Goal: Information Seeking & Learning: Learn about a topic

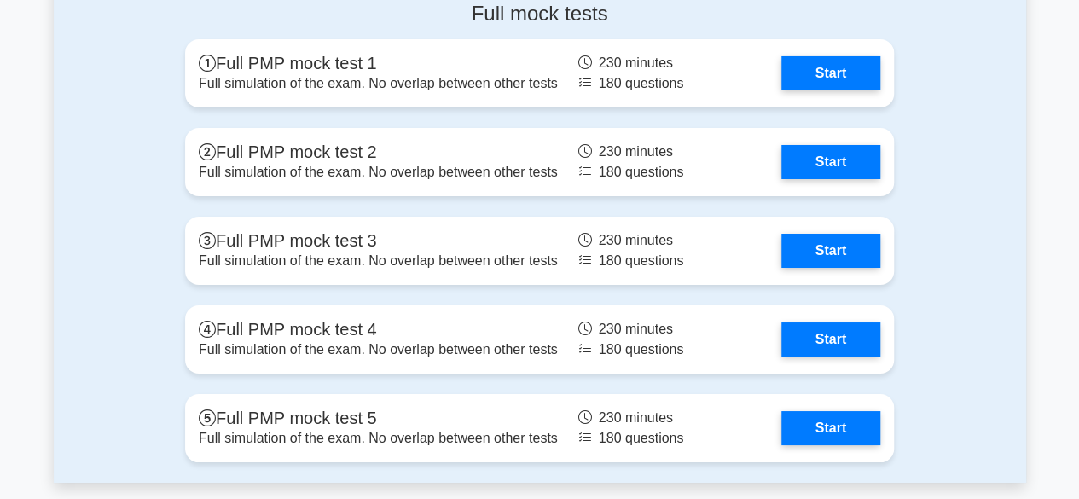
scroll to position [6234, 0]
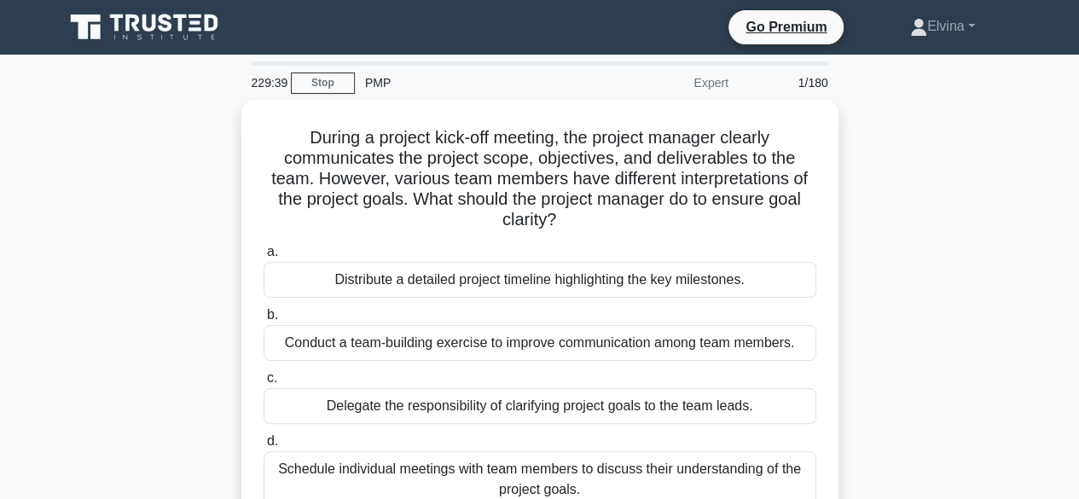
scroll to position [85, 0]
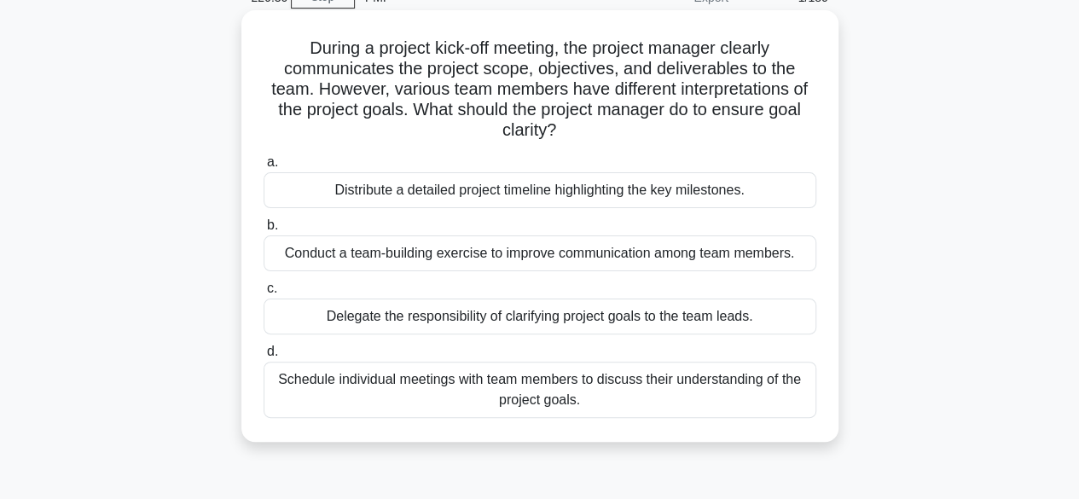
click at [686, 385] on div "Schedule individual meetings with team members to discuss their understanding o…" at bounding box center [540, 390] width 553 height 56
click at [264, 357] on input "d. Schedule individual meetings with team members to discuss their understandin…" at bounding box center [264, 351] width 0 height 11
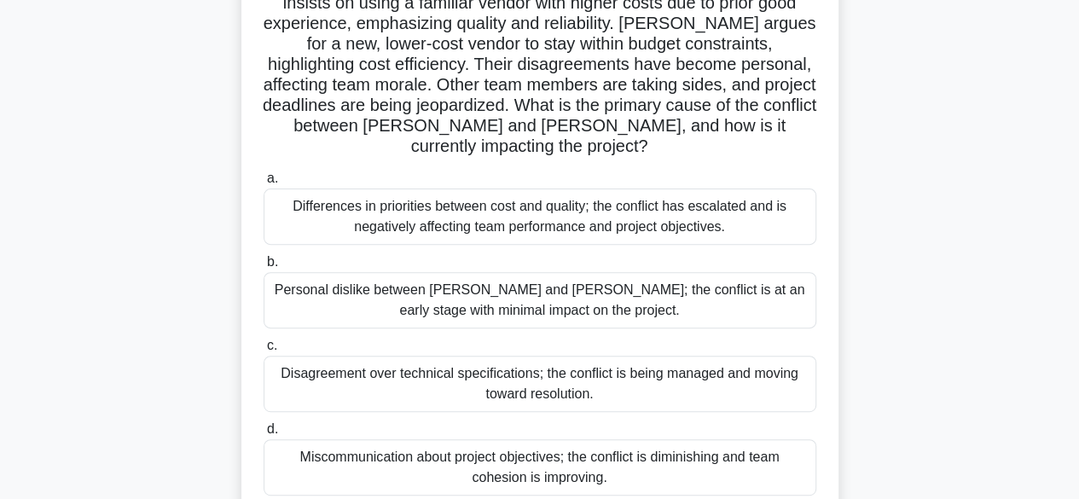
scroll to position [171, 0]
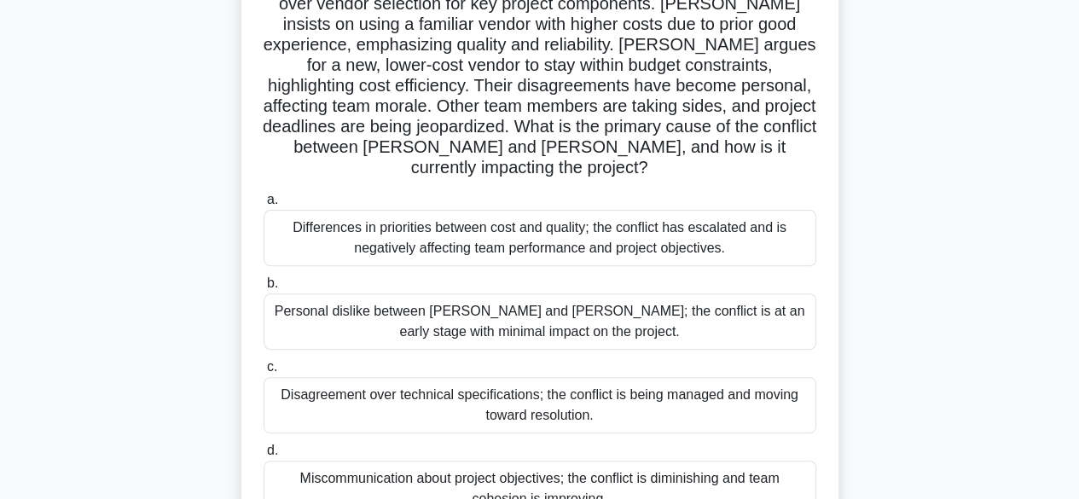
click at [652, 210] on div "Differences in priorities between cost and quality; the conflict has escalated …" at bounding box center [540, 238] width 553 height 56
click at [264, 206] on input "a. Differences in priorities between cost and quality; the conflict has escalat…" at bounding box center [264, 199] width 0 height 11
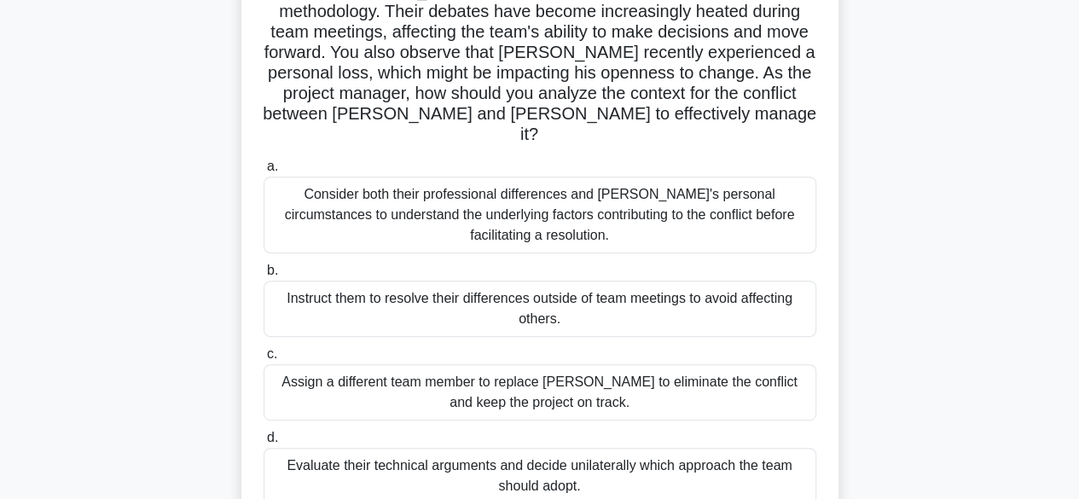
scroll to position [256, 0]
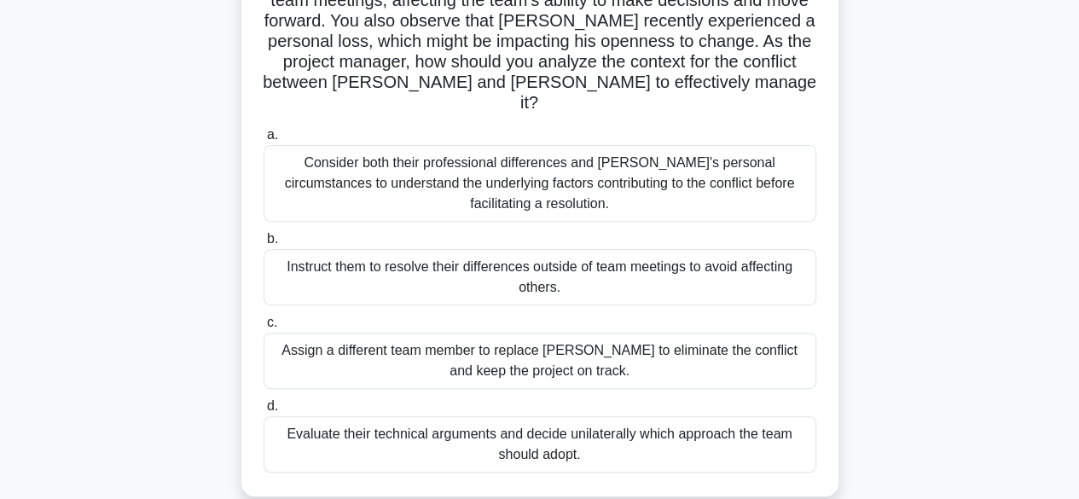
click at [757, 177] on div "Consider both their professional differences and Tom's personal circumstances t…" at bounding box center [540, 183] width 553 height 77
click at [264, 141] on input "a. Consider both their professional differences and Tom's personal circumstance…" at bounding box center [264, 135] width 0 height 11
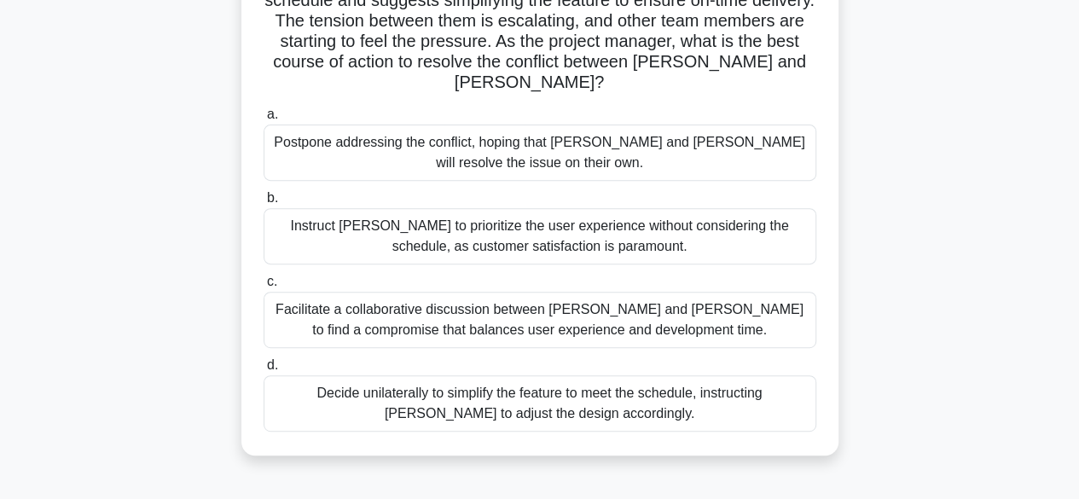
click at [715, 299] on div "Facilitate a collaborative discussion between Alex and Jamie to find a compromi…" at bounding box center [540, 320] width 553 height 56
click at [264, 287] on input "c. Facilitate a collaborative discussion between Alex and Jamie to find a compr…" at bounding box center [264, 281] width 0 height 11
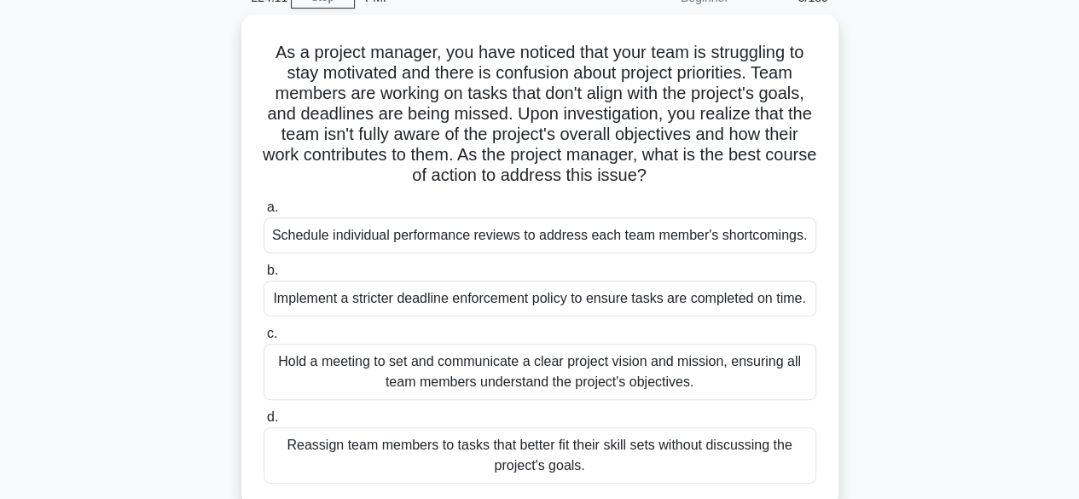
scroll to position [171, 0]
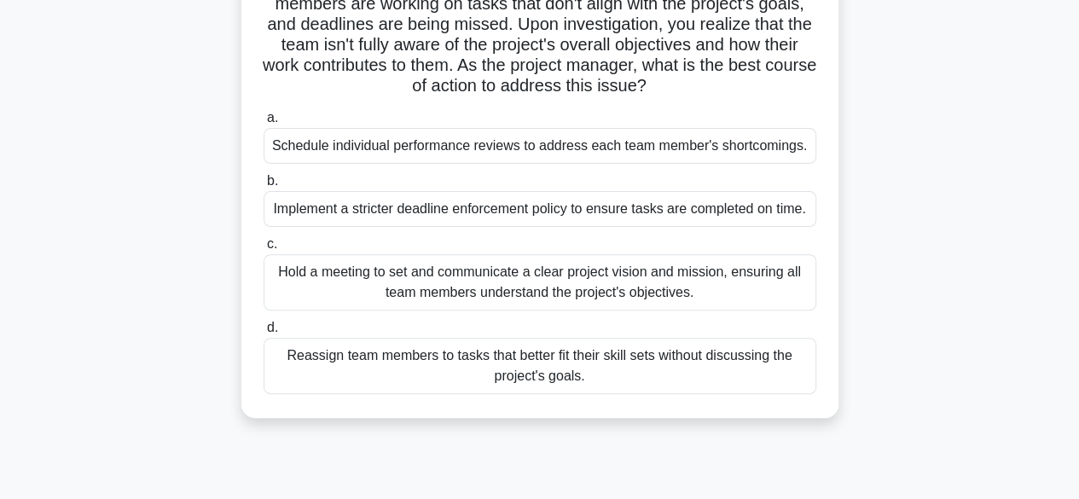
click at [702, 284] on div "Hold a meeting to set and communicate a clear project vision and mission, ensur…" at bounding box center [540, 282] width 553 height 56
click at [264, 250] on input "c. Hold a meeting to set and communicate a clear project vision and mission, en…" at bounding box center [264, 244] width 0 height 11
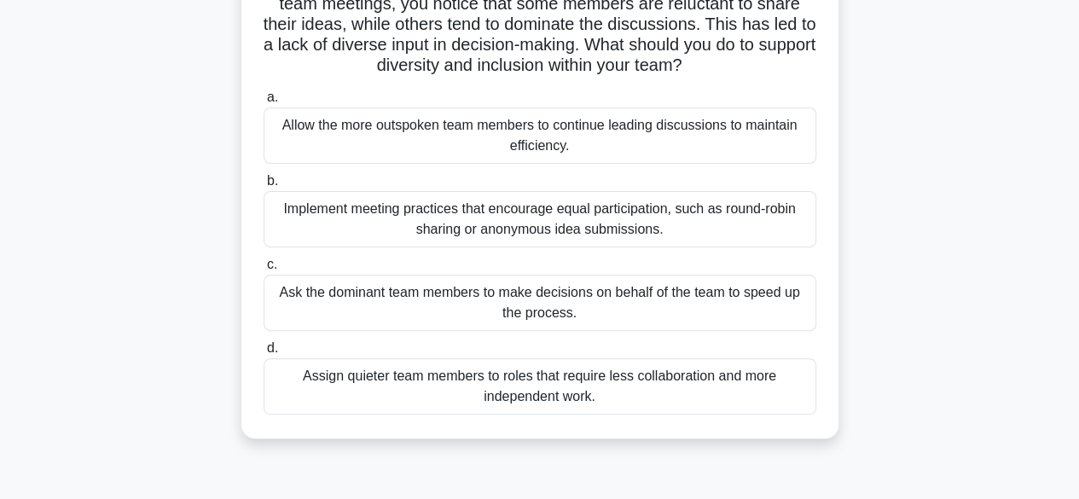
click at [670, 231] on div "Implement meeting practices that encourage equal participation, such as round-r…" at bounding box center [540, 219] width 553 height 56
click at [264, 187] on input "b. Implement meeting practices that encourage equal participation, such as roun…" at bounding box center [264, 181] width 0 height 11
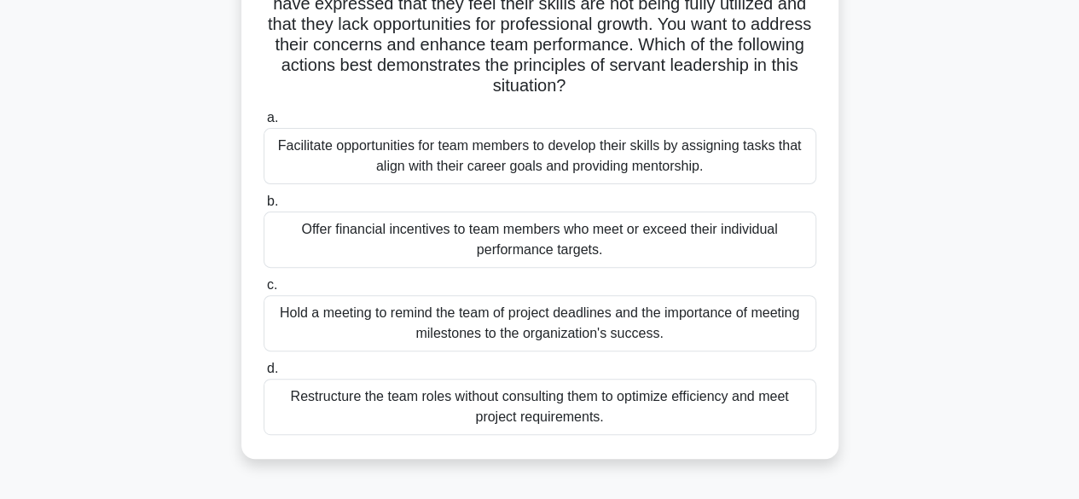
click at [668, 160] on div "Facilitate opportunities for team members to develop their skills by assigning …" at bounding box center [540, 156] width 553 height 56
click at [264, 124] on input "a. Facilitate opportunities for team members to develop their skills by assigni…" at bounding box center [264, 118] width 0 height 11
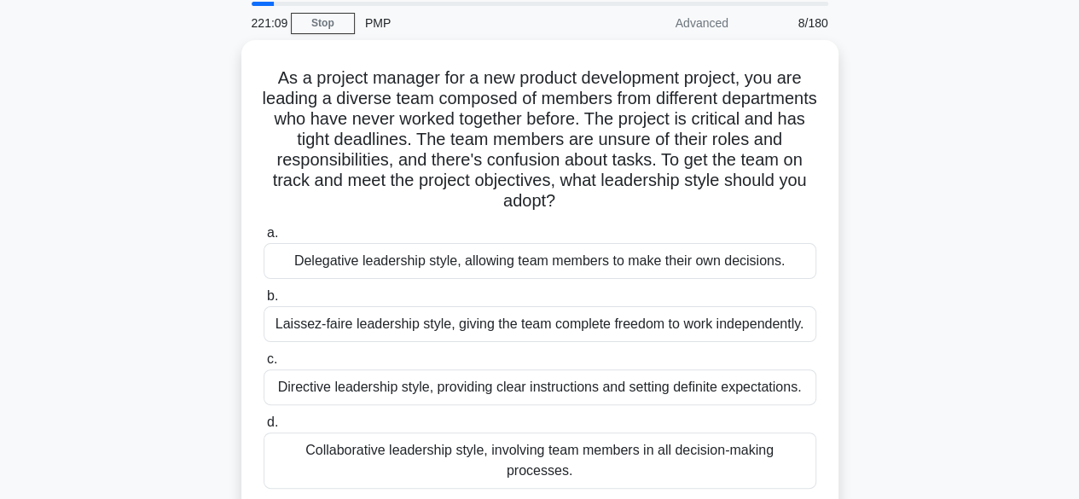
scroll to position [85, 0]
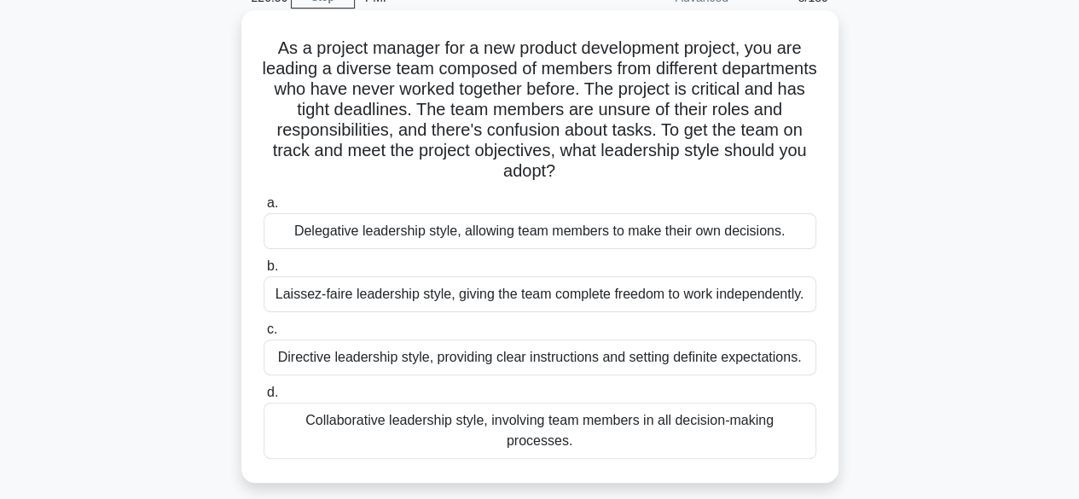
click at [771, 426] on div "Collaborative leadership style, involving team members in all decision-making p…" at bounding box center [540, 431] width 553 height 56
click at [264, 398] on input "d. Collaborative leadership style, involving team members in all decision-makin…" at bounding box center [264, 392] width 0 height 11
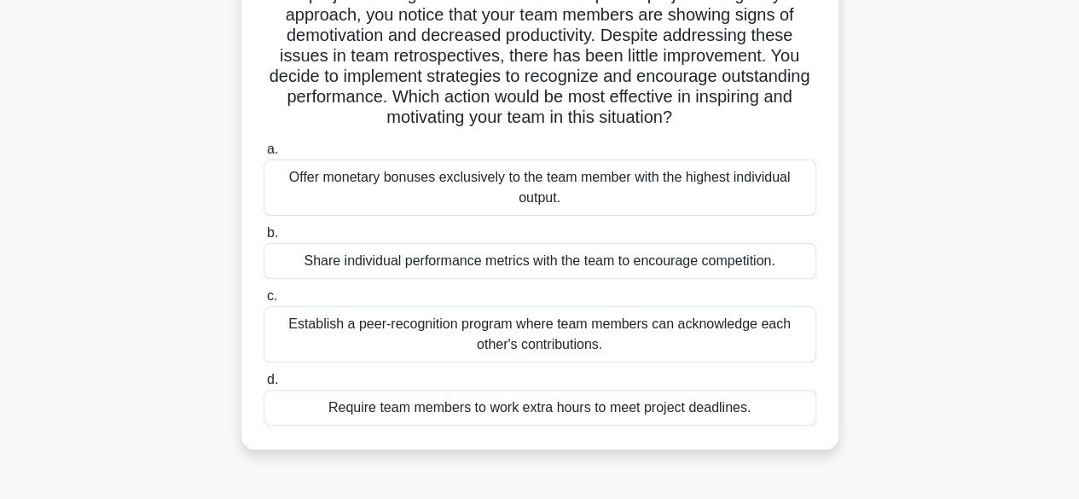
scroll to position [171, 0]
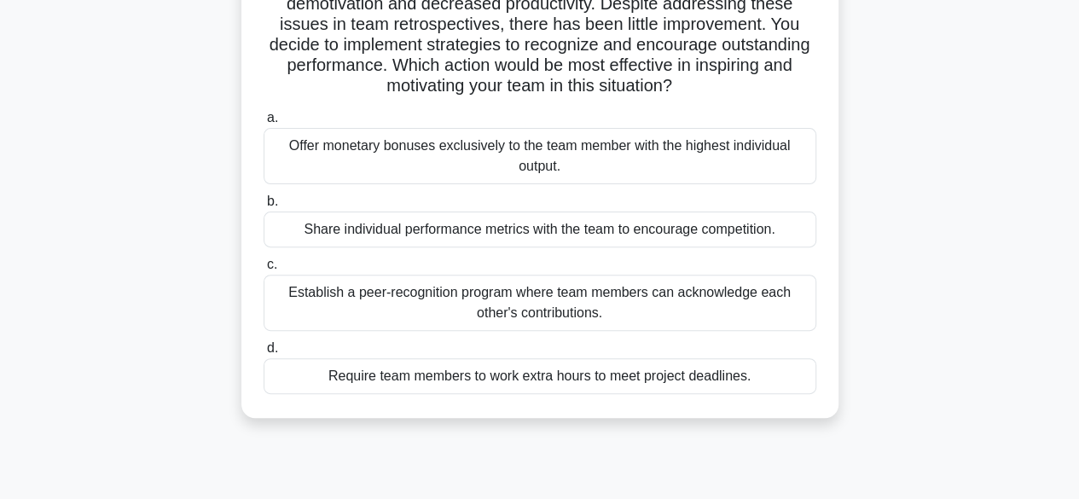
click at [558, 151] on div "Offer monetary bonuses exclusively to the team member with the highest individu…" at bounding box center [540, 156] width 553 height 56
click at [264, 124] on input "a. Offer monetary bonuses exclusively to the team member with the highest indiv…" at bounding box center [264, 118] width 0 height 11
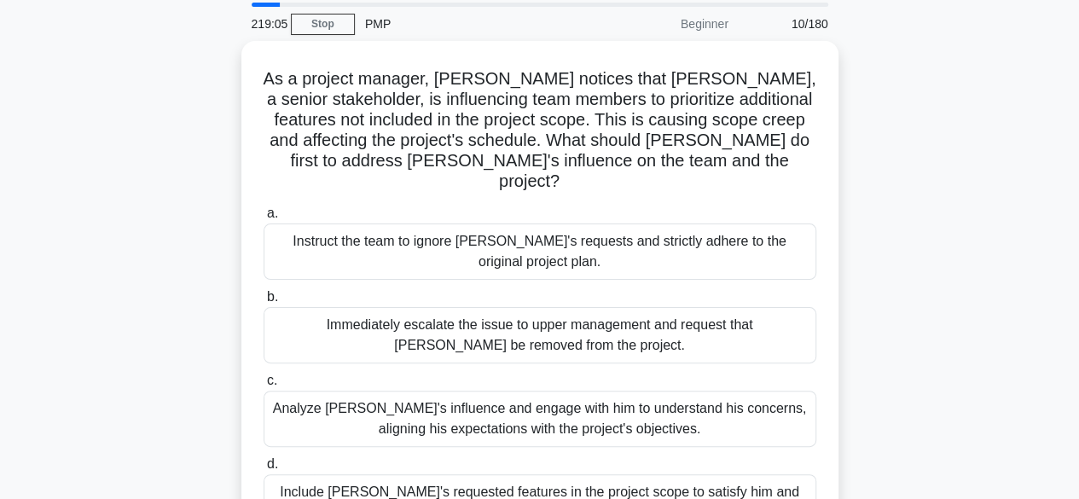
scroll to position [85, 0]
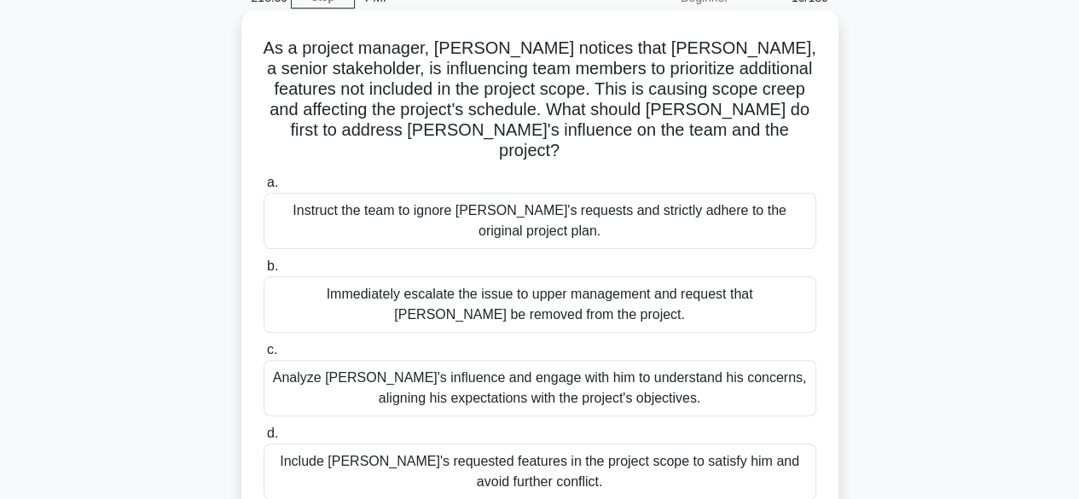
click at [698, 368] on div "Analyze John's influence and engage with him to understand his concerns, aligni…" at bounding box center [540, 388] width 553 height 56
click at [264, 356] on input "c. Analyze John's influence and engage with him to understand his concerns, ali…" at bounding box center [264, 350] width 0 height 11
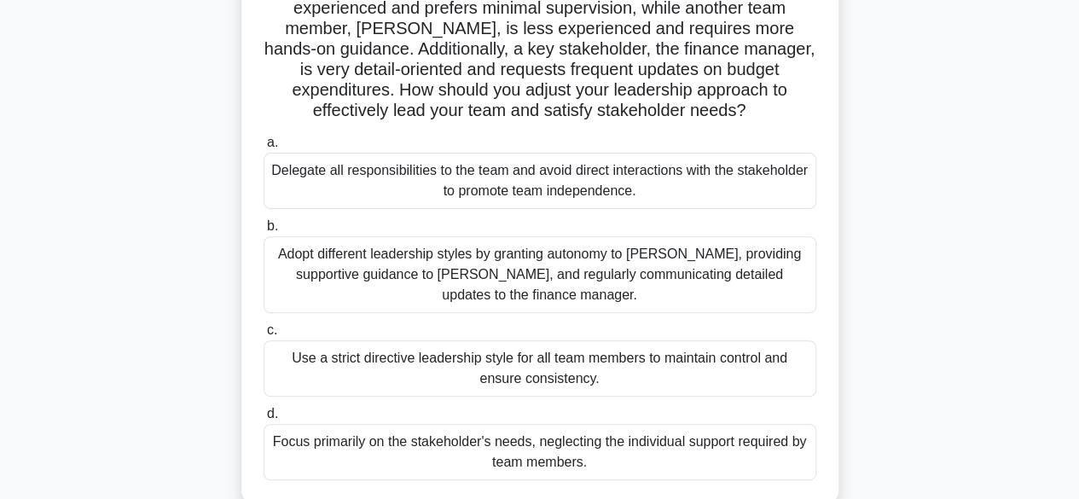
scroll to position [256, 0]
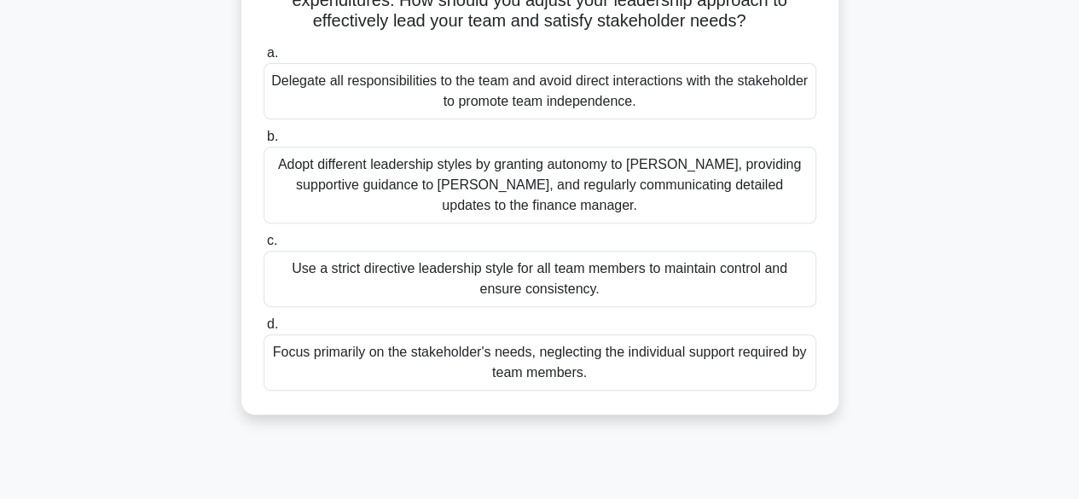
click at [718, 195] on div "Adopt different leadership styles by granting autonomy to Alex, providing suppo…" at bounding box center [540, 185] width 553 height 77
click at [264, 142] on input "b. Adopt different leadership styles by granting autonomy to Alex, providing su…" at bounding box center [264, 136] width 0 height 11
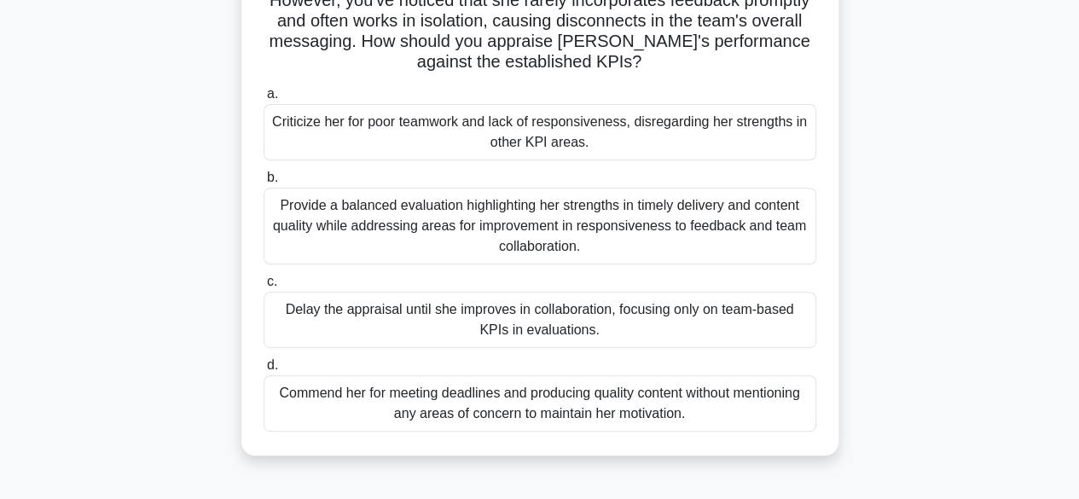
click at [640, 236] on div "Provide a balanced evaluation highlighting her strengths in timely delivery and…" at bounding box center [540, 226] width 553 height 77
click at [264, 183] on input "b. Provide a balanced evaluation highlighting her strengths in timely delivery …" at bounding box center [264, 177] width 0 height 11
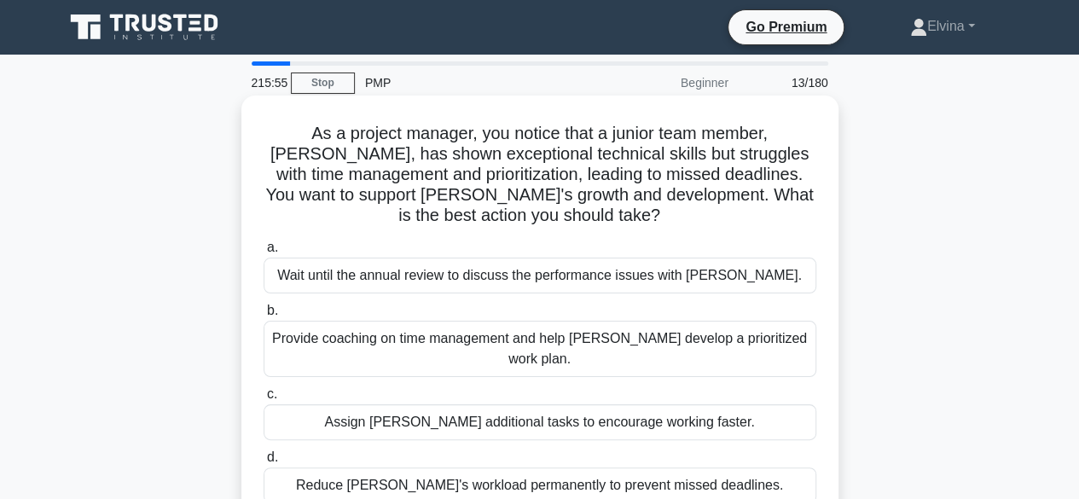
scroll to position [0, 0]
click at [764, 342] on div "Provide coaching on time management and help Alex develop a prioritized work pl…" at bounding box center [540, 349] width 553 height 56
click at [264, 316] on input "b. Provide coaching on time management and help Alex develop a prioritized work…" at bounding box center [264, 310] width 0 height 11
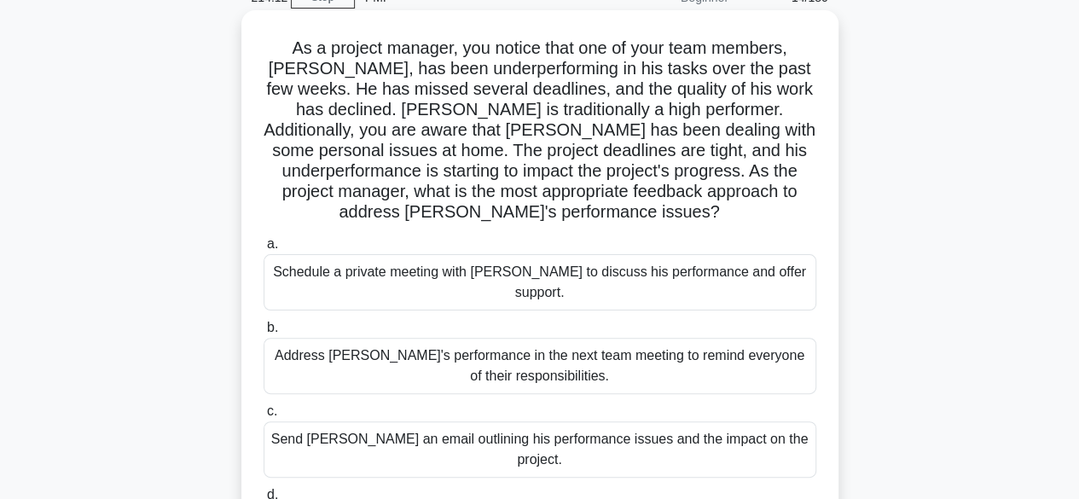
scroll to position [171, 0]
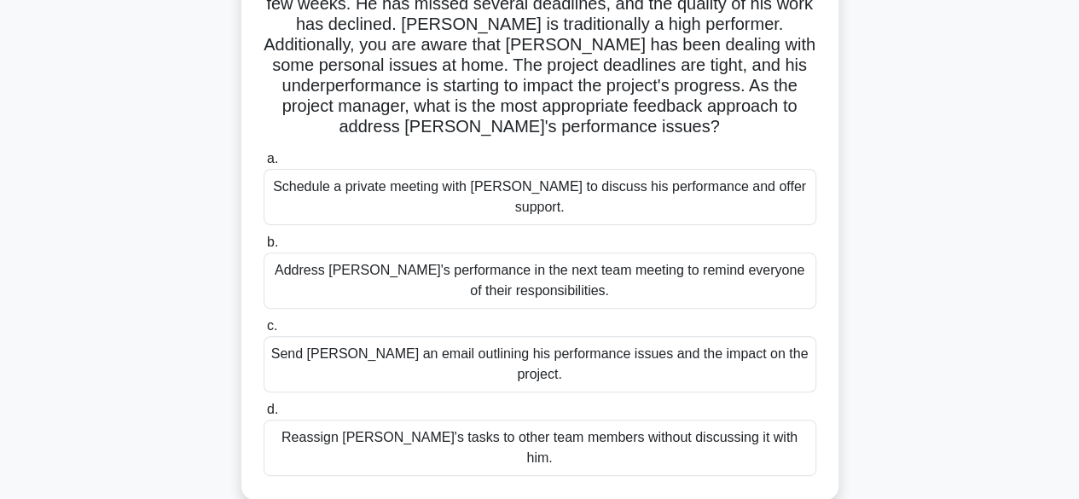
click at [544, 189] on div "Schedule a private meeting with Carlos to discuss his performance and offer sup…" at bounding box center [540, 197] width 553 height 56
click at [264, 165] on input "a. Schedule a private meeting with Carlos to discuss his performance and offer …" at bounding box center [264, 158] width 0 height 11
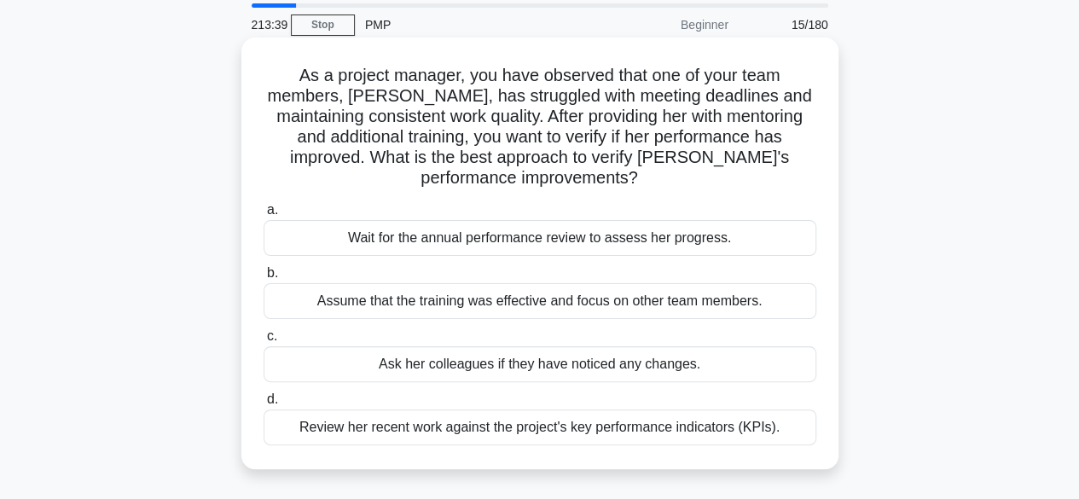
scroll to position [85, 0]
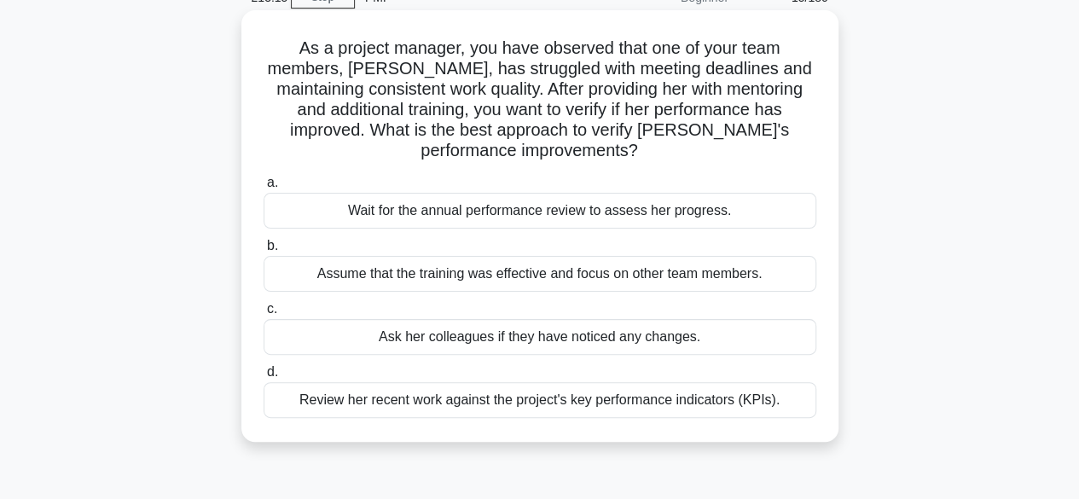
click at [727, 404] on div "Review her recent work against the project's key performance indicators (KPIs)." at bounding box center [540, 400] width 553 height 36
click at [264, 378] on input "d. Review her recent work against the project's key performance indicators (KPI…" at bounding box center [264, 372] width 0 height 11
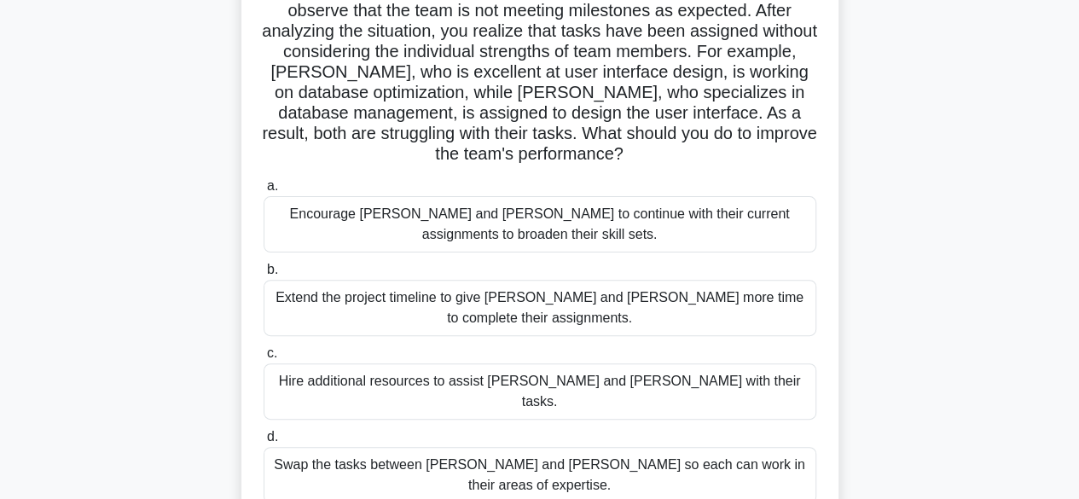
scroll to position [171, 0]
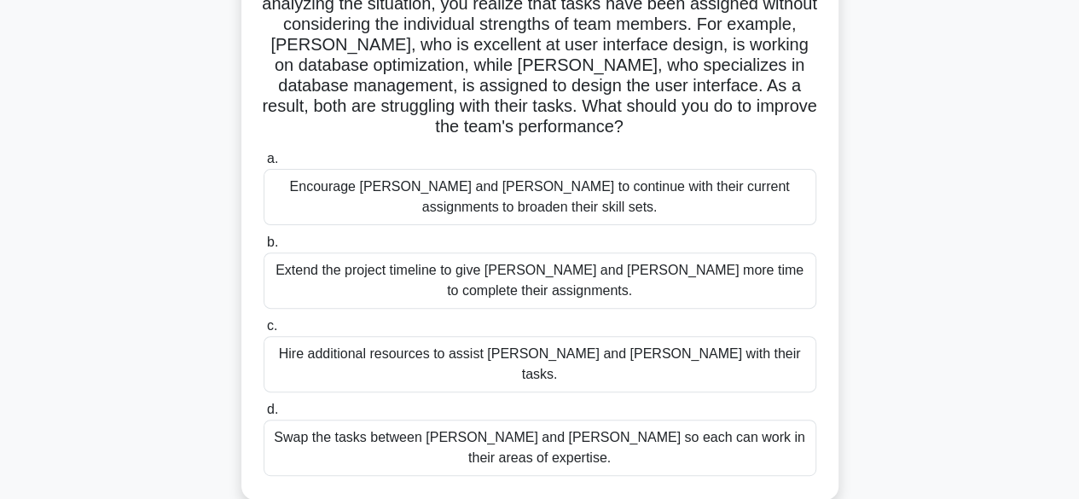
click at [785, 420] on div "Swap the tasks between Alex and Sam so each can work in their areas of expertis…" at bounding box center [540, 448] width 553 height 56
click at [715, 420] on div "Swap the tasks between Alex and Sam so each can work in their areas of expertis…" at bounding box center [540, 448] width 553 height 56
click at [264, 414] on input "d. Swap the tasks between Alex and Sam so each can work in their areas of exper…" at bounding box center [264, 409] width 0 height 11
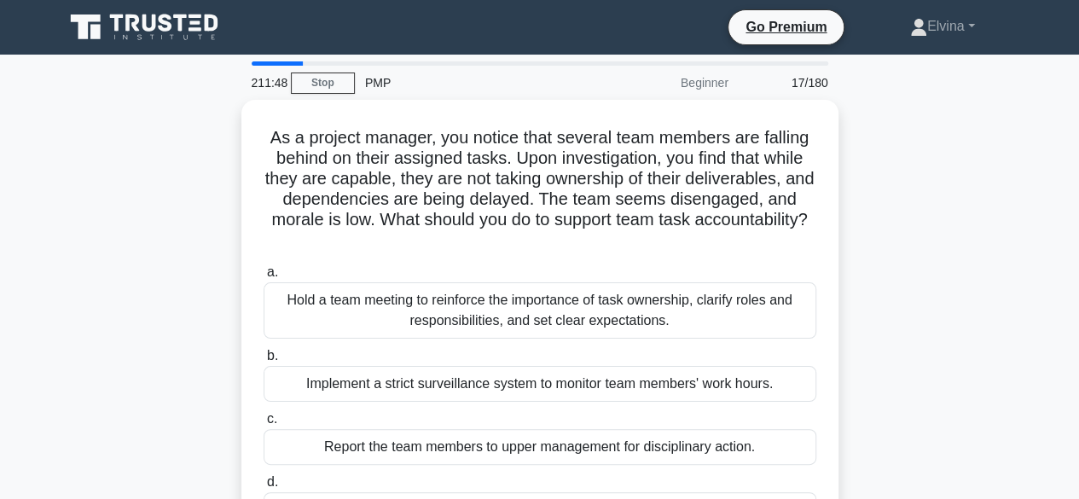
scroll to position [85, 0]
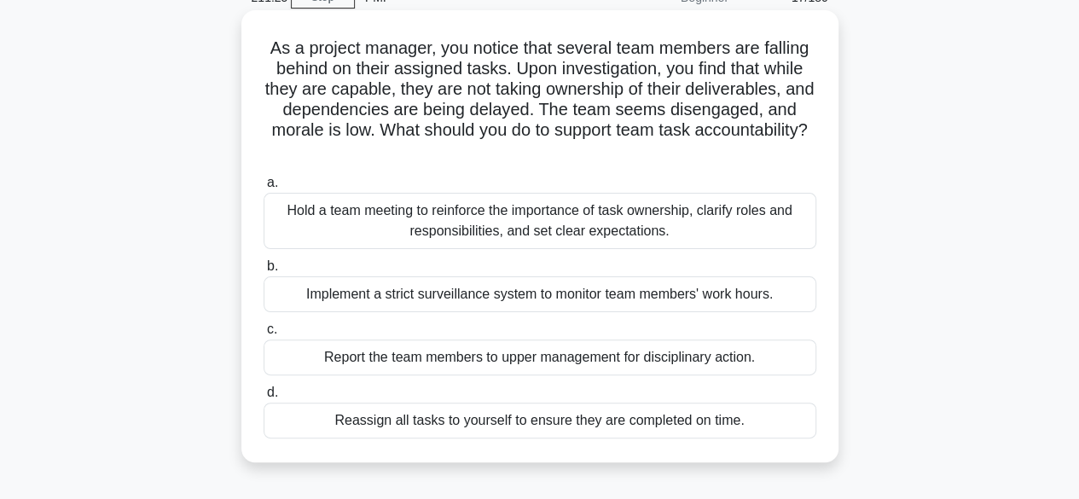
click at [702, 225] on div "Hold a team meeting to reinforce the importance of task ownership, clarify role…" at bounding box center [540, 221] width 553 height 56
click at [264, 188] on input "a. Hold a team meeting to reinforce the importance of task ownership, clarify r…" at bounding box center [264, 182] width 0 height 11
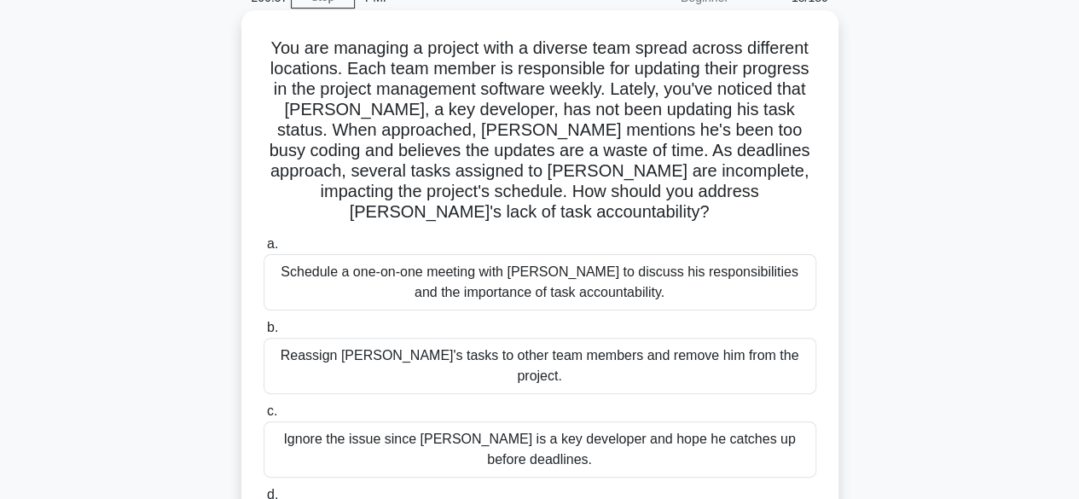
click at [721, 273] on div "Schedule a one-on-one meeting with Alex to discuss his responsibilities and the…" at bounding box center [540, 282] width 553 height 56
click at [264, 250] on input "a. Schedule a one-on-one meeting with Alex to discuss his responsibilities and …" at bounding box center [264, 244] width 0 height 11
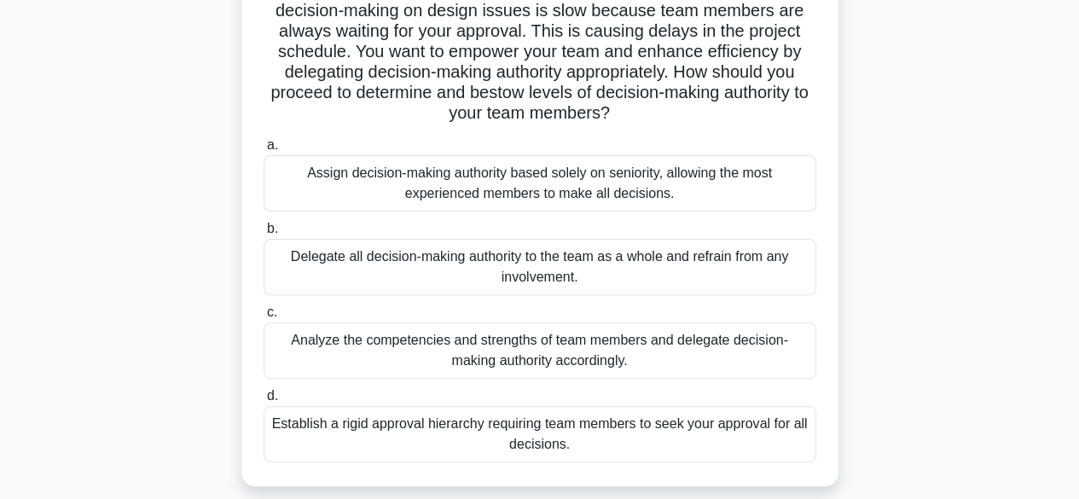
scroll to position [171, 0]
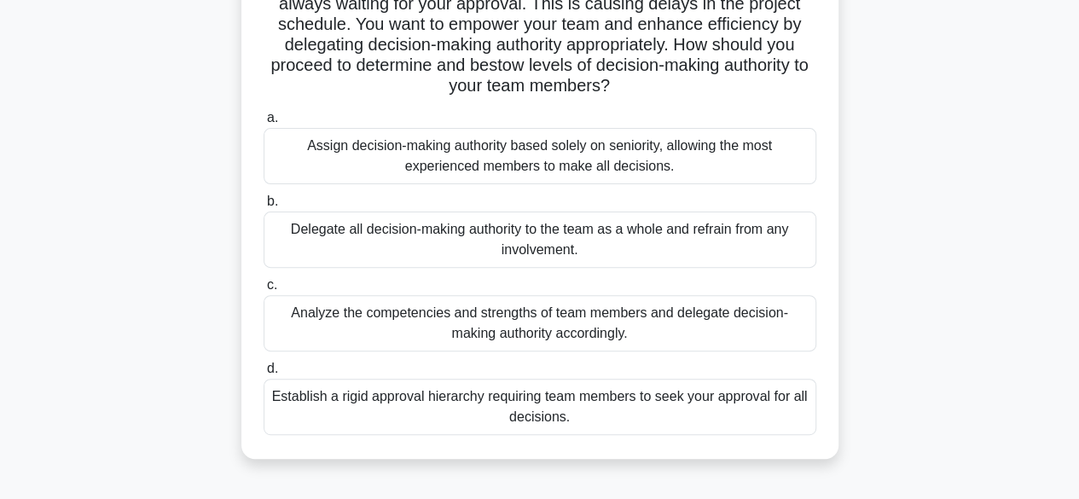
click at [751, 320] on div "Analyze the competencies and strengths of team members and delegate decision-ma…" at bounding box center [540, 323] width 553 height 56
click at [264, 291] on input "c. Analyze the competencies and strengths of team members and delegate decision…" at bounding box center [264, 285] width 0 height 11
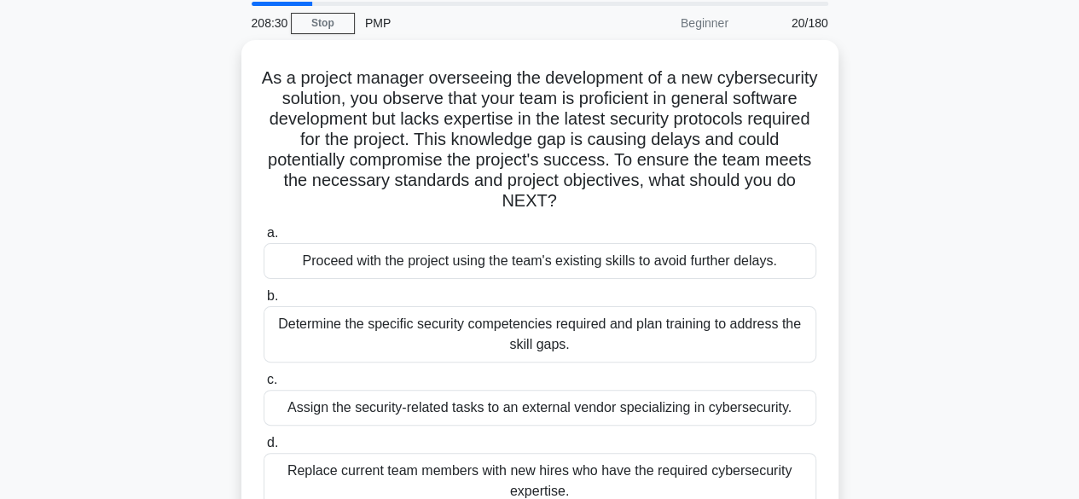
scroll to position [85, 0]
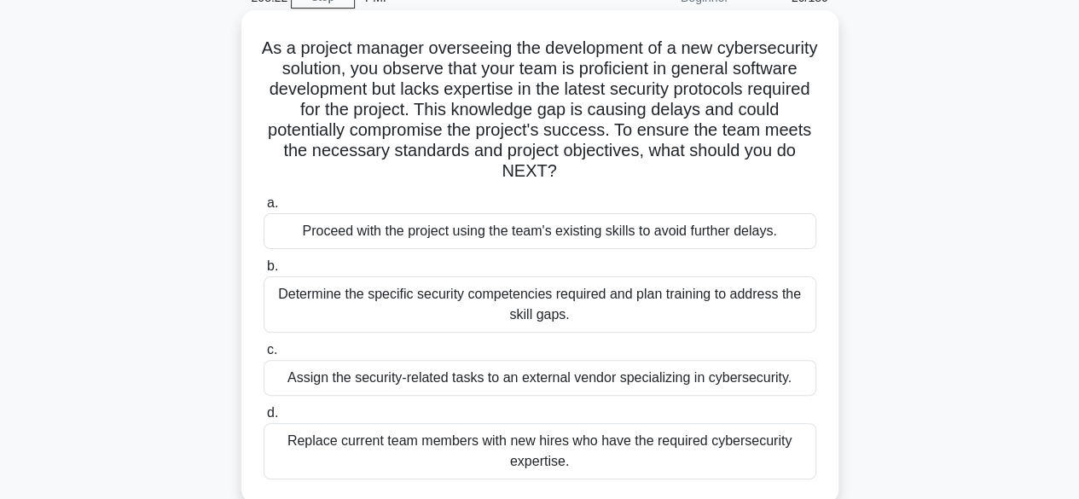
click at [710, 310] on div "Determine the specific security competencies required and plan training to addr…" at bounding box center [540, 304] width 553 height 56
click at [264, 272] on input "b. Determine the specific security competencies required and plan training to a…" at bounding box center [264, 266] width 0 height 11
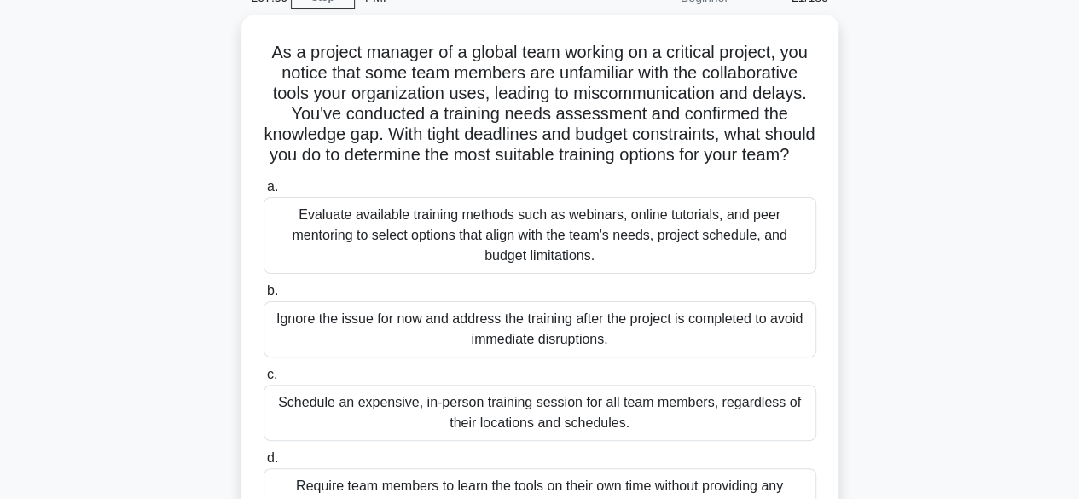
scroll to position [171, 0]
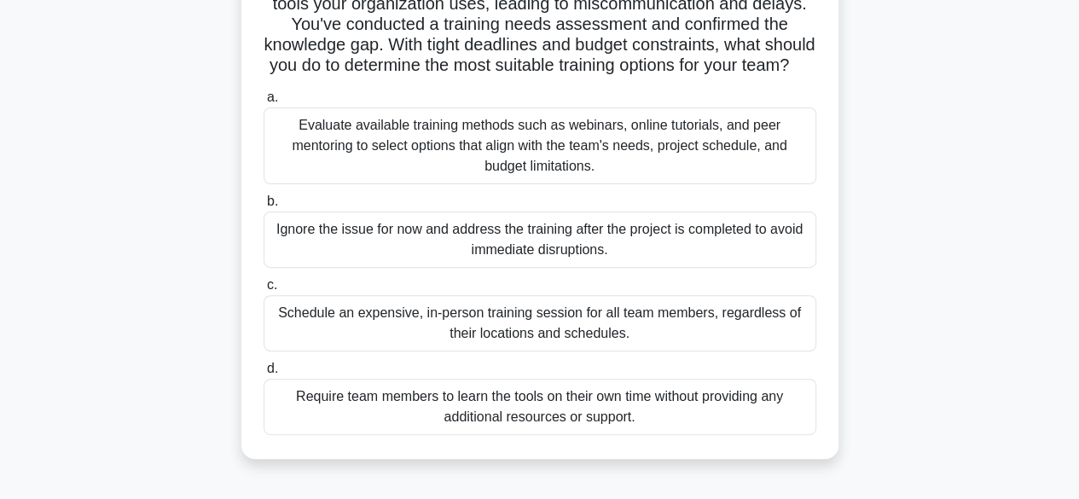
click at [724, 165] on div "Evaluate available training methods such as webinars, online tutorials, and pee…" at bounding box center [540, 145] width 553 height 77
click at [264, 103] on input "a. Evaluate available training methods such as webinars, online tutorials, and …" at bounding box center [264, 97] width 0 height 11
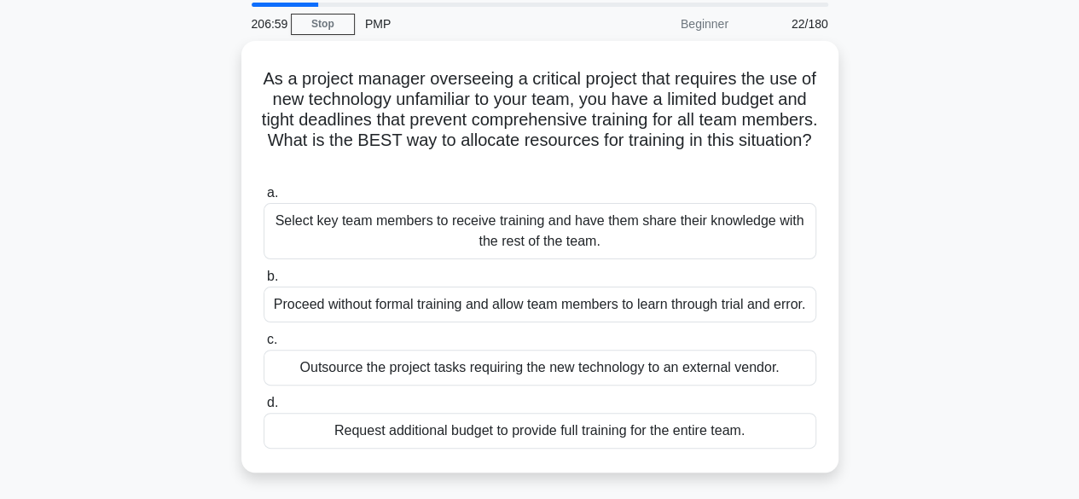
scroll to position [85, 0]
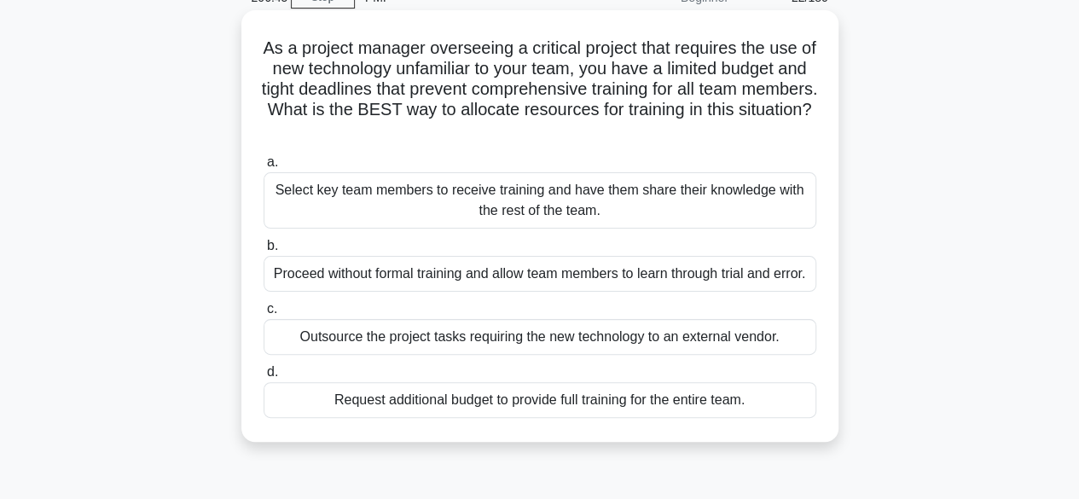
click at [640, 202] on div "Select key team members to receive training and have them share their knowledge…" at bounding box center [540, 200] width 553 height 56
click at [264, 168] on input "a. Select key team members to receive training and have them share their knowle…" at bounding box center [264, 162] width 0 height 11
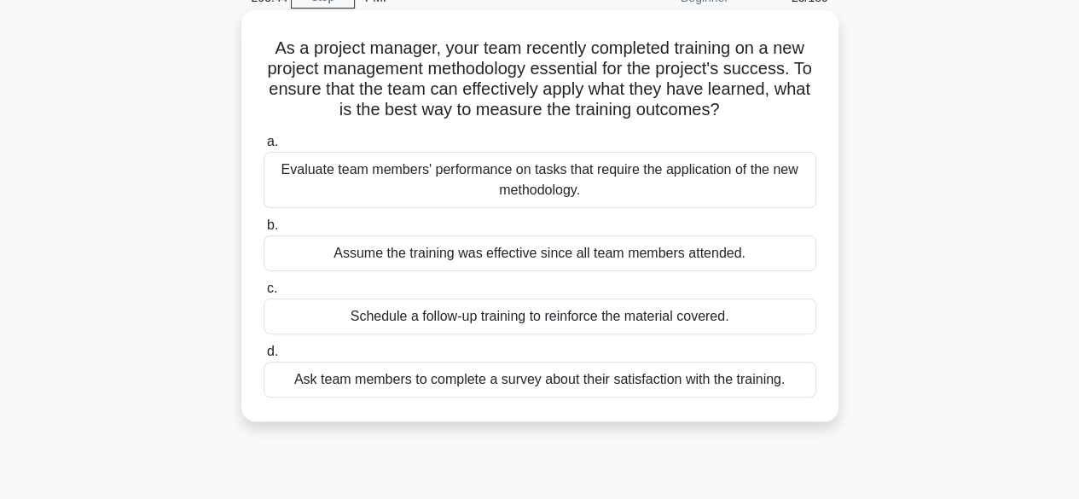
click at [763, 376] on div "Ask team members to complete a survey about their satisfaction with the trainin…" at bounding box center [540, 380] width 553 height 36
click at [264, 357] on input "d. Ask team members to complete a survey about their satisfaction with the trai…" at bounding box center [264, 351] width 0 height 11
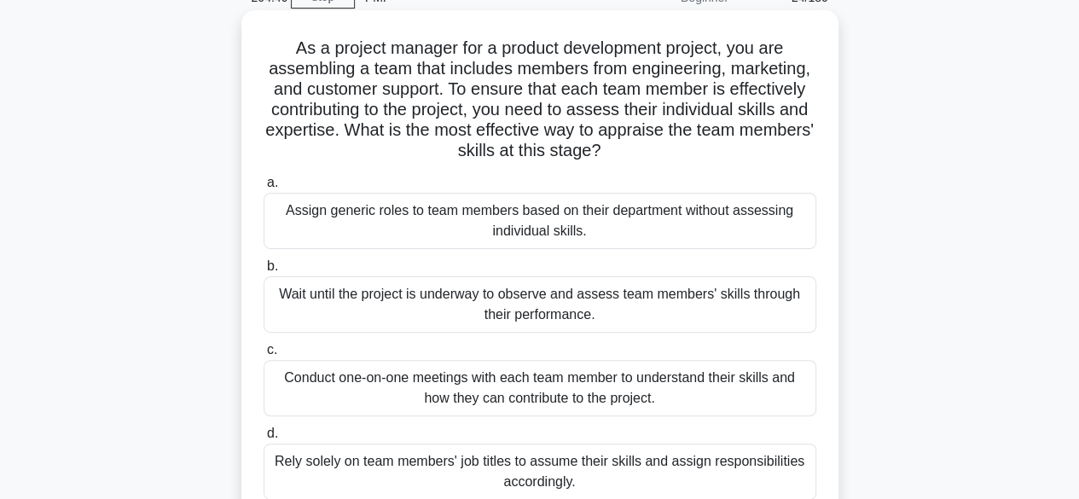
click at [713, 383] on div "Conduct one-on-one meetings with each team member to understand their skills an…" at bounding box center [540, 388] width 553 height 56
click at [264, 356] on input "c. Conduct one-on-one meetings with each team member to understand their skills…" at bounding box center [264, 350] width 0 height 11
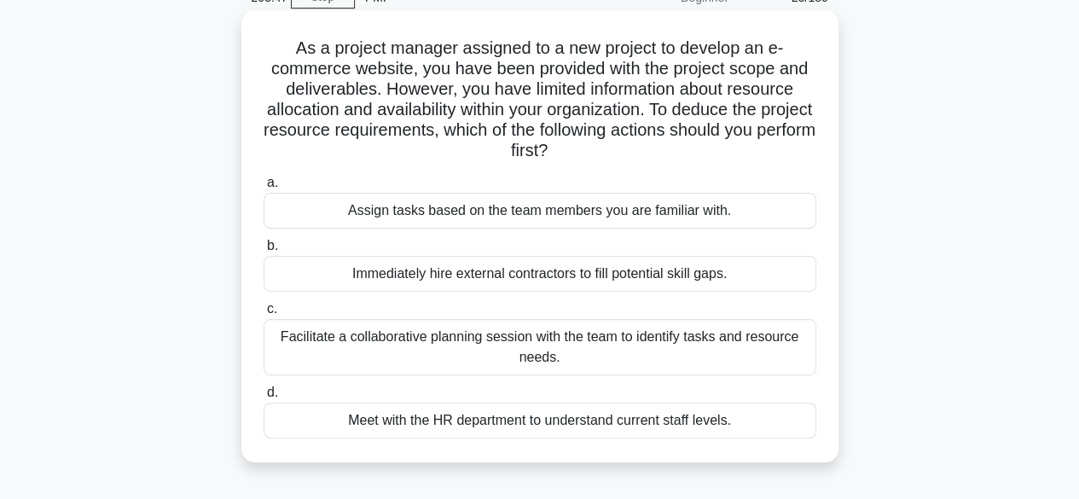
click at [612, 341] on div "Facilitate a collaborative planning session with the team to identify tasks and…" at bounding box center [540, 347] width 553 height 56
click at [264, 315] on input "c. Facilitate a collaborative planning session with the team to identify tasks …" at bounding box center [264, 309] width 0 height 11
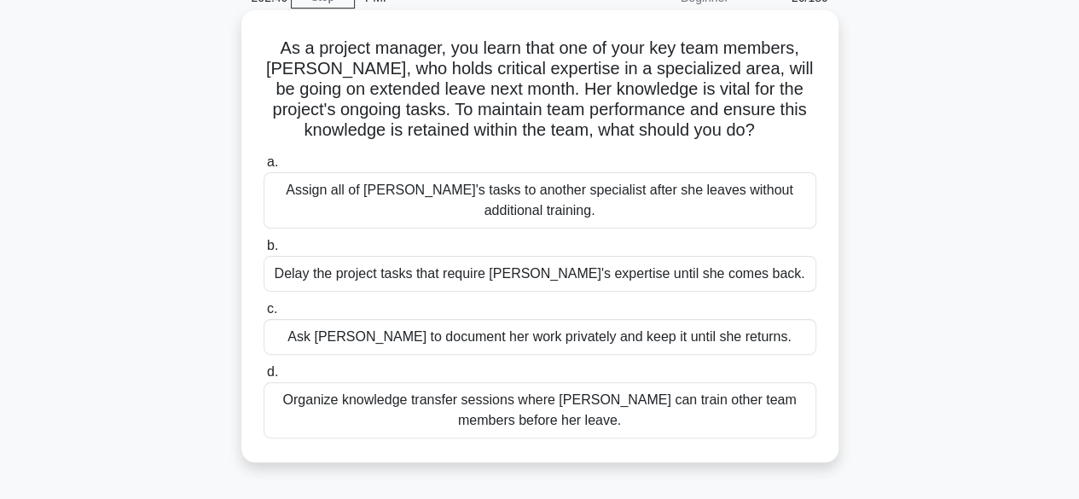
click at [443, 405] on div "Organize knowledge transfer sessions where Emma can train other team members be…" at bounding box center [540, 410] width 553 height 56
click at [264, 378] on input "d. Organize knowledge transfer sessions where Emma can train other team members…" at bounding box center [264, 372] width 0 height 11
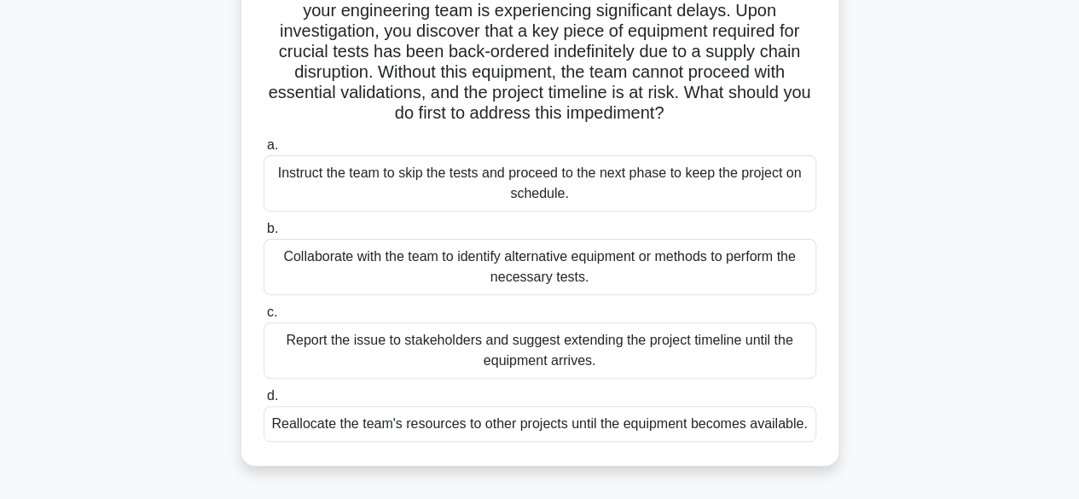
scroll to position [171, 0]
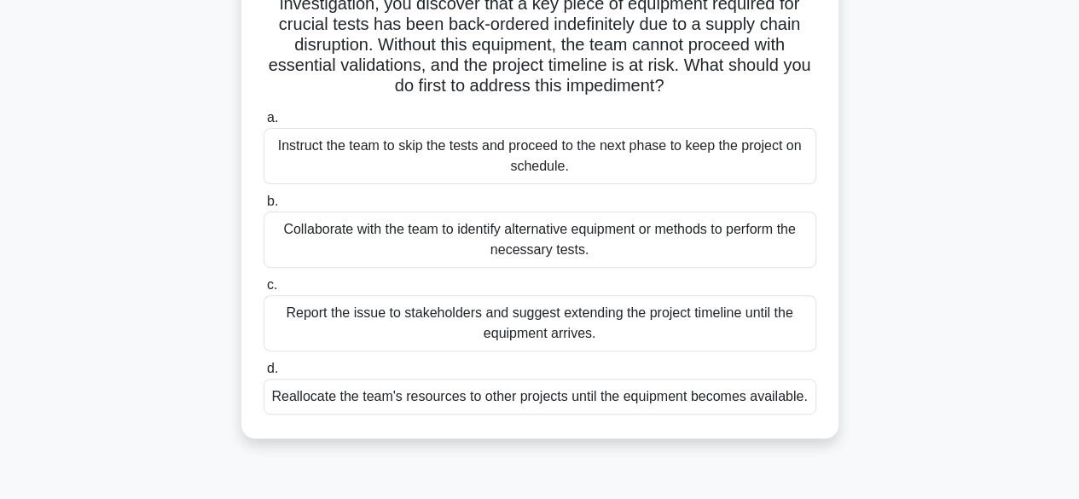
click at [612, 248] on div "Collaborate with the team to identify alternative equipment or methods to perfo…" at bounding box center [540, 239] width 553 height 56
click at [264, 207] on input "b. Collaborate with the team to identify alternative equipment or methods to pe…" at bounding box center [264, 201] width 0 height 11
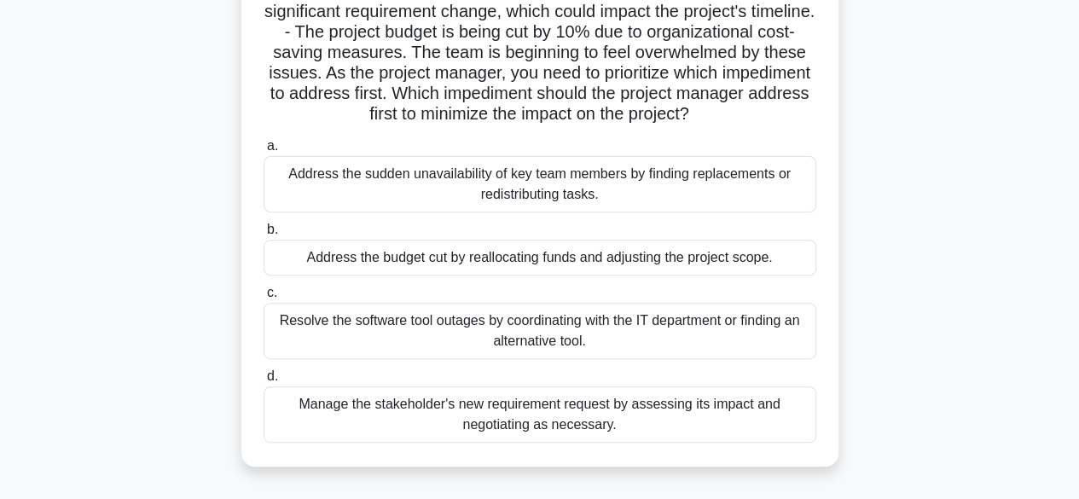
scroll to position [256, 0]
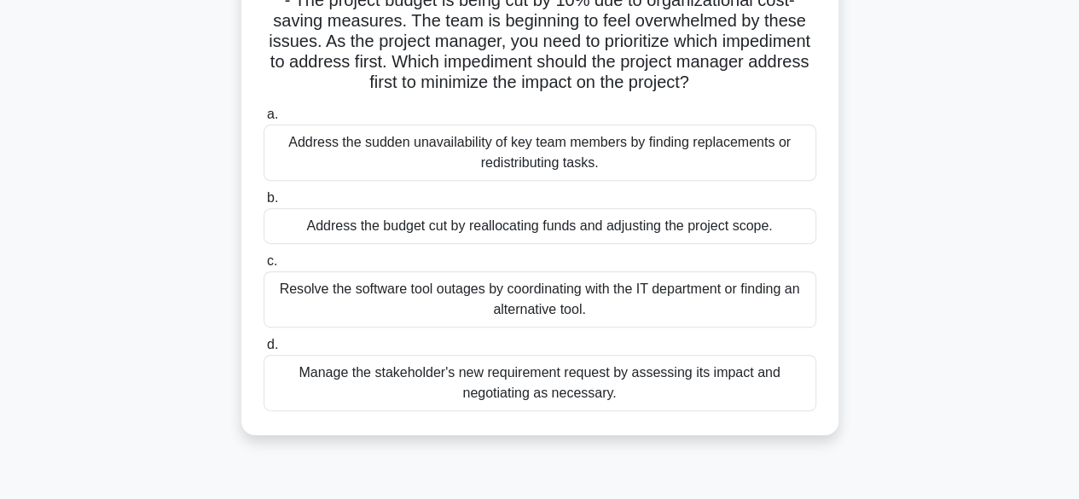
click at [520, 316] on div "Resolve the software tool outages by coordinating with the IT department or fin…" at bounding box center [540, 299] width 553 height 56
click at [264, 267] on input "c. Resolve the software tool outages by coordinating with the IT department or …" at bounding box center [264, 261] width 0 height 11
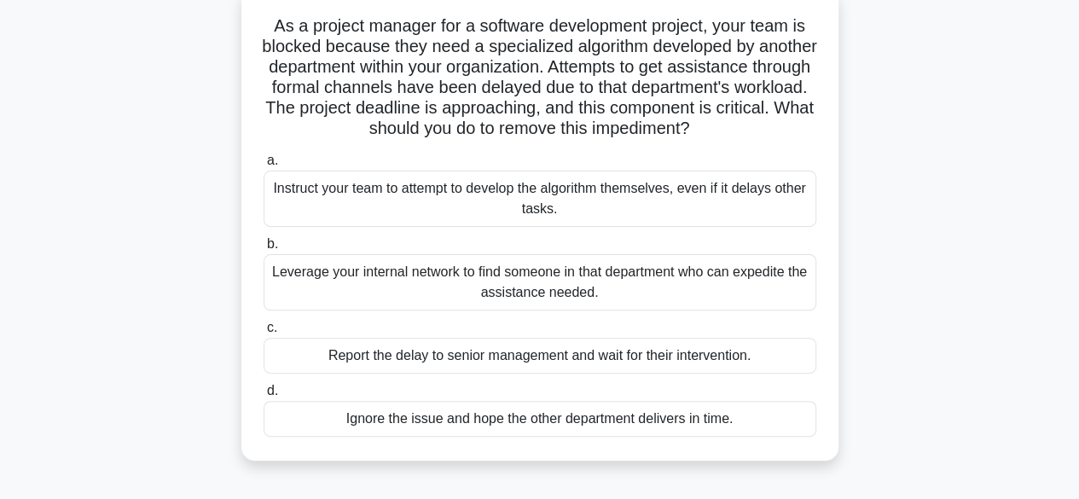
scroll to position [85, 0]
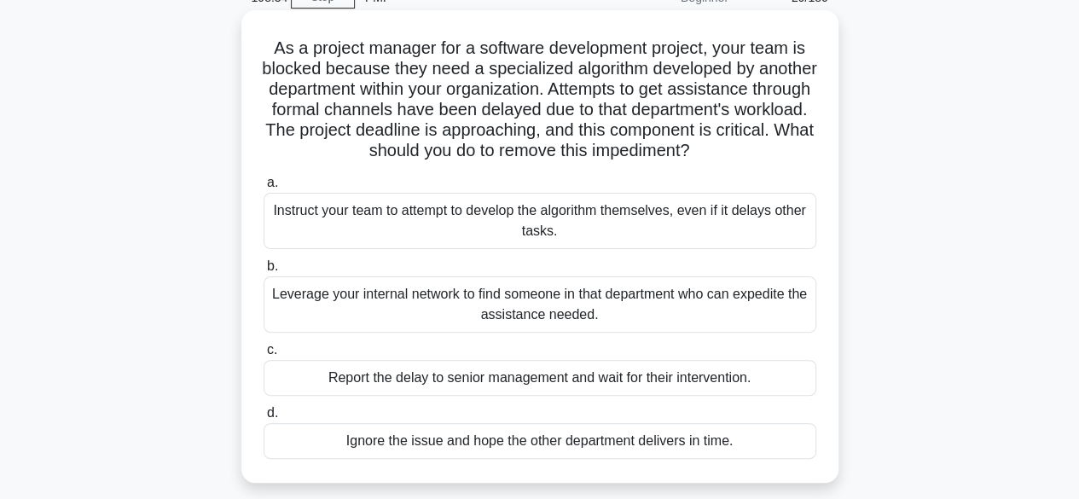
click at [715, 327] on div "Leverage your internal network to find someone in that department who can exped…" at bounding box center [540, 304] width 553 height 56
click at [264, 272] on input "b. Leverage your internal network to find someone in that department who can ex…" at bounding box center [264, 266] width 0 height 11
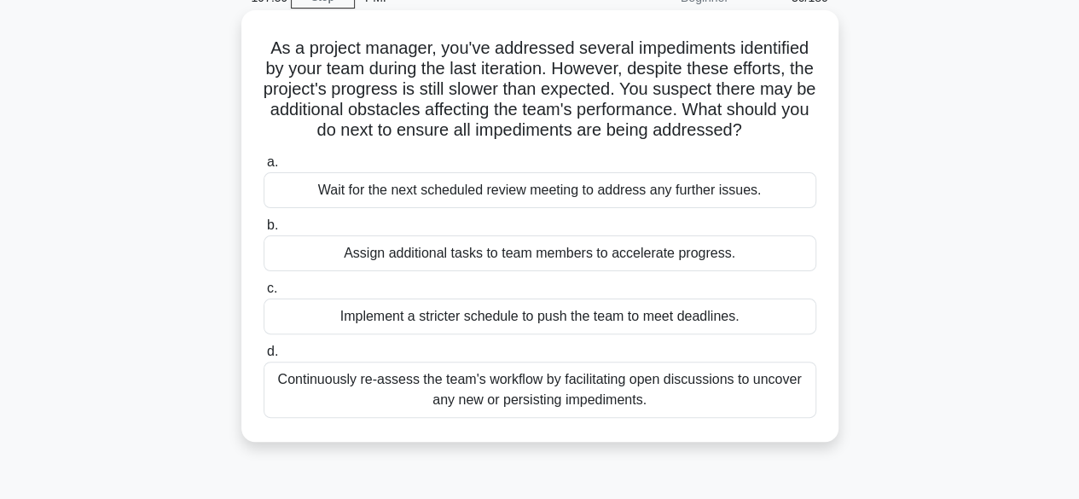
click at [788, 385] on div "Continuously re-assess the team's workflow by facilitating open discussions to …" at bounding box center [540, 390] width 553 height 56
click at [264, 357] on input "d. Continuously re-assess the team's workflow by facilitating open discussions …" at bounding box center [264, 351] width 0 height 11
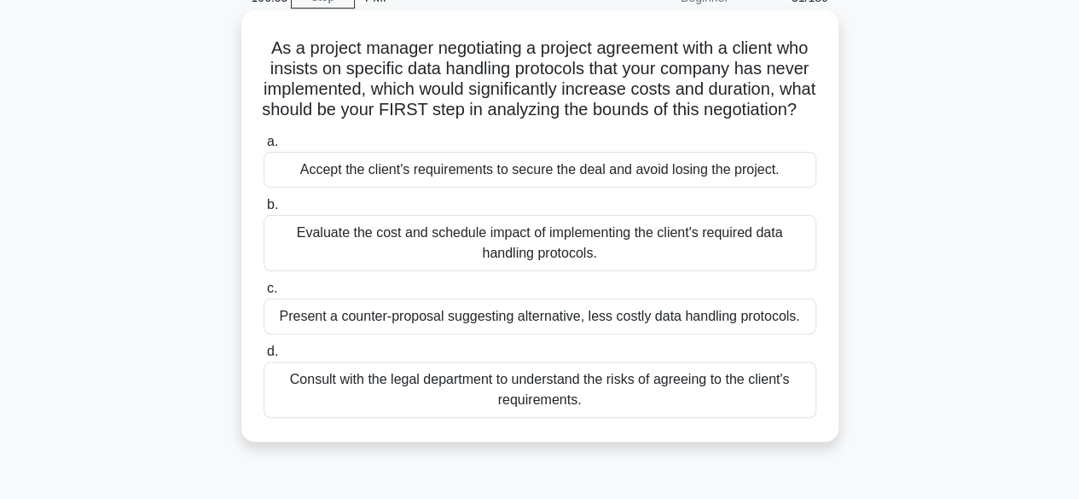
click at [774, 334] on div "Present a counter-proposal suggesting alternative, less costly data handling pr…" at bounding box center [540, 316] width 553 height 36
click at [264, 294] on input "c. Present a counter-proposal suggesting alternative, less costly data handling…" at bounding box center [264, 288] width 0 height 11
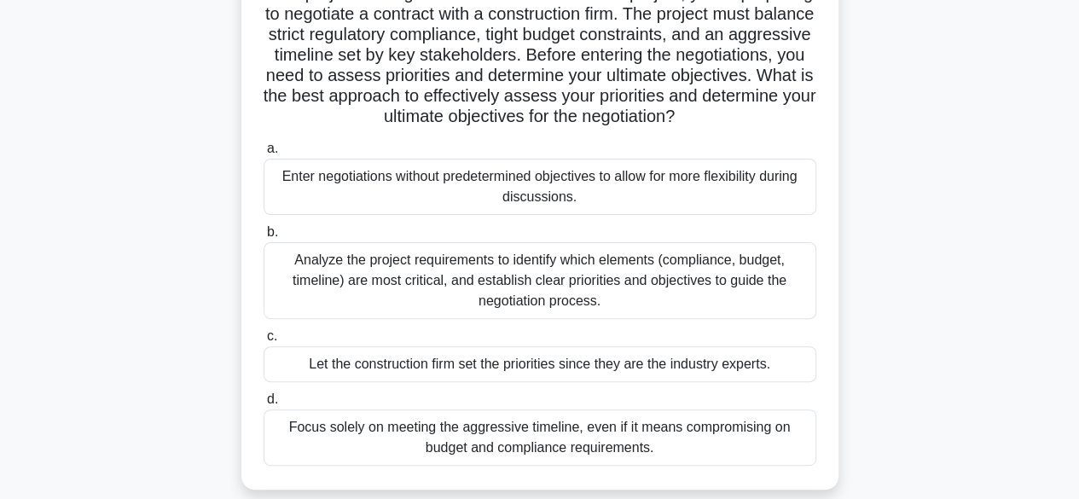
scroll to position [171, 0]
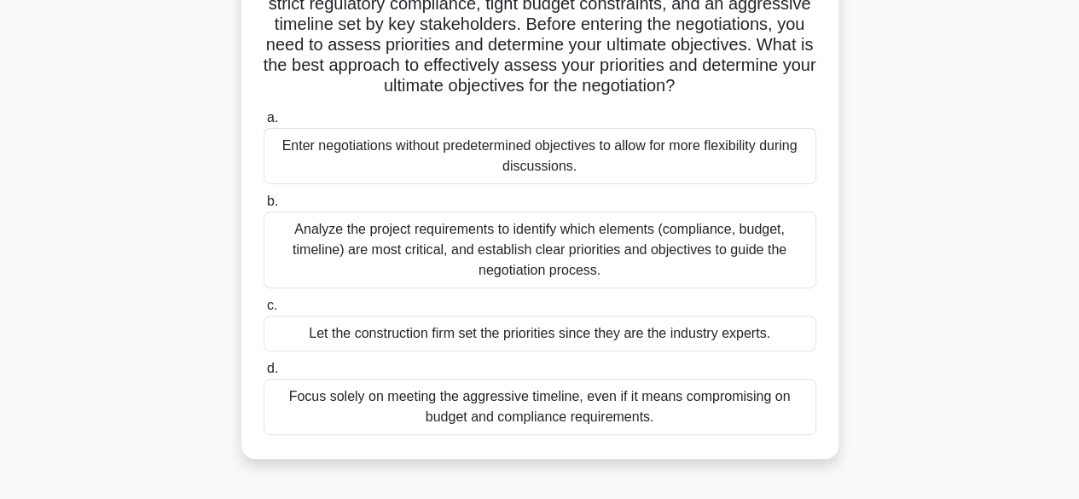
click at [621, 252] on div "Analyze the project requirements to identify which elements (compliance, budget…" at bounding box center [540, 249] width 553 height 77
click at [264, 207] on input "b. Analyze the project requirements to identify which elements (compliance, bud…" at bounding box center [264, 201] width 0 height 11
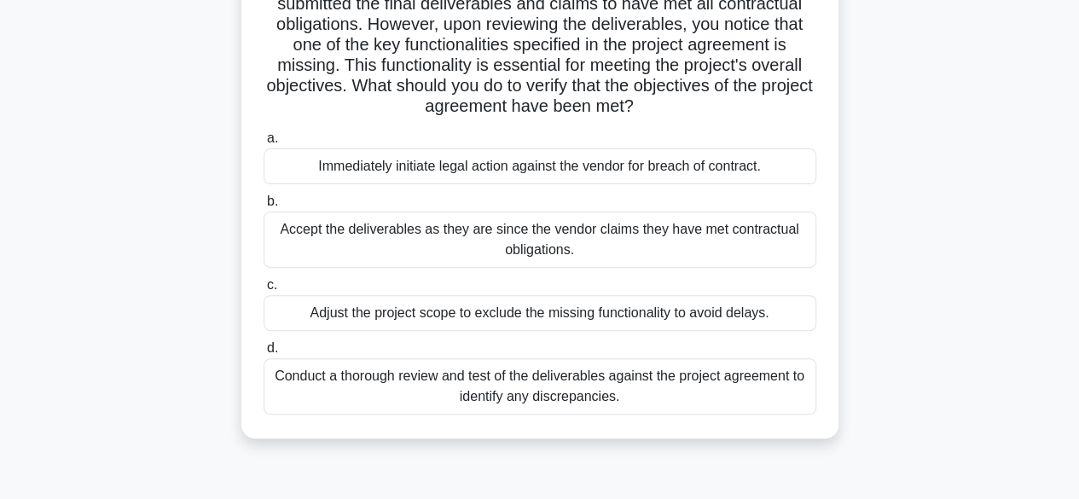
click at [666, 172] on div "Immediately initiate legal action against the vendor for breach of contract." at bounding box center [540, 166] width 553 height 36
click at [264, 144] on input "a. Immediately initiate legal action against the vendor for breach of contract." at bounding box center [264, 138] width 0 height 11
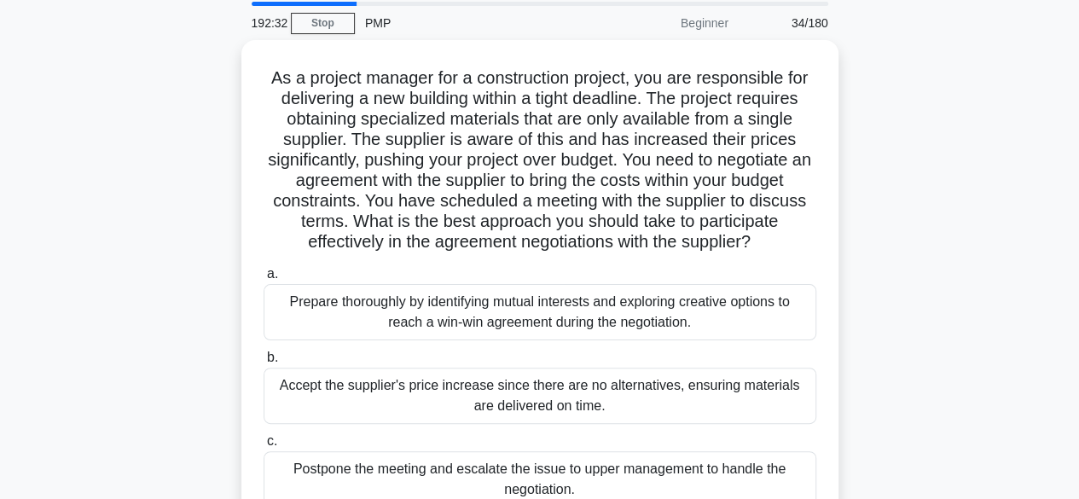
scroll to position [85, 0]
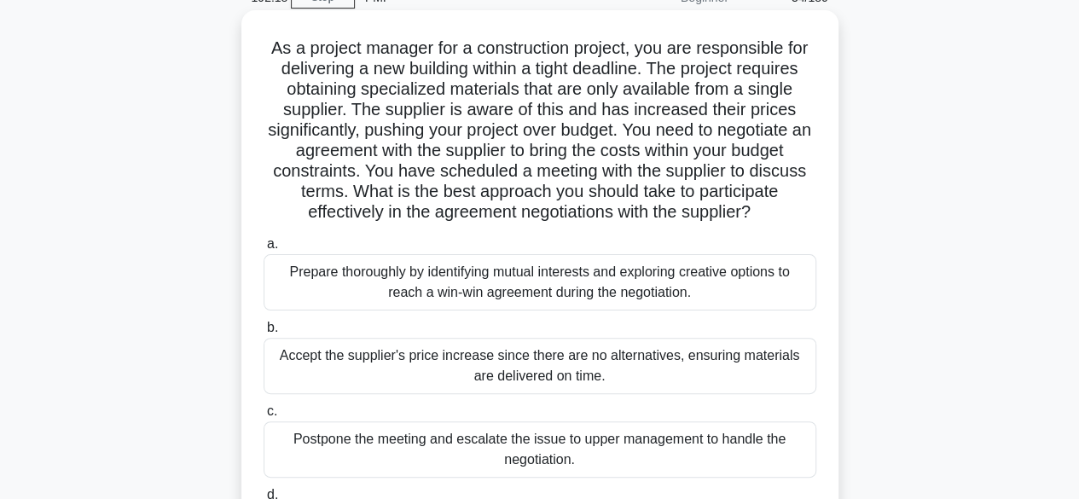
click at [752, 287] on div "Prepare thoroughly by identifying mutual interests and exploring creative optio…" at bounding box center [540, 282] width 553 height 56
click at [264, 250] on input "a. Prepare thoroughly by identifying mutual interests and exploring creative op…" at bounding box center [264, 244] width 0 height 11
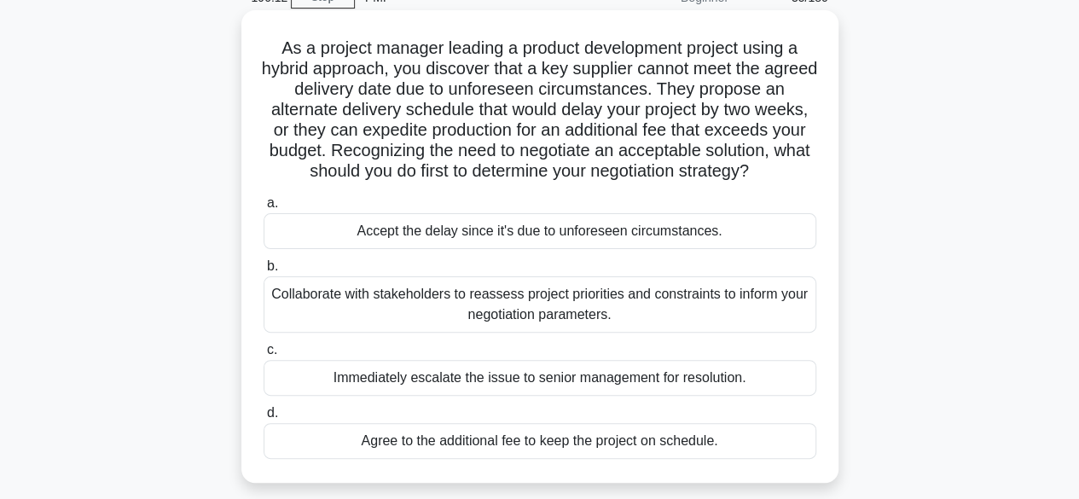
click at [645, 315] on div "Collaborate with stakeholders to reassess project priorities and constraints to…" at bounding box center [540, 304] width 553 height 56
click at [264, 272] on input "b. Collaborate with stakeholders to reassess project priorities and constraints…" at bounding box center [264, 266] width 0 height 11
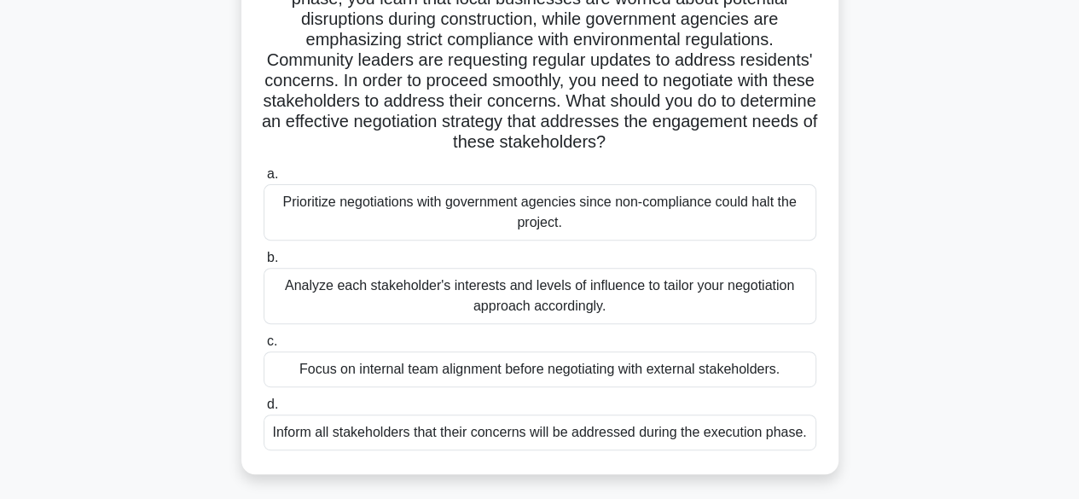
scroll to position [171, 0]
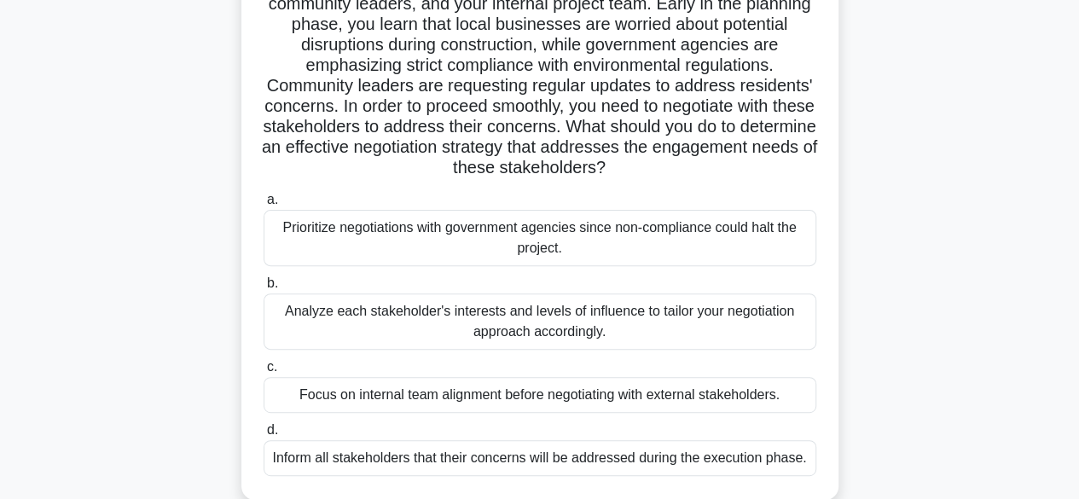
click at [619, 324] on div "Analyze each stakeholder's interests and levels of influence to tailor your neg…" at bounding box center [540, 321] width 553 height 56
click at [264, 289] on input "b. Analyze each stakeholder's interests and levels of influence to tailor your …" at bounding box center [264, 283] width 0 height 11
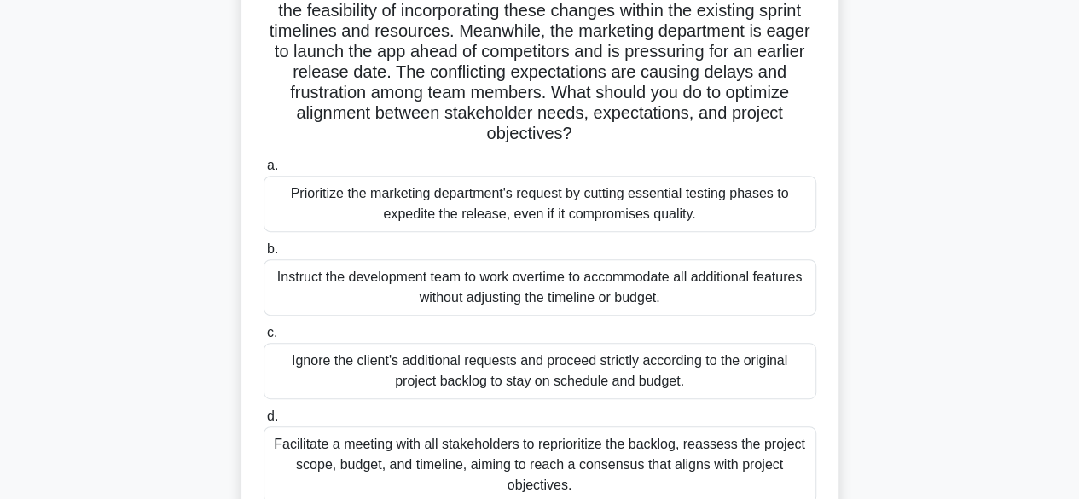
scroll to position [256, 0]
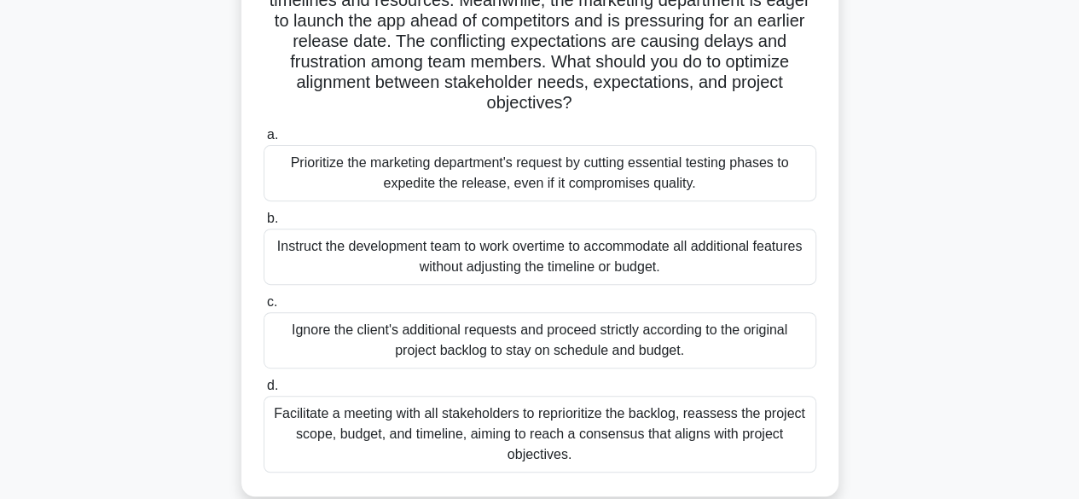
click at [703, 448] on div "Facilitate a meeting with all stakeholders to reprioritize the backlog, reasses…" at bounding box center [540, 434] width 553 height 77
click at [264, 391] on input "d. Facilitate a meeting with all stakeholders to reprioritize the backlog, reas…" at bounding box center [264, 385] width 0 height 11
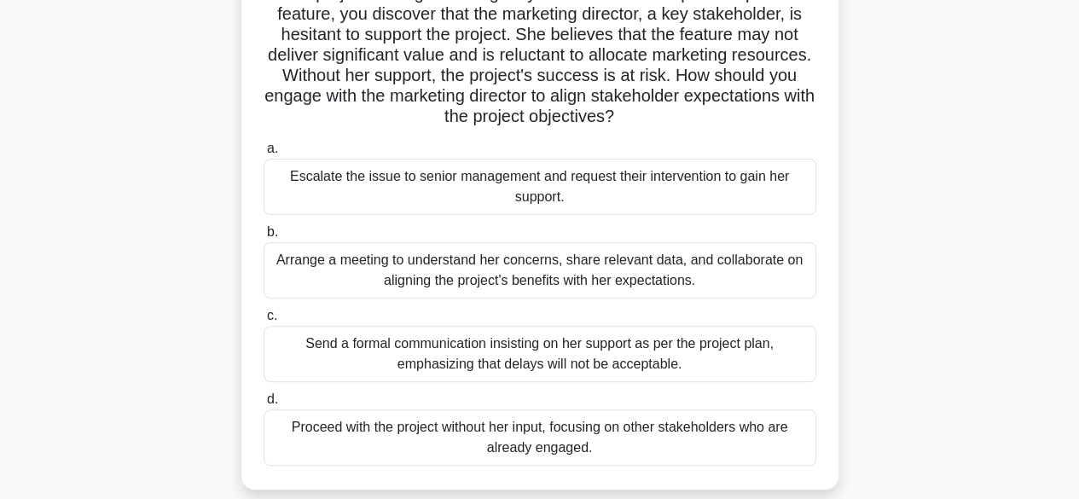
scroll to position [171, 0]
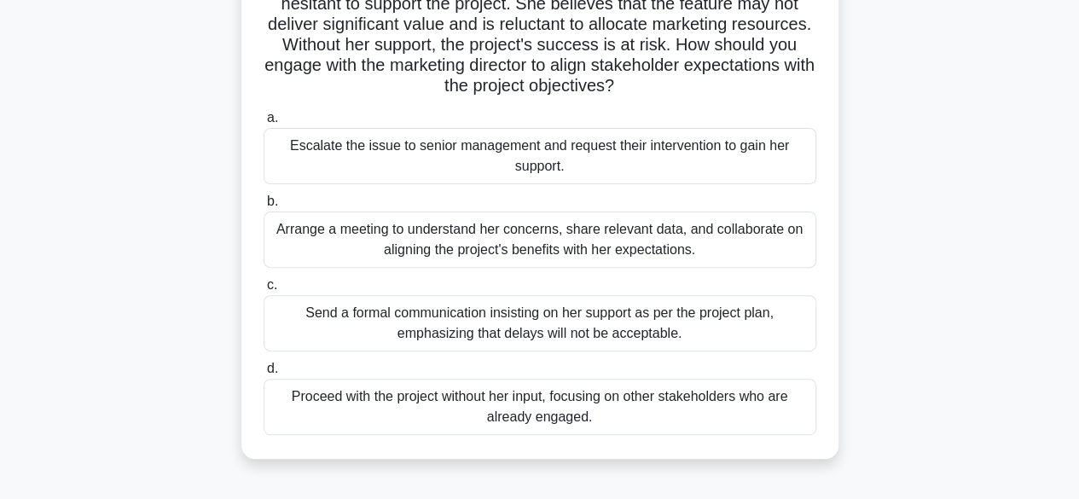
click at [592, 251] on div "Arrange a meeting to understand her concerns, share relevant data, and collabor…" at bounding box center [540, 239] width 553 height 56
click at [264, 207] on input "b. Arrange a meeting to understand her concerns, share relevant data, and colla…" at bounding box center [264, 201] width 0 height 11
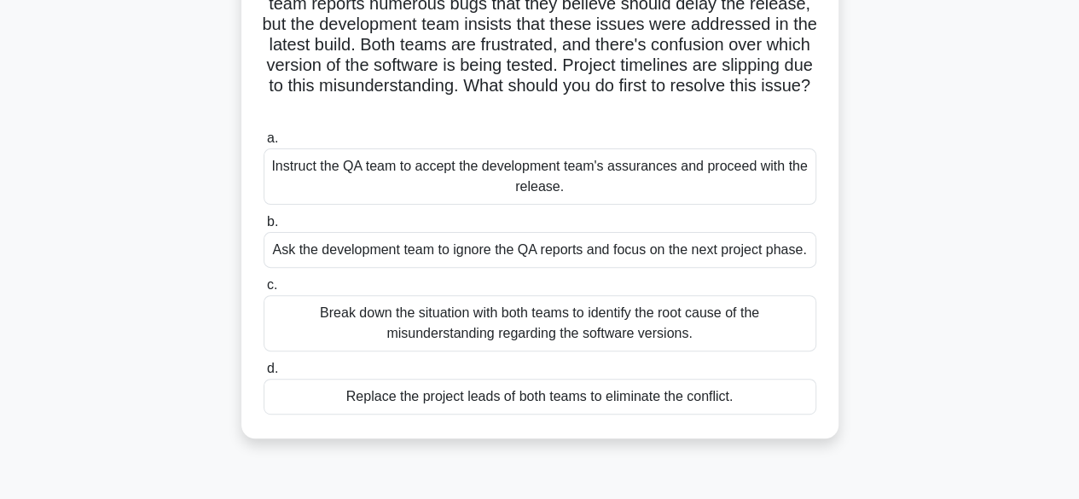
click at [696, 330] on div "Break down the situation with both teams to identify the root cause of the misu…" at bounding box center [540, 323] width 553 height 56
click at [264, 291] on input "c. Break down the situation with both teams to identify the root cause of the m…" at bounding box center [264, 285] width 0 height 11
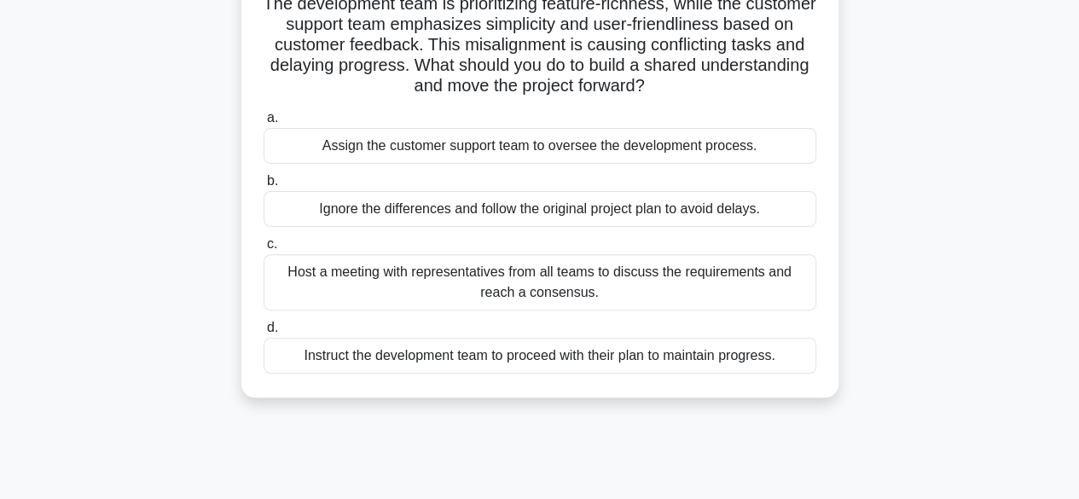
click at [720, 279] on div "Host a meeting with representatives from all teams to discuss the requirements …" at bounding box center [540, 282] width 553 height 56
click at [264, 250] on input "c. Host a meeting with representatives from all teams to discuss the requiremen…" at bounding box center [264, 244] width 0 height 11
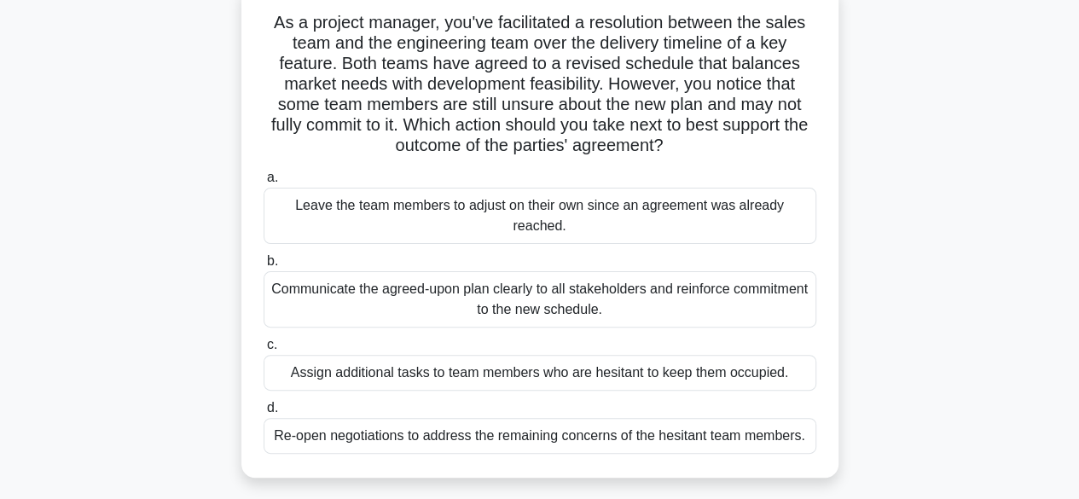
scroll to position [85, 0]
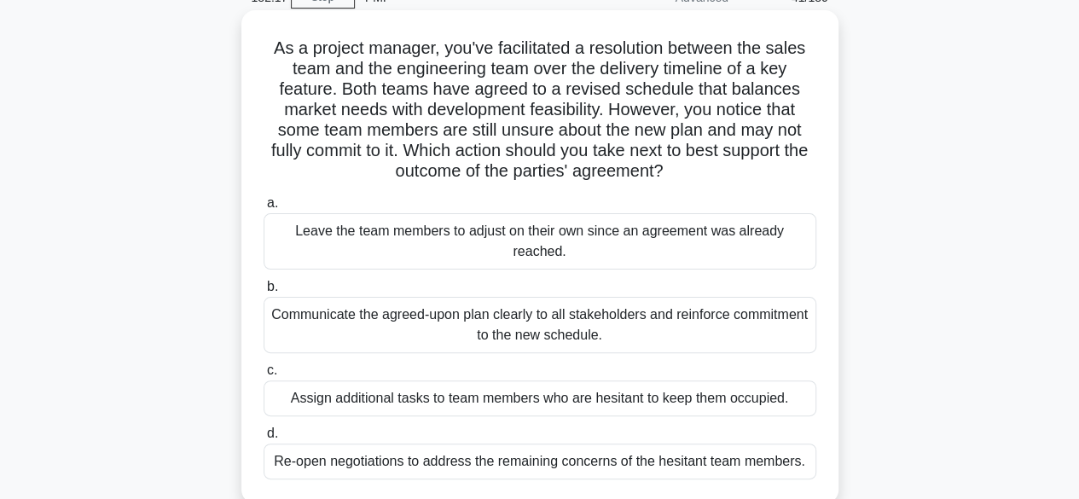
click at [671, 333] on div "Communicate the agreed-upon plan clearly to all stakeholders and reinforce comm…" at bounding box center [540, 325] width 553 height 56
click at [264, 293] on input "b. Communicate the agreed-upon plan clearly to all stakeholders and reinforce c…" at bounding box center [264, 286] width 0 height 11
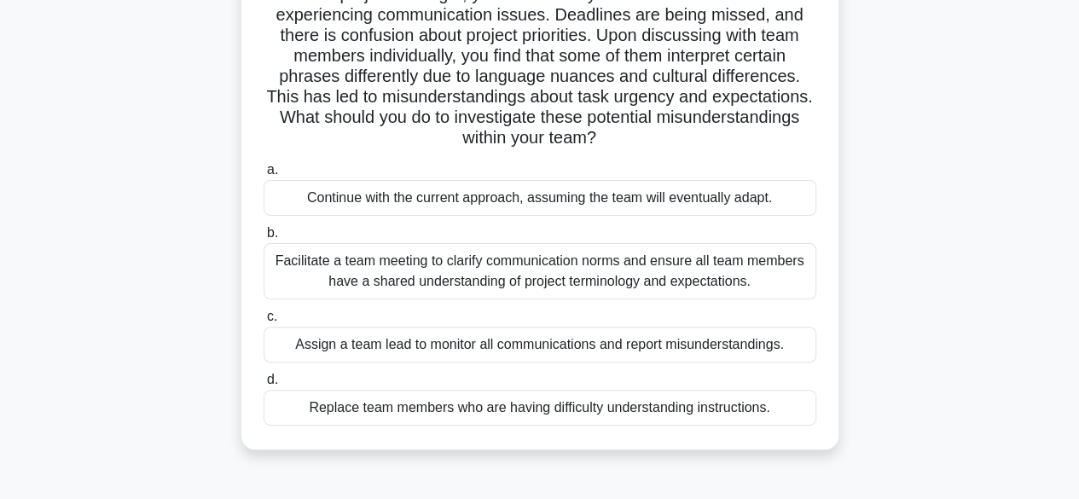
scroll to position [171, 0]
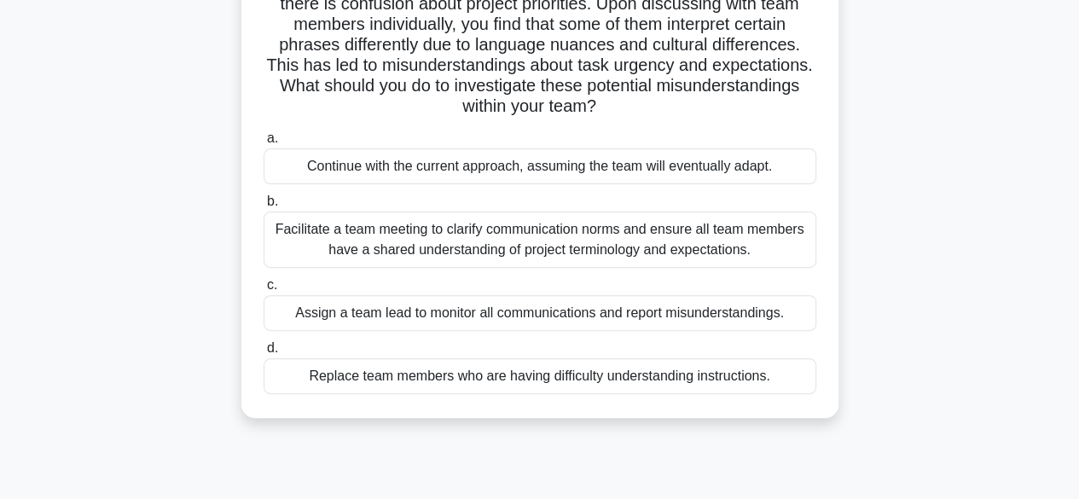
click at [753, 321] on div "Assign a team lead to monitor all communications and report misunderstandings." at bounding box center [540, 313] width 553 height 36
click at [264, 291] on input "c. Assign a team lead to monitor all communications and report misunderstanding…" at bounding box center [264, 285] width 0 height 11
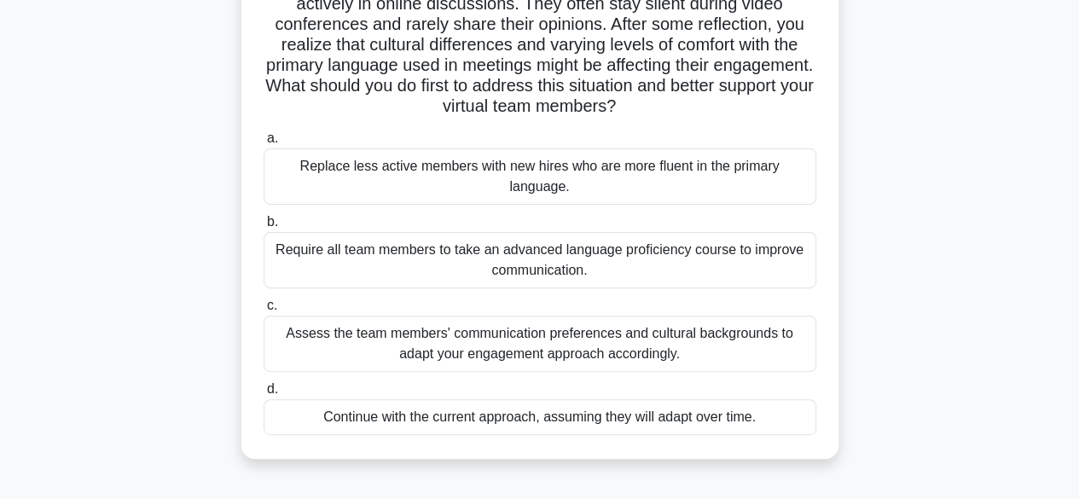
click at [628, 246] on div "Require all team members to take an advanced language proficiency course to imp…" at bounding box center [540, 260] width 553 height 56
click at [264, 228] on input "b. Require all team members to take an advanced language proficiency course to …" at bounding box center [264, 222] width 0 height 11
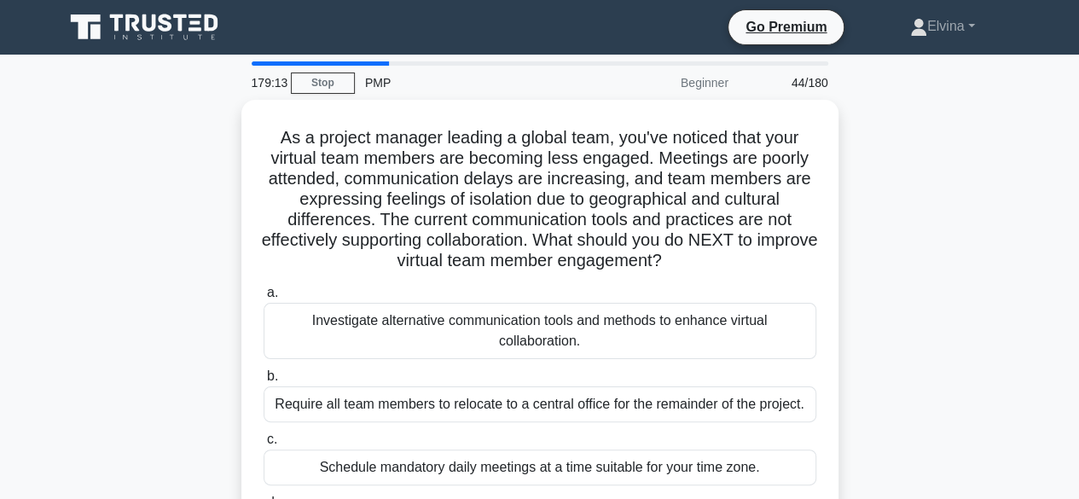
scroll to position [85, 0]
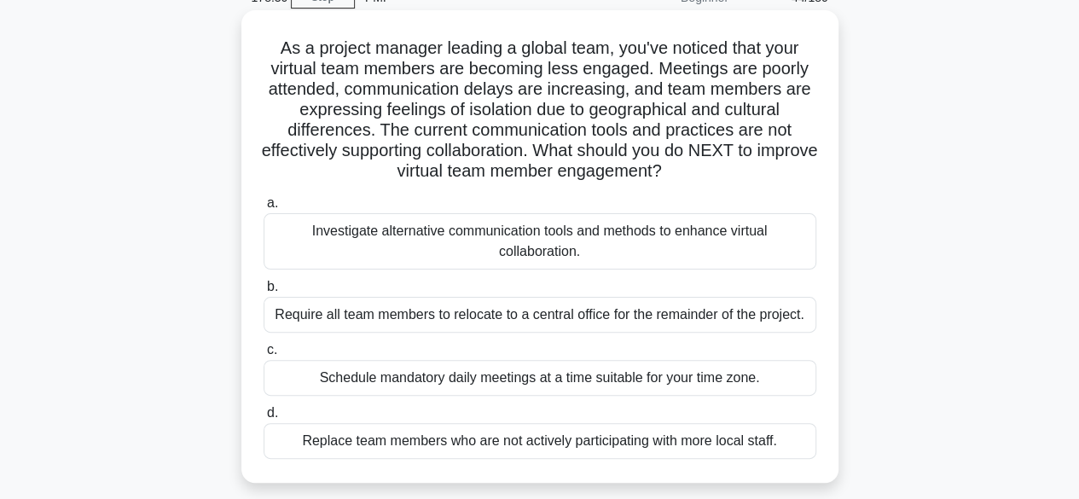
click at [626, 246] on div "Investigate alternative communication tools and methods to enhance virtual coll…" at bounding box center [540, 241] width 553 height 56
click at [264, 209] on input "a. Investigate alternative communication tools and methods to enhance virtual c…" at bounding box center [264, 203] width 0 height 11
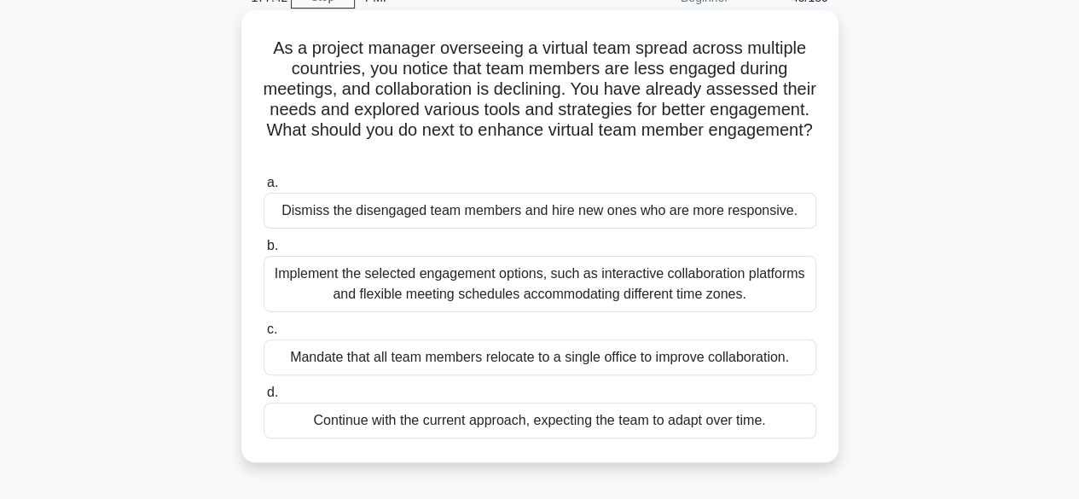
click at [681, 286] on div "Implement the selected engagement options, such as interactive collaboration pl…" at bounding box center [540, 284] width 553 height 56
click at [264, 252] on input "b. Implement the selected engagement options, such as interactive collaboration…" at bounding box center [264, 245] width 0 height 11
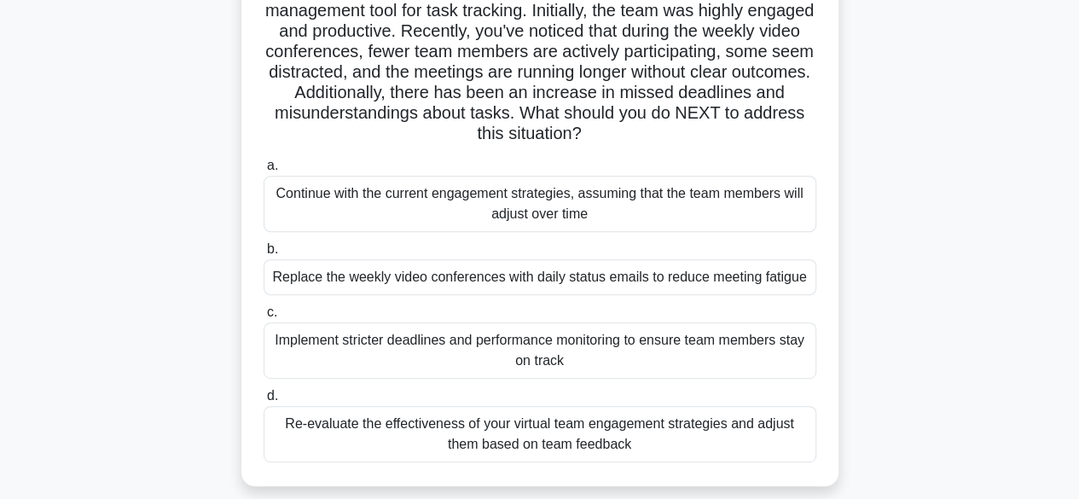
scroll to position [256, 0]
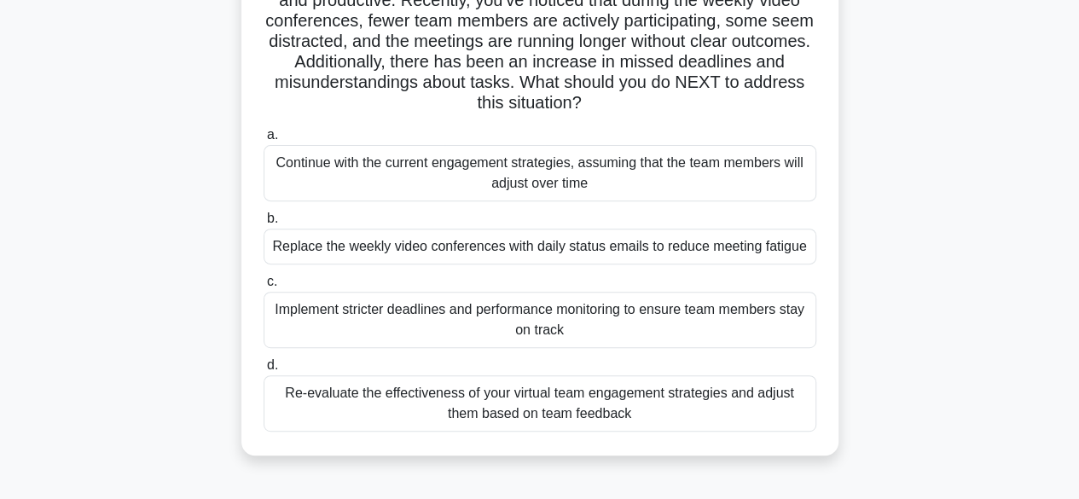
click at [623, 403] on div "Re-evaluate the effectiveness of your virtual team engagement strategies and ad…" at bounding box center [540, 403] width 553 height 56
click at [264, 371] on input "d. Re-evaluate the effectiveness of your virtual team engagement strategies and…" at bounding box center [264, 365] width 0 height 11
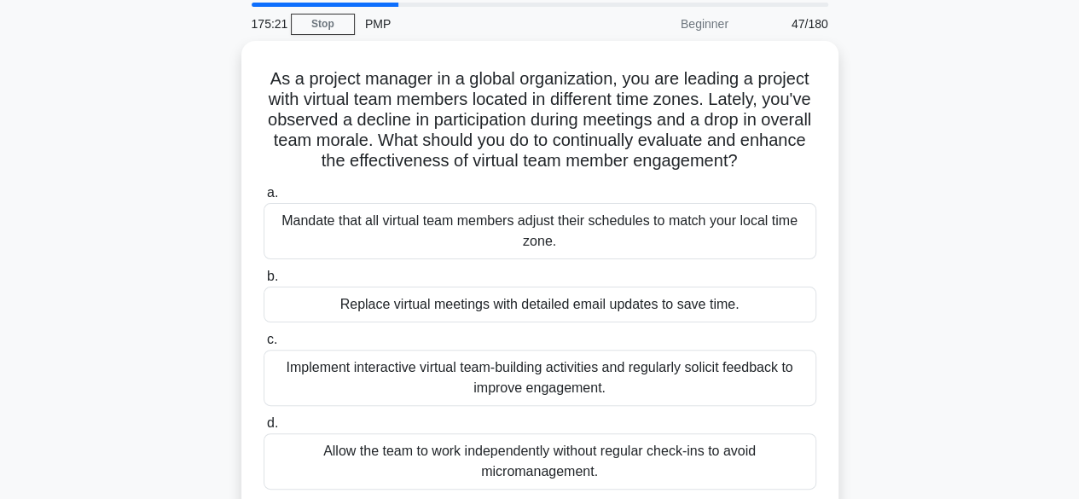
scroll to position [85, 0]
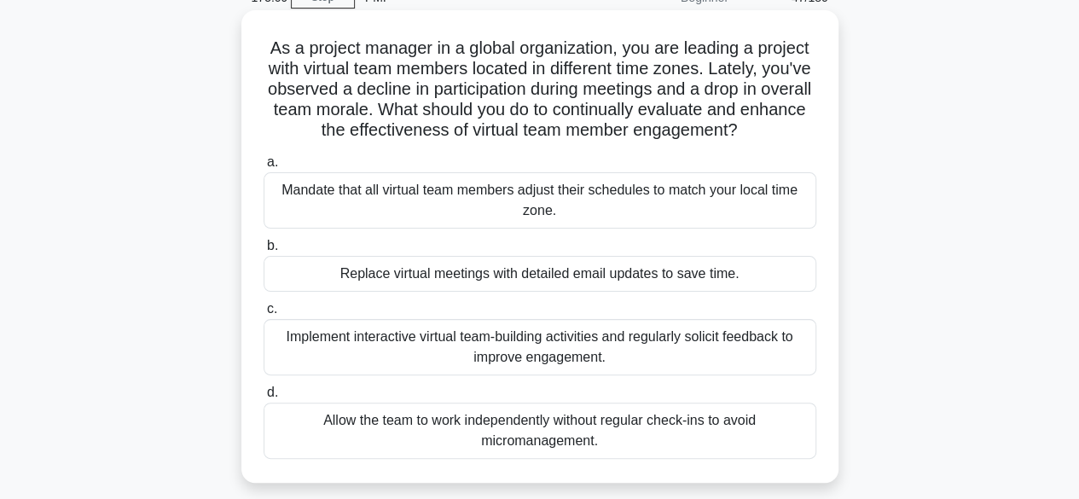
click at [638, 348] on div "Implement interactive virtual team-building activities and regularly solicit fe…" at bounding box center [540, 347] width 553 height 56
click at [264, 315] on input "c. Implement interactive virtual team-building activities and regularly solicit…" at bounding box center [264, 309] width 0 height 11
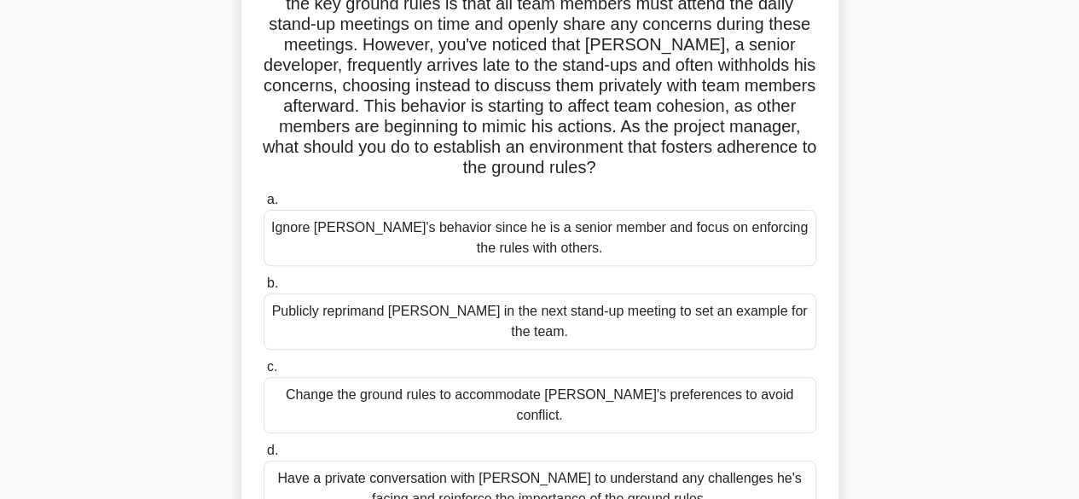
scroll to position [256, 0]
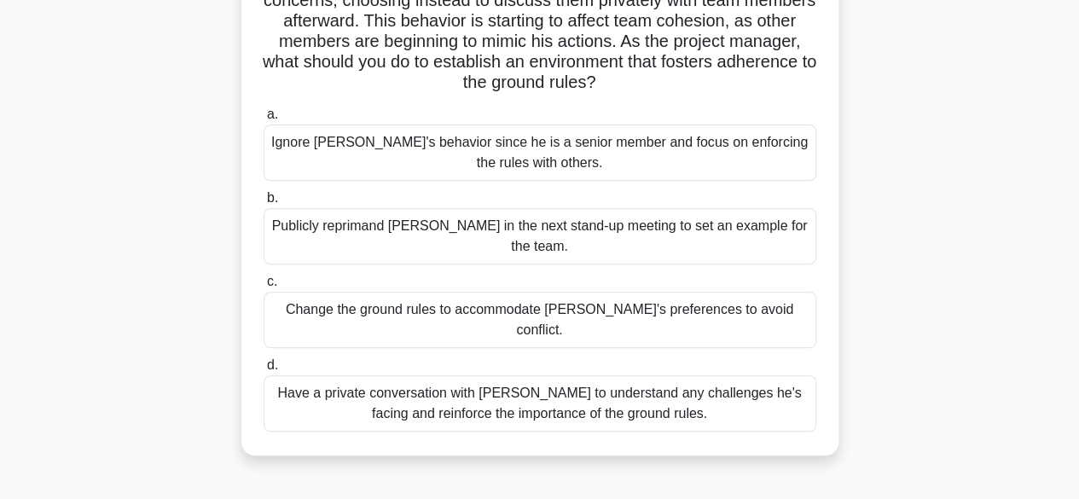
click at [762, 375] on div "Have a private conversation with Jack to understand any challenges he's facing …" at bounding box center [540, 403] width 553 height 56
click at [264, 371] on input "d. Have a private conversation with Jack to understand any challenges he's faci…" at bounding box center [264, 365] width 0 height 11
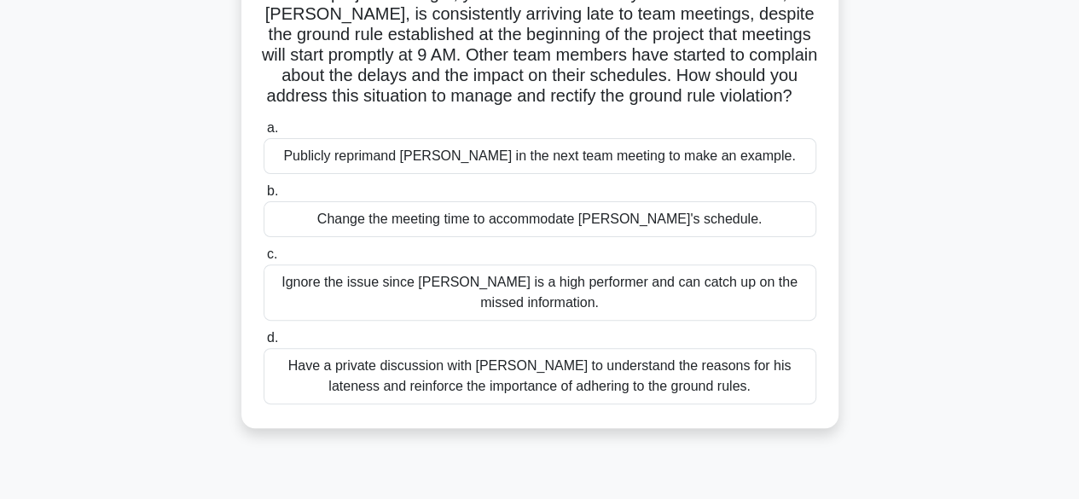
scroll to position [171, 0]
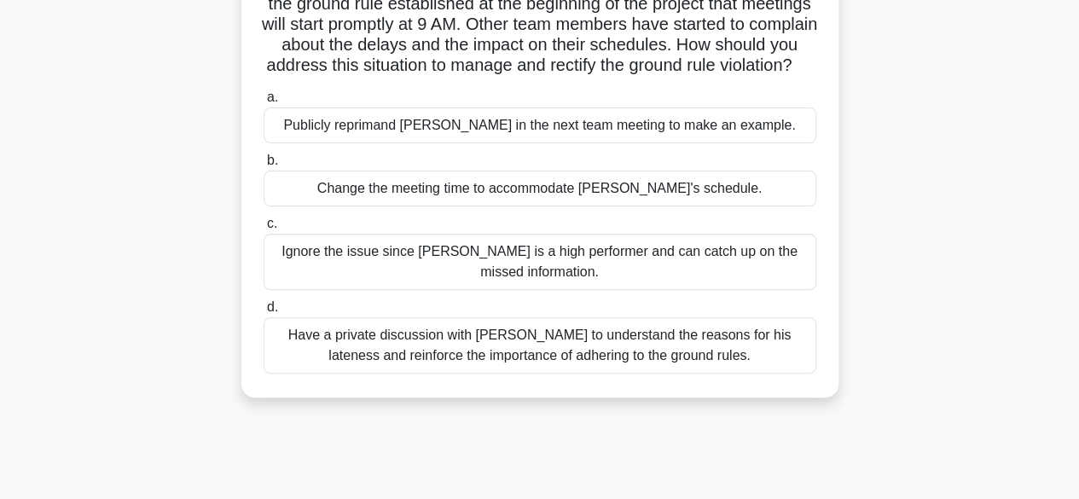
click at [749, 368] on div "Have a private discussion with Tom to understand the reasons for his lateness a…" at bounding box center [540, 345] width 553 height 56
click at [264, 313] on input "d. Have a private discussion with Tom to understand the reasons for his latenes…" at bounding box center [264, 307] width 0 height 11
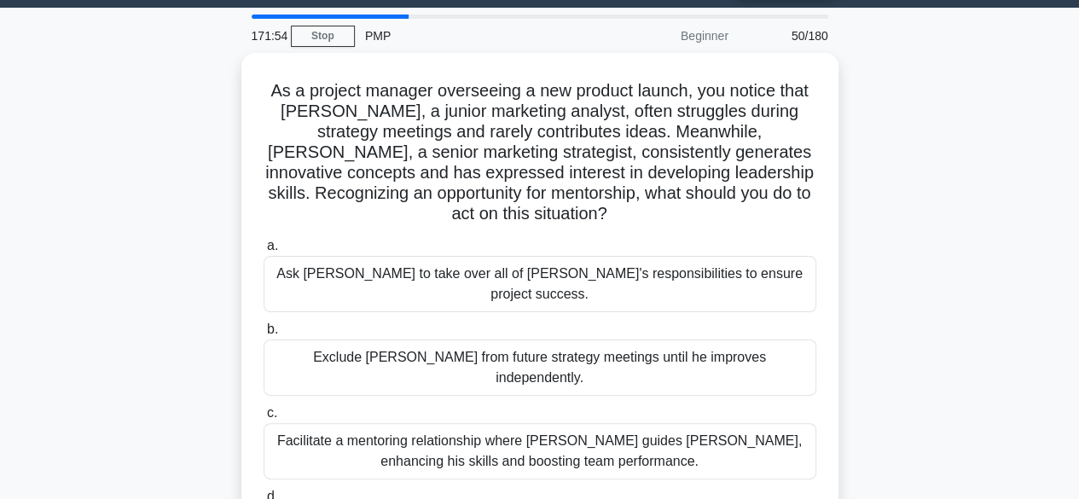
scroll to position [85, 0]
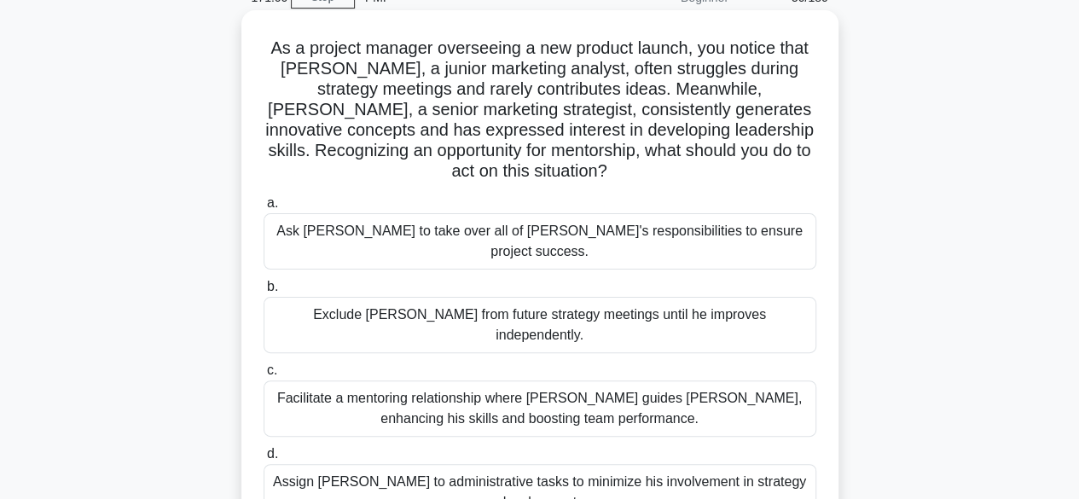
click at [582, 380] on div "Facilitate a mentoring relationship where Linda guides James, enhancing his ski…" at bounding box center [540, 408] width 553 height 56
click at [264, 368] on input "c. Facilitate a mentoring relationship where Linda guides James, enhancing his …" at bounding box center [264, 370] width 0 height 11
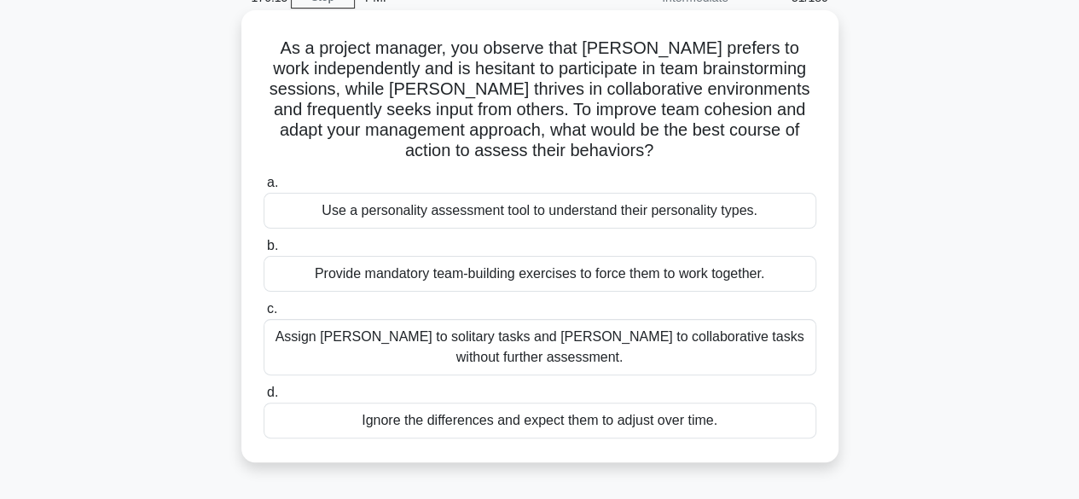
click at [508, 217] on div "Use a personality assessment tool to understand their personality types." at bounding box center [540, 211] width 553 height 36
click at [264, 188] on input "a. Use a personality assessment tool to understand their personality types." at bounding box center [264, 182] width 0 height 11
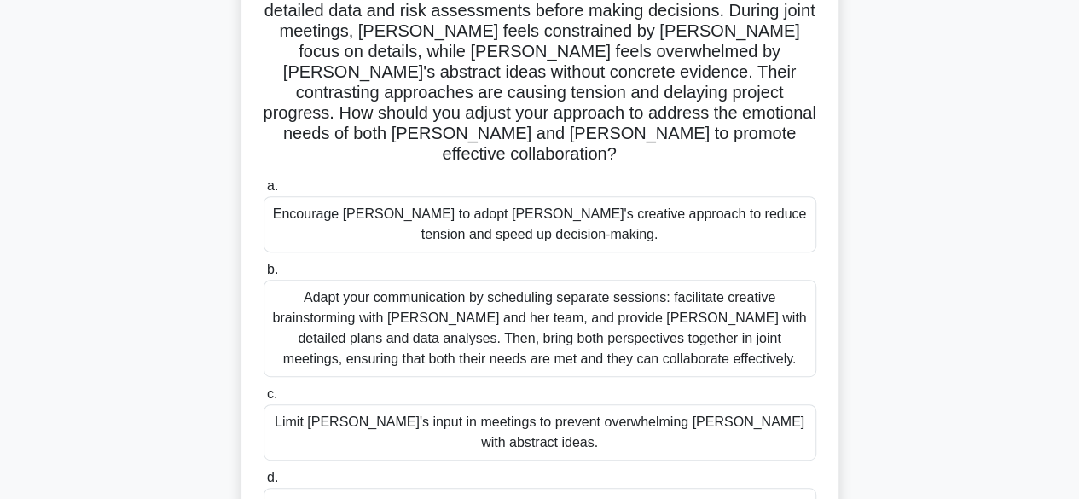
scroll to position [256, 0]
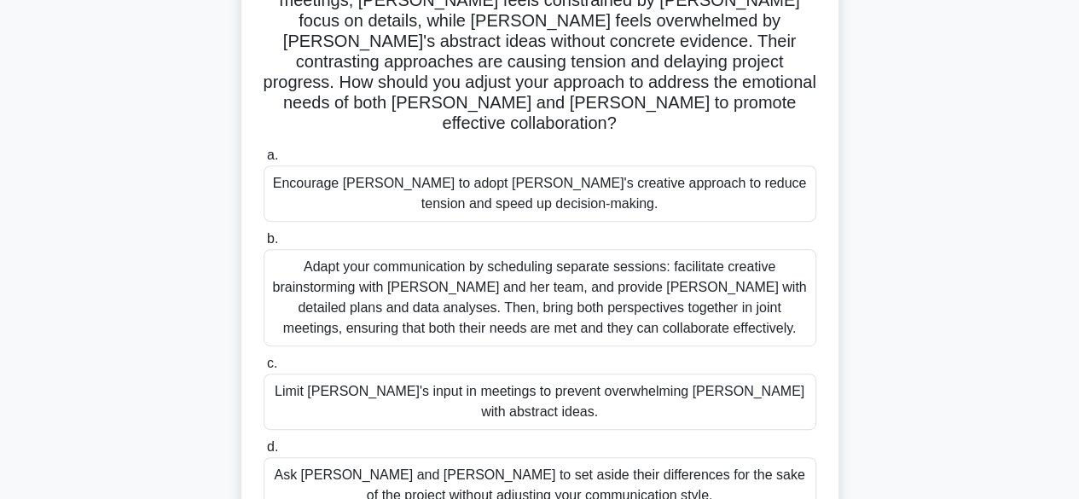
click at [668, 264] on div "Adapt your communication by scheduling separate sessions: facilitate creative b…" at bounding box center [540, 297] width 553 height 97
click at [264, 245] on input "b. Adapt your communication by scheduling separate sessions: facilitate creativ…" at bounding box center [264, 239] width 0 height 11
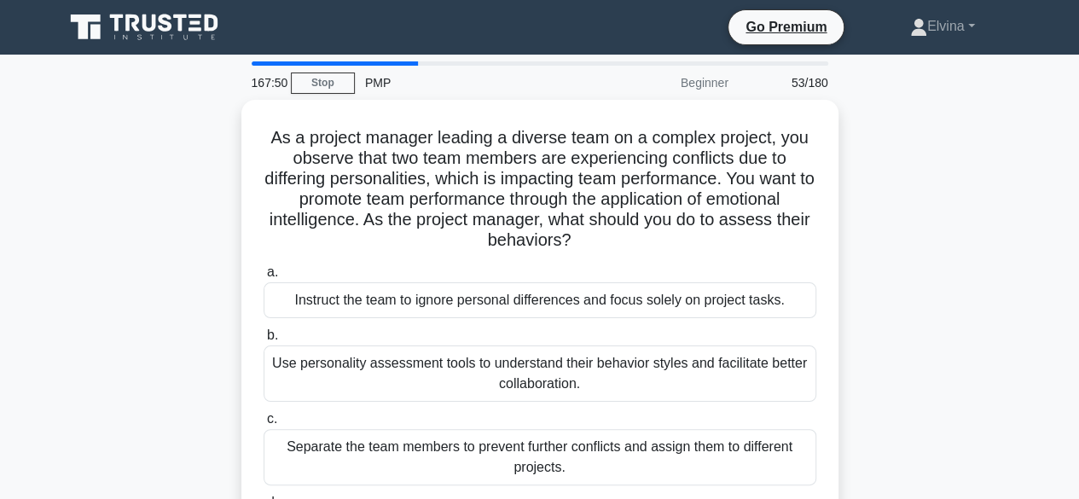
scroll to position [85, 0]
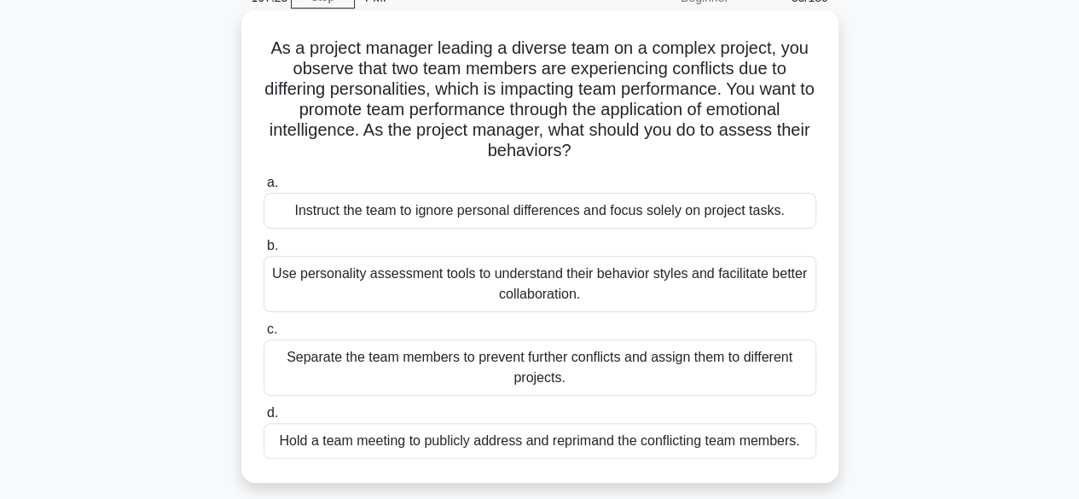
click at [591, 362] on div "Separate the team members to prevent further conflicts and assign them to diffe…" at bounding box center [540, 367] width 553 height 56
click at [264, 335] on input "c. Separate the team members to prevent further conflicts and assign them to di…" at bounding box center [264, 329] width 0 height 11
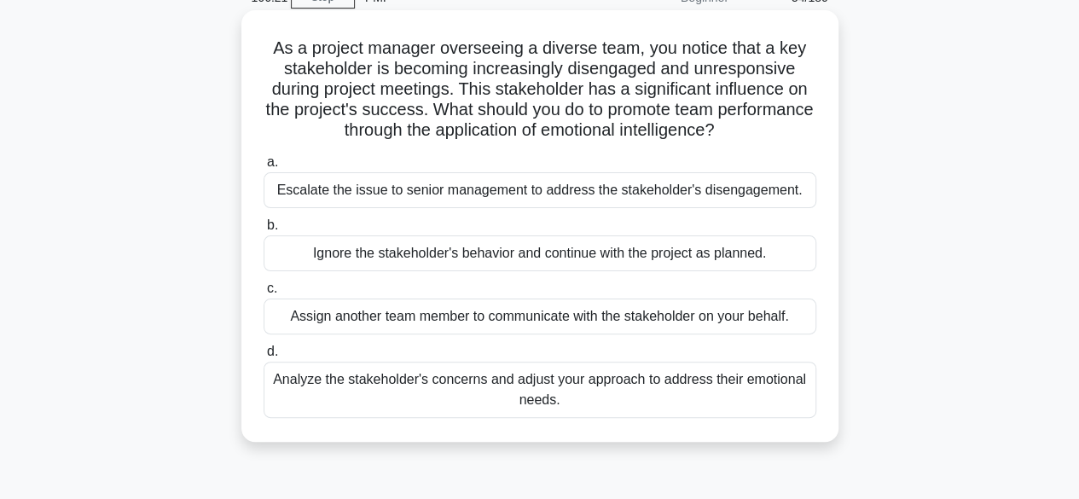
click at [737, 390] on div "Analyze the stakeholder's concerns and adjust your approach to address their em…" at bounding box center [540, 390] width 553 height 56
click at [264, 357] on input "d. Analyze the stakeholder's concerns and adjust your approach to address their…" at bounding box center [264, 351] width 0 height 11
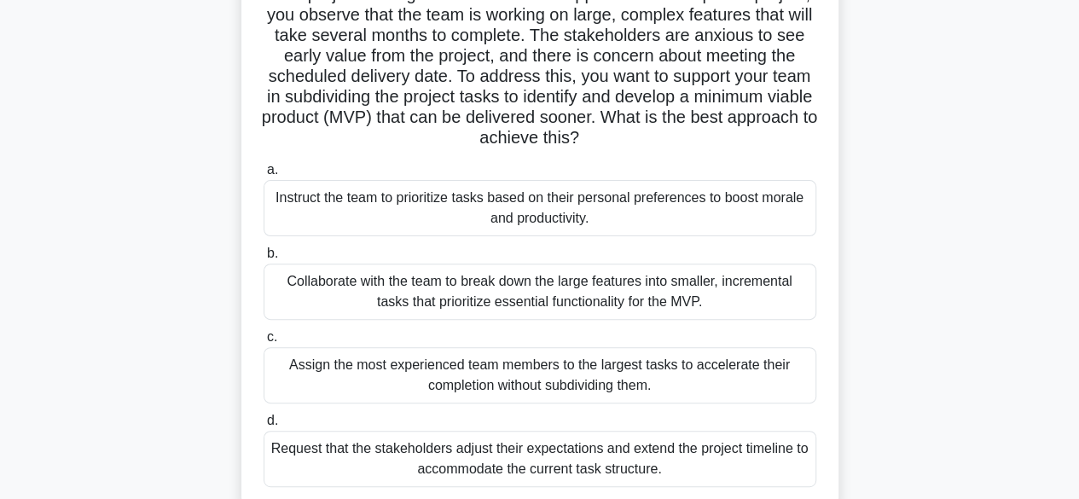
scroll to position [171, 0]
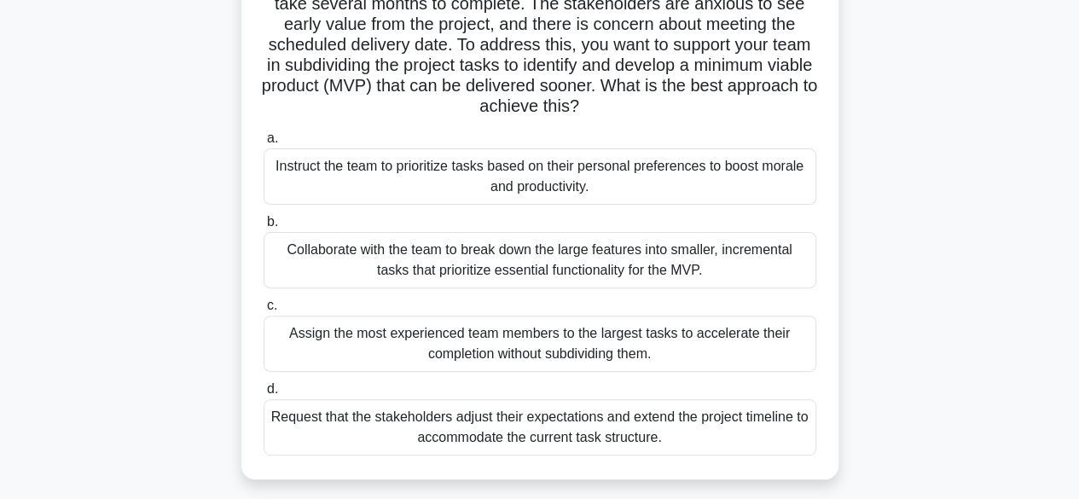
click at [592, 257] on div "Collaborate with the team to break down the large features into smaller, increm…" at bounding box center [540, 260] width 553 height 56
click at [264, 228] on input "b. Collaborate with the team to break down the large features into smaller, inc…" at bounding box center [264, 222] width 0 height 11
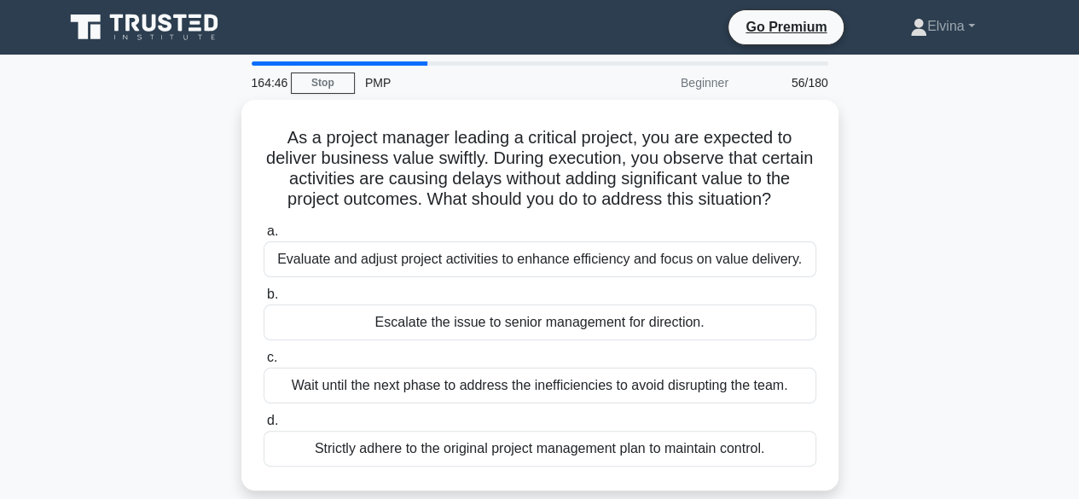
scroll to position [85, 0]
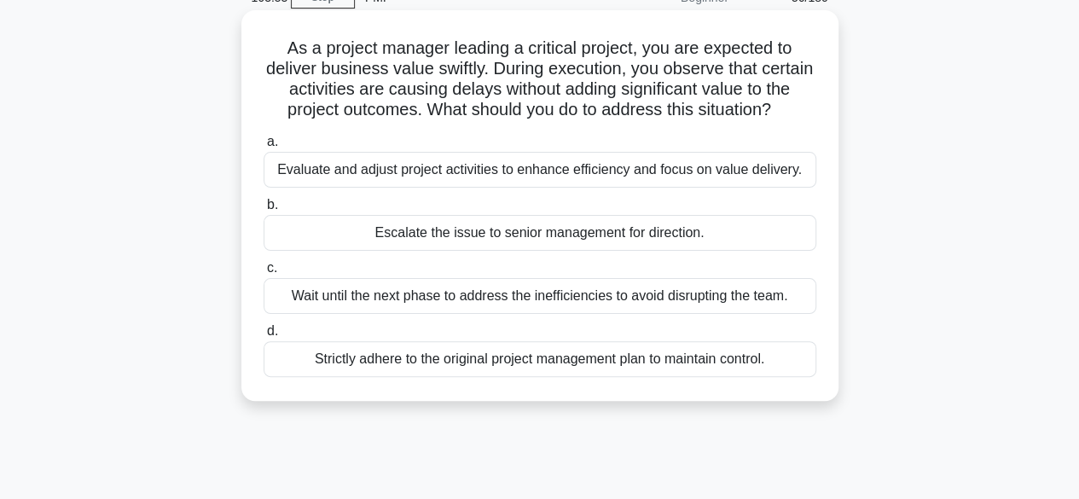
click at [577, 359] on div "Strictly adhere to the original project management plan to maintain control." at bounding box center [540, 359] width 553 height 36
click at [264, 337] on input "d. Strictly adhere to the original project management plan to maintain control." at bounding box center [264, 331] width 0 height 11
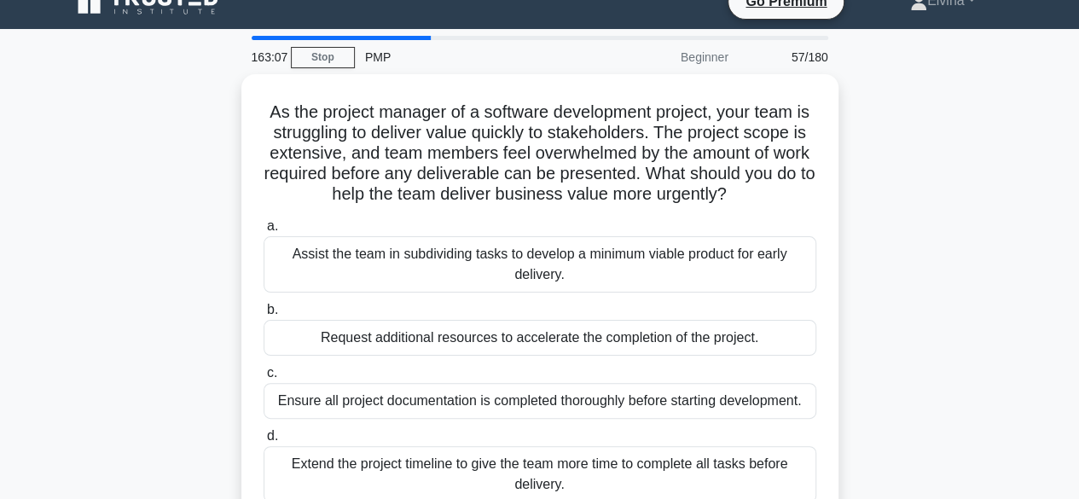
scroll to position [0, 0]
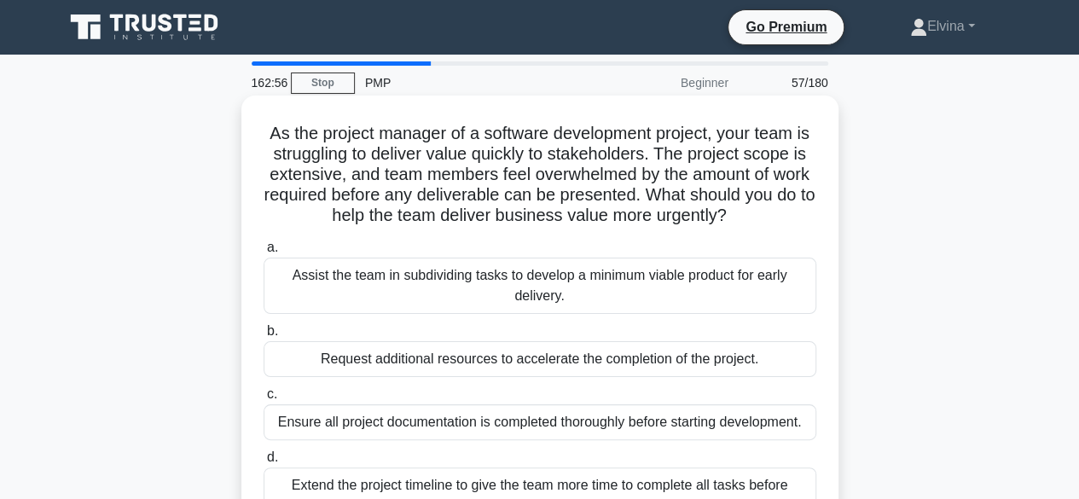
click at [733, 289] on div "Assist the team in subdividing tasks to develop a minimum viable product for ea…" at bounding box center [540, 286] width 553 height 56
click at [264, 253] on input "a. Assist the team in subdividing tasks to develop a minimum viable product for…" at bounding box center [264, 247] width 0 height 11
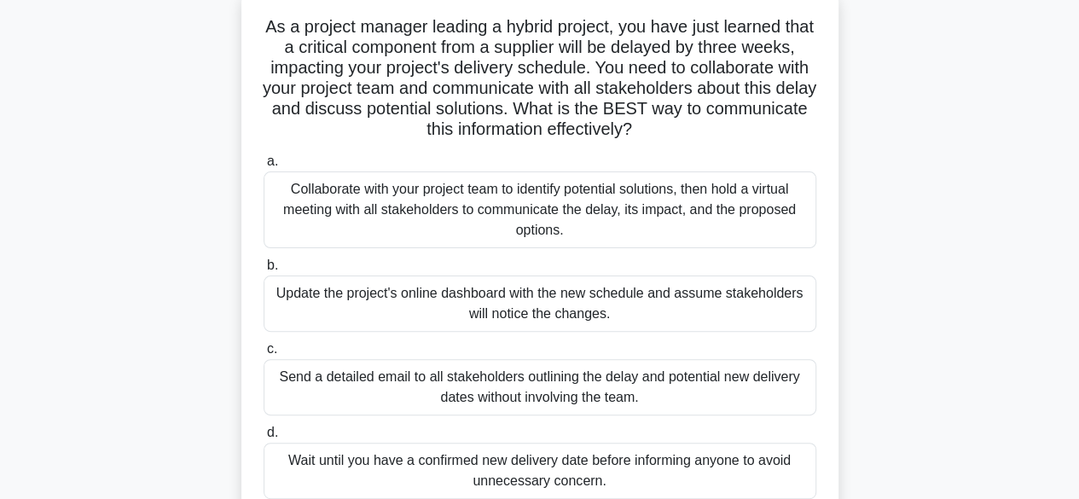
scroll to position [85, 0]
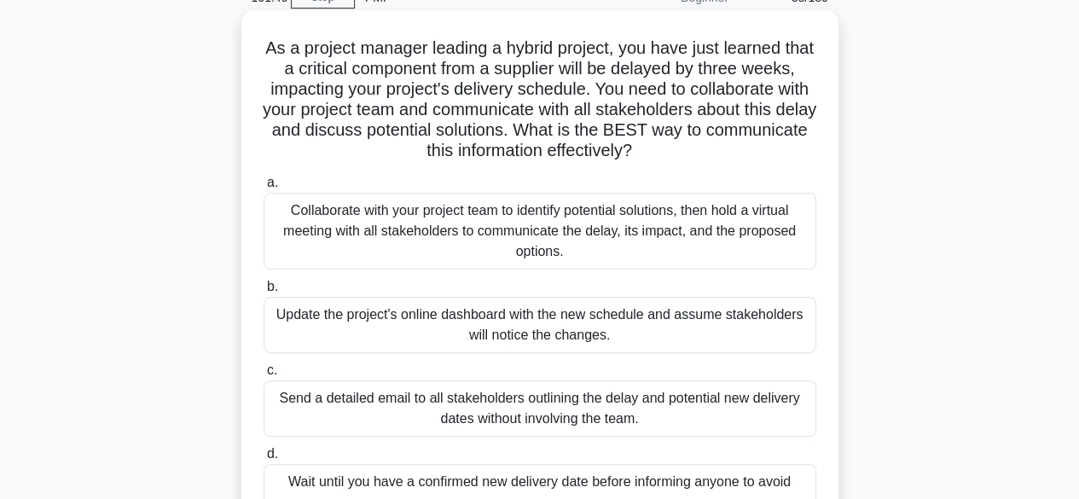
click at [565, 245] on div "Collaborate with your project team to identify potential solutions, then hold a…" at bounding box center [540, 231] width 553 height 77
click at [264, 188] on input "a. Collaborate with your project team to identify potential solutions, then hol…" at bounding box center [264, 182] width 0 height 11
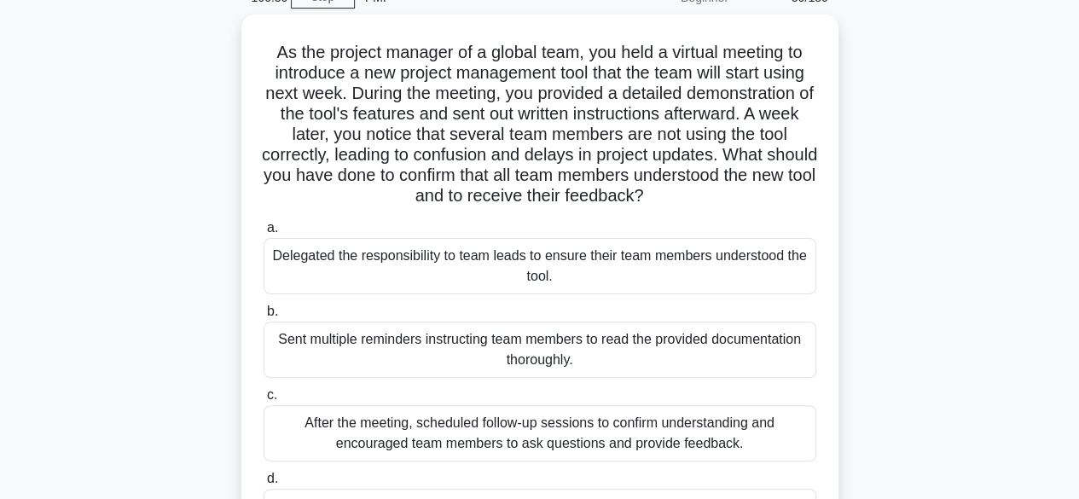
scroll to position [171, 0]
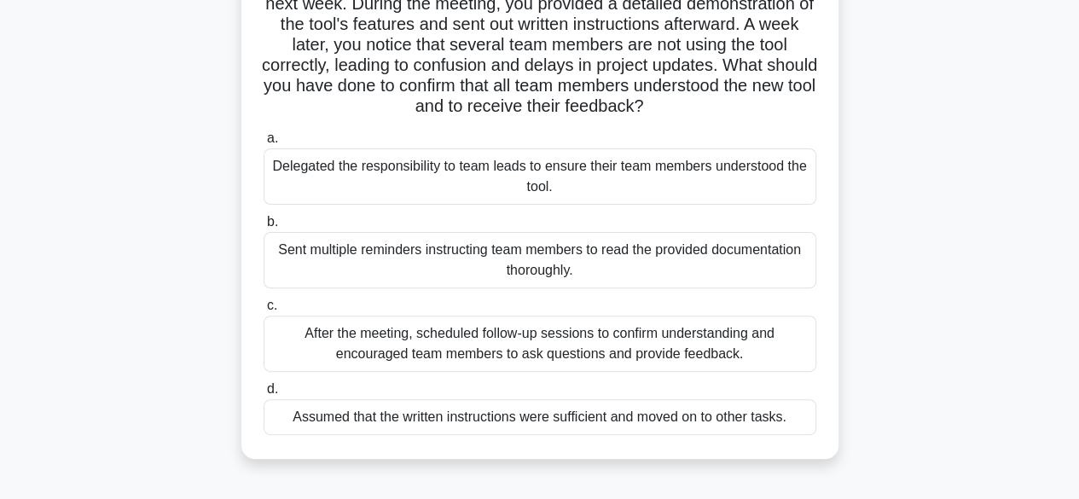
click at [760, 351] on div "After the meeting, scheduled follow-up sessions to confirm understanding and en…" at bounding box center [540, 344] width 553 height 56
click at [264, 311] on input "c. After the meeting, scheduled follow-up sessions to confirm understanding and…" at bounding box center [264, 305] width 0 height 11
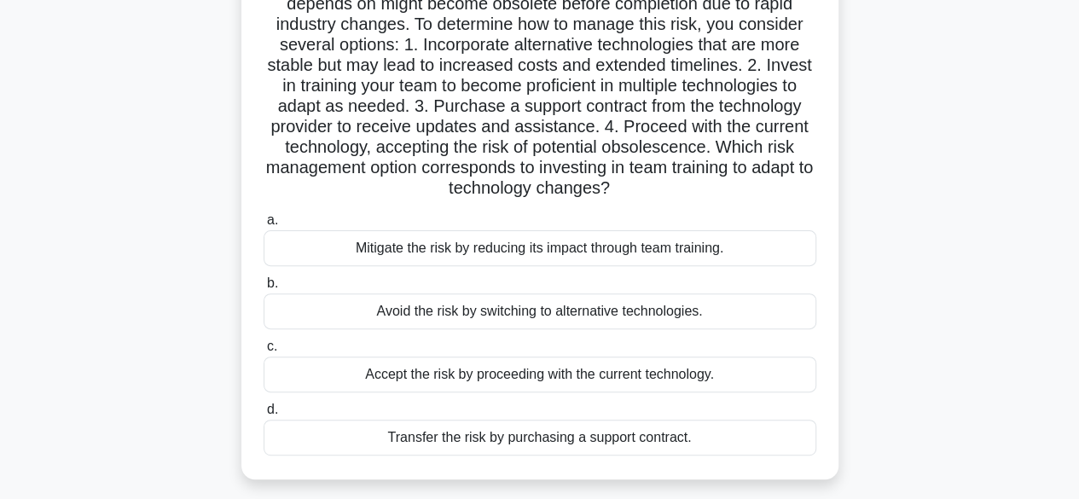
click at [684, 314] on div "Avoid the risk by switching to alternative technologies." at bounding box center [540, 311] width 553 height 36
click at [264, 289] on input "b. Avoid the risk by switching to alternative technologies." at bounding box center [264, 283] width 0 height 11
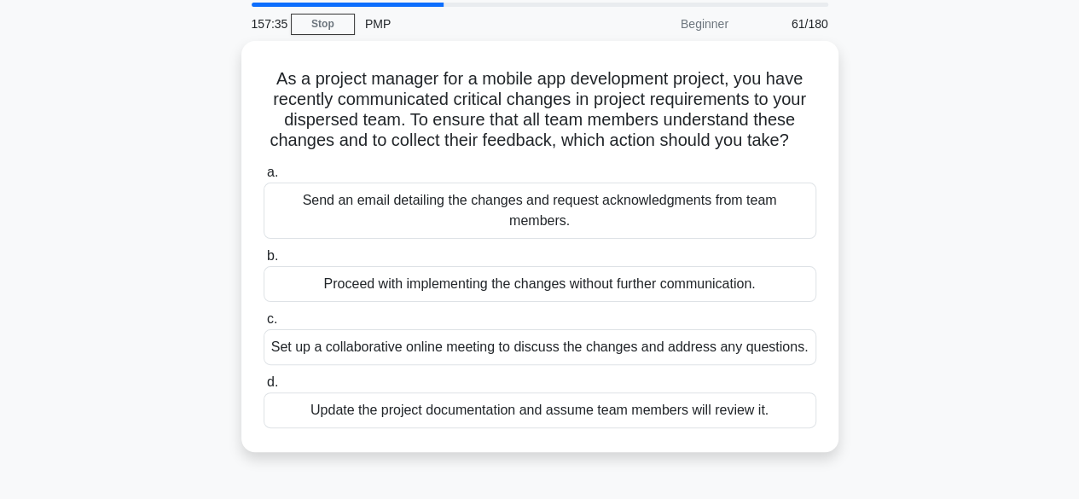
scroll to position [85, 0]
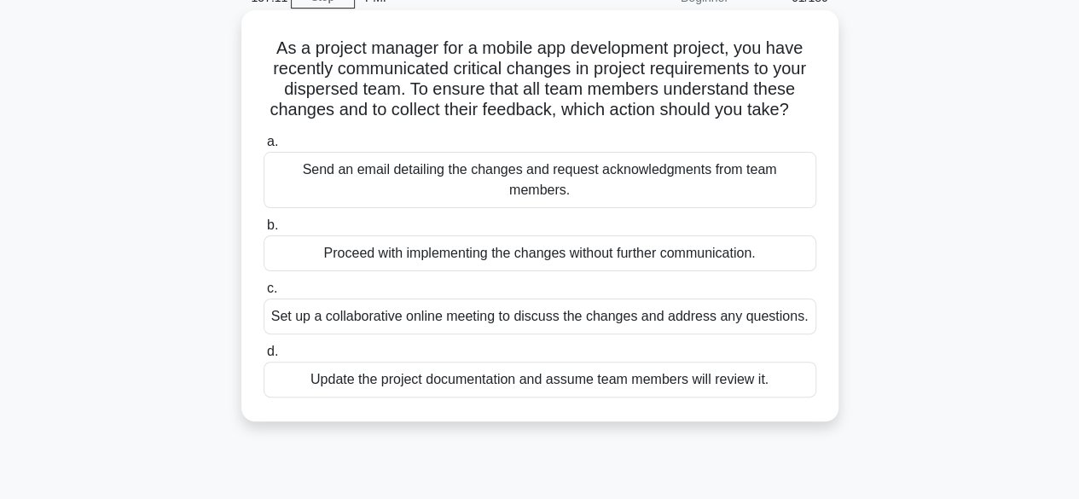
click at [686, 316] on div "Set up a collaborative online meeting to discuss the changes and address any qu…" at bounding box center [540, 316] width 553 height 36
click at [264, 294] on input "c. Set up a collaborative online meeting to discuss the changes and address any…" at bounding box center [264, 288] width 0 height 11
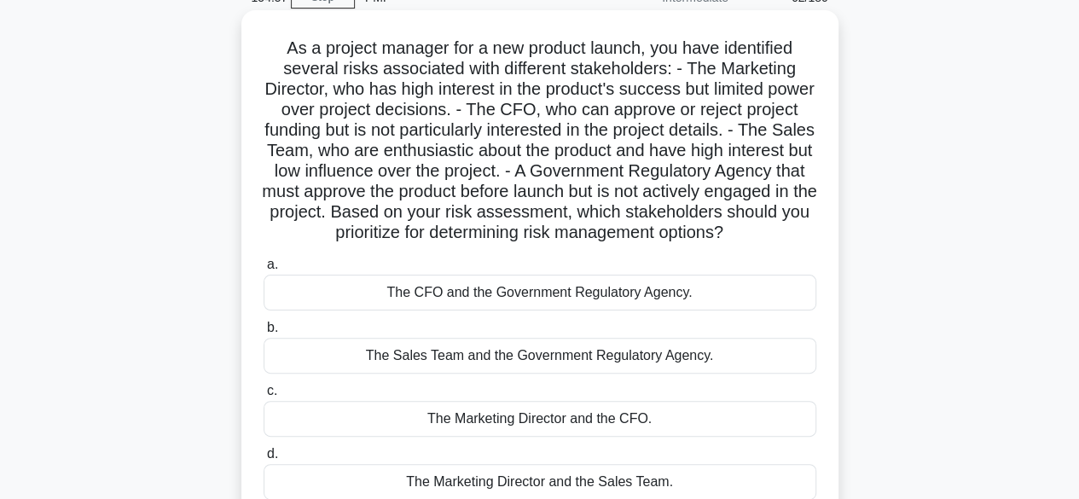
click at [618, 374] on div "The Sales Team and the Government Regulatory Agency." at bounding box center [540, 356] width 553 height 36
click at [264, 333] on input "b. The Sales Team and the Government Regulatory Agency." at bounding box center [264, 327] width 0 height 11
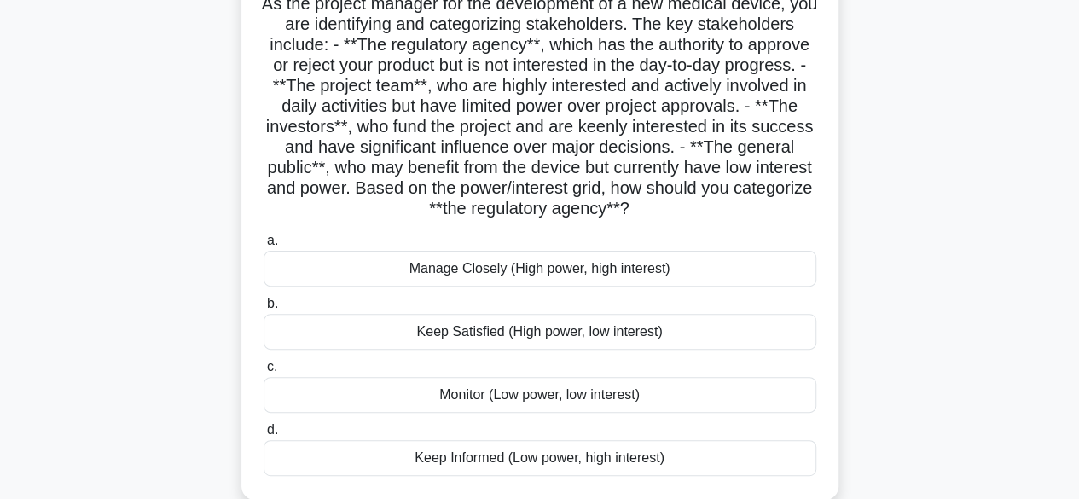
scroll to position [171, 0]
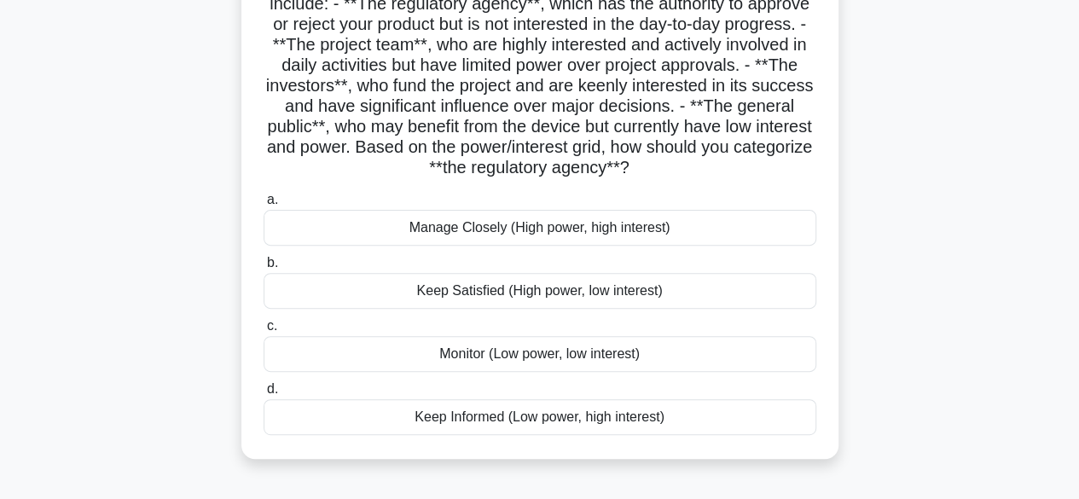
click at [648, 294] on div "Keep Satisfied (High power, low interest)" at bounding box center [540, 291] width 553 height 36
click at [264, 269] on input "b. Keep Satisfied (High power, low interest)" at bounding box center [264, 263] width 0 height 11
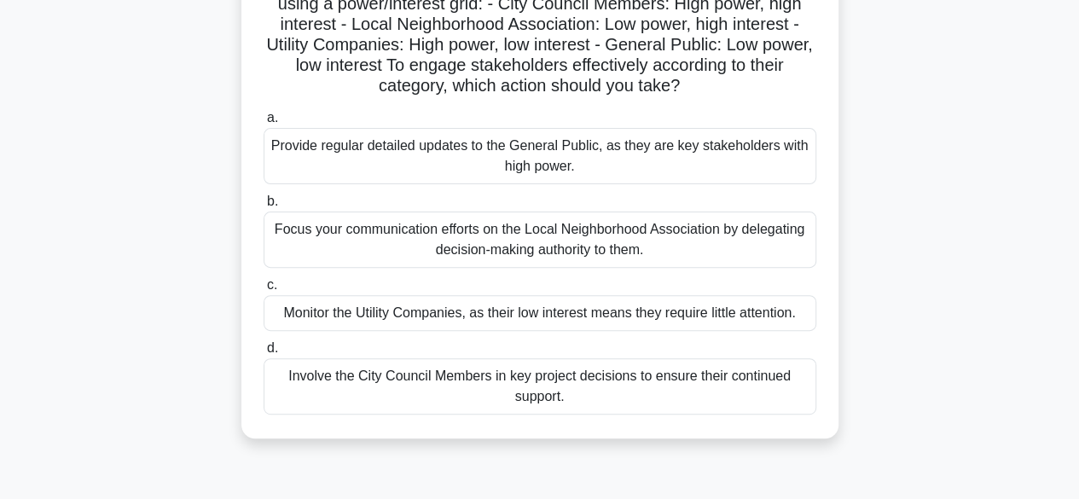
click at [667, 395] on div "Involve the City Council Members in key project decisions to ensure their conti…" at bounding box center [540, 386] width 553 height 56
click at [264, 354] on input "d. Involve the City Council Members in key project decisions to ensure their co…" at bounding box center [264, 348] width 0 height 11
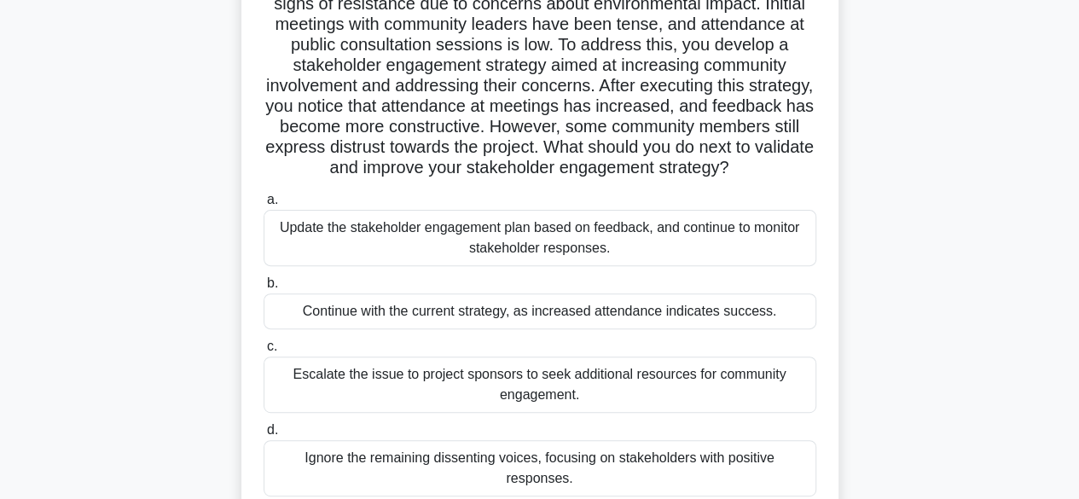
click at [646, 266] on div "Update the stakeholder engagement plan based on feedback, and continue to monit…" at bounding box center [540, 238] width 553 height 56
click at [264, 206] on input "a. Update the stakeholder engagement plan based on feedback, and continue to mo…" at bounding box center [264, 199] width 0 height 11
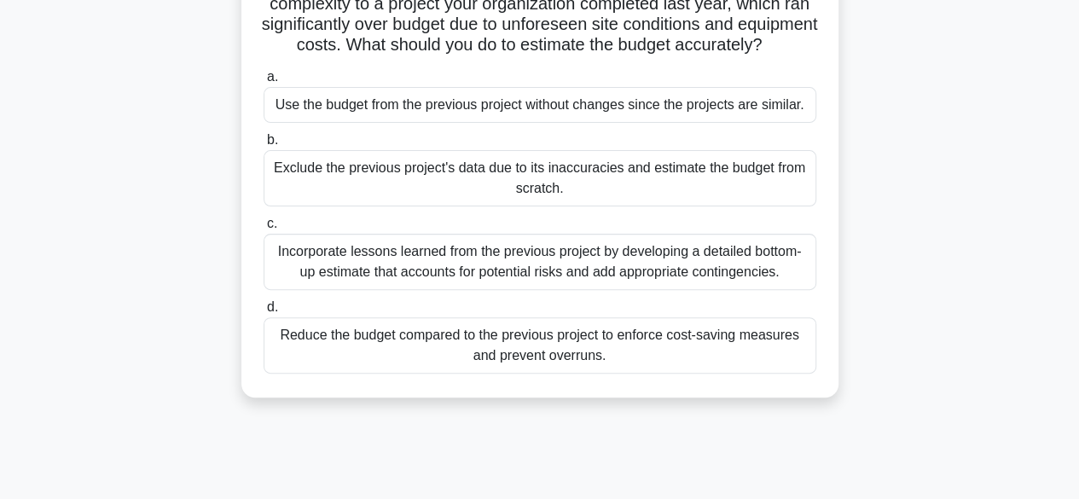
click at [776, 284] on div "Incorporate lessons learned from the previous project by developing a detailed …" at bounding box center [540, 262] width 553 height 56
click at [264, 229] on input "c. Incorporate lessons learned from the previous project by developing a detail…" at bounding box center [264, 223] width 0 height 11
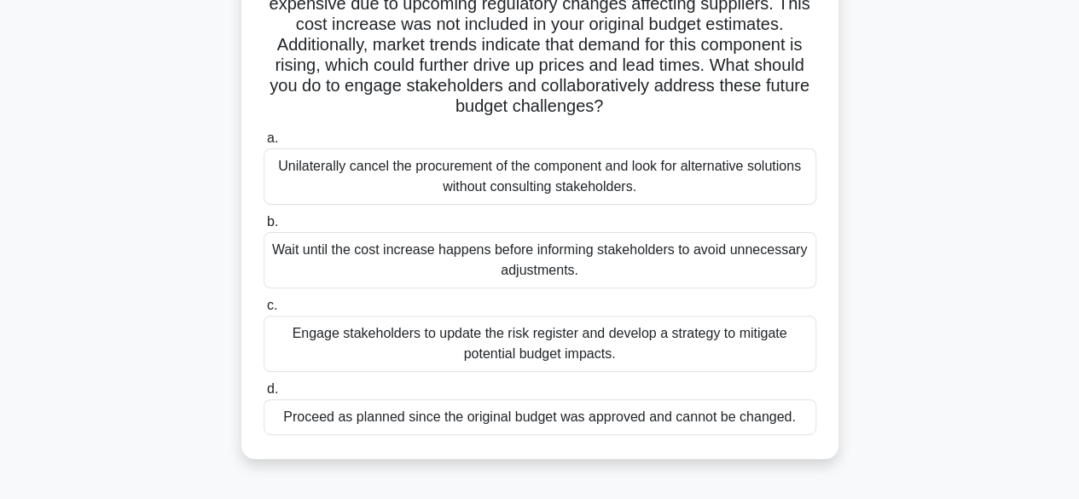
click at [686, 340] on div "Engage stakeholders to update the risk register and develop a strategy to mitig…" at bounding box center [540, 344] width 553 height 56
click at [264, 311] on input "c. Engage stakeholders to update the risk register and develop a strategy to mi…" at bounding box center [264, 305] width 0 height 11
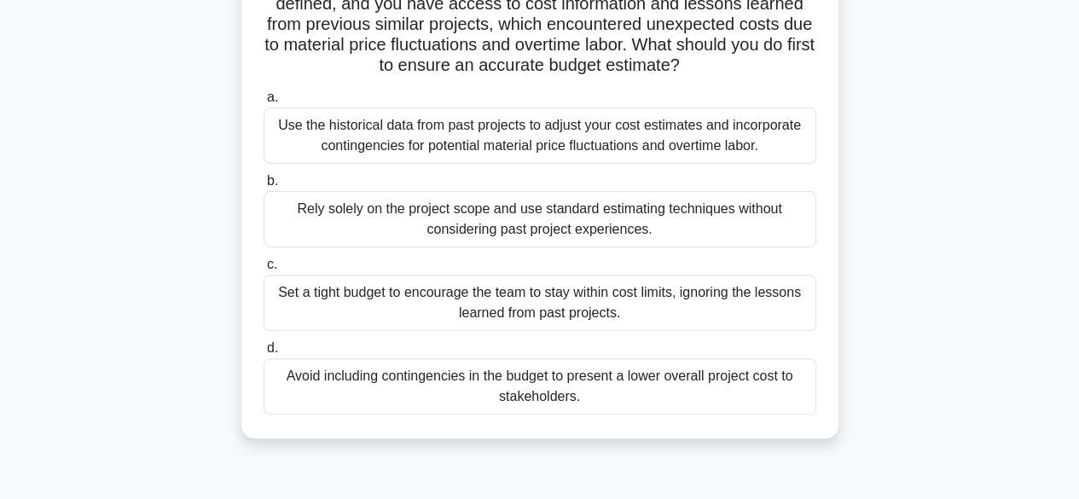
click at [762, 217] on div "Rely solely on the project scope and use standard estimating techniques without…" at bounding box center [540, 219] width 553 height 56
click at [264, 187] on input "b. Rely solely on the project scope and use standard estimating techniques with…" at bounding box center [264, 181] width 0 height 11
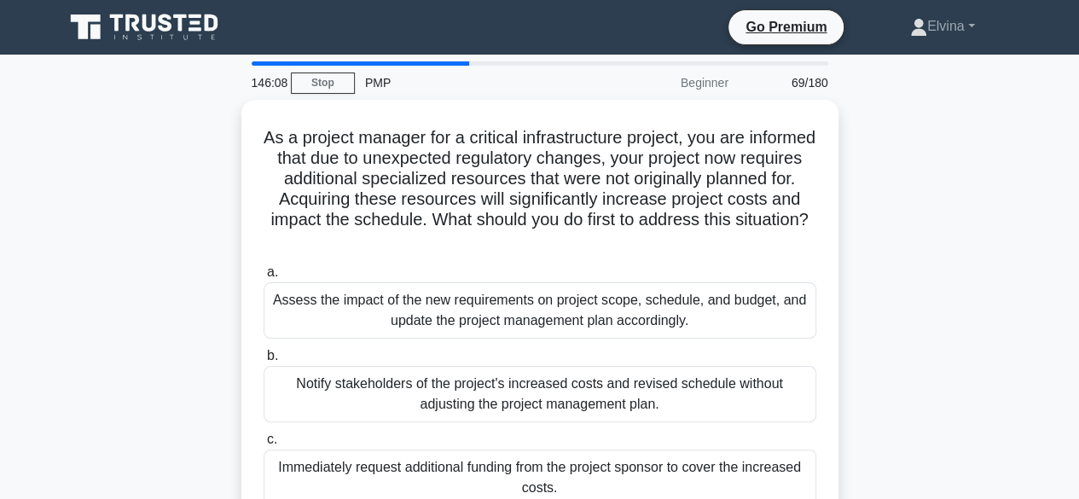
scroll to position [85, 0]
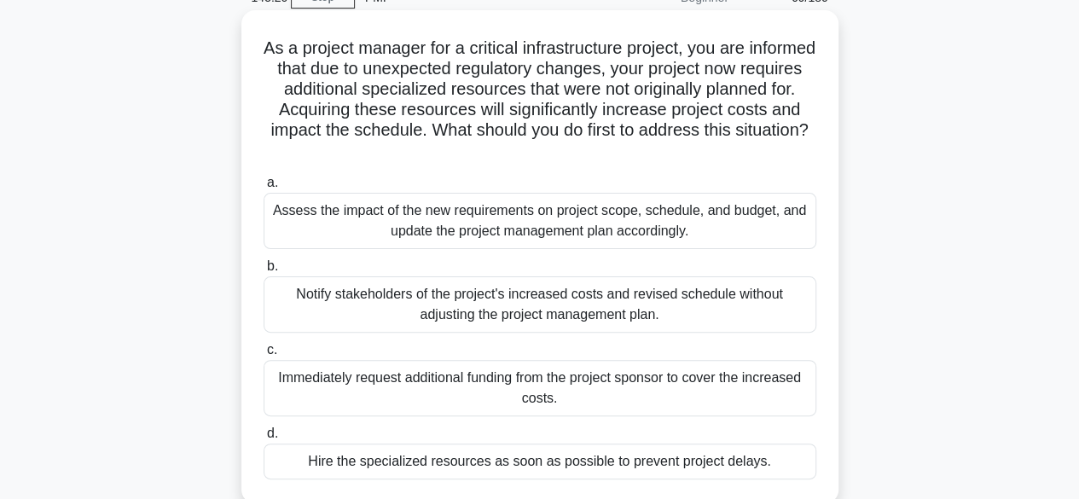
click at [778, 302] on div "Notify stakeholders of the project's increased costs and revised schedule witho…" at bounding box center [540, 304] width 553 height 56
click at [264, 272] on input "b. Notify stakeholders of the project's increased costs and revised schedule wi…" at bounding box center [264, 266] width 0 height 11
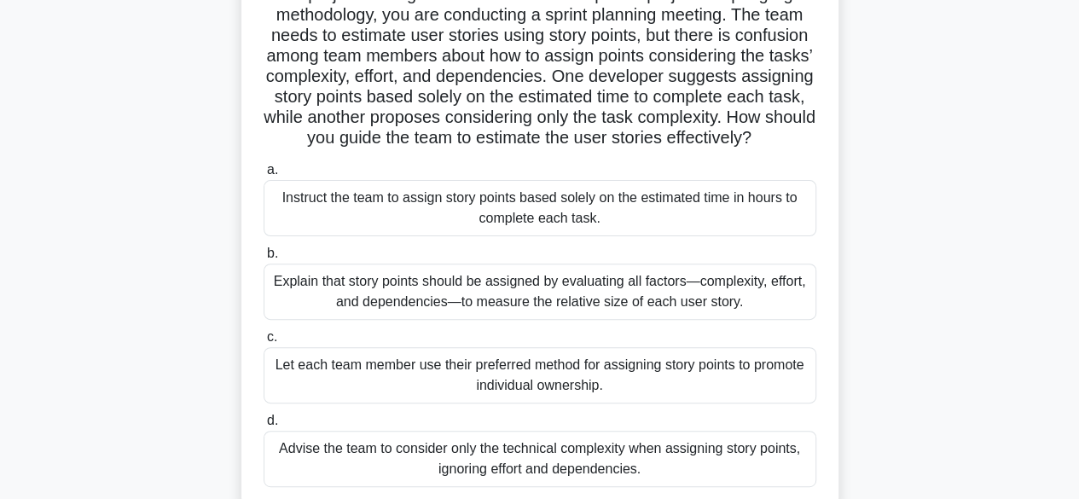
scroll to position [171, 0]
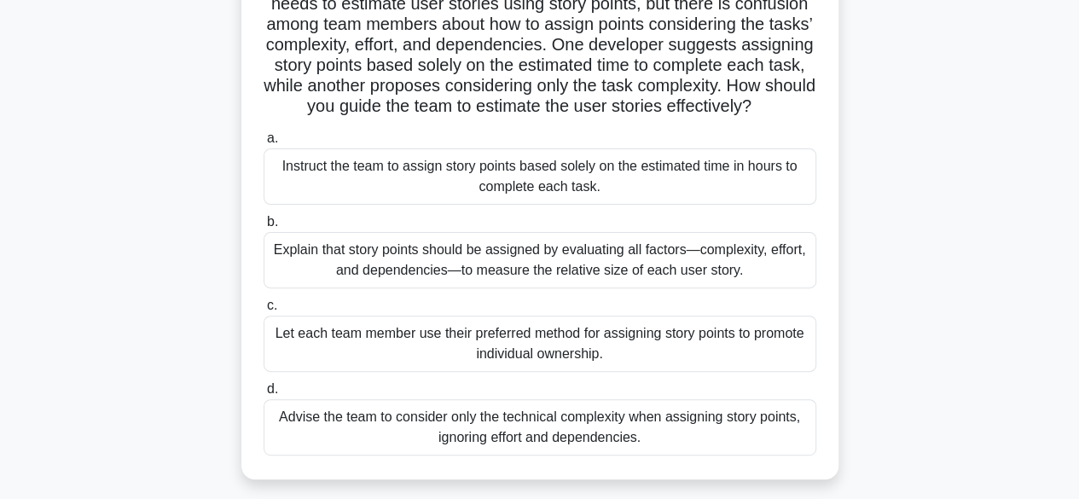
click at [582, 278] on div "Explain that story points should be assigned by evaluating all factors—complexi…" at bounding box center [540, 260] width 553 height 56
click at [264, 228] on input "b. Explain that story points should be assigned by evaluating all factors—compl…" at bounding box center [264, 222] width 0 height 11
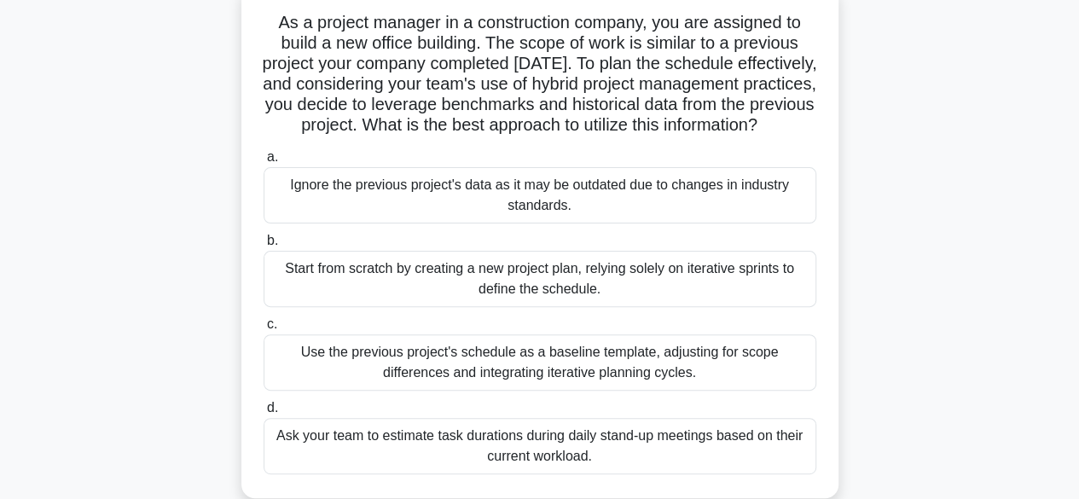
scroll to position [85, 0]
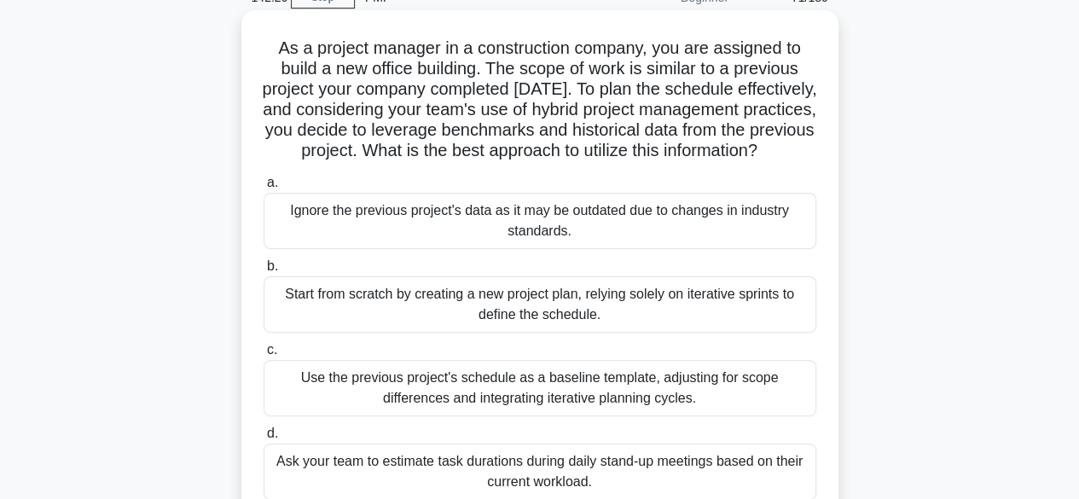
click at [657, 333] on div "Start from scratch by creating a new project plan, relying solely on iterative …" at bounding box center [540, 304] width 553 height 56
click at [264, 272] on input "b. Start from scratch by creating a new project plan, relying solely on iterati…" at bounding box center [264, 266] width 0 height 11
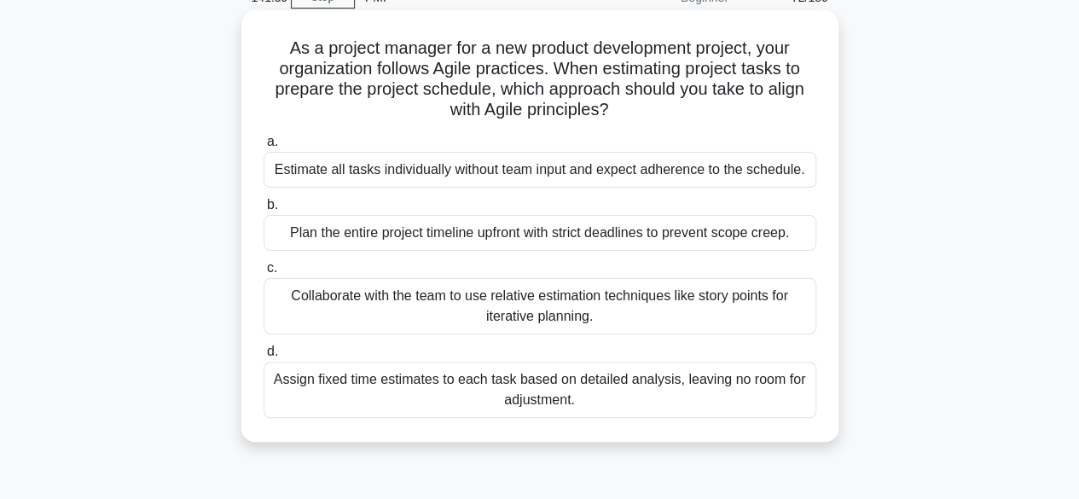
click at [725, 307] on div "Collaborate with the team to use relative estimation techniques like story poin…" at bounding box center [540, 306] width 553 height 56
click at [264, 274] on input "c. Collaborate with the team to use relative estimation techniques like story p…" at bounding box center [264, 268] width 0 height 11
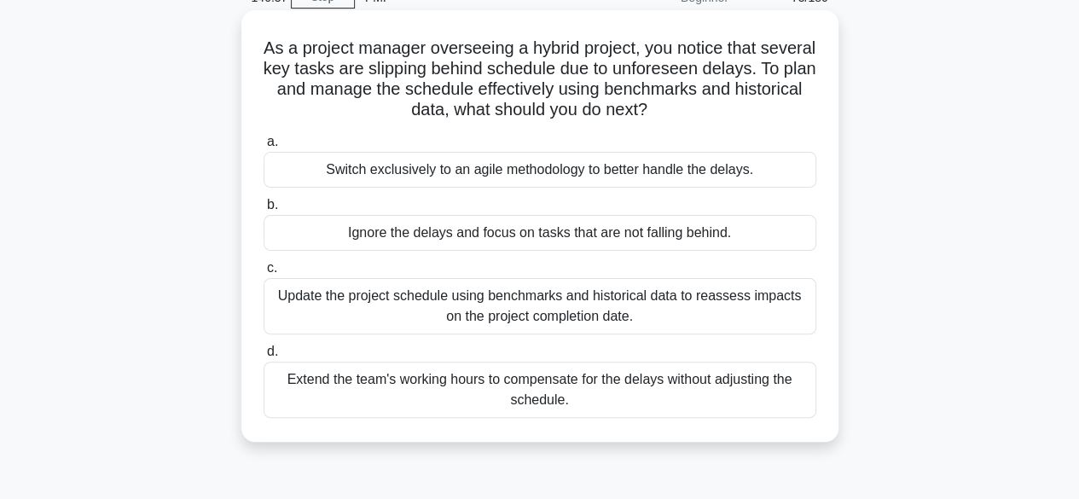
click at [713, 304] on div "Update the project schedule using benchmarks and historical data to reassess im…" at bounding box center [540, 306] width 553 height 56
click at [264, 274] on input "c. Update the project schedule using benchmarks and historical data to reassess…" at bounding box center [264, 268] width 0 height 11
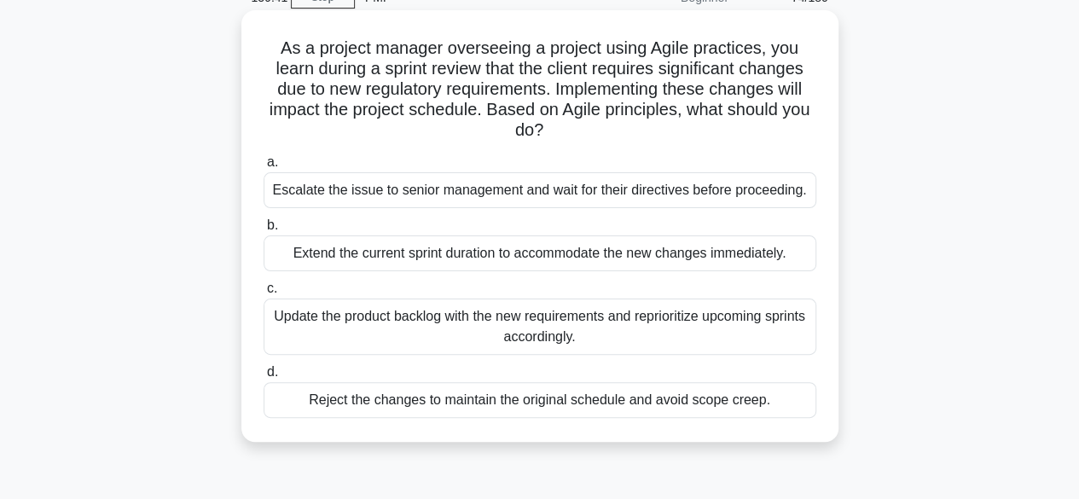
click at [746, 333] on div "Update the product backlog with the new requirements and reprioritize upcoming …" at bounding box center [540, 326] width 553 height 56
click at [264, 294] on input "c. Update the product backlog with the new requirements and reprioritize upcomi…" at bounding box center [264, 288] width 0 height 11
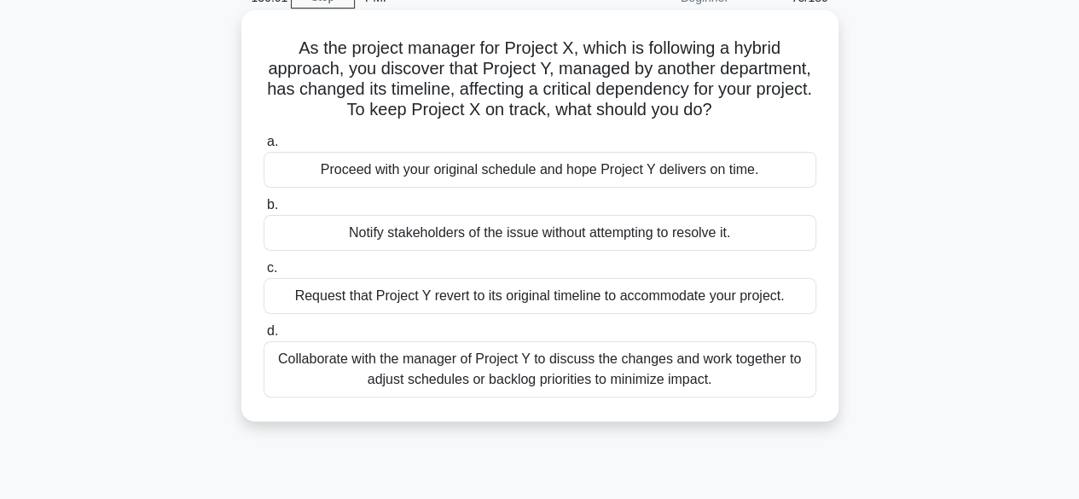
click at [729, 380] on div "Collaborate with the manager of Project Y to discuss the changes and work toget…" at bounding box center [540, 369] width 553 height 56
click at [264, 337] on input "d. Collaborate with the manager of Project Y to discuss the changes and work to…" at bounding box center [264, 331] width 0 height 11
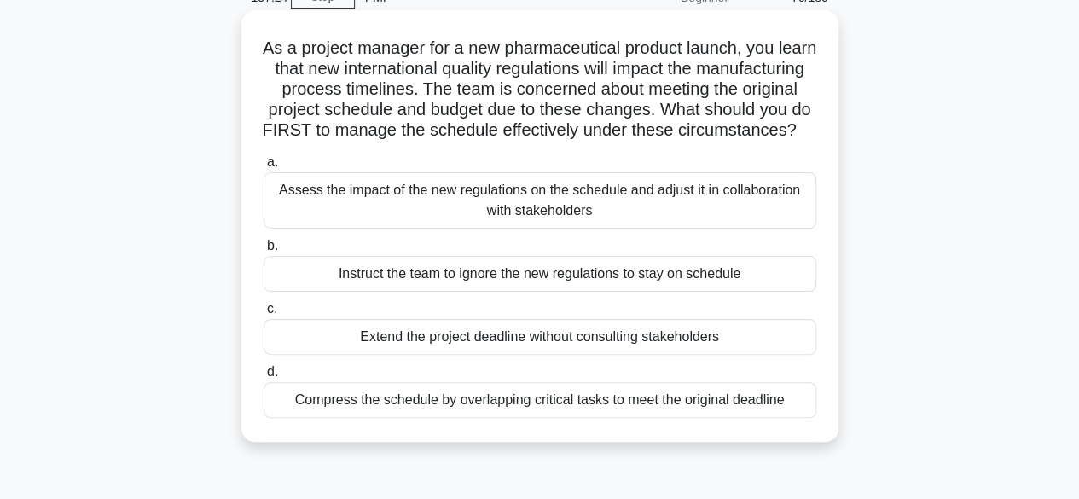
click at [687, 229] on div "Assess the impact of the new regulations on the schedule and adjust it in colla…" at bounding box center [540, 200] width 553 height 56
click at [264, 168] on input "a. Assess the impact of the new regulations on the schedule and adjust it in co…" at bounding box center [264, 162] width 0 height 11
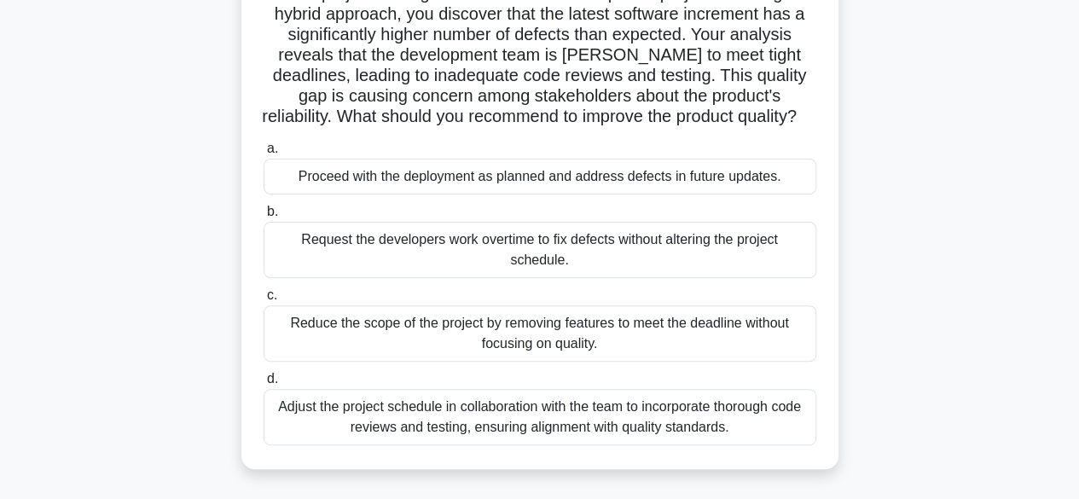
scroll to position [171, 0]
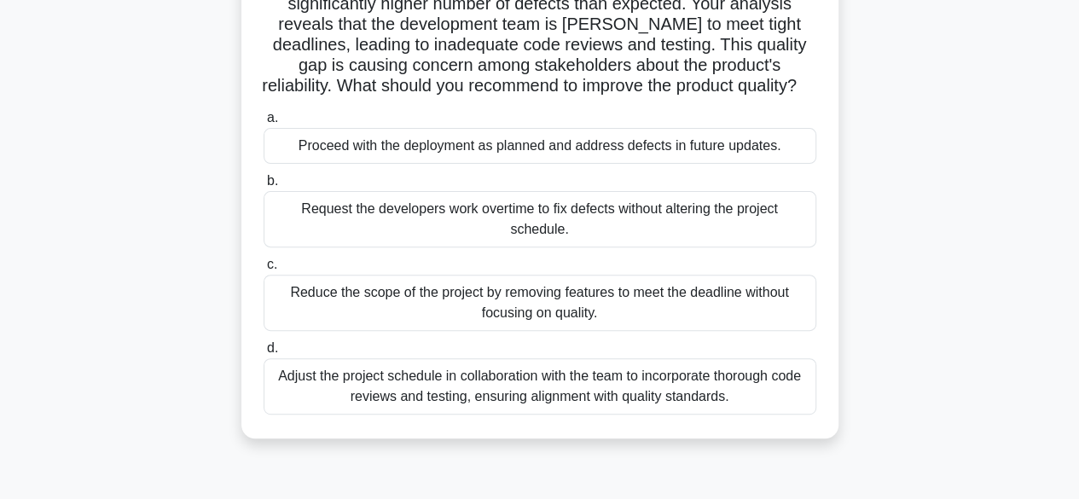
click at [691, 388] on div "Adjust the project schedule in collaboration with the team to incorporate thoro…" at bounding box center [540, 386] width 553 height 56
click at [264, 354] on input "d. Adjust the project schedule in collaboration with the team to incorporate th…" at bounding box center [264, 348] width 0 height 11
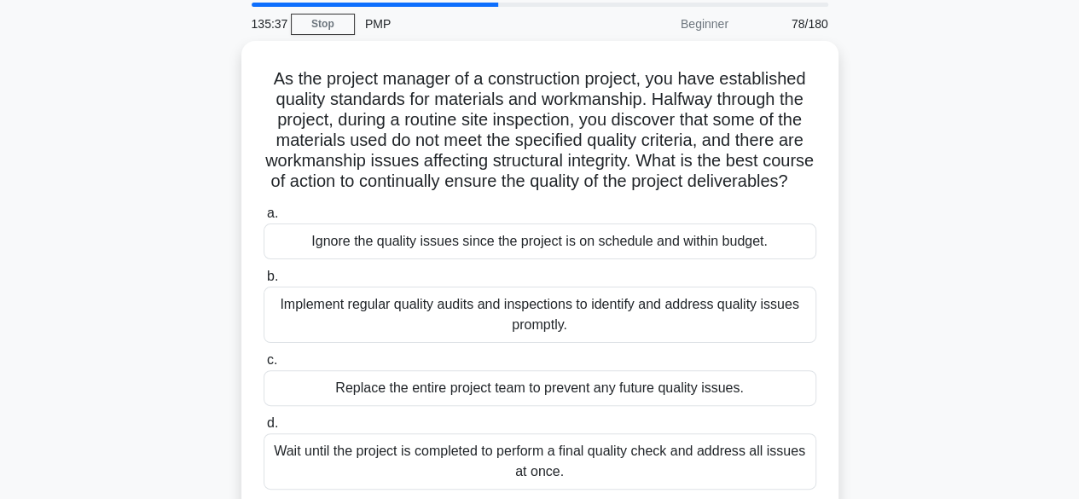
scroll to position [85, 0]
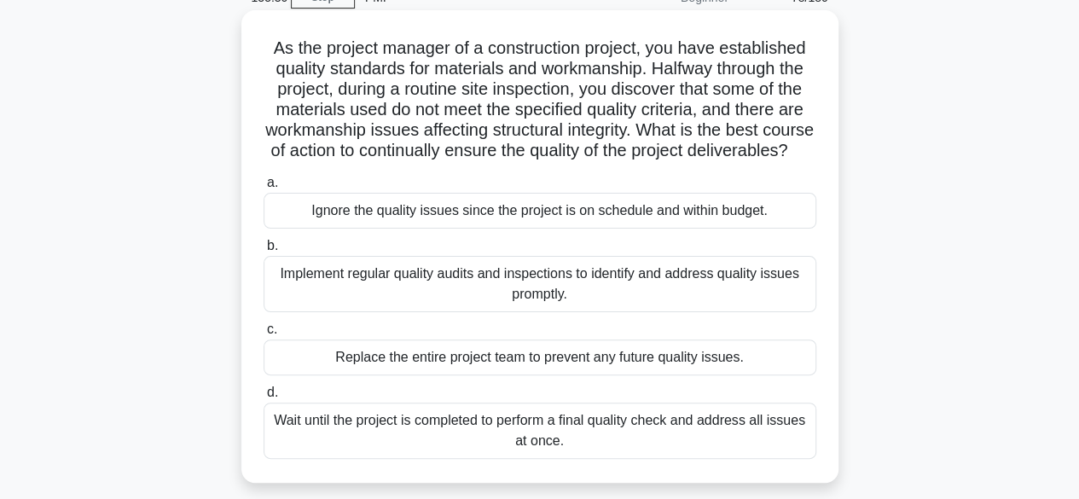
click at [791, 306] on div "Implement regular quality audits and inspections to identify and address qualit…" at bounding box center [540, 284] width 553 height 56
click at [264, 252] on input "b. Implement regular quality audits and inspections to identify and address qua…" at bounding box center [264, 245] width 0 height 11
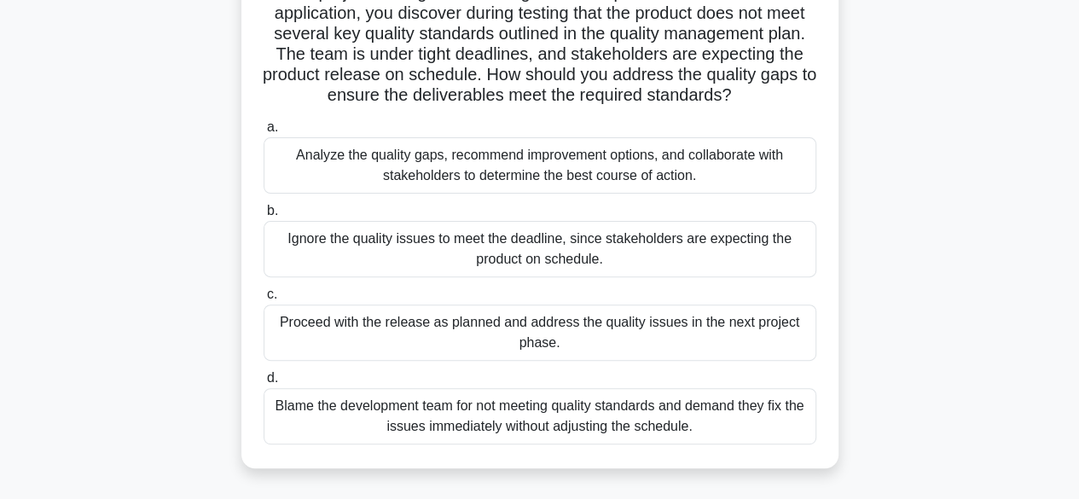
scroll to position [171, 0]
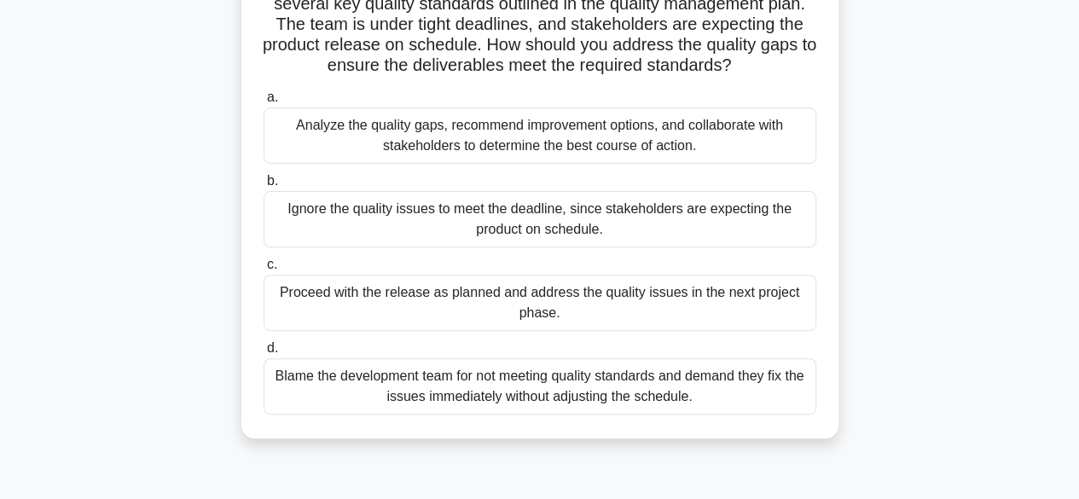
click at [545, 146] on div "Analyze the quality gaps, recommend improvement options, and collaborate with s…" at bounding box center [540, 135] width 553 height 56
click at [264, 103] on input "a. Analyze the quality gaps, recommend improvement options, and collaborate wit…" at bounding box center [264, 97] width 0 height 11
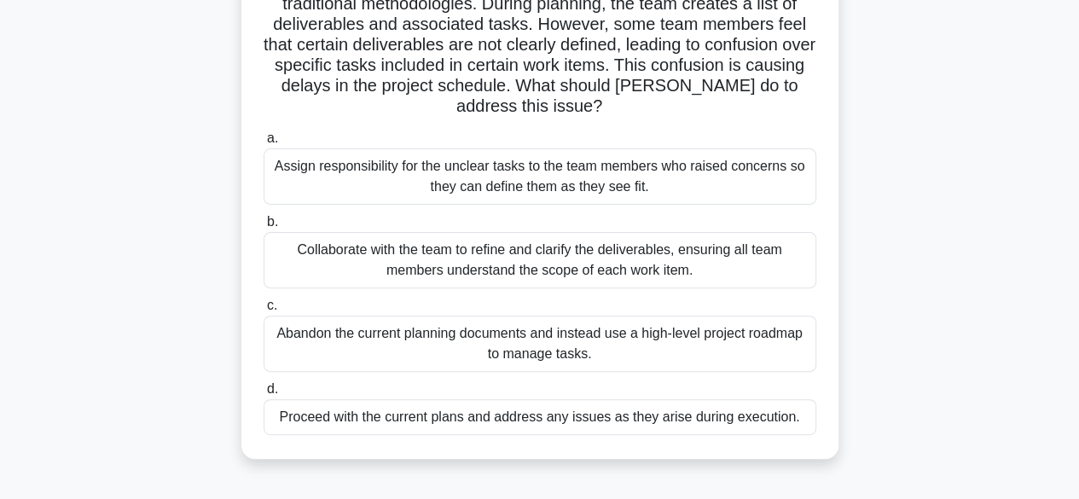
click at [584, 344] on div "Abandon the current planning documents and instead use a high-level project roa…" at bounding box center [540, 344] width 553 height 56
click at [264, 311] on input "c. Abandon the current planning documents and instead use a high-level project …" at bounding box center [264, 305] width 0 height 11
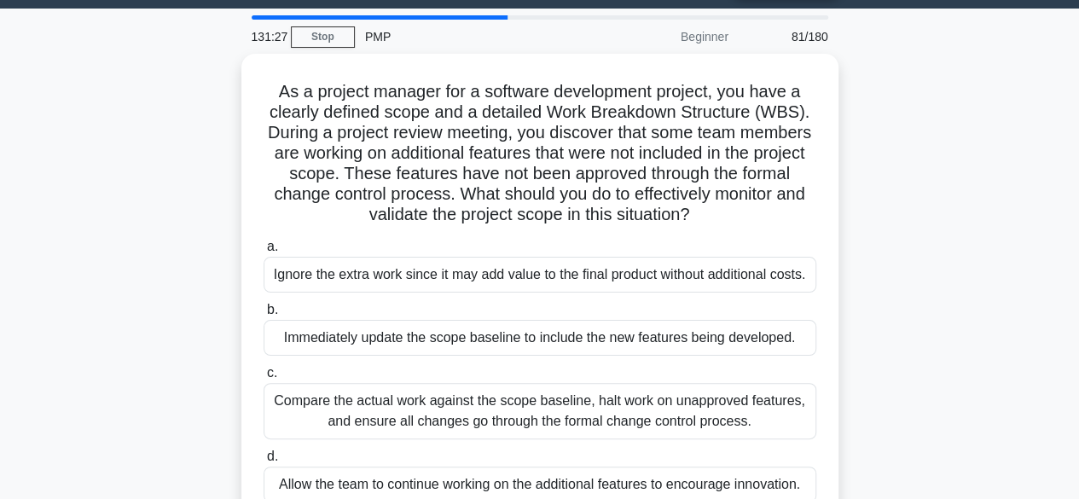
scroll to position [85, 0]
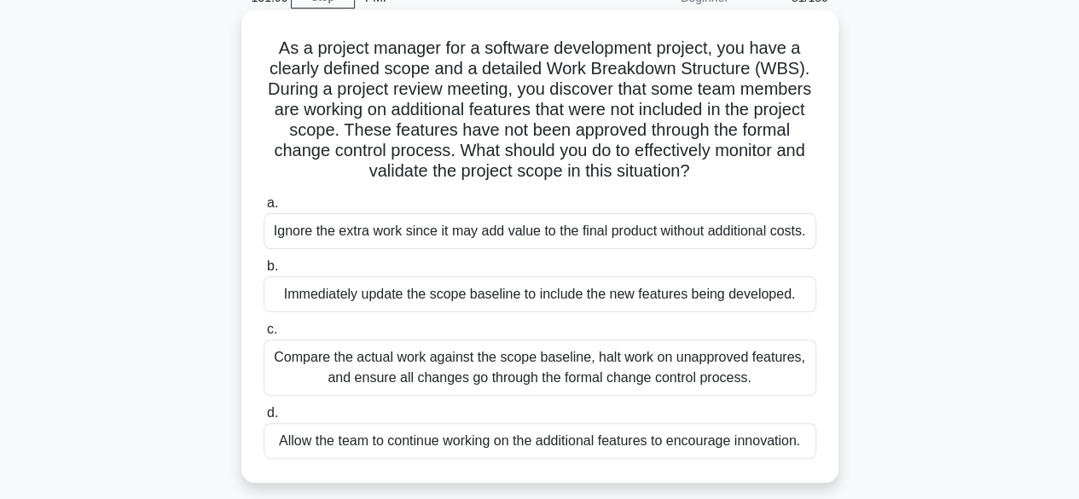
click at [763, 373] on div "Compare the actual work against the scope baseline, halt work on unapproved fea…" at bounding box center [540, 367] width 553 height 56
click at [264, 335] on input "c. Compare the actual work against the scope baseline, halt work on unapproved …" at bounding box center [264, 329] width 0 height 11
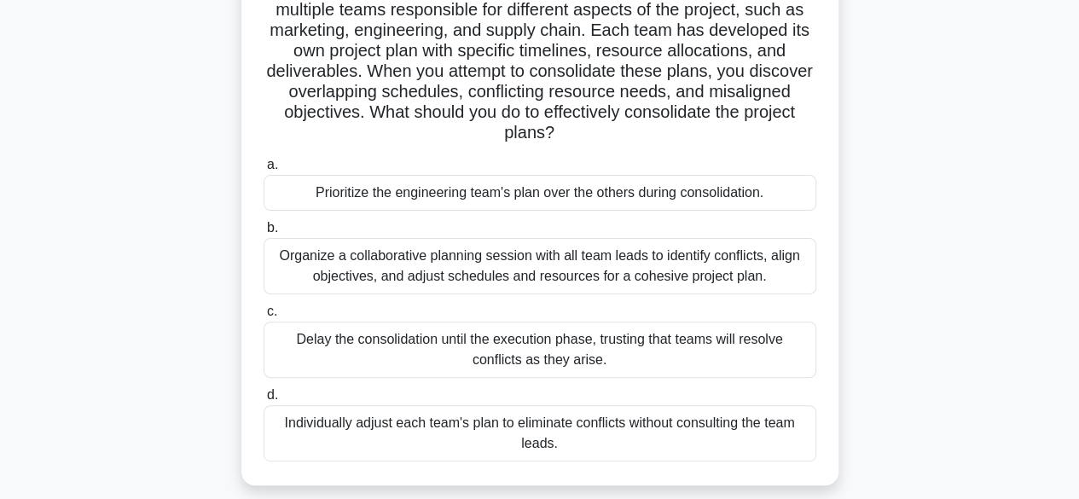
scroll to position [171, 0]
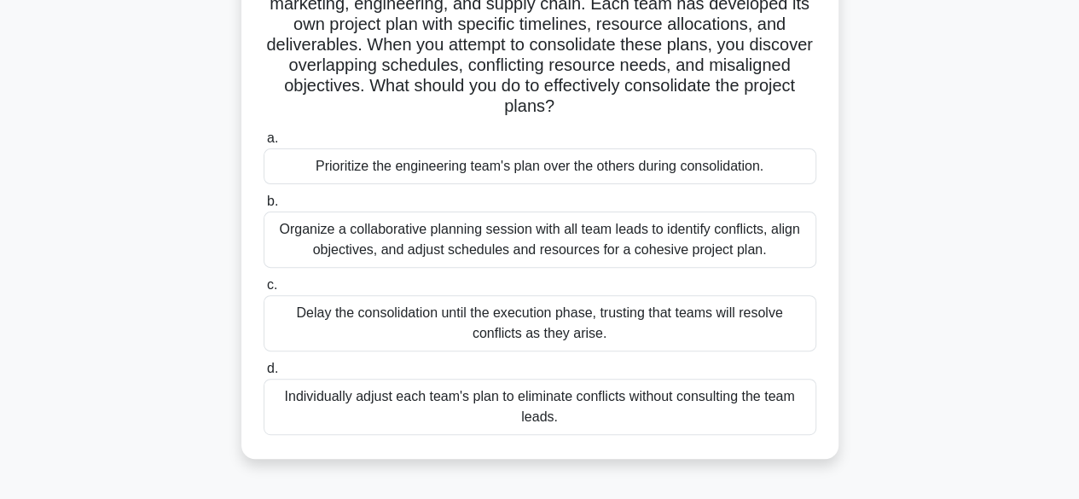
click at [728, 245] on div "Organize a collaborative planning session with all team leads to identify confl…" at bounding box center [540, 239] width 553 height 56
click at [264, 207] on input "b. Organize a collaborative planning session with all team leads to identify co…" at bounding box center [264, 201] width 0 height 11
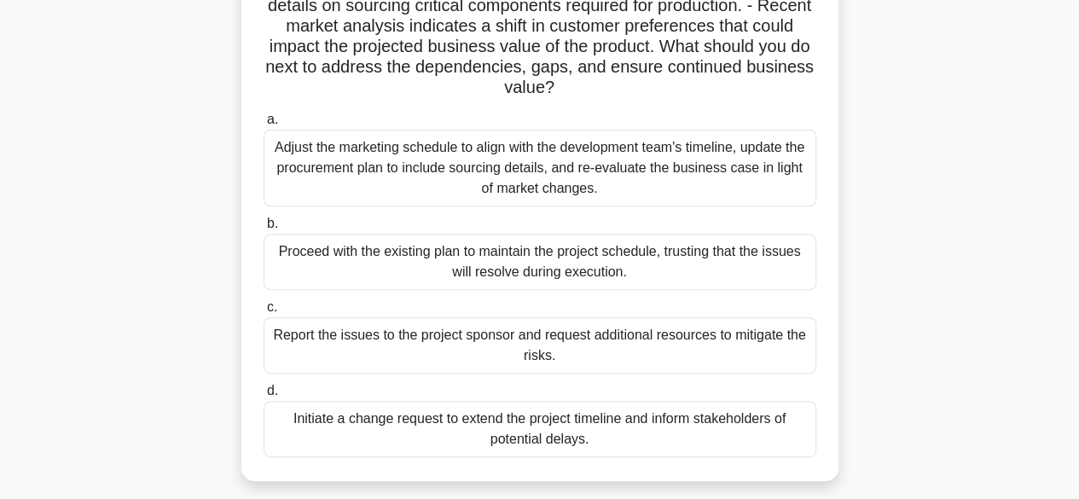
scroll to position [256, 0]
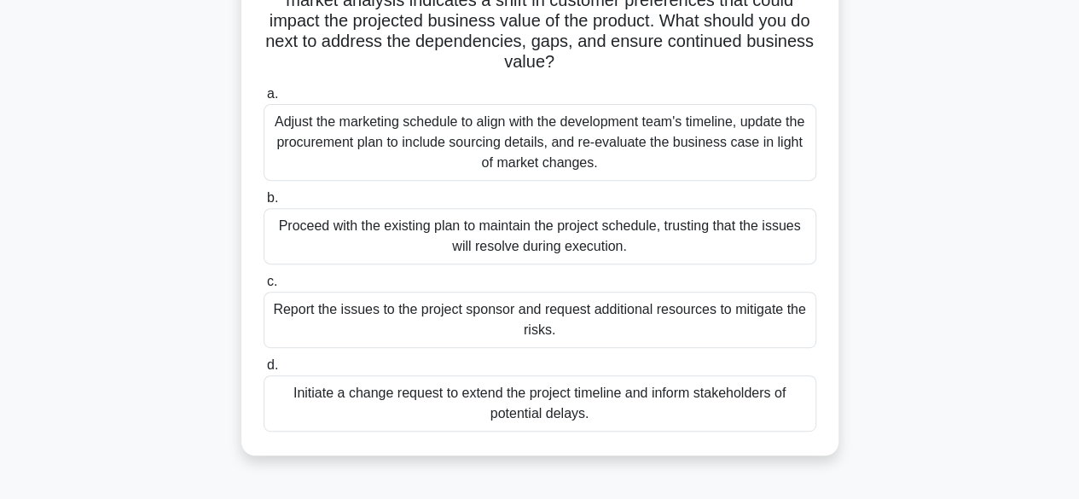
click at [716, 401] on div "Initiate a change request to extend the project timeline and inform stakeholder…" at bounding box center [540, 403] width 553 height 56
click at [264, 371] on input "d. Initiate a change request to extend the project timeline and inform stakehol…" at bounding box center [264, 365] width 0 height 11
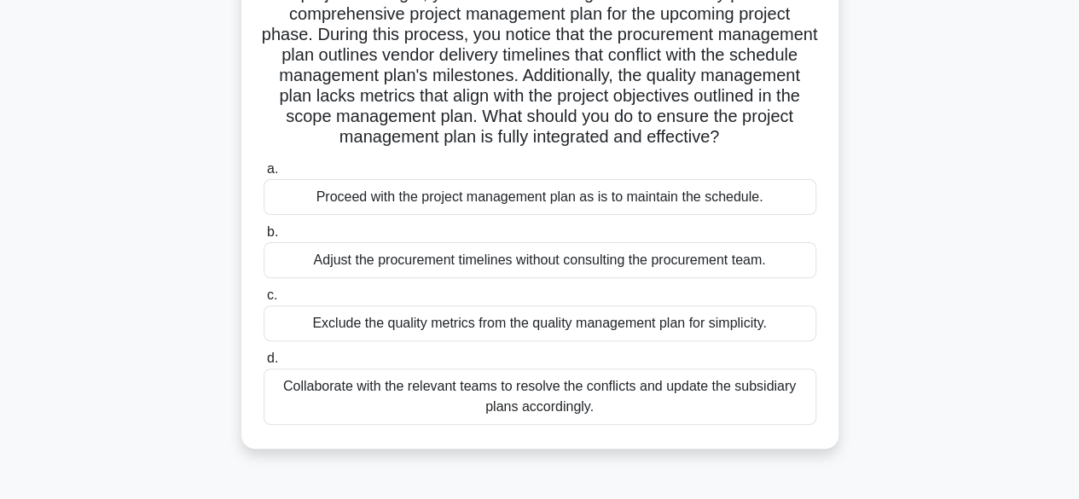
scroll to position [171, 0]
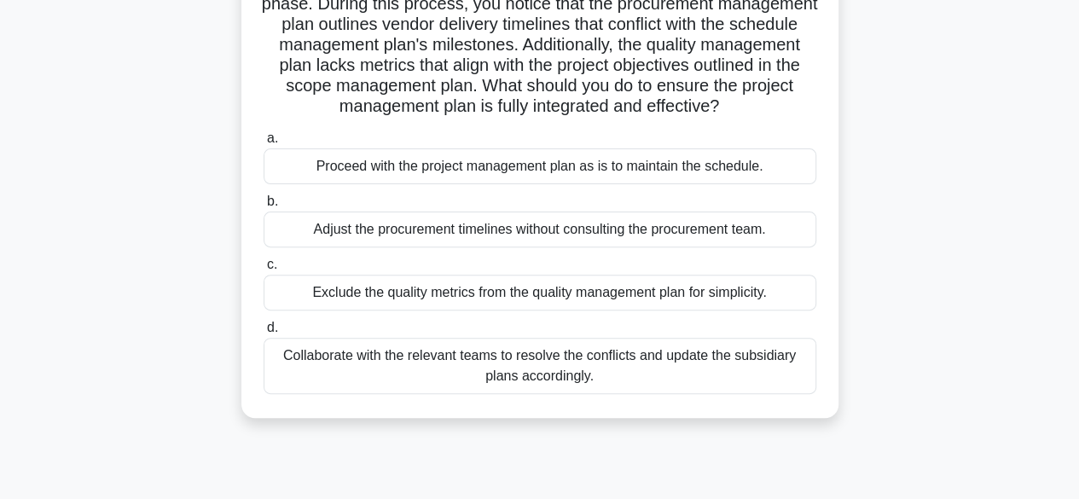
click at [792, 365] on div "Collaborate with the relevant teams to resolve the conflicts and update the sub…" at bounding box center [540, 366] width 553 height 56
click at [264, 333] on input "d. Collaborate with the relevant teams to resolve the conflicts and update the …" at bounding box center [264, 327] width 0 height 11
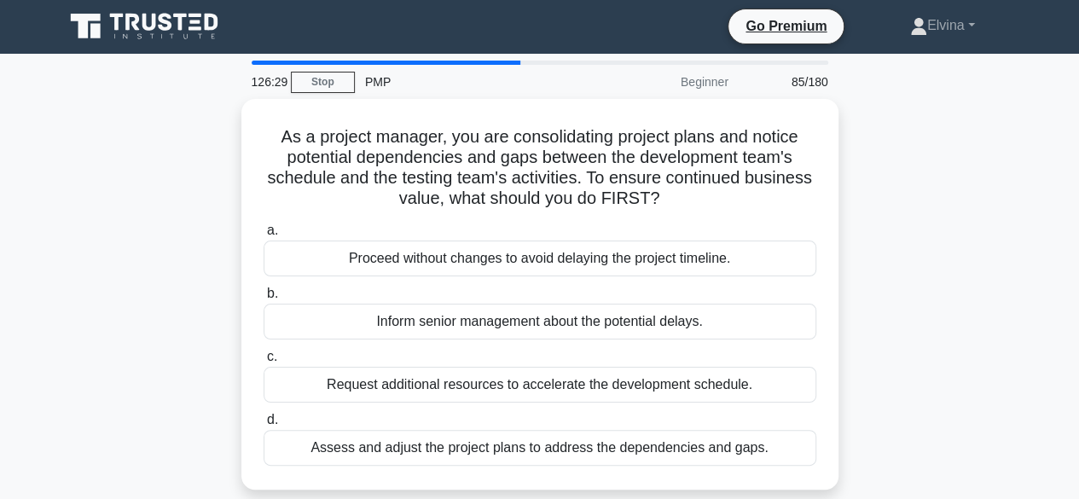
scroll to position [0, 0]
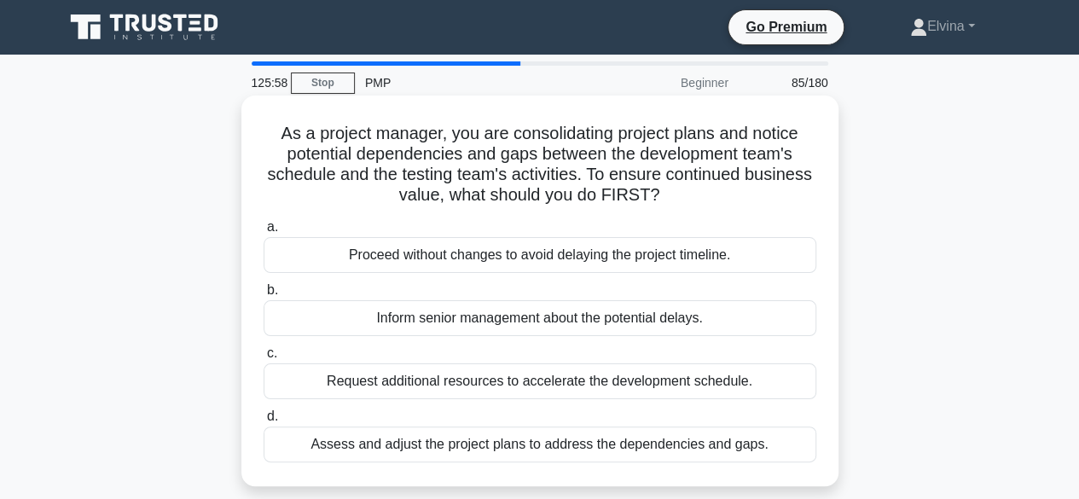
click at [721, 444] on div "Assess and adjust the project plans to address the dependencies and gaps." at bounding box center [540, 444] width 553 height 36
click at [264, 422] on input "d. Assess and adjust the project plans to address the dependencies and gaps." at bounding box center [264, 416] width 0 height 11
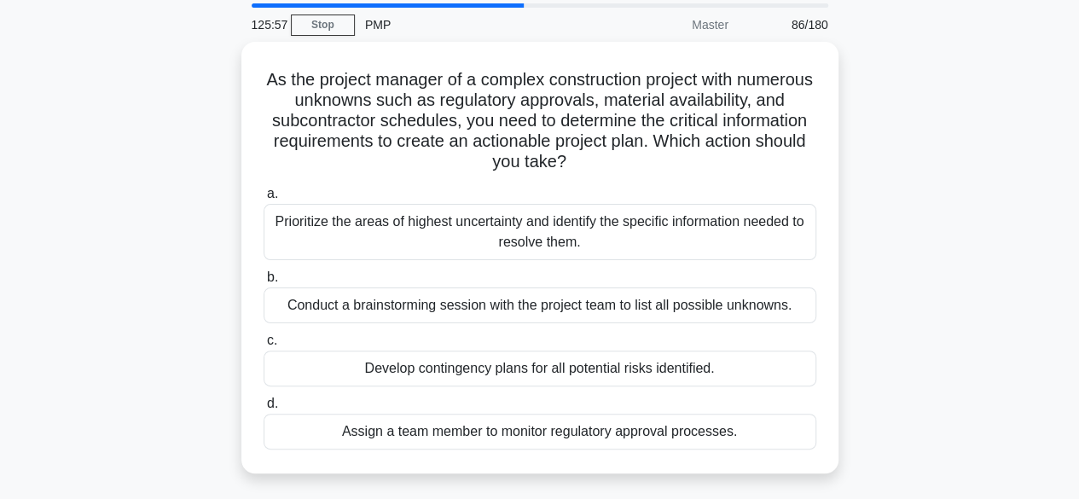
scroll to position [85, 0]
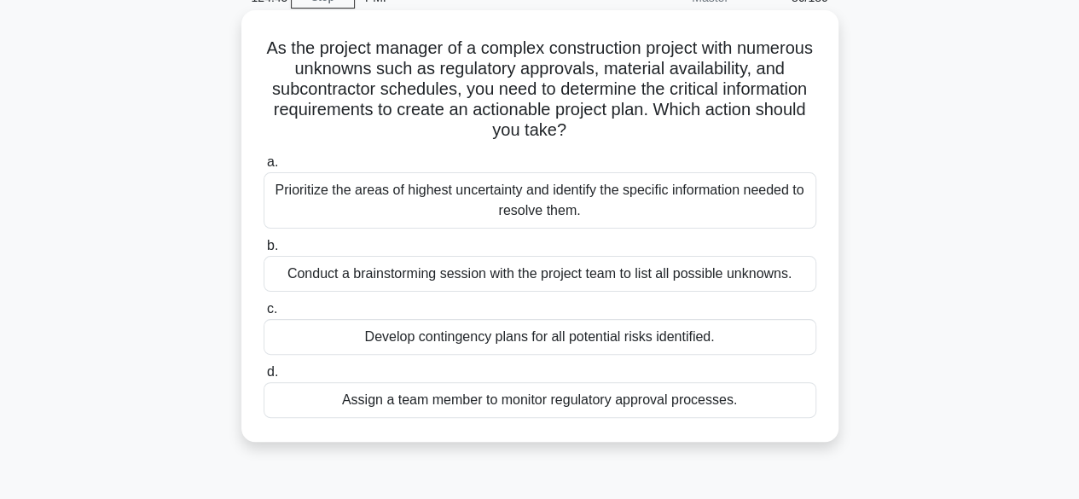
click at [616, 339] on div "Develop contingency plans for all potential risks identified." at bounding box center [540, 337] width 553 height 36
click at [264, 315] on input "c. Develop contingency plans for all potential risks identified." at bounding box center [264, 309] width 0 height 11
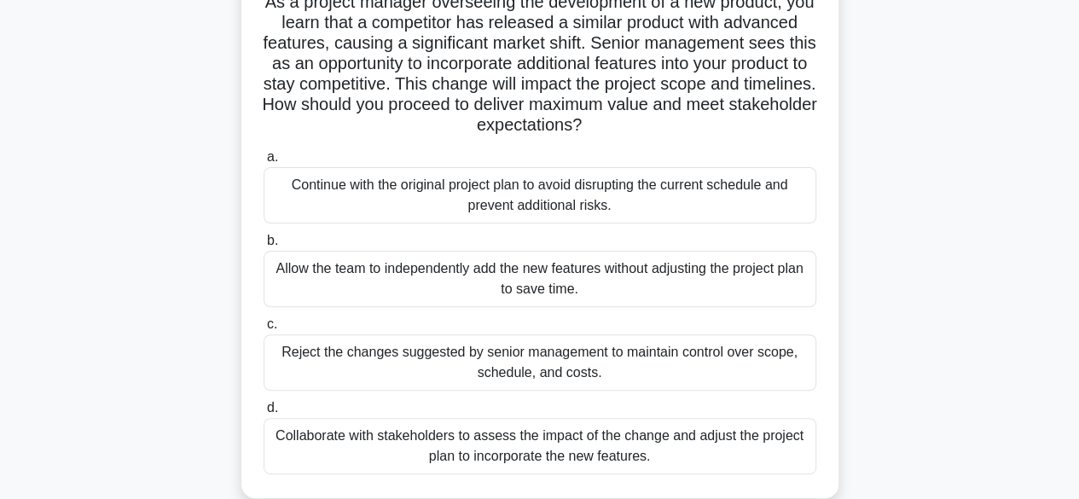
scroll to position [171, 0]
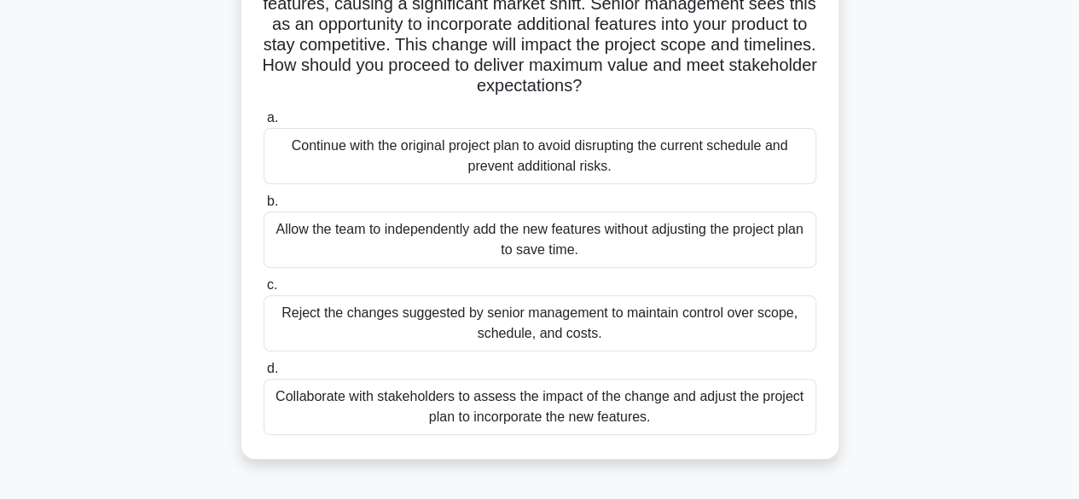
click at [723, 417] on div "Collaborate with stakeholders to assess the impact of the change and adjust the…" at bounding box center [540, 407] width 553 height 56
click at [264, 374] on input "d. Collaborate with stakeholders to assess the impact of the change and adjust …" at bounding box center [264, 368] width 0 height 11
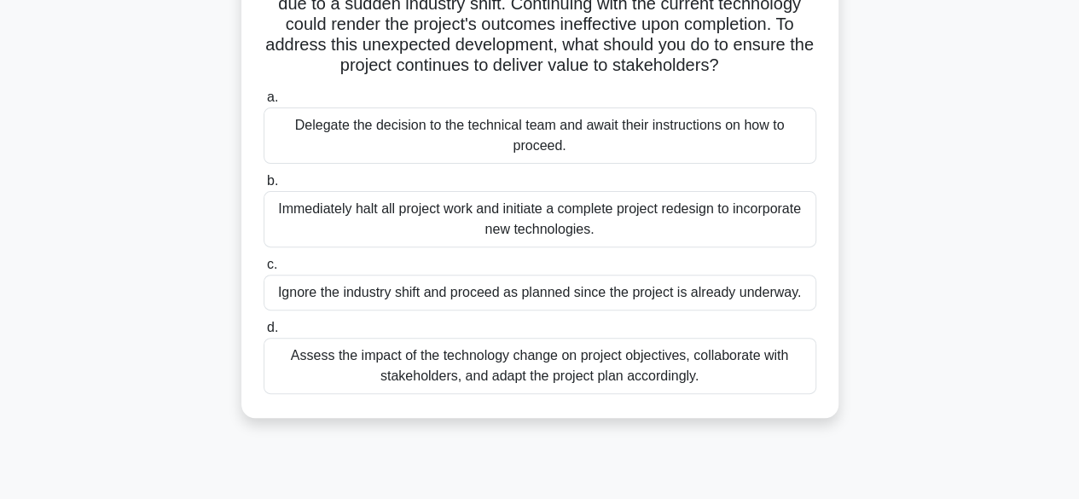
click at [658, 370] on div "Assess the impact of the technology change on project objectives, collaborate w…" at bounding box center [540, 366] width 553 height 56
click at [264, 333] on input "d. Assess the impact of the technology change on project objectives, collaborat…" at bounding box center [264, 327] width 0 height 11
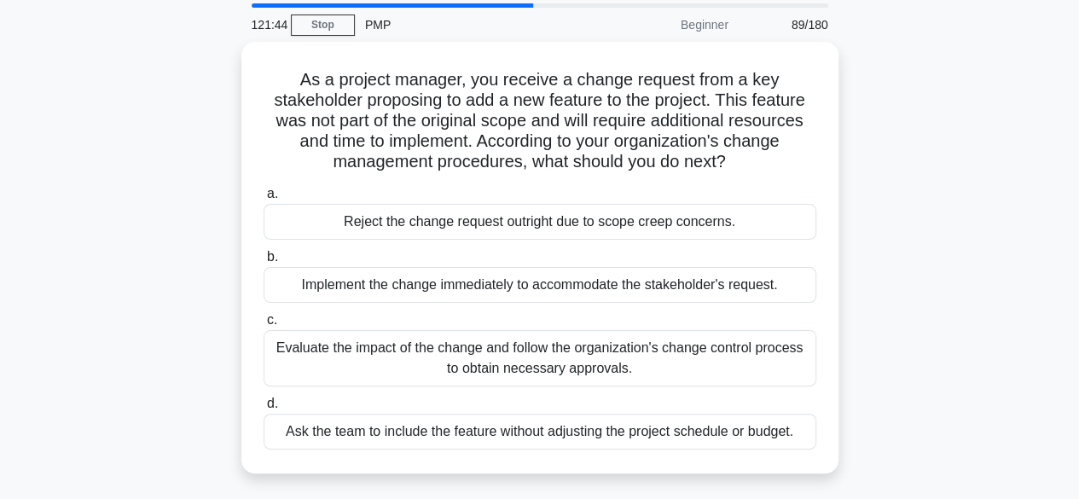
scroll to position [85, 0]
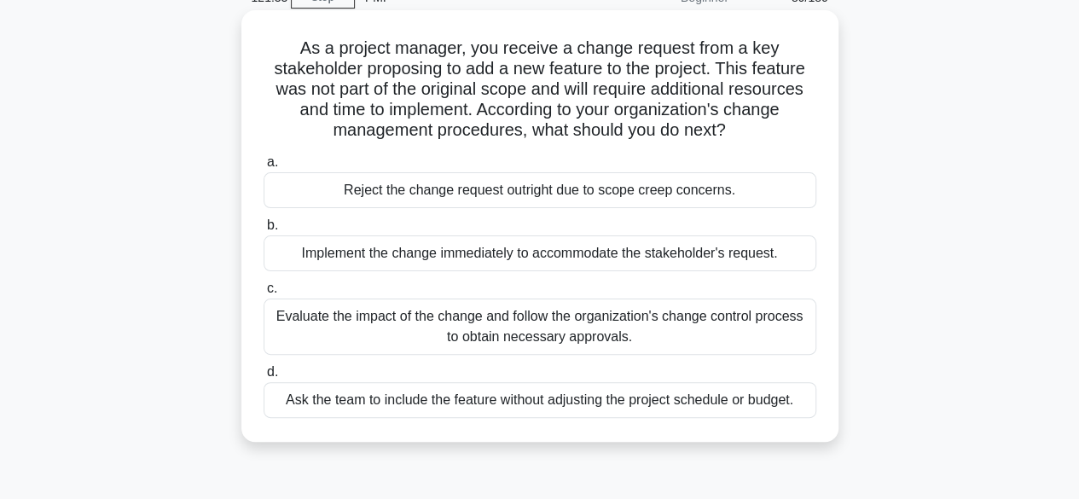
click at [776, 330] on div "Evaluate the impact of the change and follow the organization's change control …" at bounding box center [540, 326] width 553 height 56
click at [264, 294] on input "c. Evaluate the impact of the change and follow the organization's change contr…" at bounding box center [264, 288] width 0 height 11
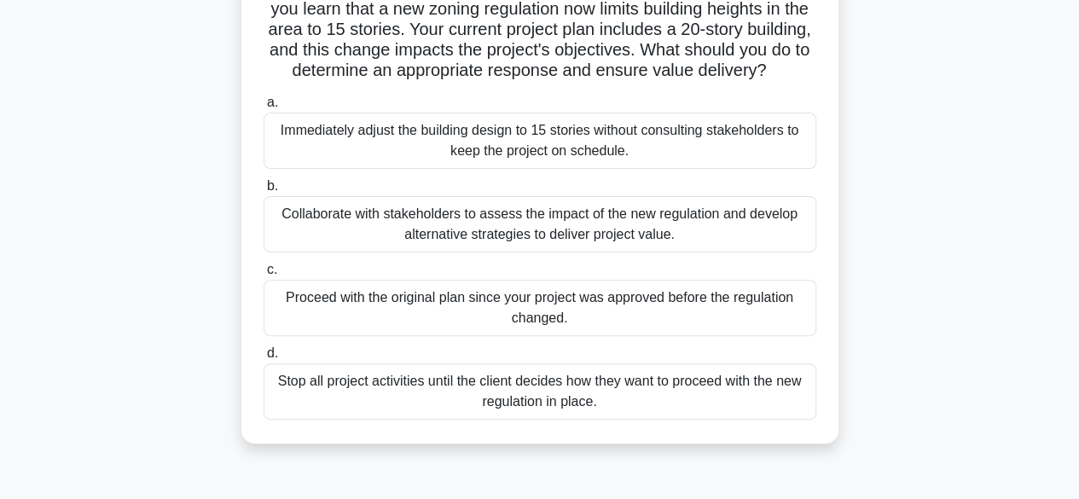
scroll to position [171, 0]
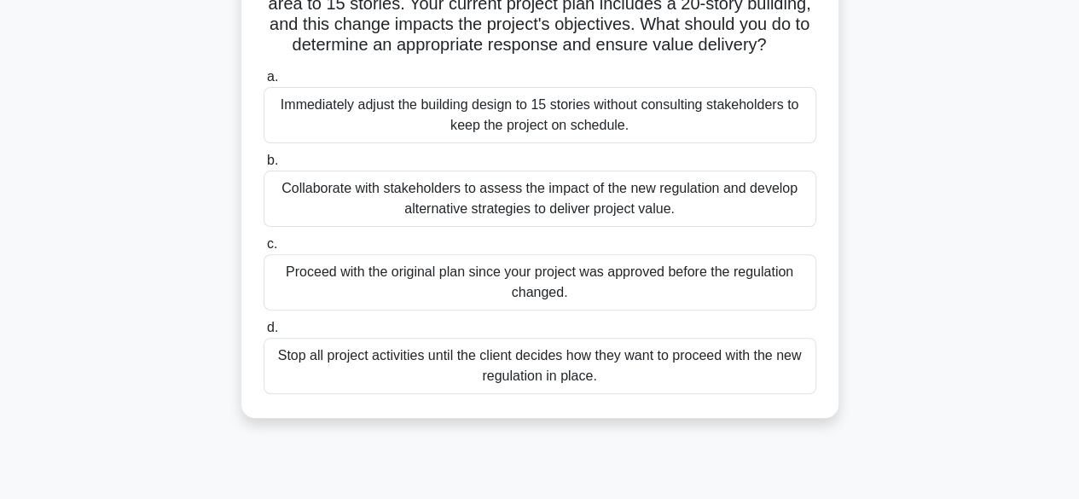
click at [602, 380] on div "Stop all project activities until the client decides how they want to proceed w…" at bounding box center [540, 366] width 553 height 56
click at [264, 333] on input "d. Stop all project activities until the client decides how they want to procee…" at bounding box center [264, 327] width 0 height 11
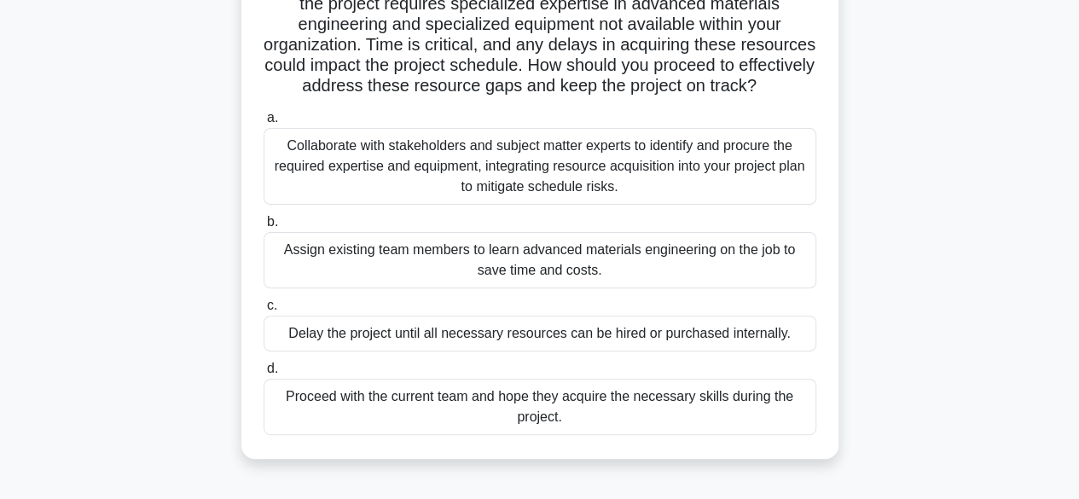
click at [623, 180] on div "Collaborate with stakeholders and subject matter experts to identify and procur…" at bounding box center [540, 166] width 553 height 77
click at [264, 124] on input "a. Collaborate with stakeholders and subject matter experts to identify and pro…" at bounding box center [264, 118] width 0 height 11
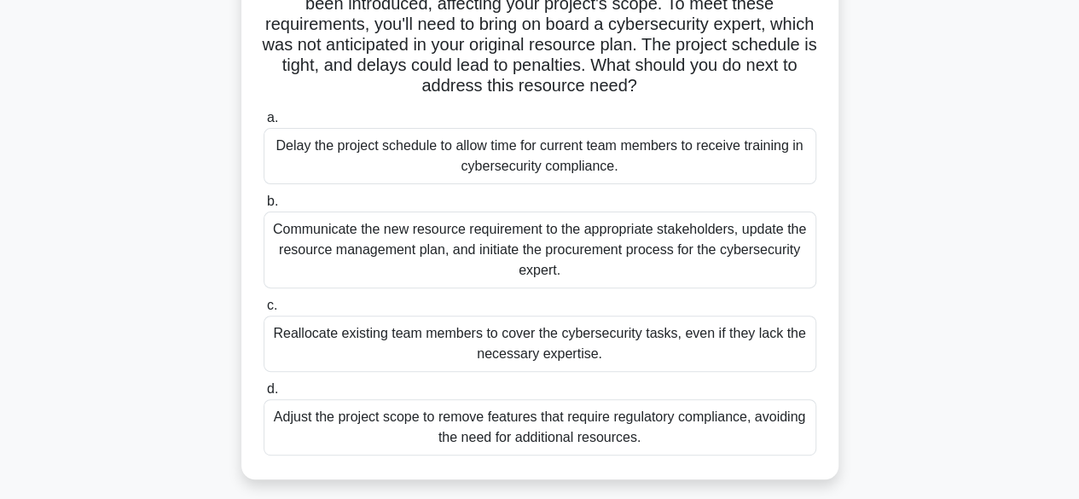
click at [751, 257] on div "Communicate the new resource requirement to the appropriate stakeholders, updat…" at bounding box center [540, 249] width 553 height 77
click at [264, 207] on input "b. Communicate the new resource requirement to the appropriate stakeholders, up…" at bounding box center [264, 201] width 0 height 11
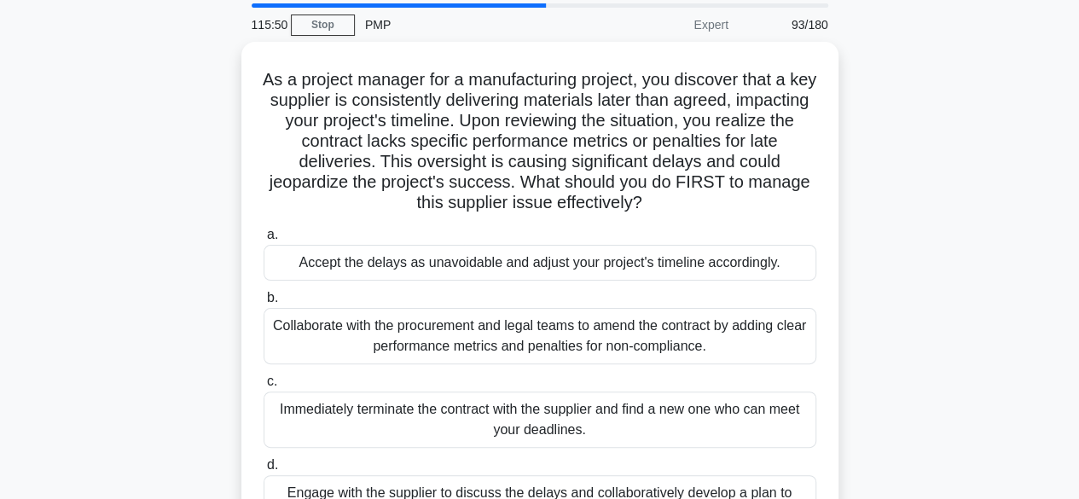
scroll to position [85, 0]
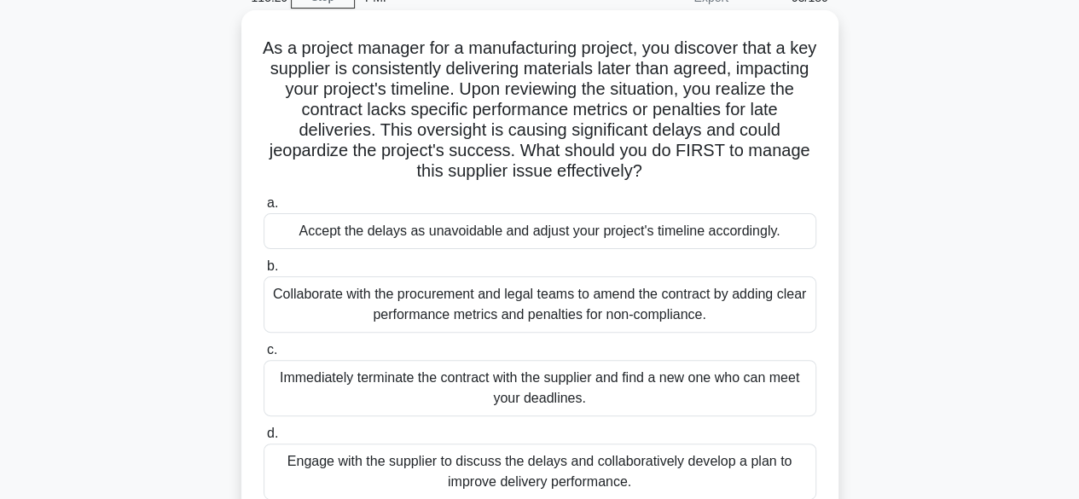
click at [713, 308] on div "Collaborate with the procurement and legal teams to amend the contract by addin…" at bounding box center [540, 304] width 553 height 56
click at [264, 272] on input "b. Collaborate with the procurement and legal teams to amend the contract by ad…" at bounding box center [264, 266] width 0 height 11
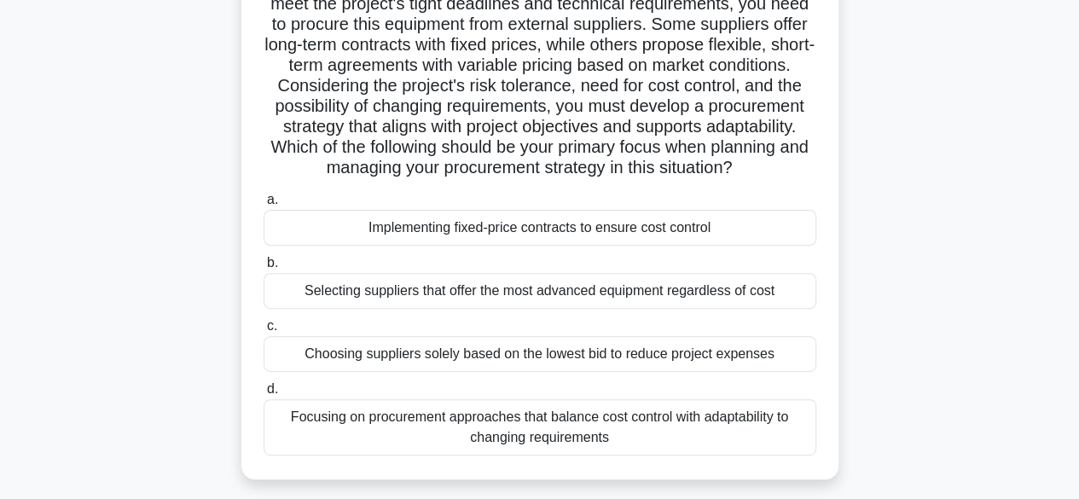
scroll to position [256, 0]
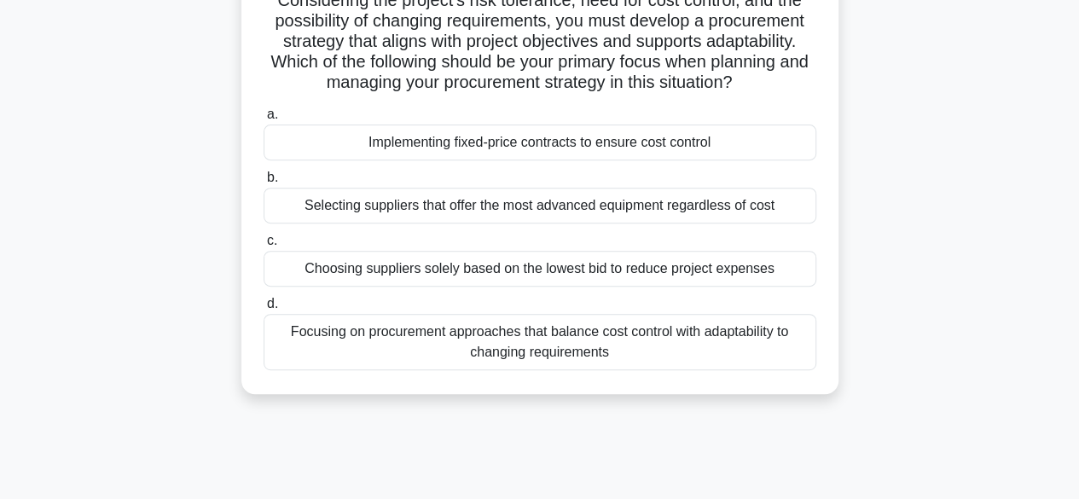
click at [705, 160] on div "Implementing fixed-price contracts to ensure cost control" at bounding box center [540, 143] width 553 height 36
click at [264, 120] on input "a. Implementing fixed-price contracts to ensure cost control" at bounding box center [264, 114] width 0 height 11
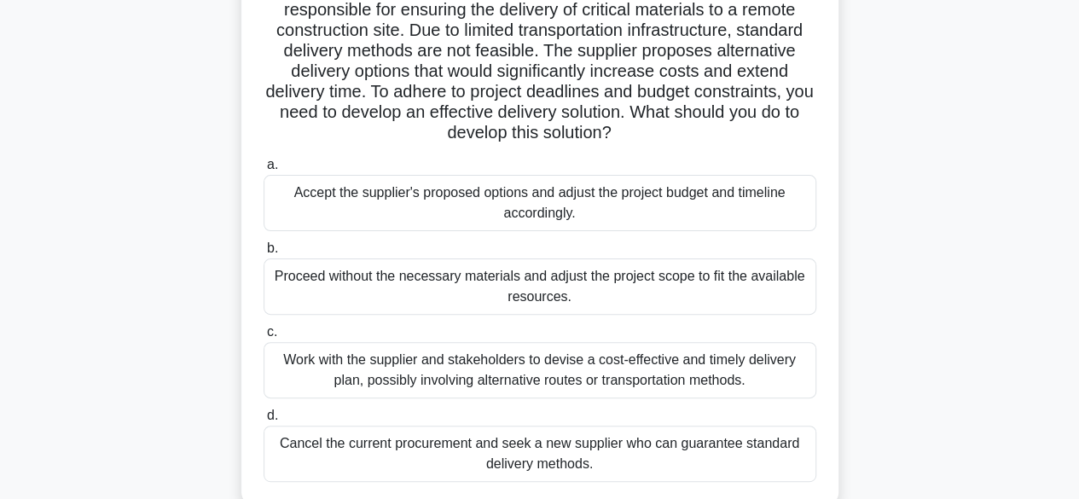
scroll to position [171, 0]
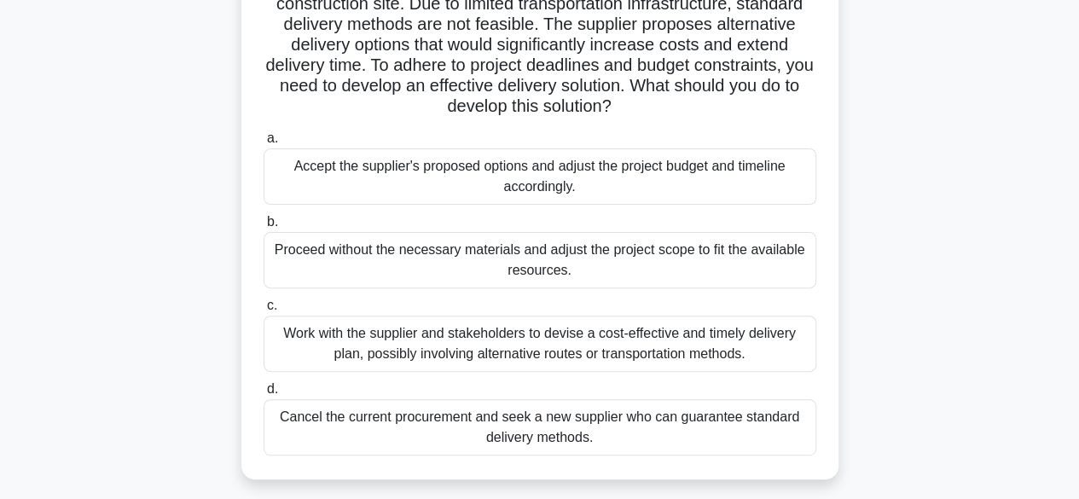
click at [773, 348] on div "Work with the supplier and stakeholders to devise a cost-effective and timely d…" at bounding box center [540, 344] width 553 height 56
click at [264, 311] on input "c. Work with the supplier and stakeholders to devise a cost-effective and timel…" at bounding box center [264, 305] width 0 height 11
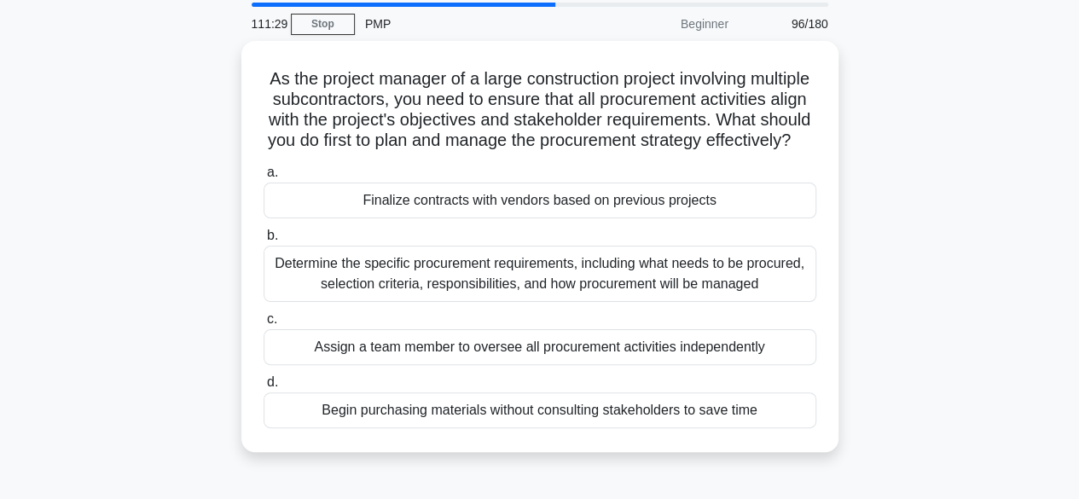
scroll to position [85, 0]
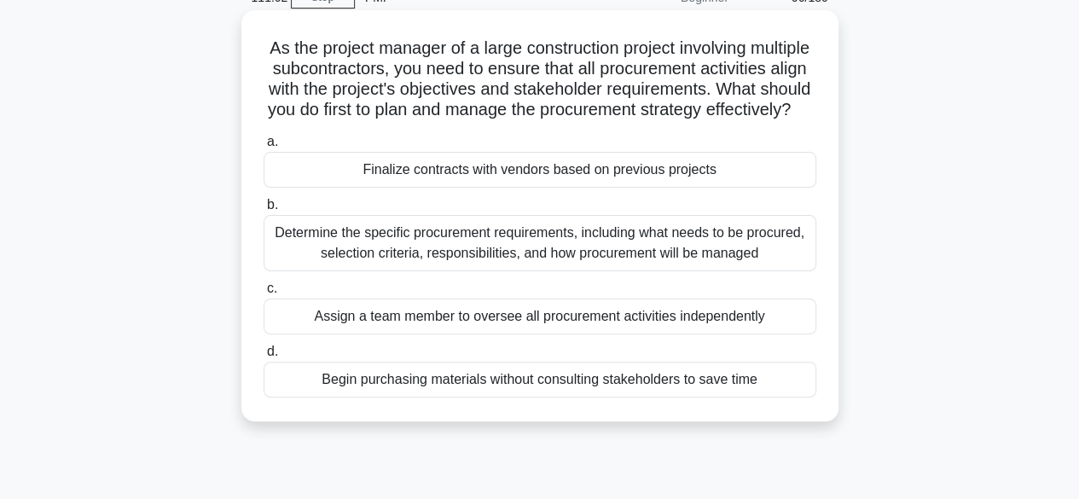
click at [762, 271] on div "Determine the specific procurement requirements, including what needs to be pro…" at bounding box center [540, 243] width 553 height 56
click at [264, 211] on input "b. Determine the specific procurement requirements, including what needs to be …" at bounding box center [264, 205] width 0 height 11
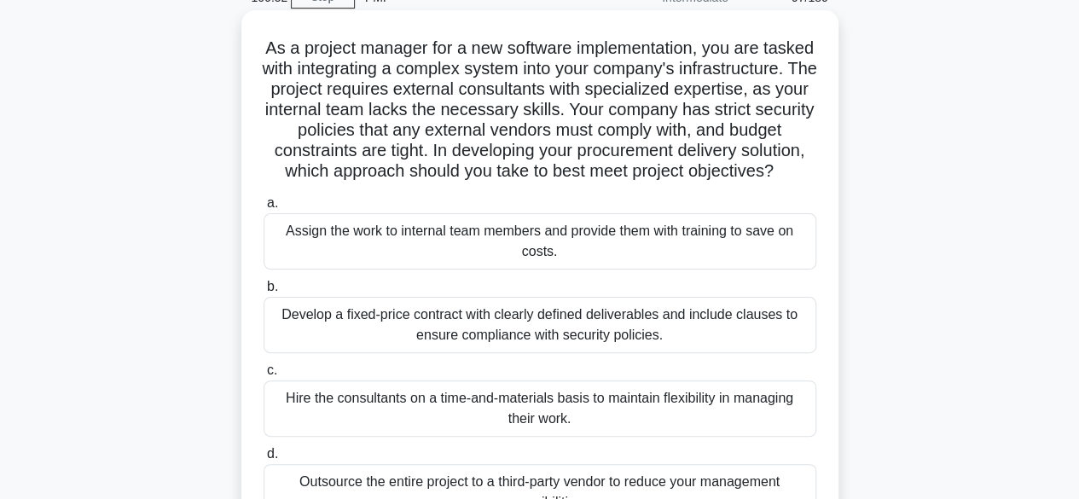
click at [716, 353] on div "Develop a fixed-price contract with clearly defined deliverables and include cl…" at bounding box center [540, 325] width 553 height 56
click at [264, 293] on input "b. Develop a fixed-price contract with clearly defined deliverables and include…" at bounding box center [264, 286] width 0 height 11
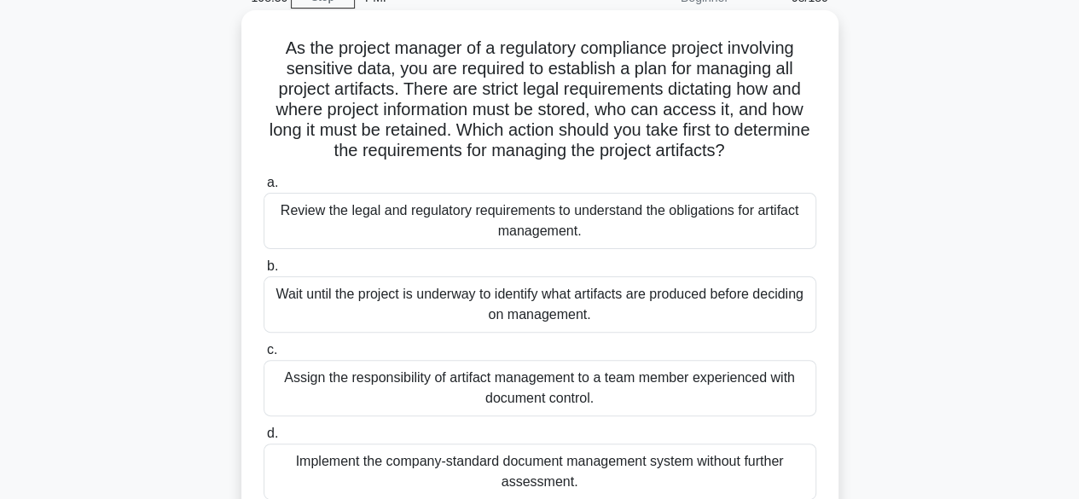
click at [542, 229] on div "Review the legal and regulatory requirements to understand the obligations for …" at bounding box center [540, 221] width 553 height 56
click at [264, 188] on input "a. Review the legal and regulatory requirements to understand the obligations f…" at bounding box center [264, 182] width 0 height 11
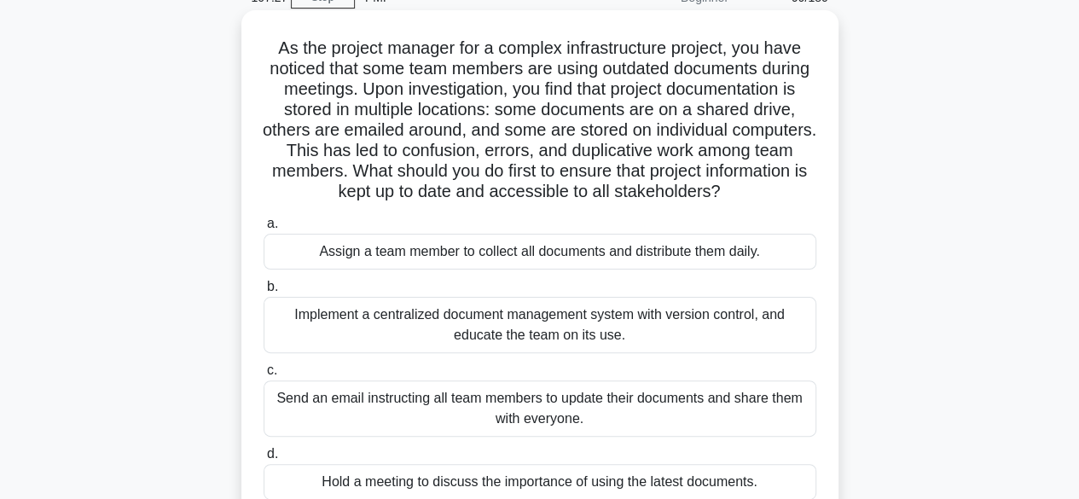
scroll to position [171, 0]
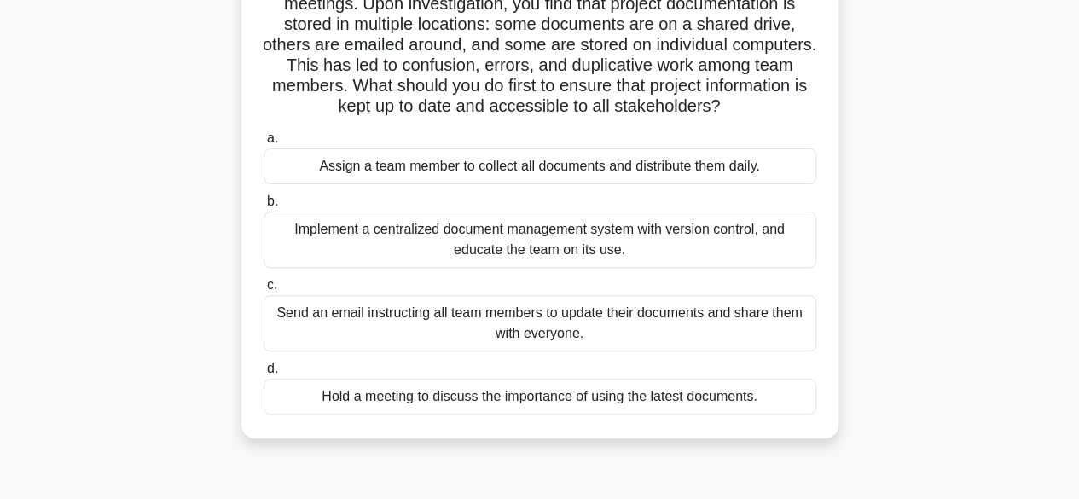
click at [663, 263] on div "Implement a centralized document management system with version control, and ed…" at bounding box center [540, 239] width 553 height 56
click at [264, 207] on input "b. Implement a centralized document management system with version control, and…" at bounding box center [264, 201] width 0 height 11
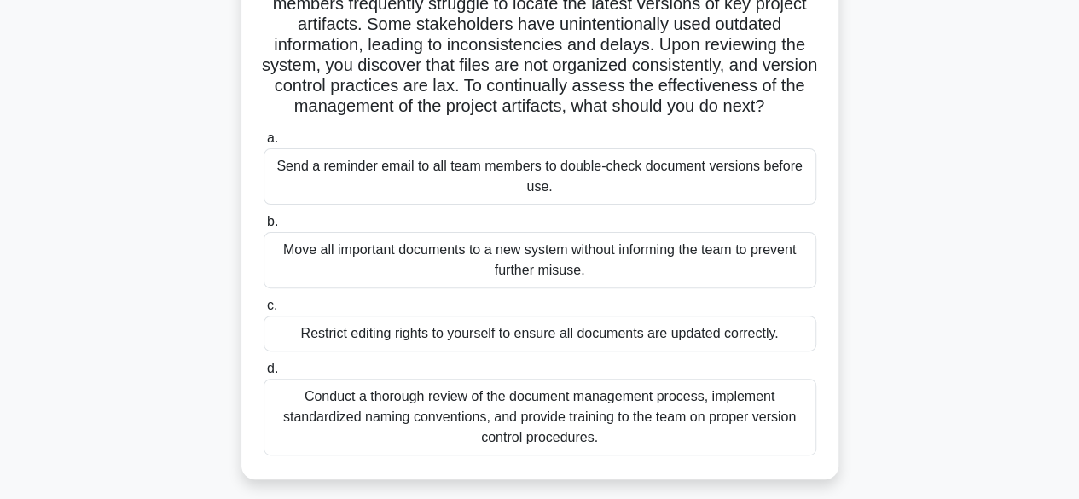
click at [771, 436] on div "Conduct a thorough review of the document management process, implement standar…" at bounding box center [540, 417] width 553 height 77
click at [264, 374] on input "d. Conduct a thorough review of the document management process, implement stan…" at bounding box center [264, 368] width 0 height 11
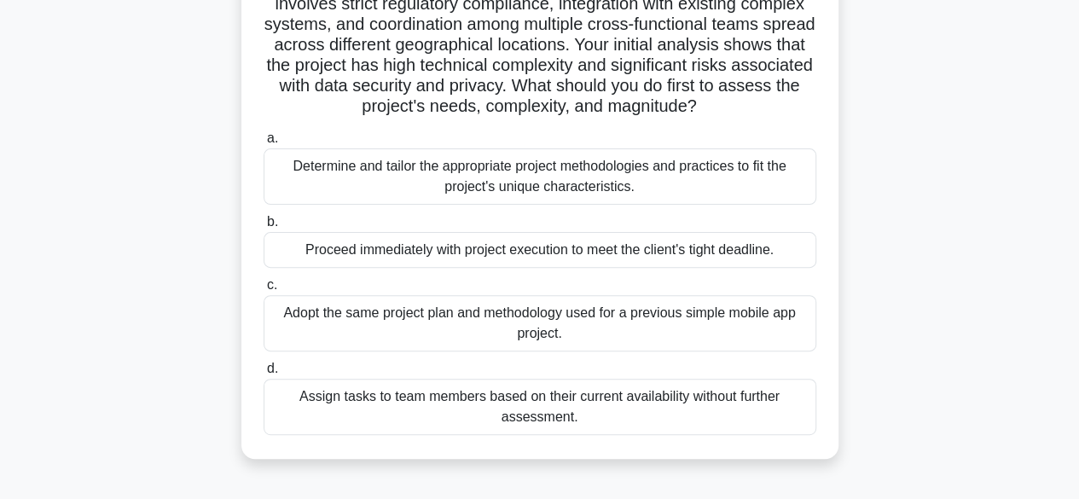
click at [642, 192] on div "Determine and tailor the appropriate project methodologies and practices to fit…" at bounding box center [540, 176] width 553 height 56
click at [264, 144] on input "a. Determine and tailor the appropriate project methodologies and practices to …" at bounding box center [264, 138] width 0 height 11
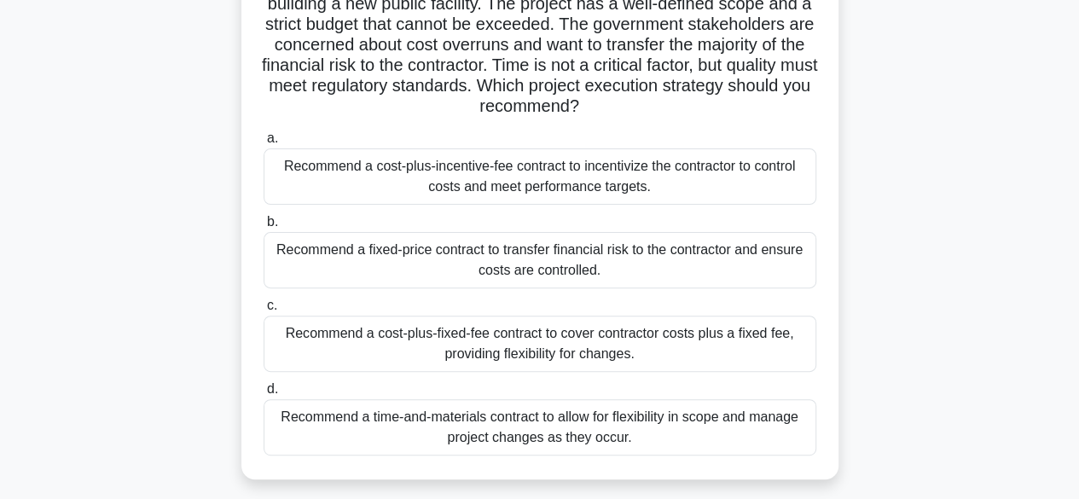
click at [669, 353] on div "Recommend a cost-plus-fixed-fee contract to cover contractor costs plus a fixed…" at bounding box center [540, 344] width 553 height 56
click at [264, 311] on input "c. Recommend a cost-plus-fixed-fee contract to cover contractor costs plus a fi…" at bounding box center [264, 305] width 0 height 11
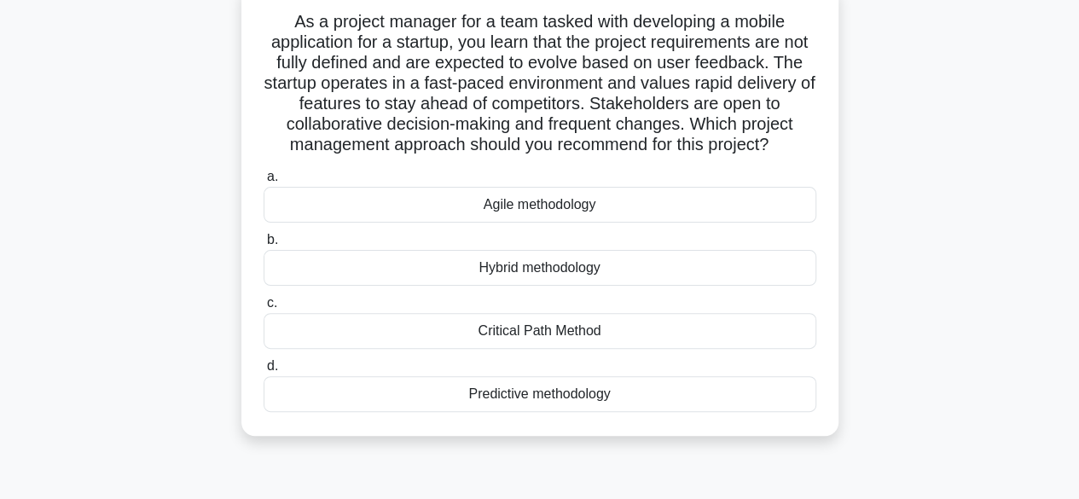
scroll to position [85, 0]
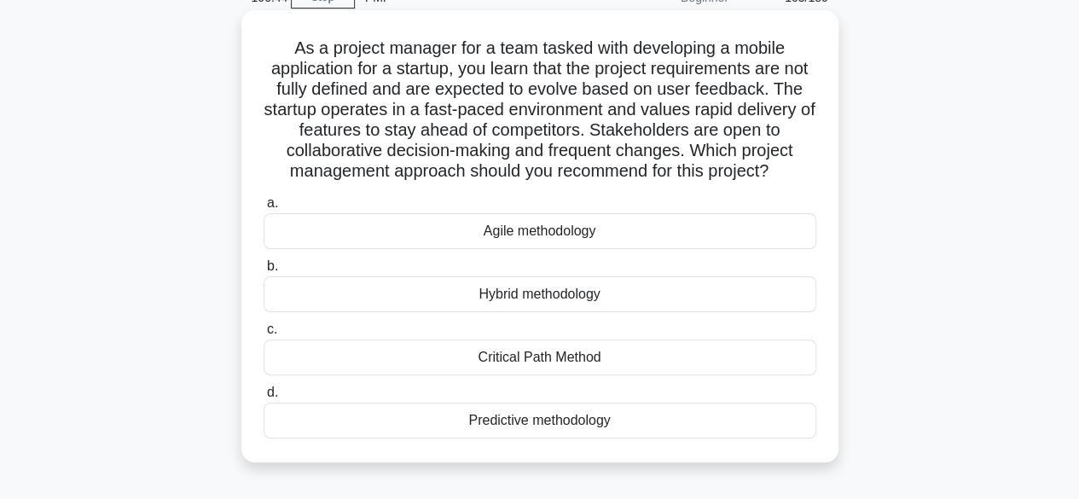
click at [609, 249] on div "Agile methodology" at bounding box center [540, 231] width 553 height 36
click at [264, 209] on input "a. Agile methodology" at bounding box center [264, 203] width 0 height 11
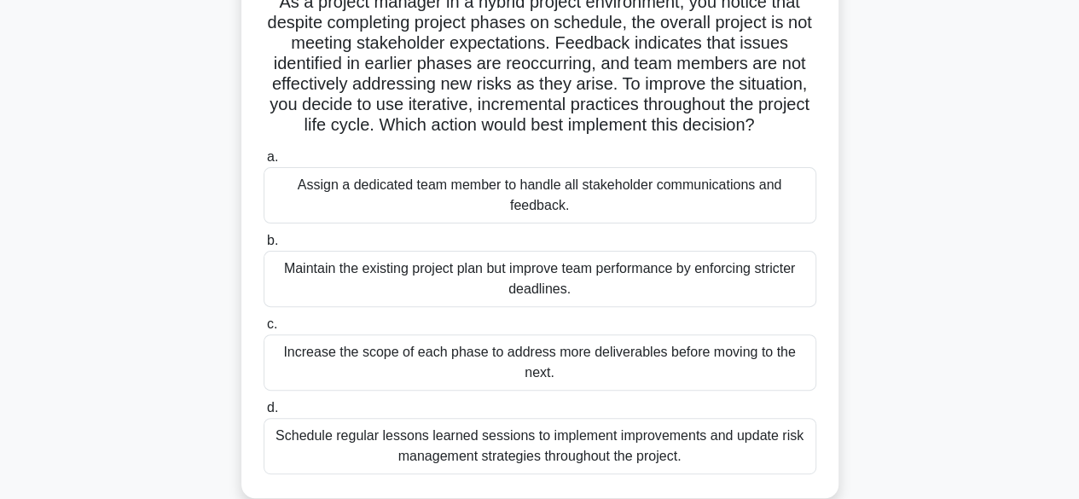
scroll to position [171, 0]
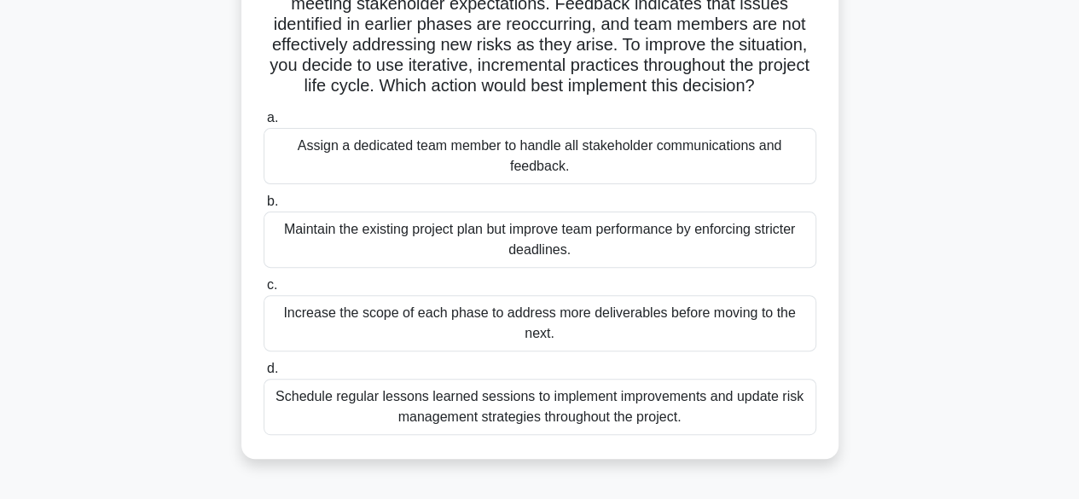
click at [687, 405] on div "Schedule regular lessons learned sessions to implement improvements and update …" at bounding box center [540, 407] width 553 height 56
click at [264, 374] on input "d. Schedule regular lessons learned sessions to implement improvements and upda…" at bounding box center [264, 368] width 0 height 11
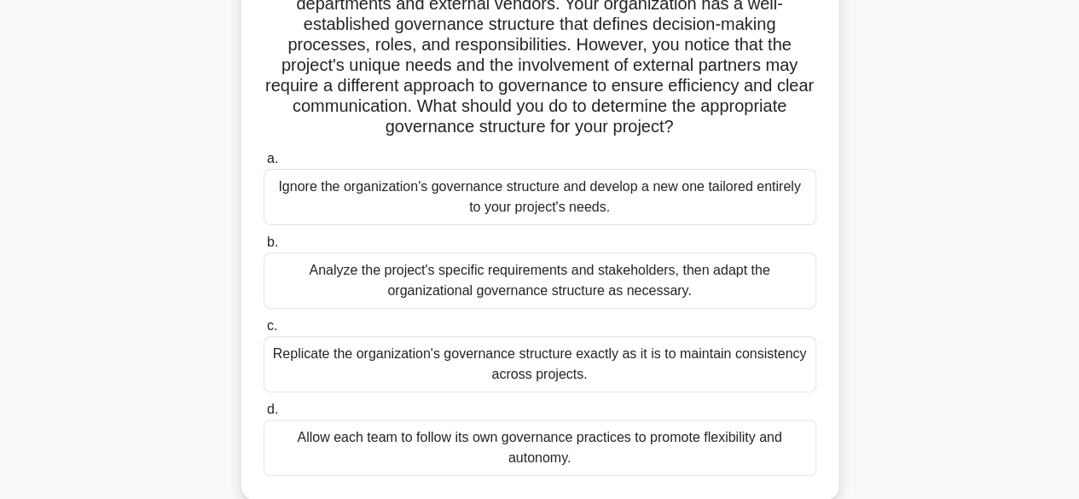
click at [733, 291] on div "Analyze the project's specific requirements and stakeholders, then adapt the or…" at bounding box center [540, 280] width 553 height 56
click at [264, 248] on input "b. Analyze the project's specific requirements and stakeholders, then adapt the…" at bounding box center [264, 242] width 0 height 11
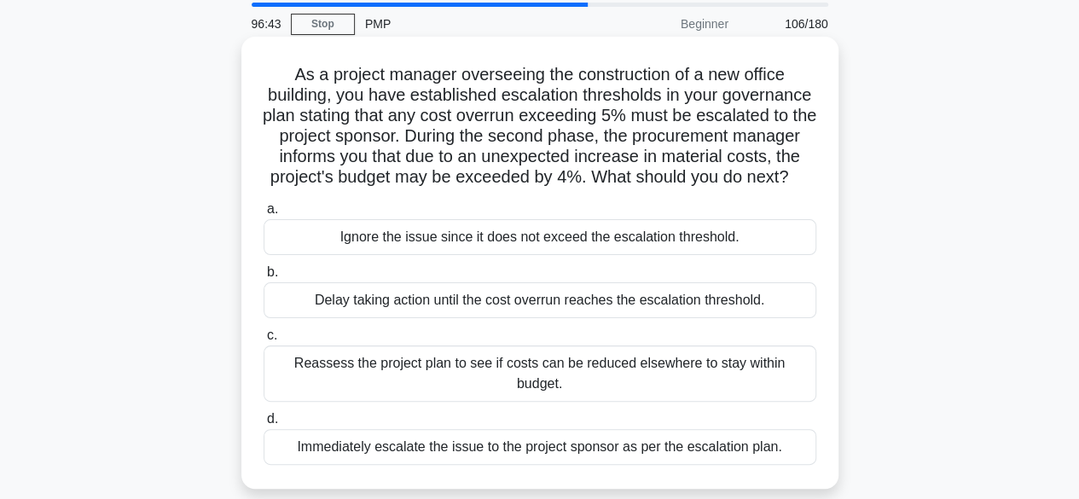
scroll to position [85, 0]
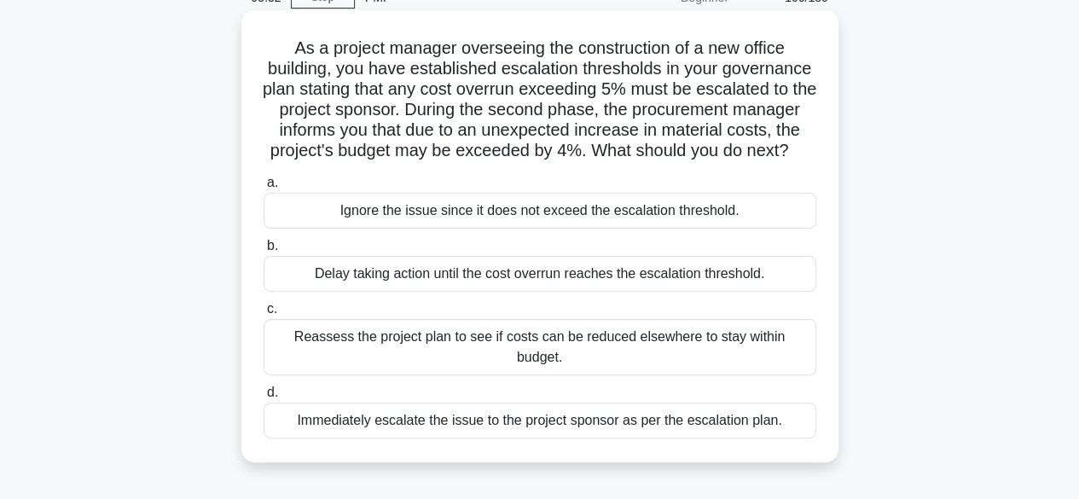
click at [737, 424] on div "Immediately escalate the issue to the project sponsor as per the escalation pla…" at bounding box center [540, 421] width 553 height 36
click at [264, 398] on input "d. Immediately escalate the issue to the project sponsor as per the escalation …" at bounding box center [264, 392] width 0 height 11
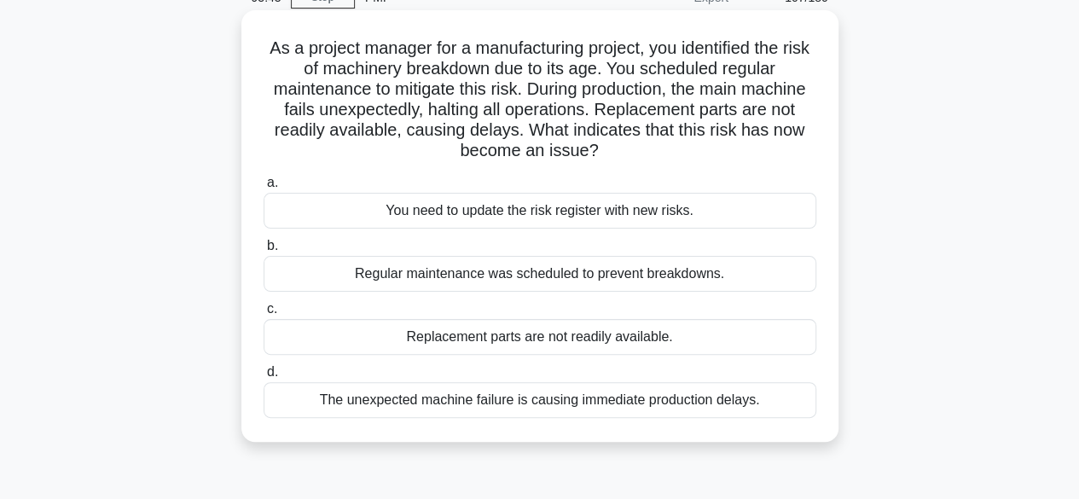
click at [704, 212] on div "You need to update the risk register with new risks." at bounding box center [540, 211] width 553 height 36
click at [264, 188] on input "a. You need to update the risk register with new risks." at bounding box center [264, 182] width 0 height 11
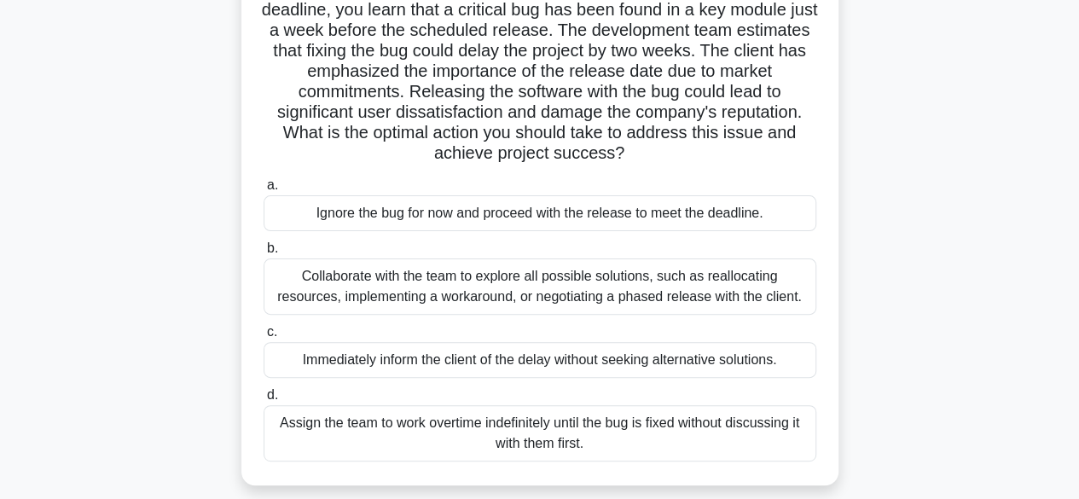
scroll to position [171, 0]
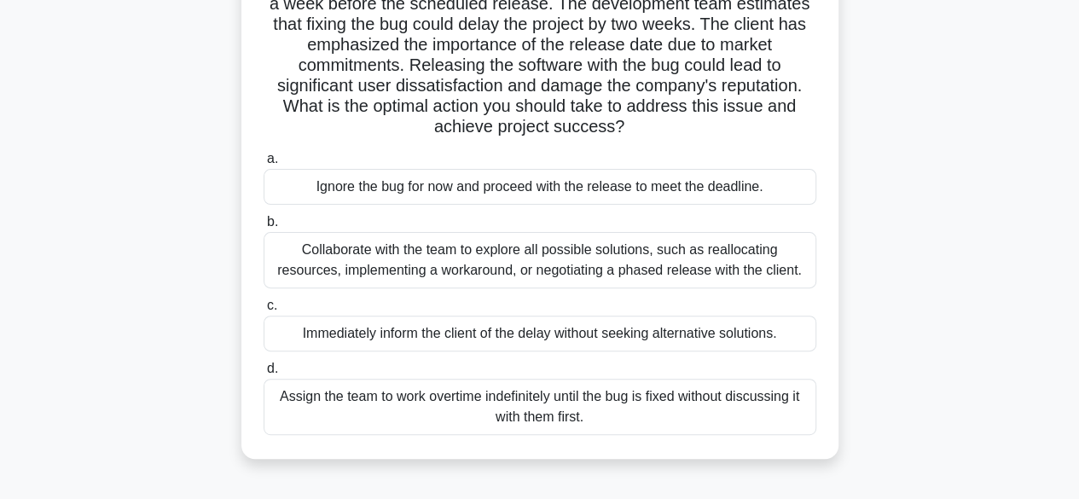
click at [764, 264] on div "Collaborate with the team to explore all possible solutions, such as reallocati…" at bounding box center [540, 260] width 553 height 56
click at [264, 228] on input "b. Collaborate with the team to explore all possible solutions, such as realloc…" at bounding box center [264, 222] width 0 height 11
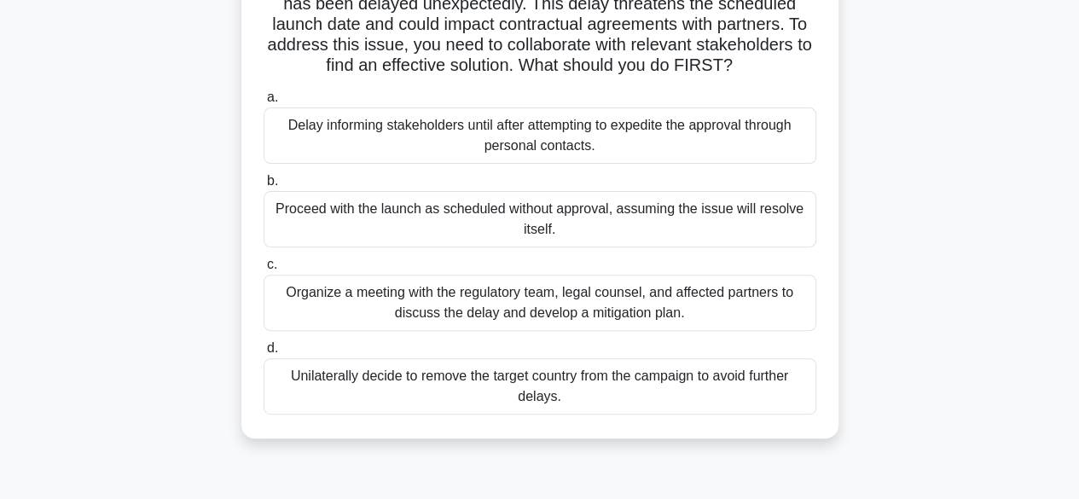
click at [745, 306] on div "Organize a meeting with the regulatory team, legal counsel, and affected partne…" at bounding box center [540, 303] width 553 height 56
click at [264, 270] on input "c. Organize a meeting with the regulatory team, legal counsel, and affected par…" at bounding box center [264, 264] width 0 height 11
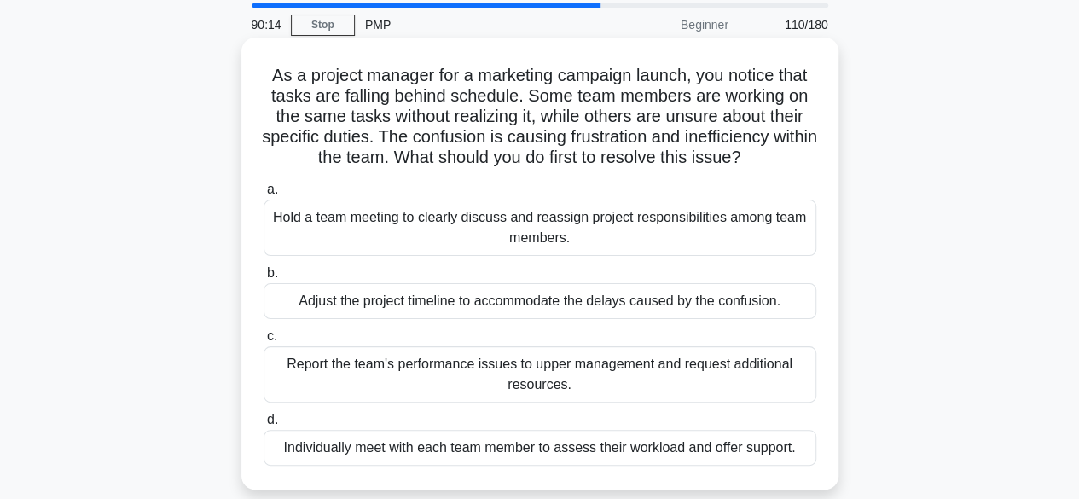
scroll to position [85, 0]
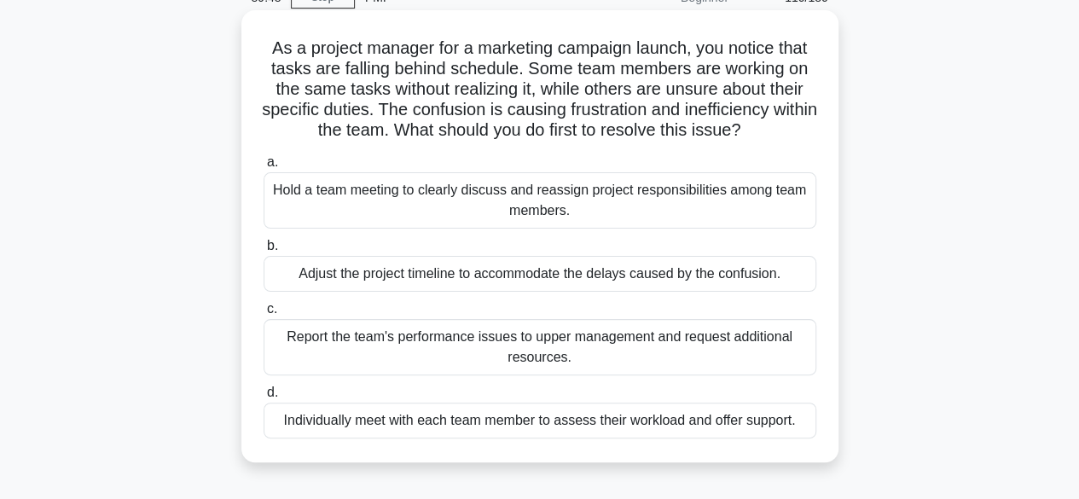
click at [733, 420] on div "Individually meet with each team member to assess their workload and offer supp…" at bounding box center [540, 421] width 553 height 36
click at [264, 398] on input "d. Individually meet with each team member to assess their workload and offer s…" at bounding box center [264, 392] width 0 height 11
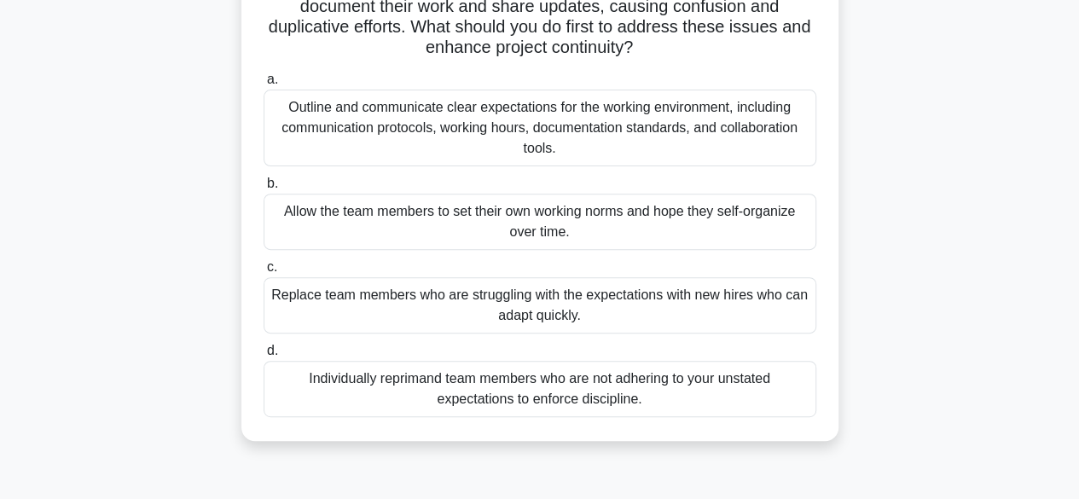
scroll to position [256, 0]
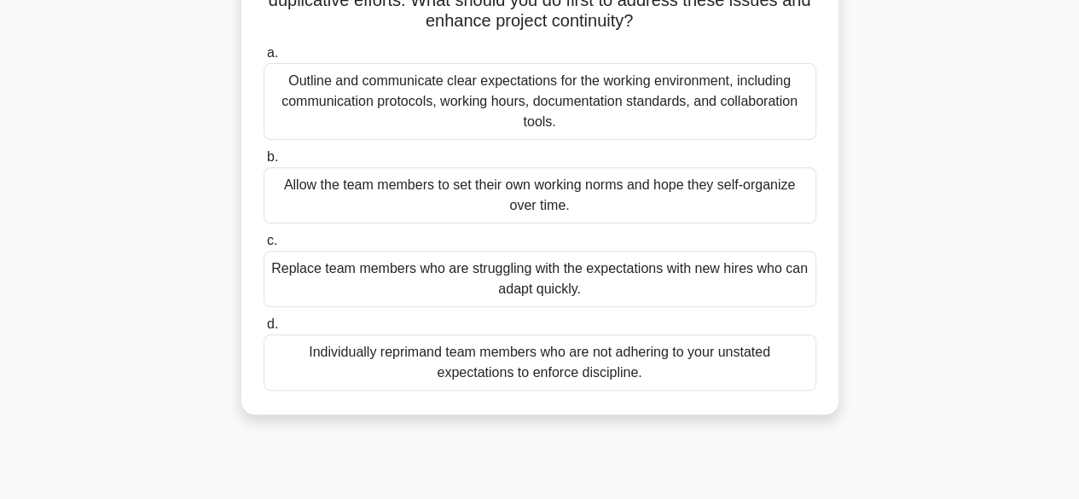
click at [721, 368] on div "Individually reprimand team members who are not adhering to your unstated expec…" at bounding box center [540, 362] width 553 height 56
click at [264, 330] on input "d. Individually reprimand team members who are not adhering to your unstated ex…" at bounding box center [264, 324] width 0 height 11
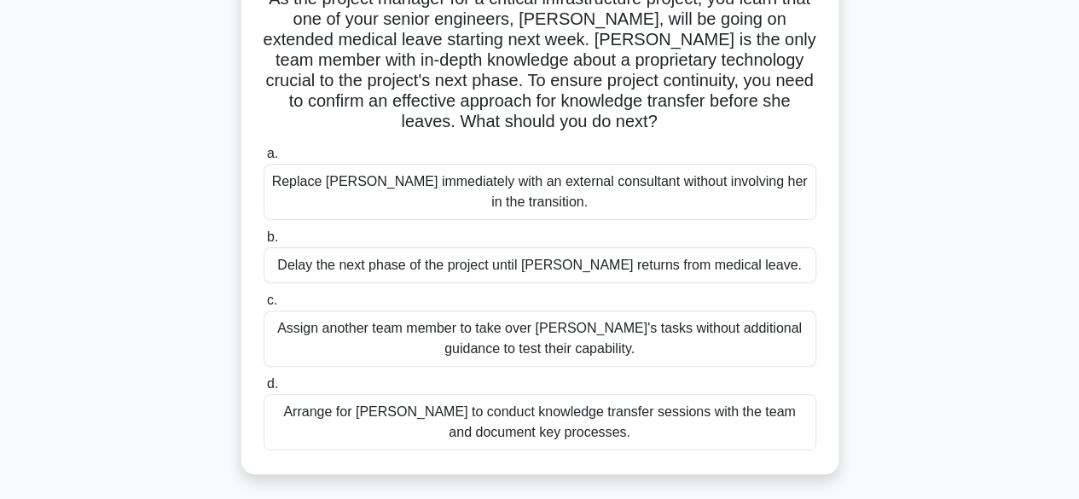
scroll to position [171, 0]
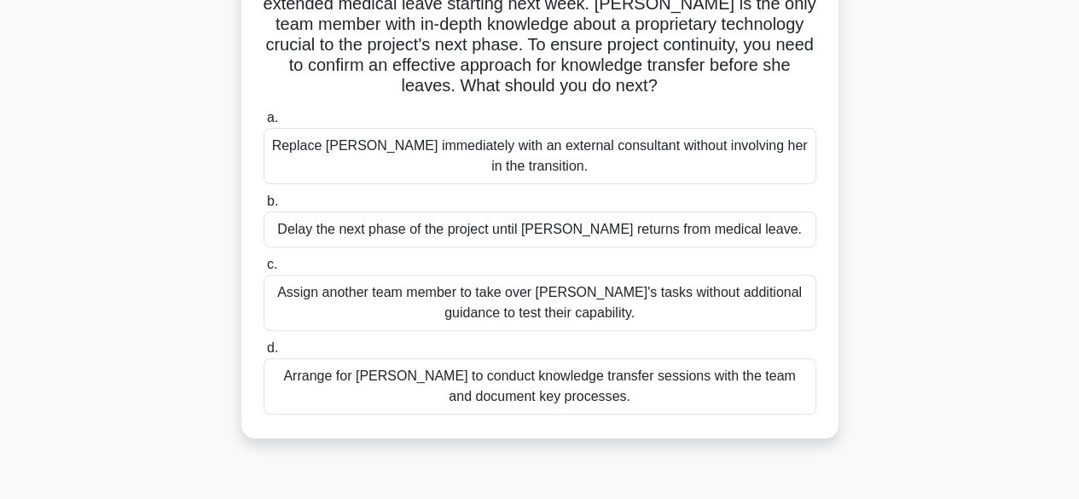
click at [750, 392] on div "Arrange for Maria to conduct knowledge transfer sessions with the team and docu…" at bounding box center [540, 386] width 553 height 56
click at [264, 354] on input "d. Arrange for Maria to conduct knowledge transfer sessions with the team and d…" at bounding box center [264, 348] width 0 height 11
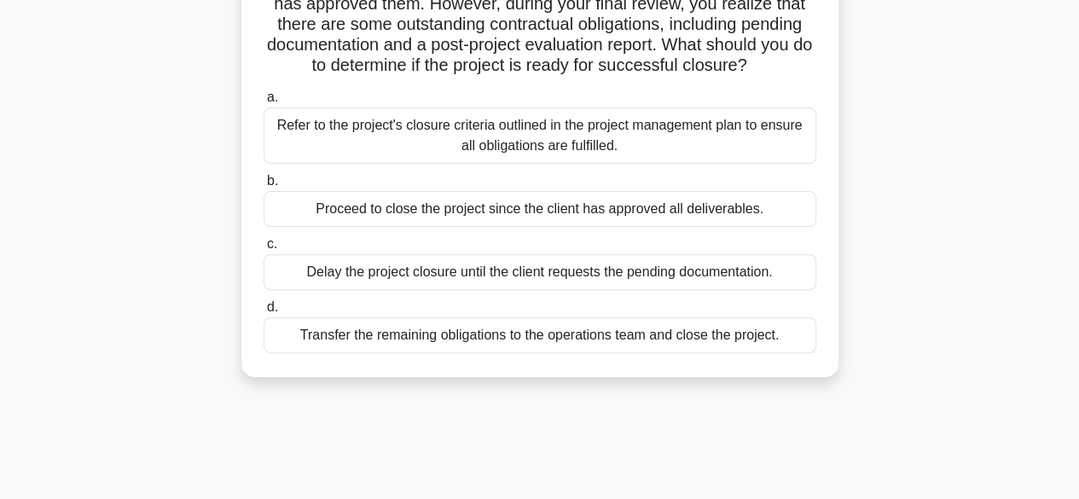
click at [612, 149] on div "Refer to the project's closure criteria outlined in the project management plan…" at bounding box center [540, 135] width 553 height 56
click at [264, 103] on input "a. Refer to the project's closure criteria outlined in the project management p…" at bounding box center [264, 97] width 0 height 11
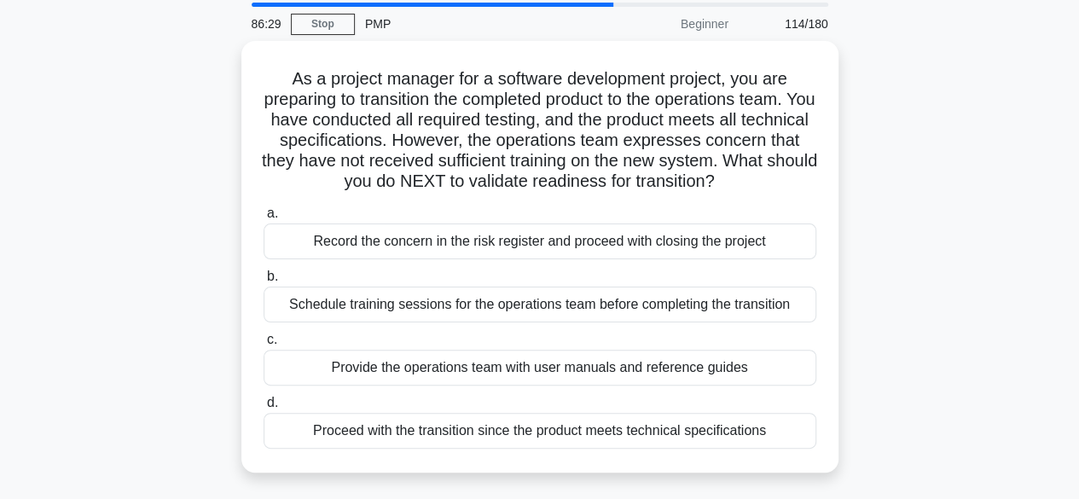
scroll to position [85, 0]
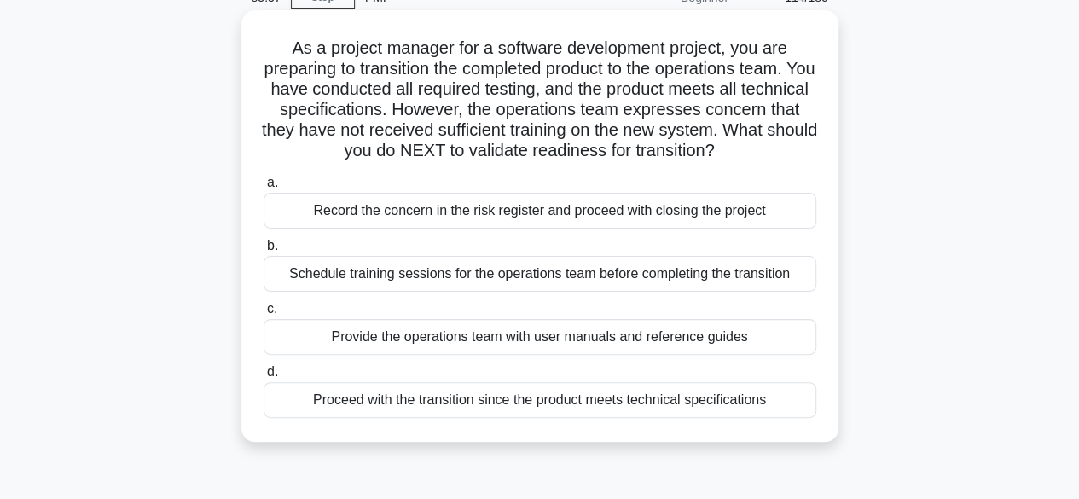
click at [605, 418] on div "Proceed with the transition since the product meets technical specifications" at bounding box center [540, 400] width 553 height 36
click at [264, 378] on input "d. Proceed with the transition since the product meets technical specifications" at bounding box center [264, 372] width 0 height 11
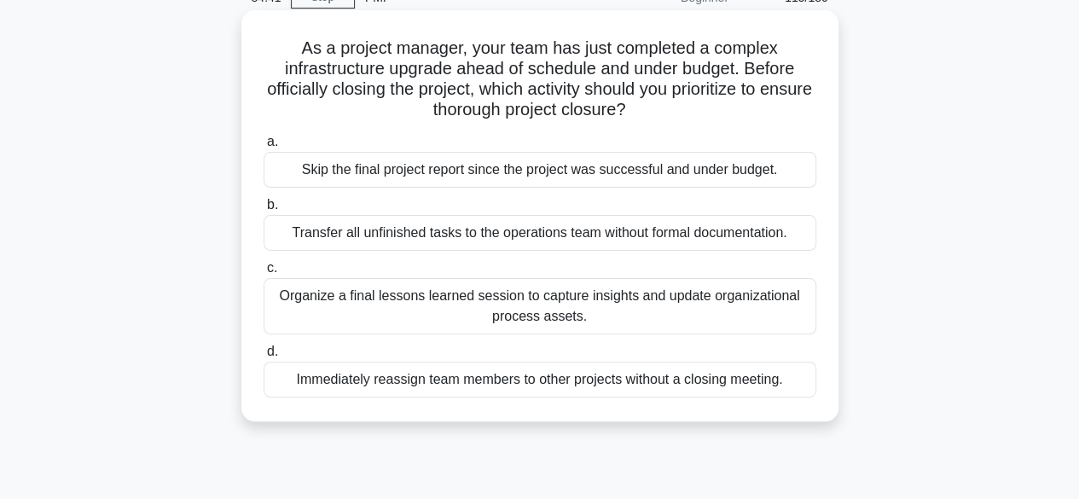
click at [777, 299] on div "Organize a final lessons learned session to capture insights and update organiz…" at bounding box center [540, 306] width 553 height 56
click at [264, 274] on input "c. Organize a final lessons learned session to capture insights and update orga…" at bounding box center [264, 268] width 0 height 11
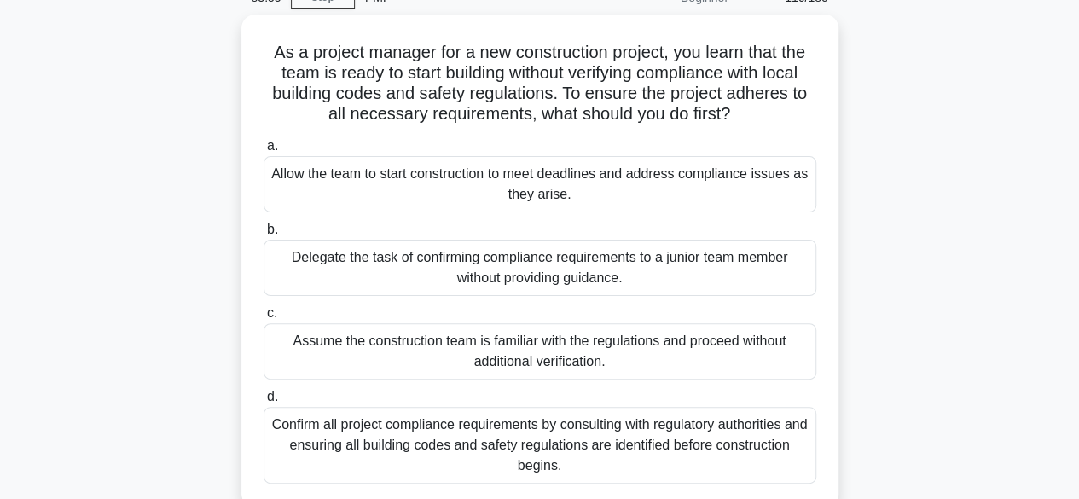
scroll to position [171, 0]
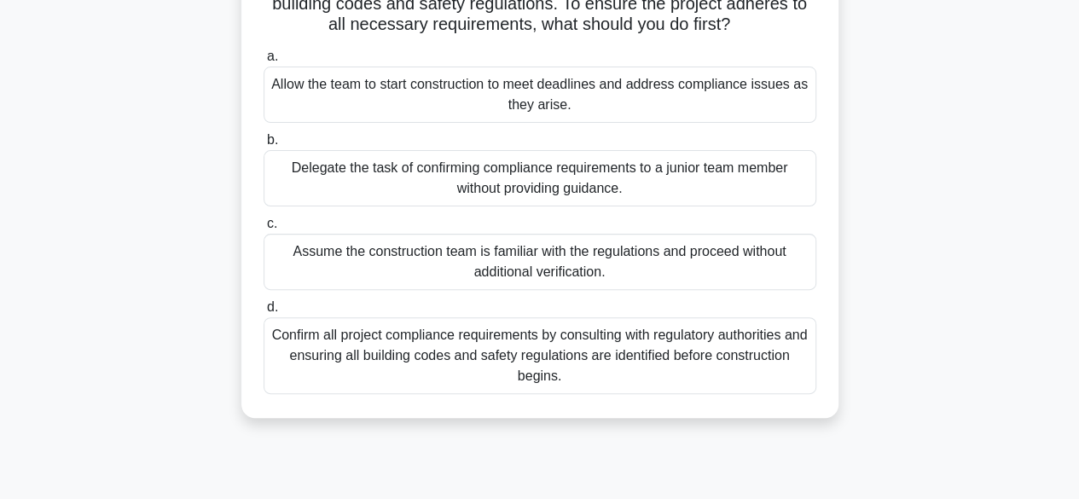
click at [694, 349] on div "Confirm all project compliance requirements by consulting with regulatory autho…" at bounding box center [540, 355] width 553 height 77
click at [264, 313] on input "d. Confirm all project compliance requirements by consulting with regulatory au…" at bounding box center [264, 307] width 0 height 11
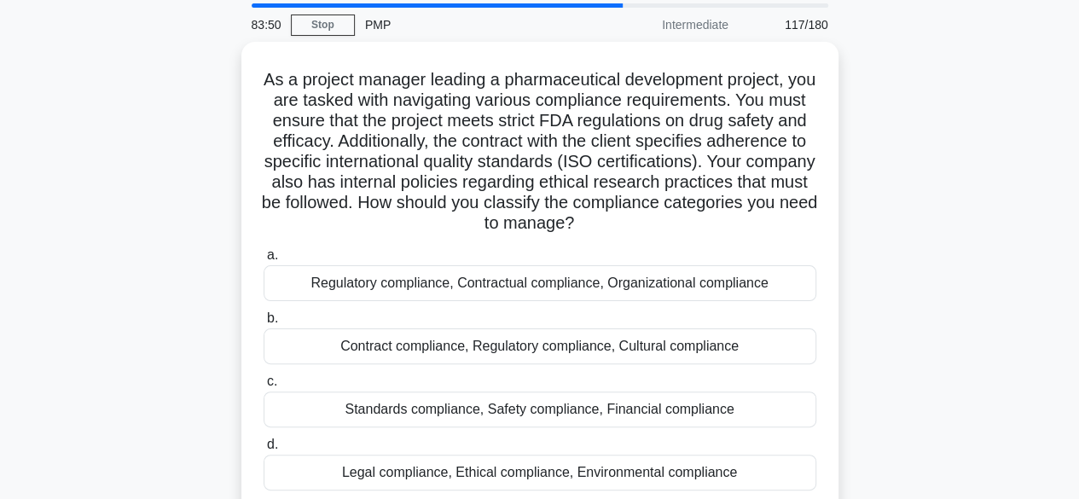
scroll to position [85, 0]
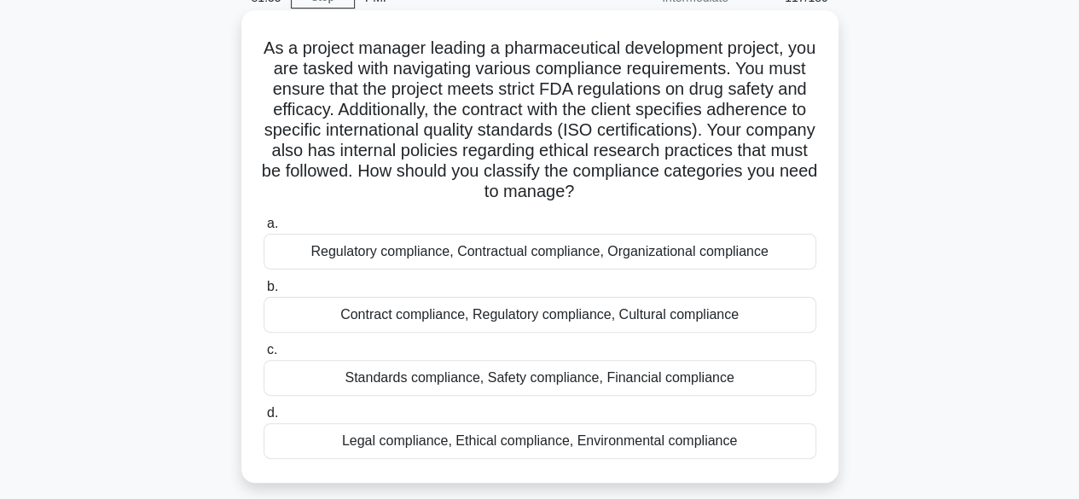
click at [553, 378] on div "Standards compliance, Safety compliance, Financial compliance" at bounding box center [540, 378] width 553 height 36
click at [264, 356] on input "c. Standards compliance, Safety compliance, Financial compliance" at bounding box center [264, 350] width 0 height 11
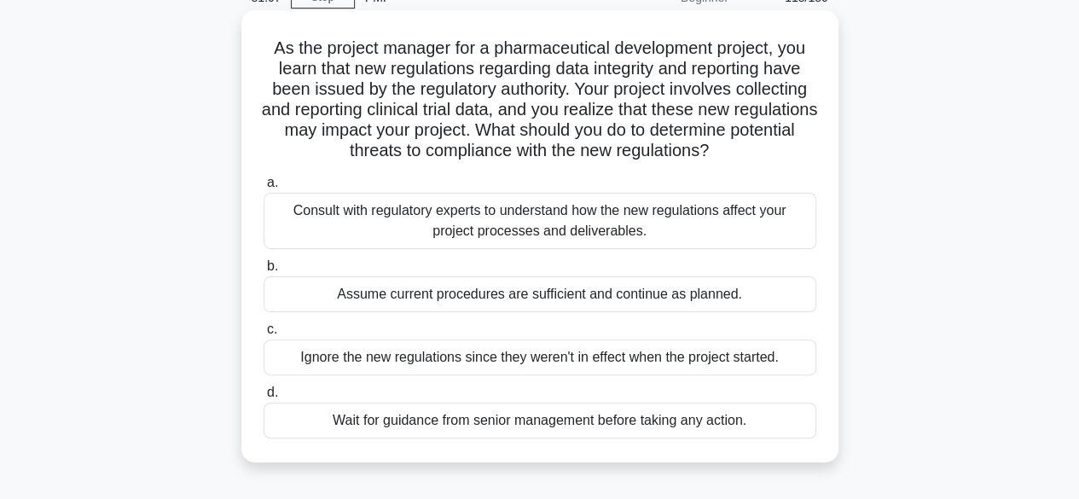
click at [675, 225] on div "Consult with regulatory experts to understand how the new regulations affect yo…" at bounding box center [540, 221] width 553 height 56
click at [264, 188] on input "a. Consult with regulatory experts to understand how the new regulations affect…" at bounding box center [264, 182] width 0 height 11
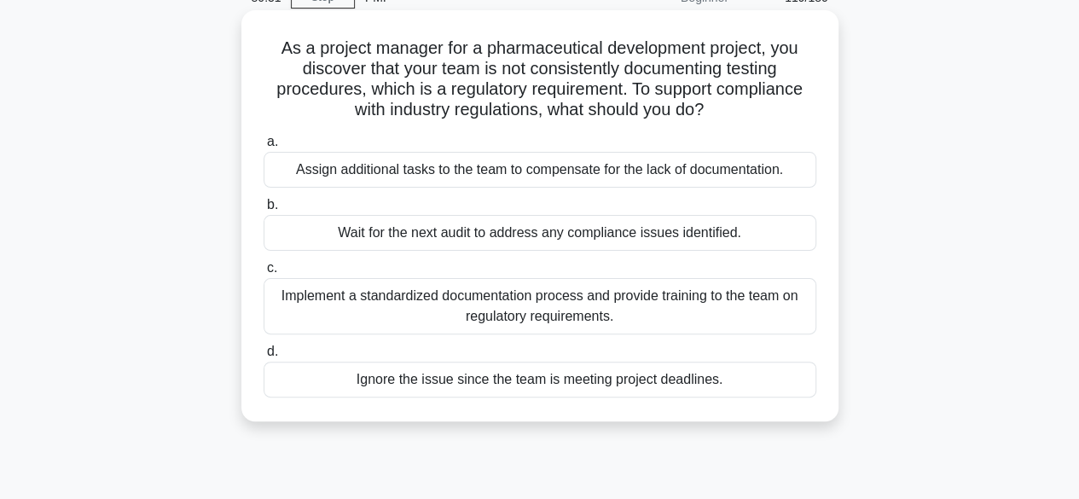
click at [772, 311] on div "Implement a standardized documentation process and provide training to the team…" at bounding box center [540, 306] width 553 height 56
click at [264, 274] on input "c. Implement a standardized documentation process and provide training to the t…" at bounding box center [264, 268] width 0 height 11
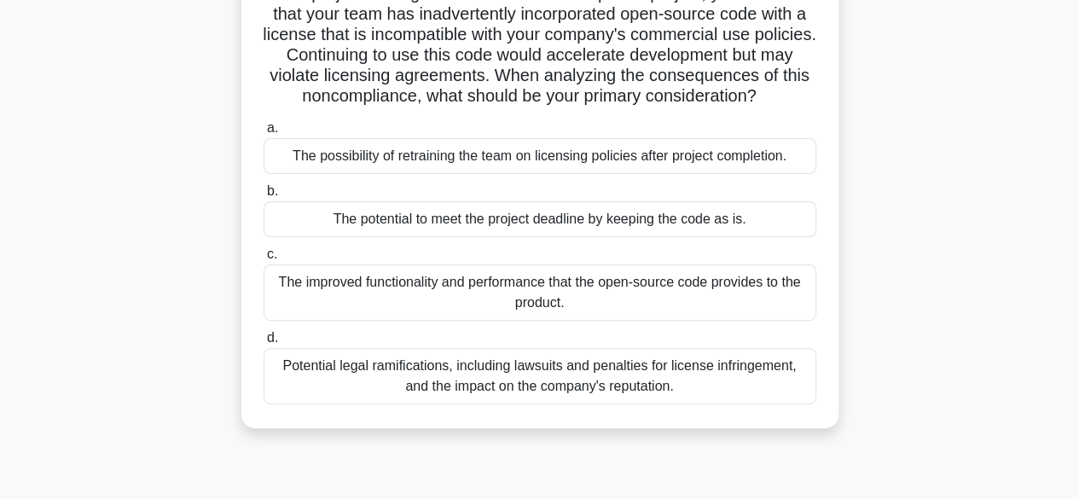
scroll to position [171, 0]
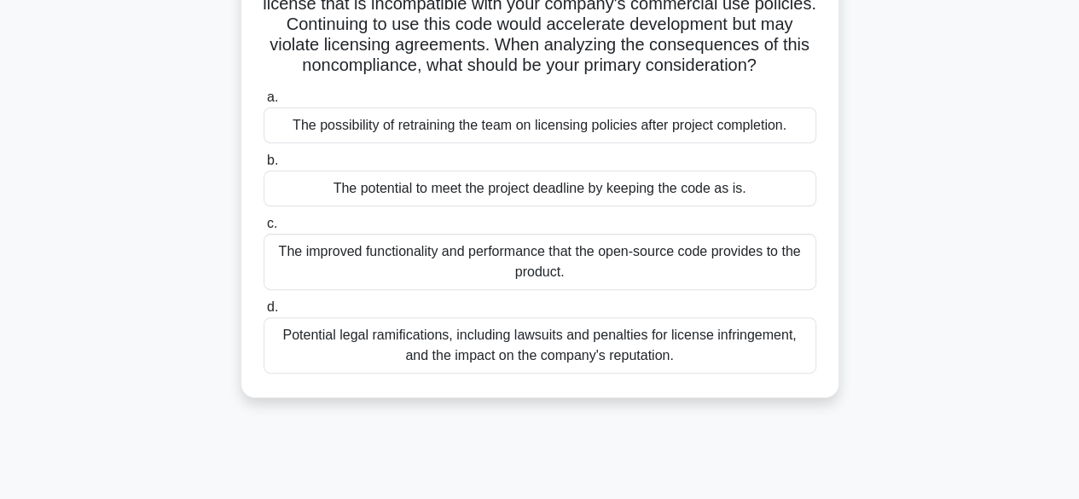
click at [761, 344] on div "Potential legal ramifications, including lawsuits and penalties for license inf…" at bounding box center [540, 345] width 553 height 56
click at [264, 313] on input "d. Potential legal ramifications, including lawsuits and penalties for license …" at bounding box center [264, 307] width 0 height 11
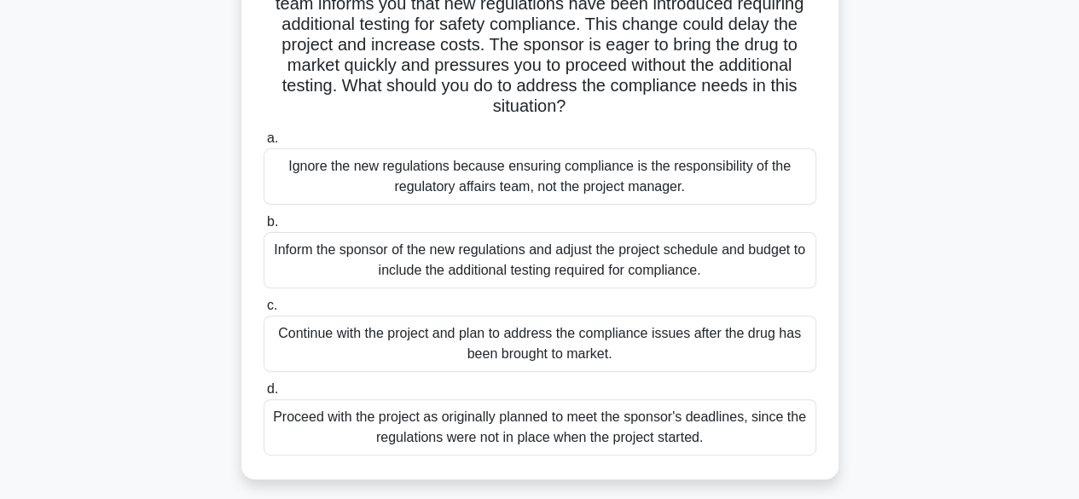
click at [715, 266] on div "Inform the sponsor of the new regulations and adjust the project schedule and b…" at bounding box center [540, 260] width 553 height 56
click at [264, 228] on input "b. Inform the sponsor of the new regulations and adjust the project schedule an…" at bounding box center [264, 222] width 0 height 11
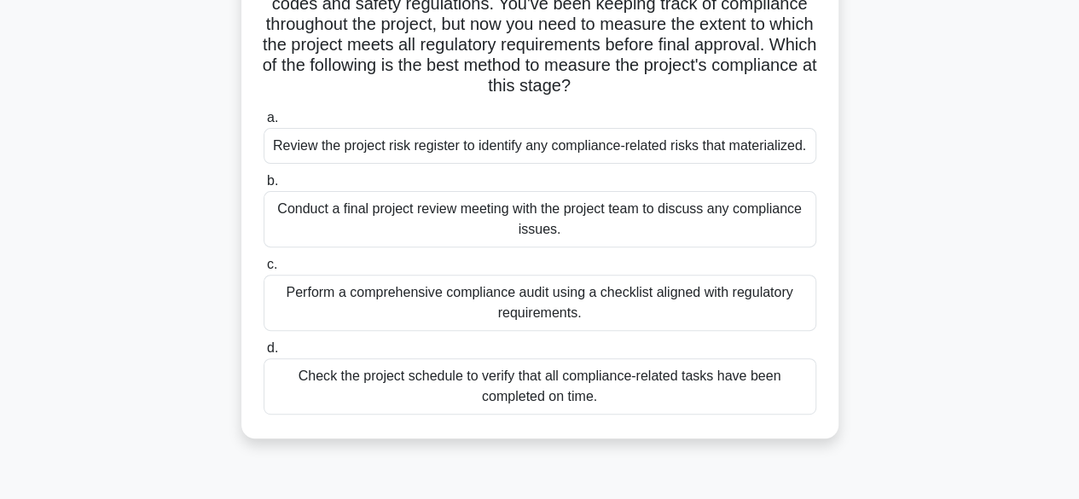
click at [770, 301] on div "Perform a comprehensive compliance audit using a checklist aligned with regulat…" at bounding box center [540, 303] width 553 height 56
click at [264, 270] on input "c. Perform a comprehensive compliance audit using a checklist aligned with regu…" at bounding box center [264, 264] width 0 height 11
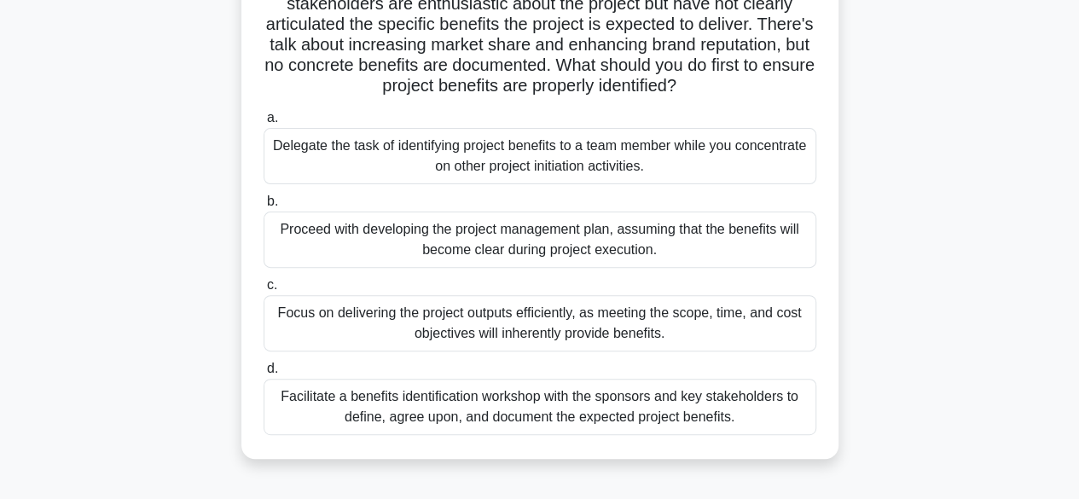
click at [715, 408] on div "Facilitate a benefits identification workshop with the sponsors and key stakeho…" at bounding box center [540, 407] width 553 height 56
click at [264, 374] on input "d. Facilitate a benefits identification workshop with the sponsors and key stak…" at bounding box center [264, 368] width 0 height 11
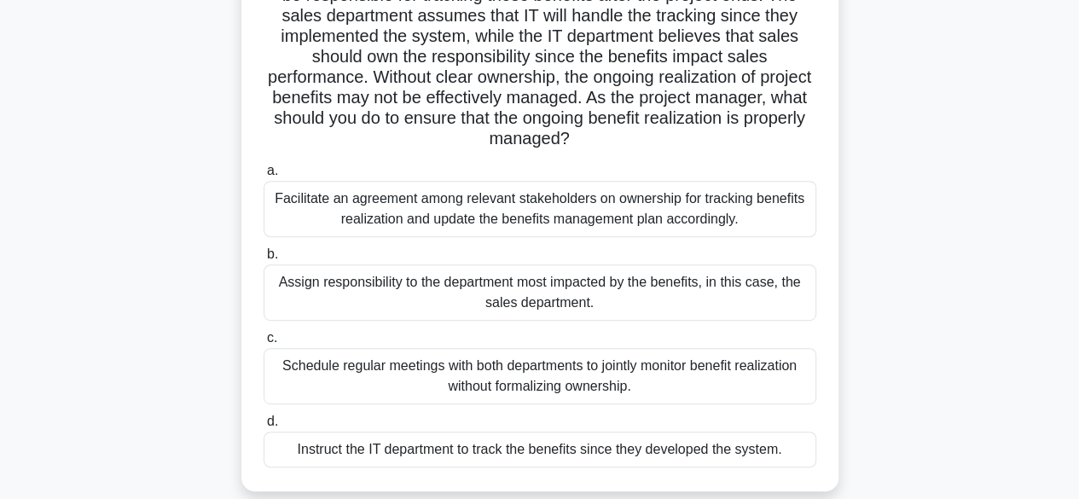
scroll to position [256, 0]
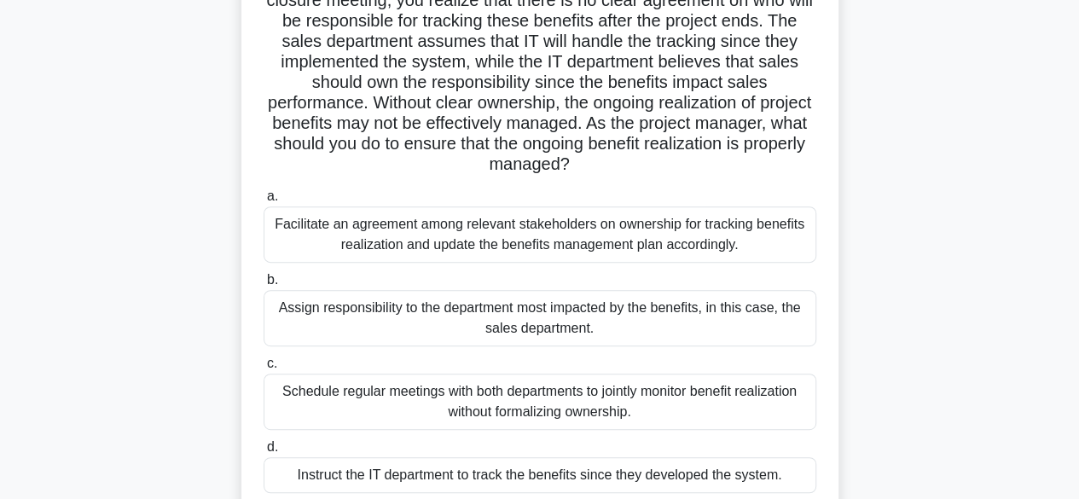
click at [764, 333] on div "Assign responsibility to the department most impacted by the benefits, in this …" at bounding box center [540, 318] width 553 height 56
click at [264, 286] on input "b. Assign responsibility to the department most impacted by the benefits, in th…" at bounding box center [264, 280] width 0 height 11
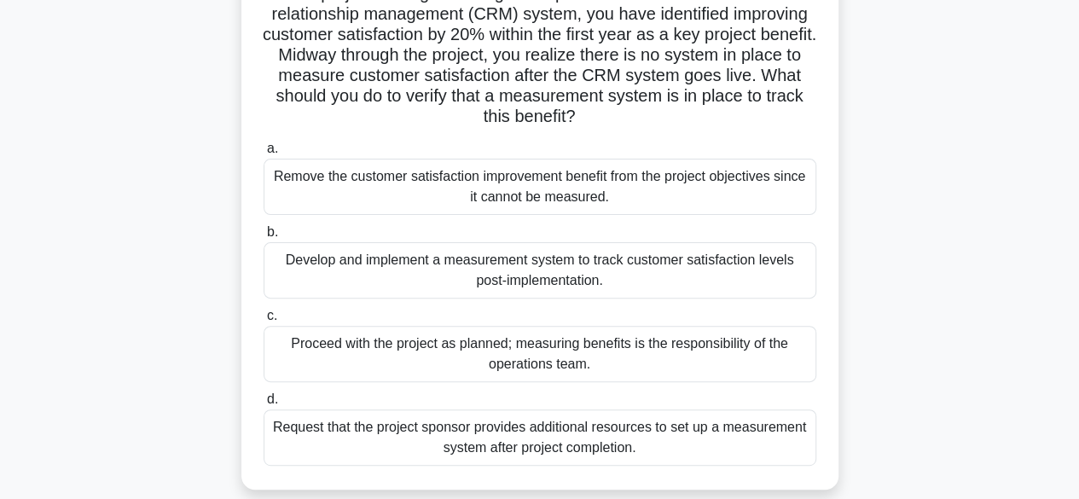
scroll to position [171, 0]
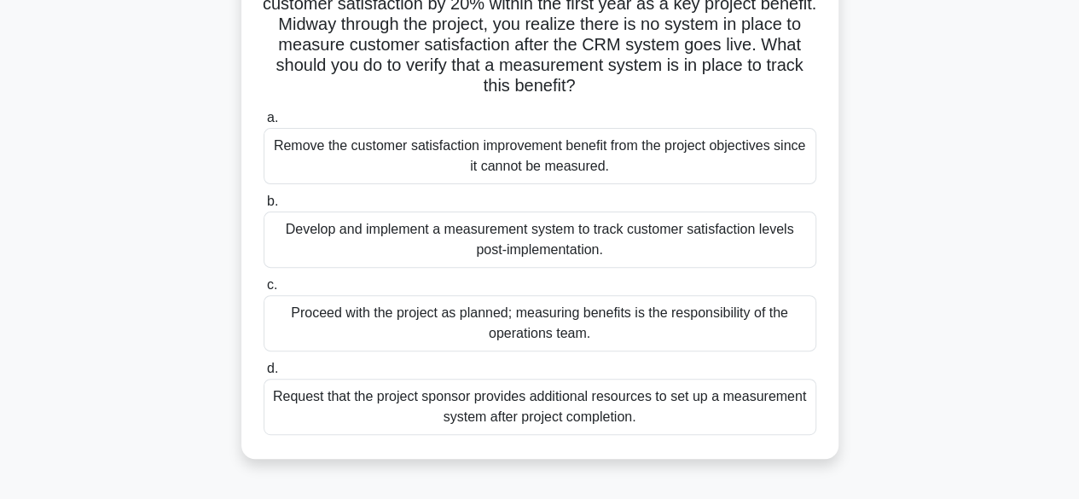
click at [669, 400] on div "Request that the project sponsor provides additional resources to set up a meas…" at bounding box center [540, 407] width 553 height 56
click at [264, 374] on input "d. Request that the project sponsor provides additional resources to set up a m…" at bounding box center [264, 368] width 0 height 11
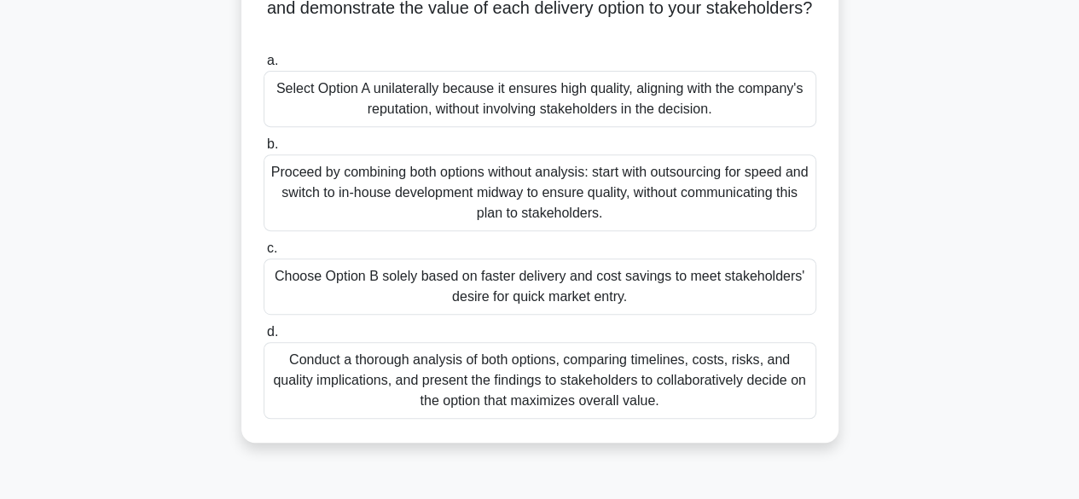
scroll to position [341, 0]
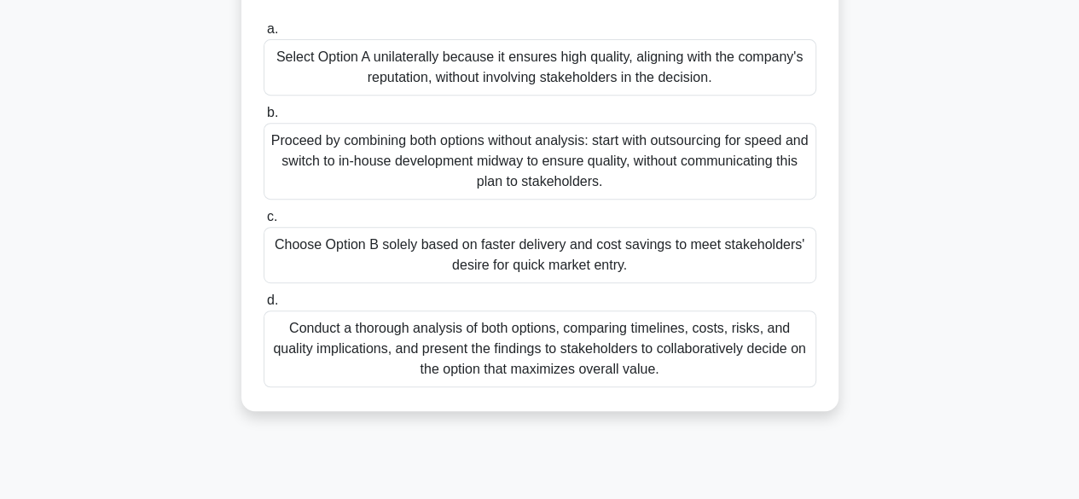
click at [750, 367] on div "Conduct a thorough analysis of both options, comparing timelines, costs, risks,…" at bounding box center [540, 348] width 553 height 77
click at [264, 306] on input "d. Conduct a thorough analysis of both options, comparing timelines, costs, ris…" at bounding box center [264, 300] width 0 height 11
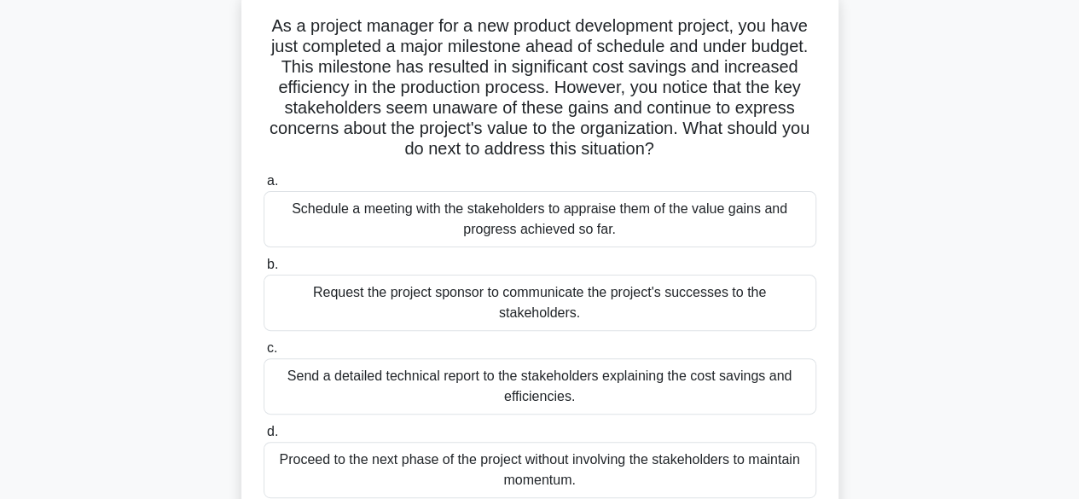
scroll to position [85, 0]
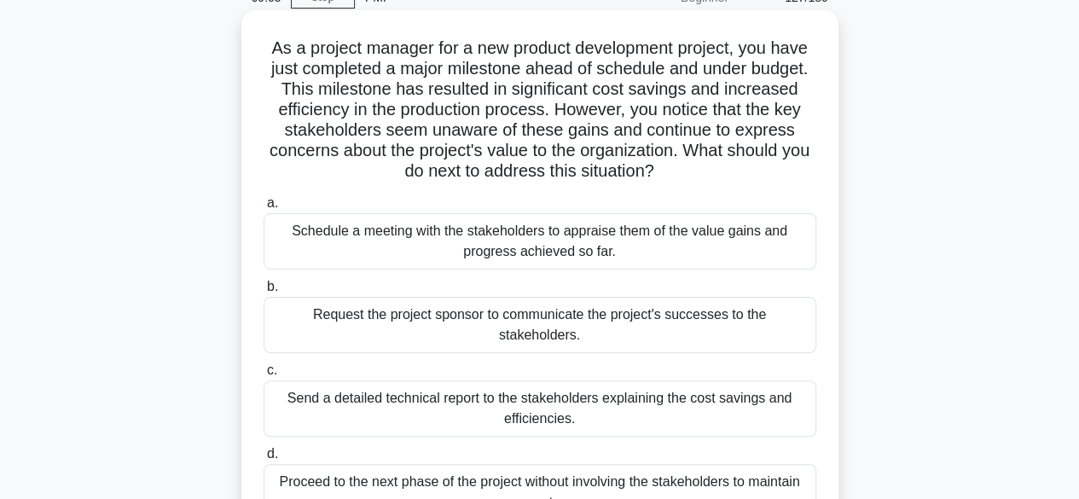
click at [760, 252] on div "Schedule a meeting with the stakeholders to appraise them of the value gains an…" at bounding box center [540, 241] width 553 height 56
click at [264, 209] on input "a. Schedule a meeting with the stakeholders to appraise them of the value gains…" at bounding box center [264, 203] width 0 height 11
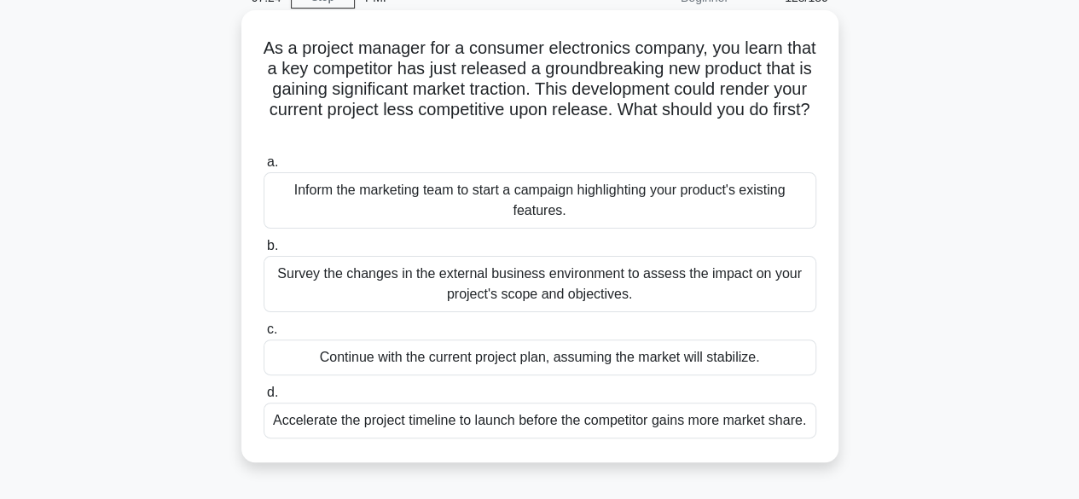
click at [690, 293] on div "Survey the changes in the external business environment to assess the impact on…" at bounding box center [540, 284] width 553 height 56
click at [264, 252] on input "b. Survey the changes in the external business environment to assess the impact…" at bounding box center [264, 245] width 0 height 11
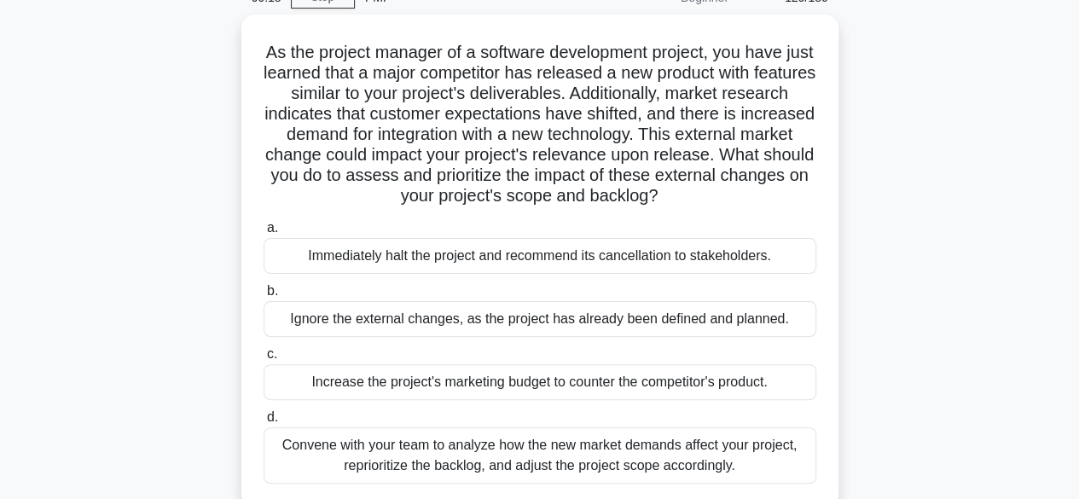
scroll to position [171, 0]
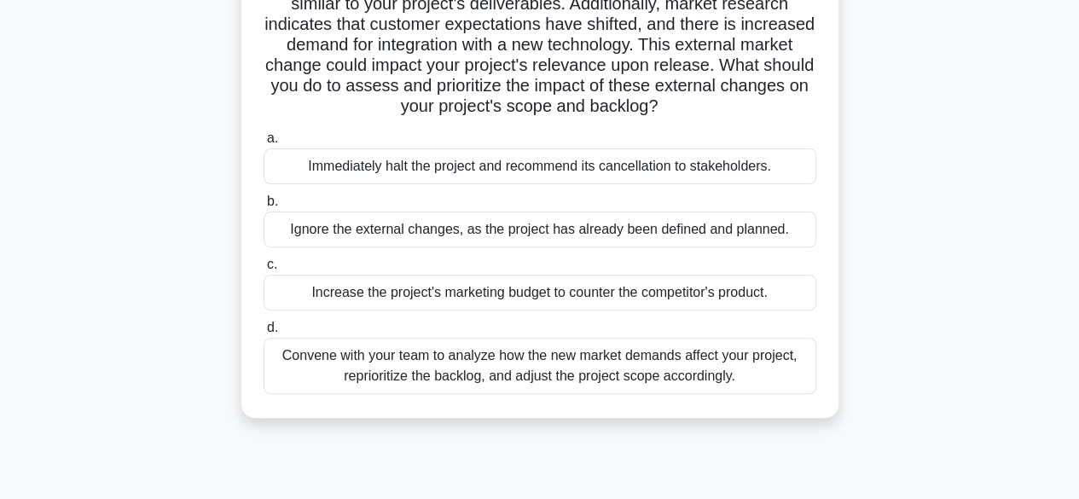
click at [764, 363] on div "Convene with your team to analyze how the new market demands affect your projec…" at bounding box center [540, 366] width 553 height 56
click at [264, 333] on input "d. Convene with your team to analyze how the new market demands affect your pro…" at bounding box center [264, 327] width 0 height 11
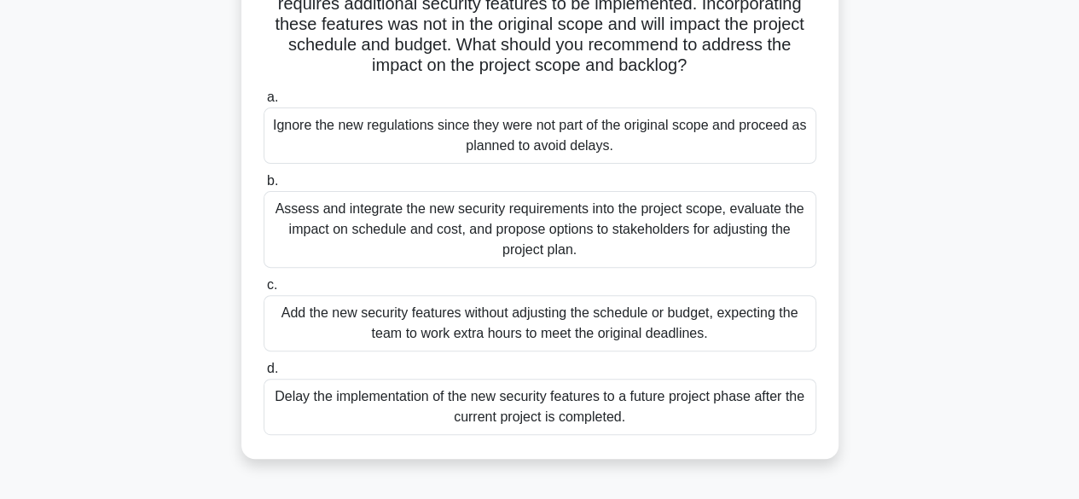
click at [754, 240] on div "Assess and integrate the new security requirements into the project scope, eval…" at bounding box center [540, 229] width 553 height 77
click at [264, 187] on input "b. Assess and integrate the new security requirements into the project scope, e…" at bounding box center [264, 181] width 0 height 11
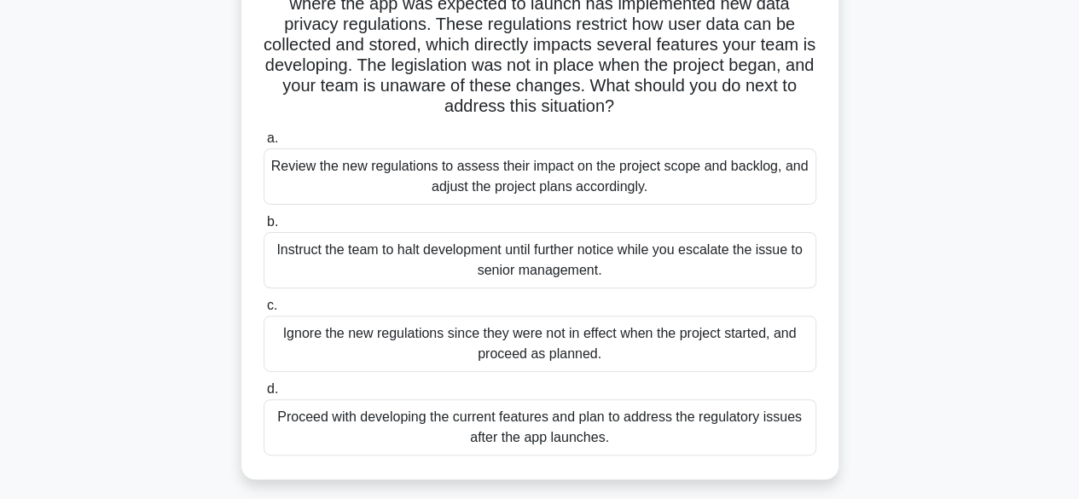
click at [699, 182] on div "Review the new regulations to assess their impact on the project scope and back…" at bounding box center [540, 176] width 553 height 56
click at [264, 144] on input "a. Review the new regulations to assess their impact on the project scope and b…" at bounding box center [264, 138] width 0 height 11
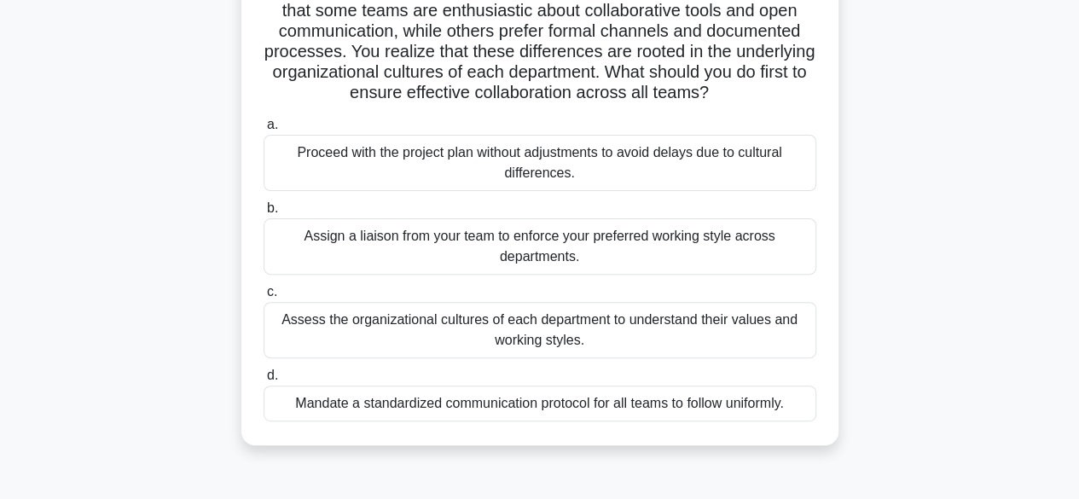
scroll to position [210, 0]
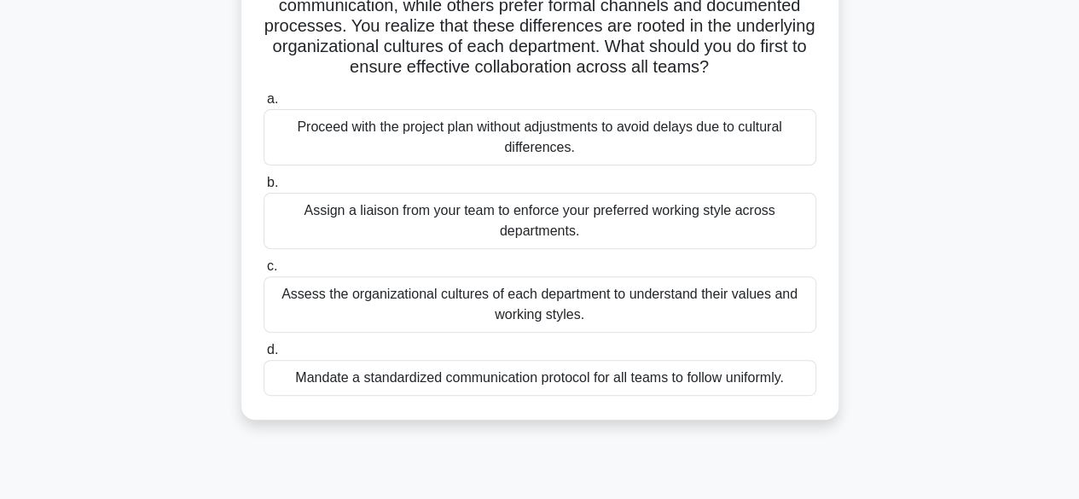
click at [735, 333] on div "Assess the organizational cultures of each department to understand their value…" at bounding box center [540, 304] width 553 height 56
click at [264, 272] on input "c. Assess the organizational cultures of each department to understand their va…" at bounding box center [264, 266] width 0 height 11
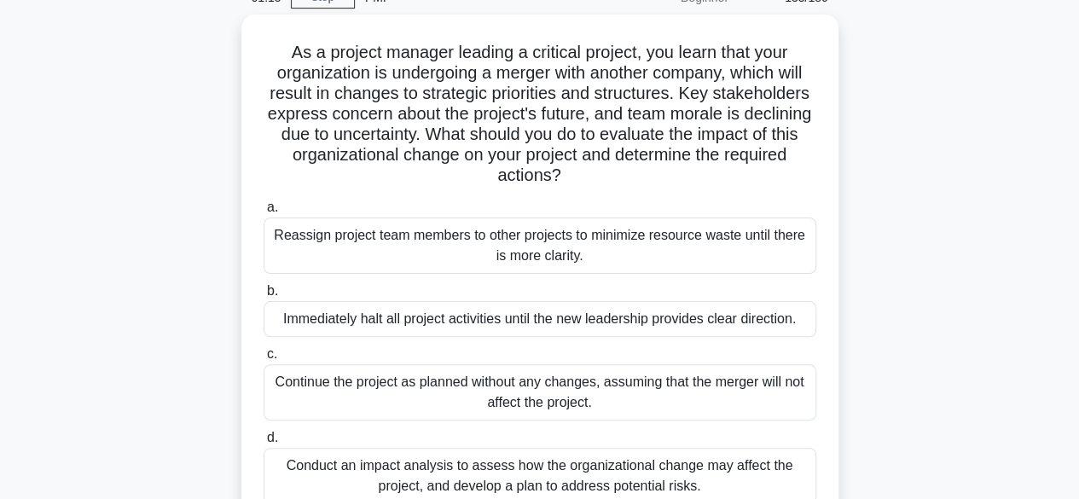
scroll to position [171, 0]
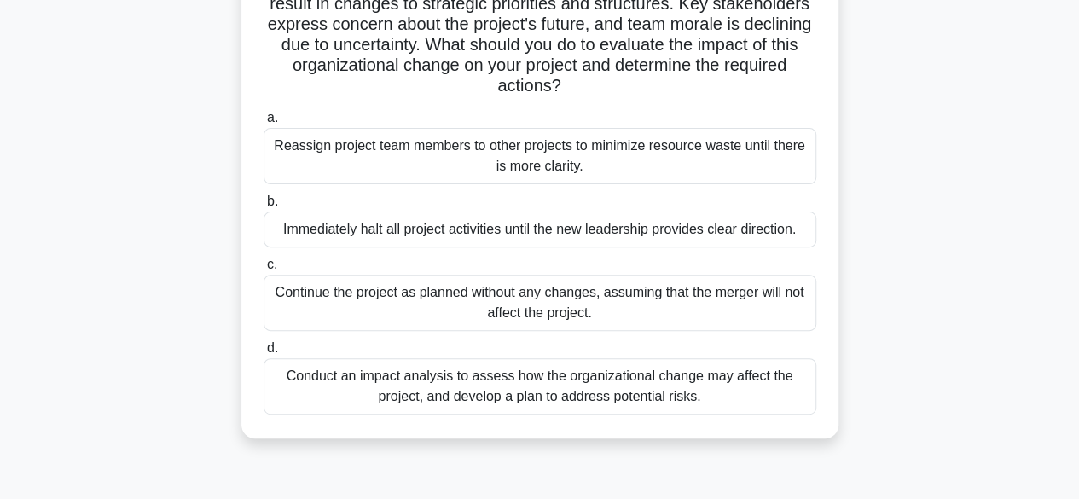
click at [745, 391] on div "Conduct an impact analysis to assess how the organizational change may affect t…" at bounding box center [540, 386] width 553 height 56
click at [264, 354] on input "d. Conduct an impact analysis to assess how the organizational change may affec…" at bounding box center [264, 348] width 0 height 11
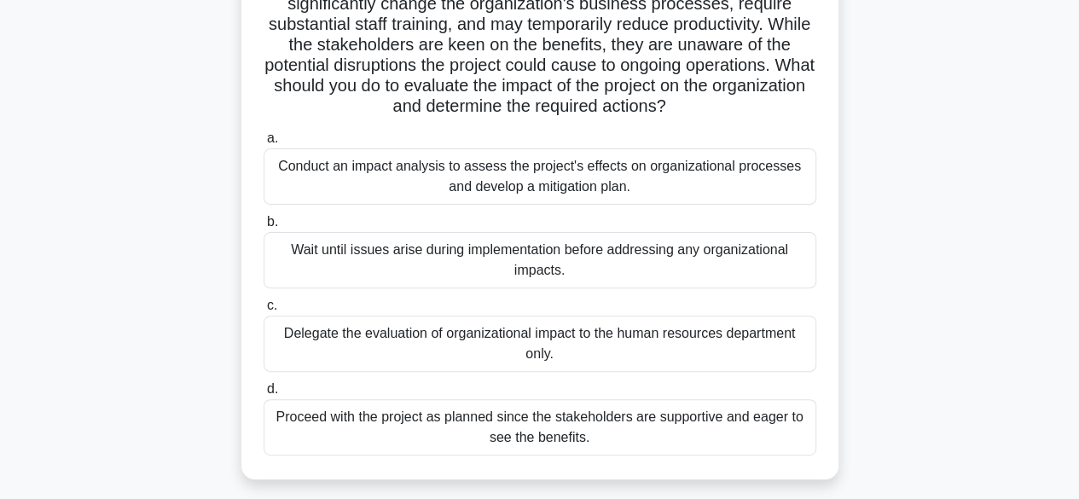
click at [750, 420] on div "Proceed with the project as planned since the stakeholders are supportive and e…" at bounding box center [540, 427] width 553 height 56
click at [264, 395] on input "d. Proceed with the project as planned since the stakeholders are supportive an…" at bounding box center [264, 389] width 0 height 11
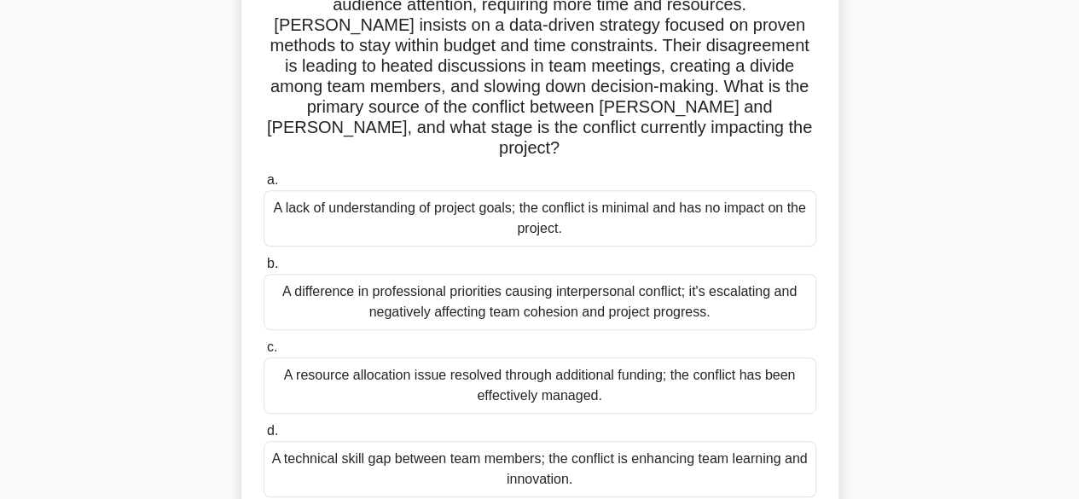
scroll to position [256, 0]
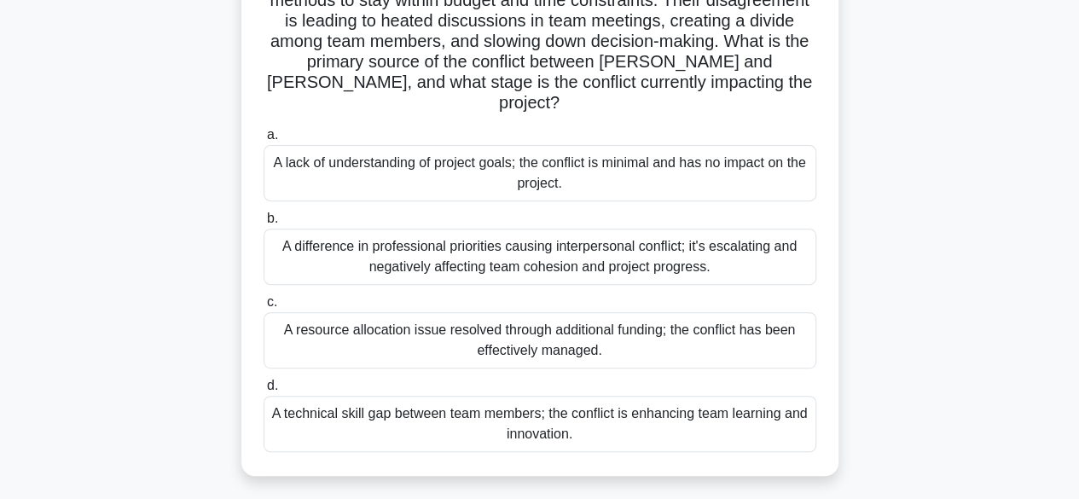
click at [665, 229] on div "A difference in professional priorities causing interpersonal conflict; it's es…" at bounding box center [540, 257] width 553 height 56
click at [264, 223] on input "b. A difference in professional priorities causing interpersonal conflict; it's…" at bounding box center [264, 218] width 0 height 11
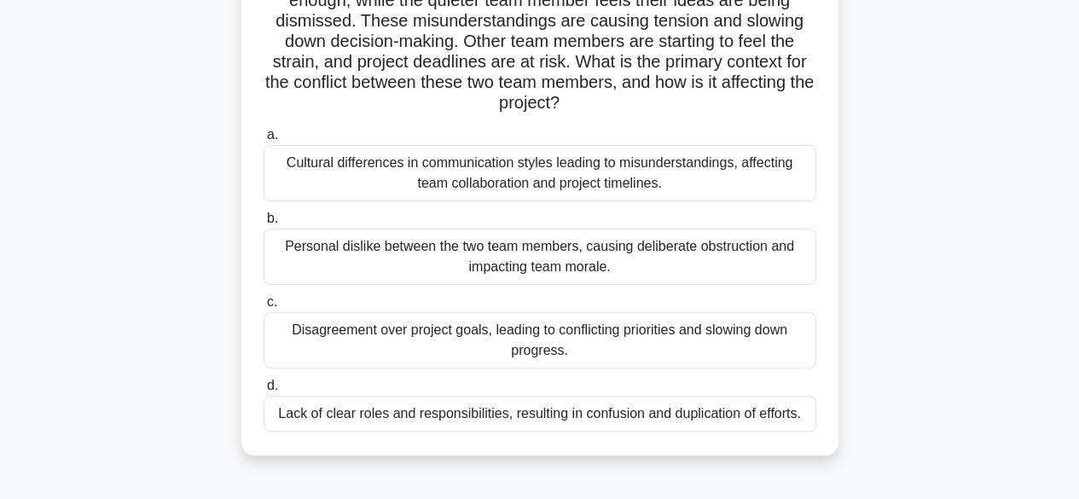
click at [698, 185] on div "Cultural differences in communication styles leading to misunderstandings, affe…" at bounding box center [540, 173] width 553 height 56
click at [264, 141] on input "a. Cultural differences in communication styles leading to misunderstandings, a…" at bounding box center [264, 135] width 0 height 11
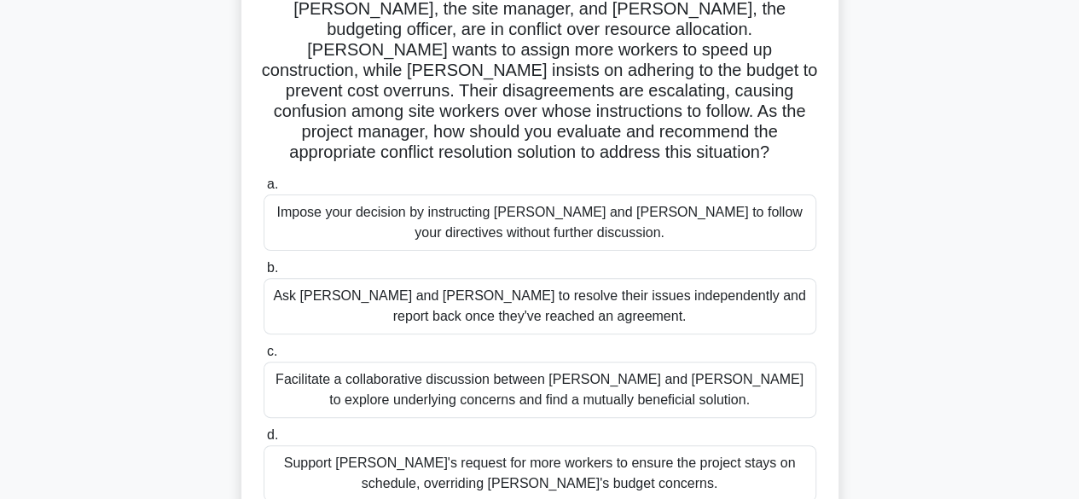
scroll to position [171, 0]
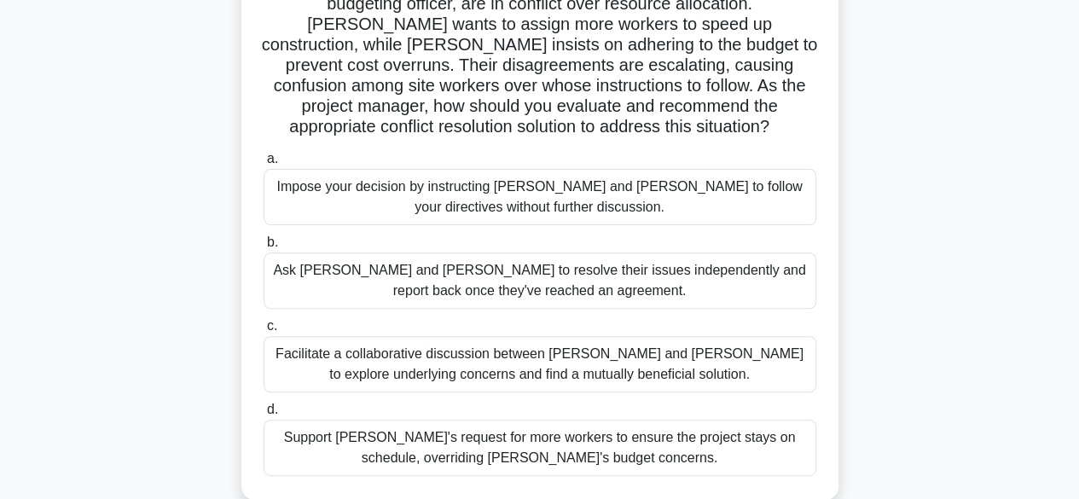
click at [756, 337] on div "Facilitate a collaborative discussion between Tom and Lisa to explore underlyin…" at bounding box center [540, 364] width 553 height 56
click at [264, 332] on input "c. Facilitate a collaborative discussion between Tom and Lisa to explore underl…" at bounding box center [264, 326] width 0 height 11
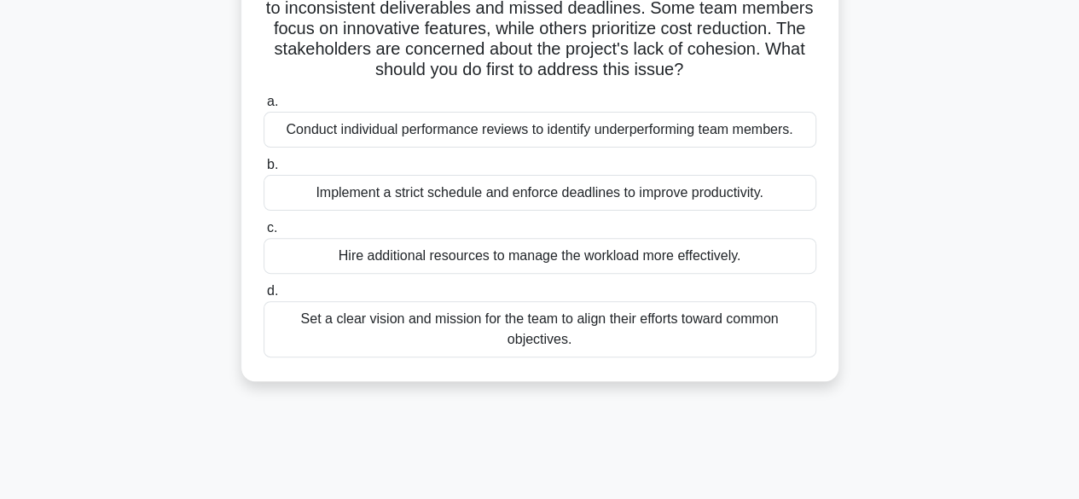
scroll to position [85, 0]
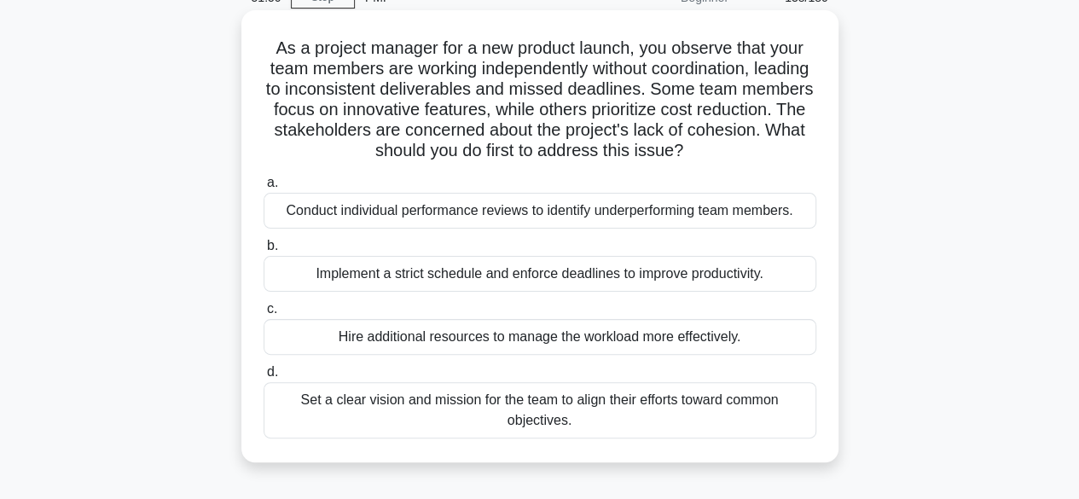
click at [756, 333] on div "Hire additional resources to manage the workload more effectively." at bounding box center [540, 337] width 553 height 36
click at [264, 315] on input "c. Hire additional resources to manage the workload more effectively." at bounding box center [264, 309] width 0 height 11
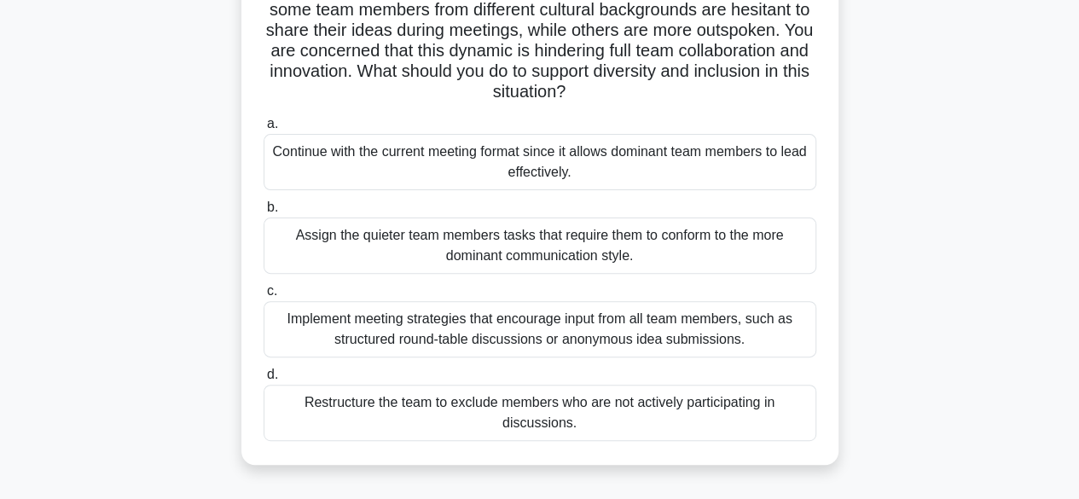
scroll to position [171, 0]
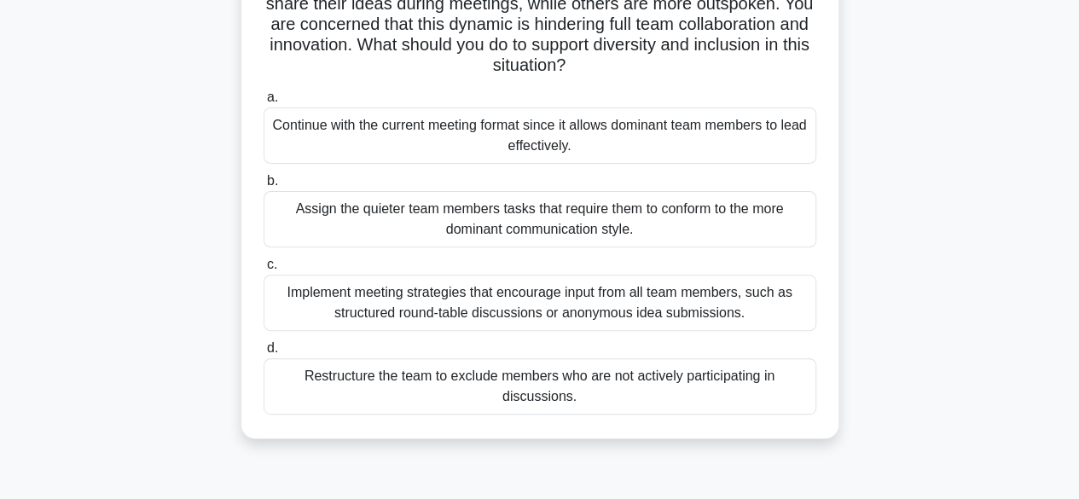
click at [755, 318] on div "Implement meeting strategies that encourage input from all team members, such a…" at bounding box center [540, 303] width 553 height 56
click at [264, 270] on input "c. Implement meeting strategies that encourage input from all team members, suc…" at bounding box center [264, 264] width 0 height 11
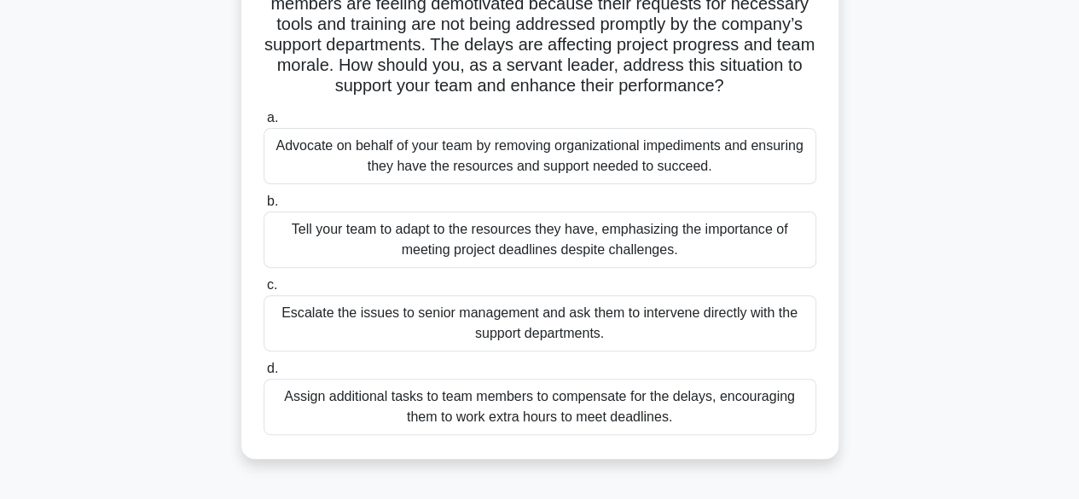
click at [620, 327] on div "Escalate the issues to senior management and ask them to intervene directly wit…" at bounding box center [540, 323] width 553 height 56
click at [264, 291] on input "c. Escalate the issues to senior management and ask them to intervene directly …" at bounding box center [264, 285] width 0 height 11
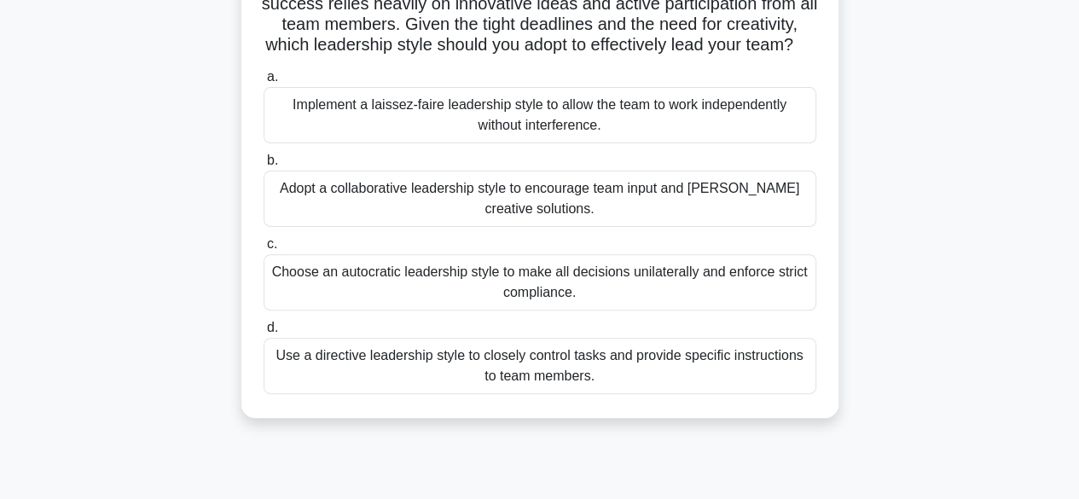
scroll to position [85, 0]
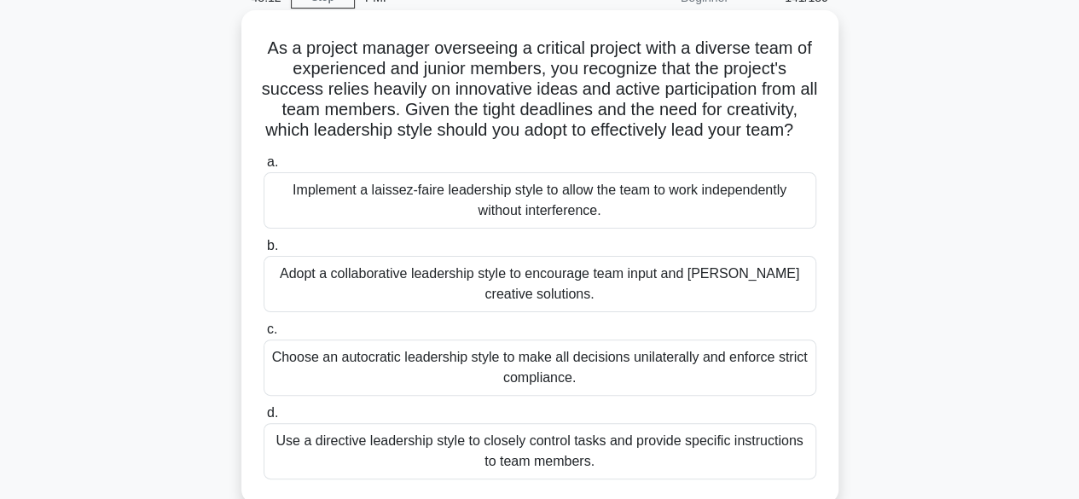
click at [595, 301] on div "Adopt a collaborative leadership style to encourage team input and foster creat…" at bounding box center [540, 284] width 553 height 56
click at [264, 252] on input "b. Adopt a collaborative leadership style to encourage team input and foster cr…" at bounding box center [264, 245] width 0 height 11
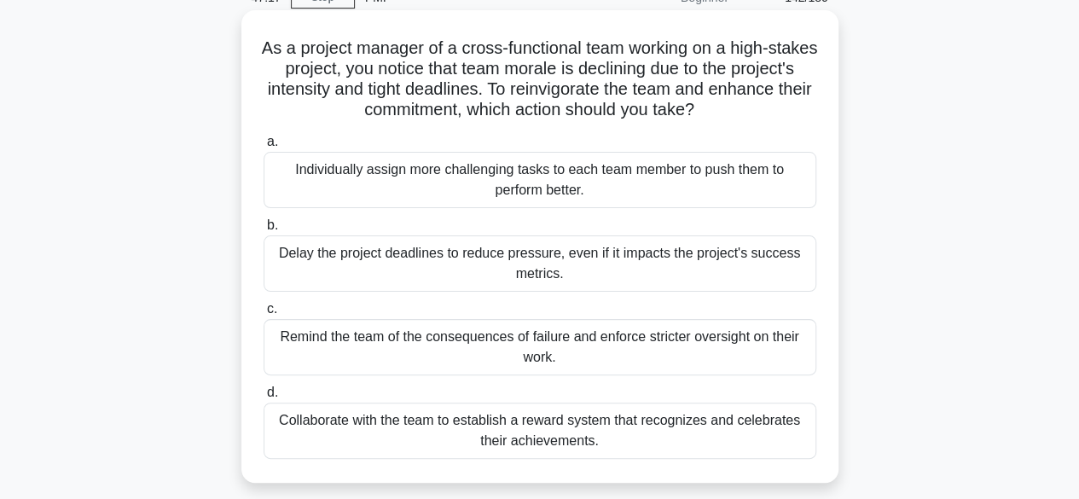
click at [738, 427] on div "Collaborate with the team to establish a reward system that recognizes and cele…" at bounding box center [540, 431] width 553 height 56
click at [264, 398] on input "d. Collaborate with the team to establish a reward system that recognizes and c…" at bounding box center [264, 392] width 0 height 11
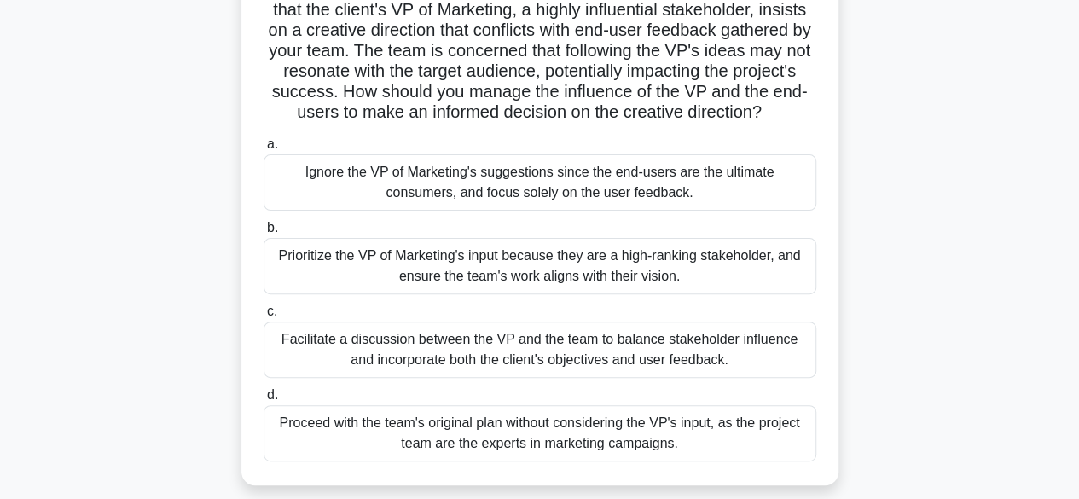
scroll to position [171, 0]
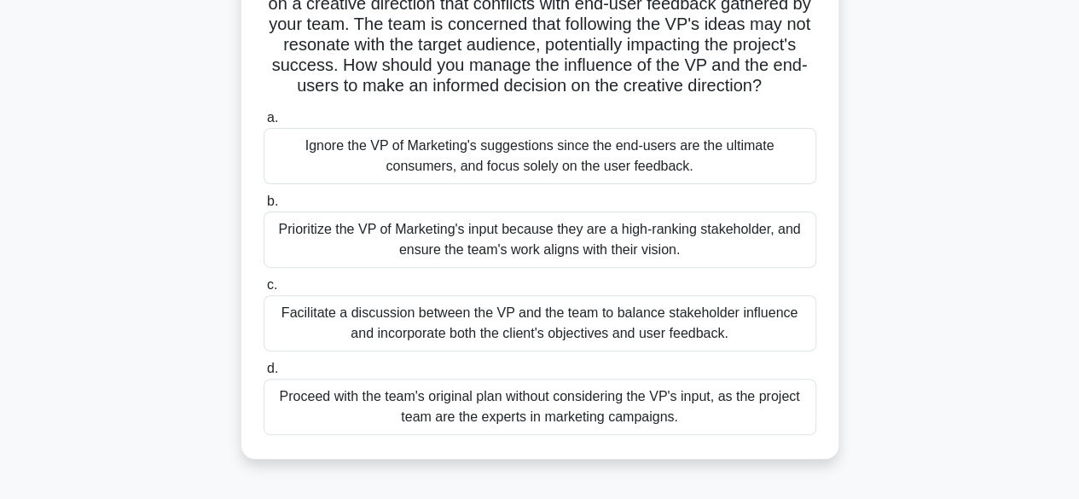
click at [729, 350] on div "Facilitate a discussion between the VP and the team to balance stakeholder infl…" at bounding box center [540, 323] width 553 height 56
click at [264, 291] on input "c. Facilitate a discussion between the VP and the team to balance stakeholder i…" at bounding box center [264, 285] width 0 height 11
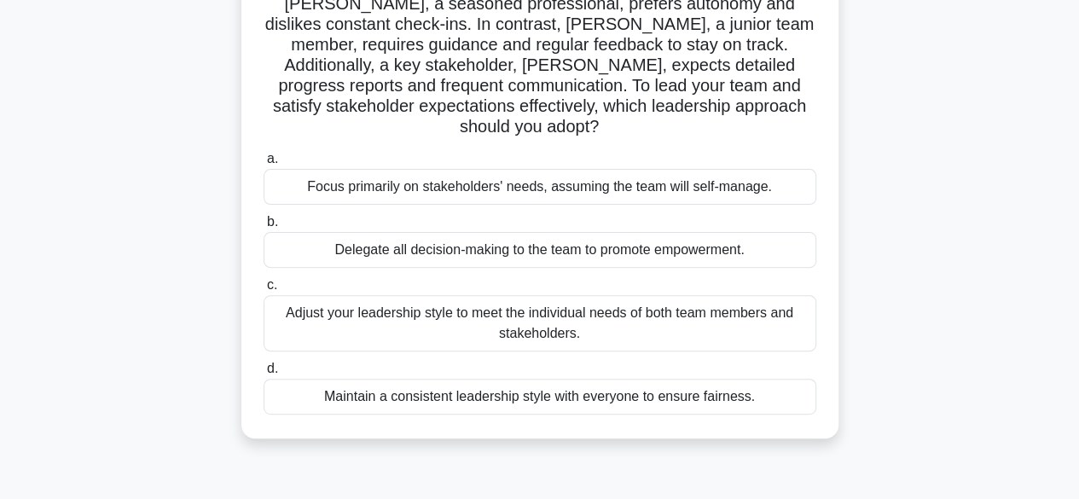
click at [730, 379] on div "Maintain a consistent leadership style with everyone to ensure fairness." at bounding box center [540, 397] width 553 height 36
click at [264, 374] on input "d. Maintain a consistent leadership style with everyone to ensure fairness." at bounding box center [264, 368] width 0 height 11
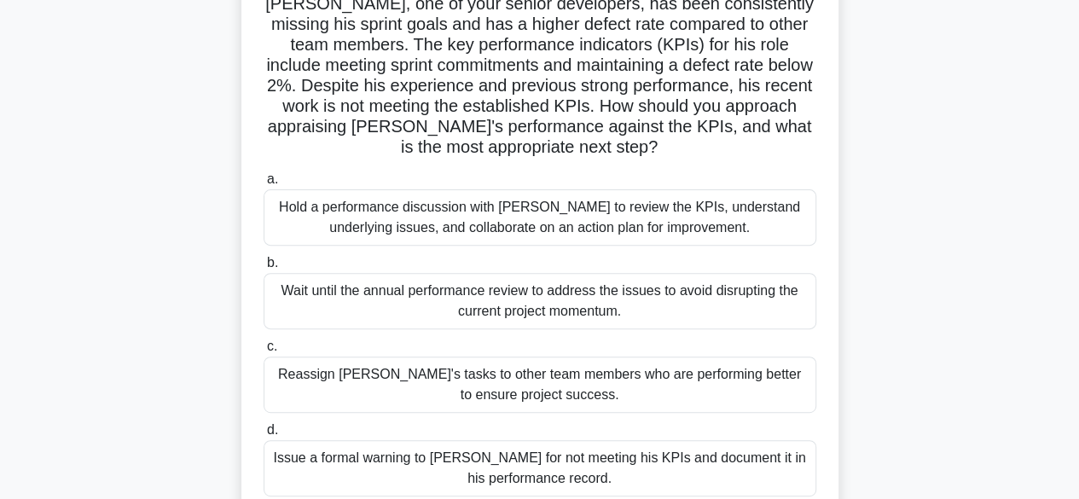
click at [519, 226] on div "Hold a performance discussion with David to review the KPIs, understand underly…" at bounding box center [540, 217] width 553 height 56
click at [264, 185] on input "a. Hold a performance discussion with David to review the KPIs, understand unde…" at bounding box center [264, 179] width 0 height 11
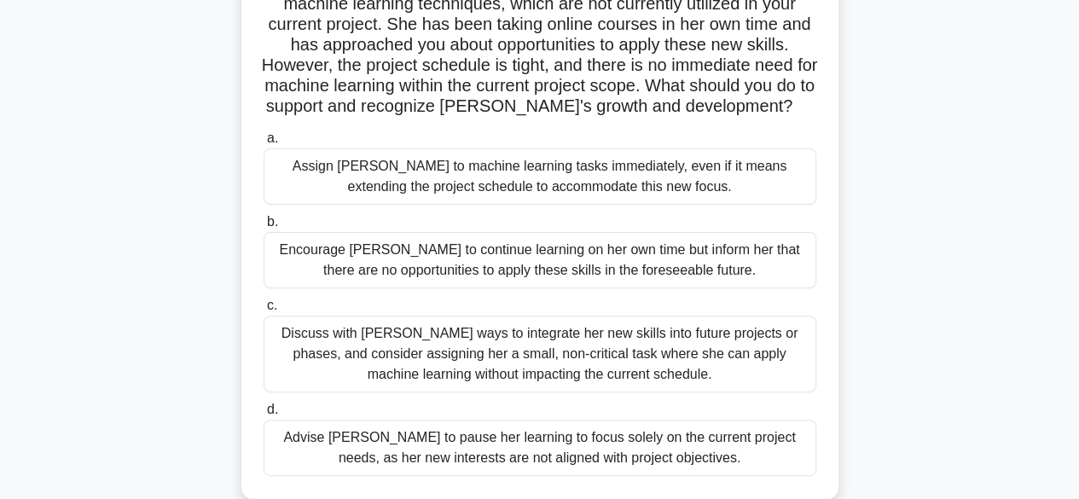
click at [780, 258] on div "Encourage Emily to continue learning on her own time but inform her that there …" at bounding box center [540, 260] width 553 height 56
click at [264, 228] on input "b. Encourage Emily to continue learning on her own time but inform her that the…" at bounding box center [264, 222] width 0 height 11
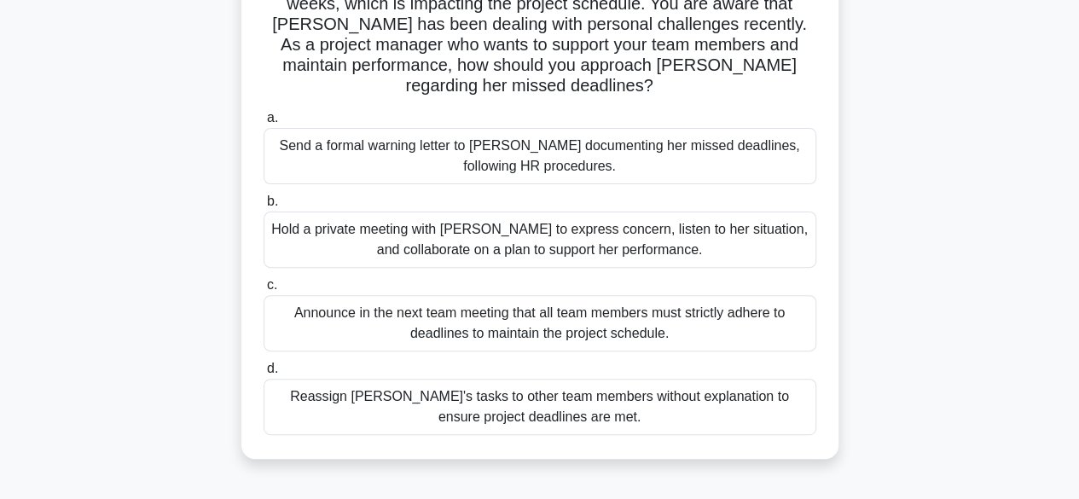
click at [745, 217] on div "Hold a private meeting with Emma to express concern, listen to her situation, a…" at bounding box center [540, 239] width 553 height 56
click at [264, 207] on input "b. Hold a private meeting with Emma to express concern, listen to her situation…" at bounding box center [264, 201] width 0 height 11
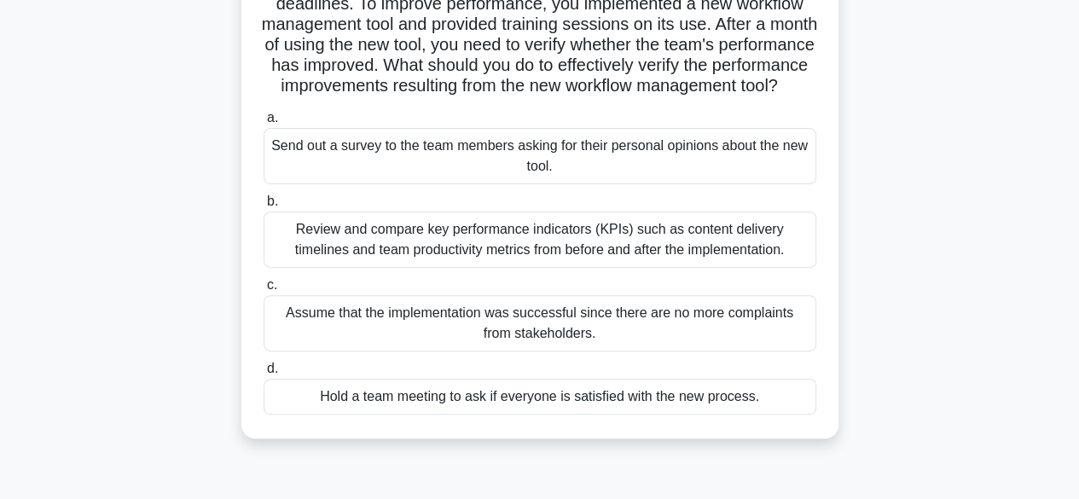
click at [760, 264] on div "Review and compare key performance indicators (KPIs) such as content delivery t…" at bounding box center [540, 239] width 553 height 56
click at [264, 207] on input "b. Review and compare key performance indicators (KPIs) such as content deliver…" at bounding box center [264, 201] width 0 height 11
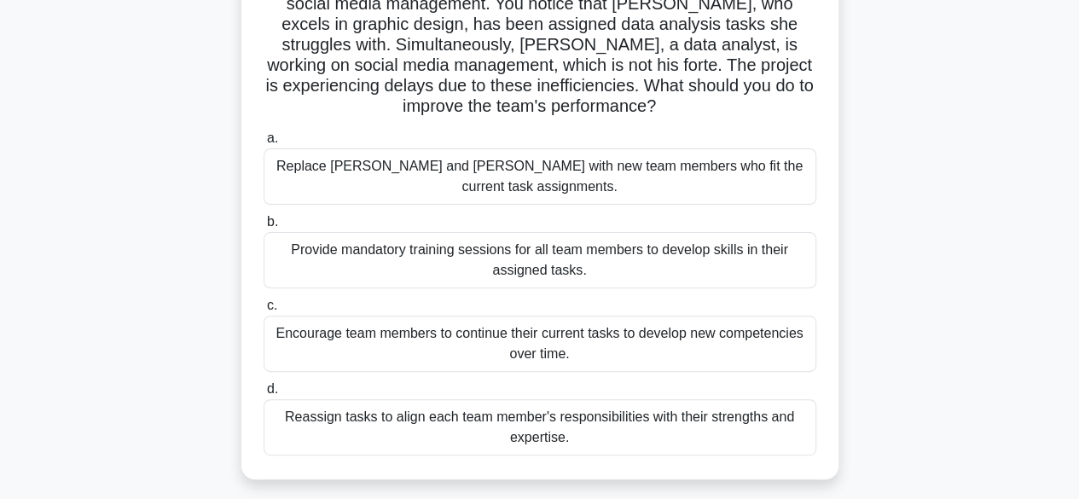
click at [718, 403] on div "Reassign tasks to align each team member's responsibilities with their strength…" at bounding box center [540, 427] width 553 height 56
click at [264, 395] on input "d. Reassign tasks to align each team member's responsibilities with their stren…" at bounding box center [264, 389] width 0 height 11
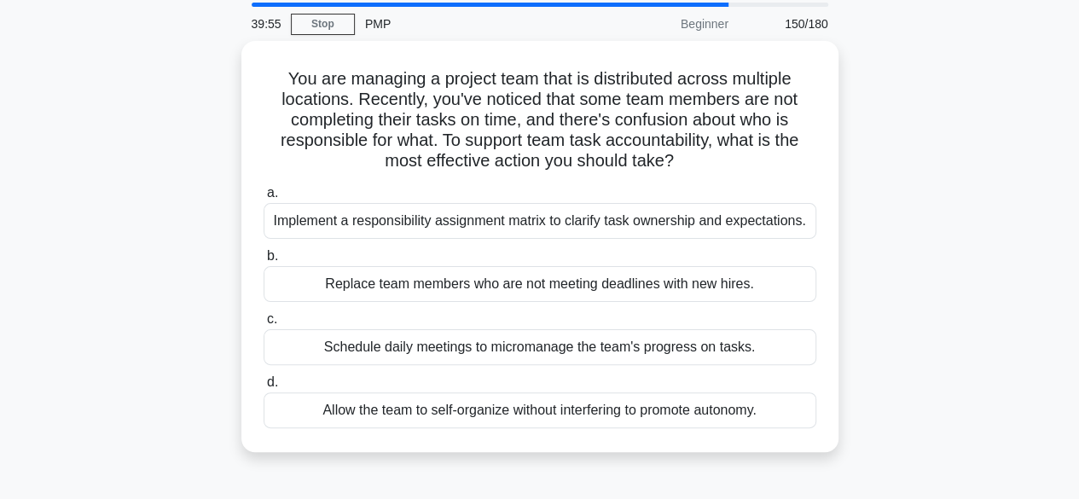
scroll to position [85, 0]
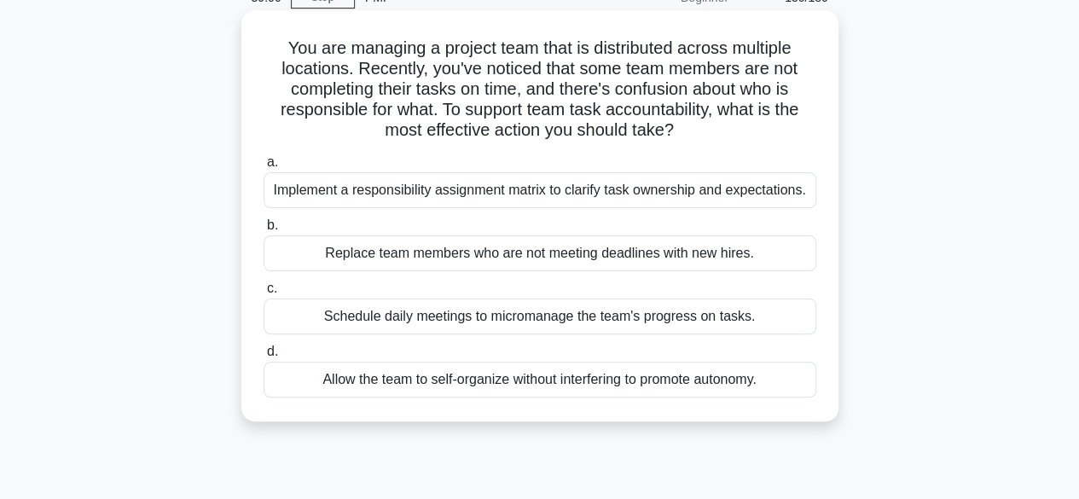
click at [643, 199] on div "Implement a responsibility assignment matrix to clarify task ownership and expe…" at bounding box center [540, 190] width 553 height 36
click at [264, 168] on input "a. Implement a responsibility assignment matrix to clarify task ownership and e…" at bounding box center [264, 162] width 0 height 11
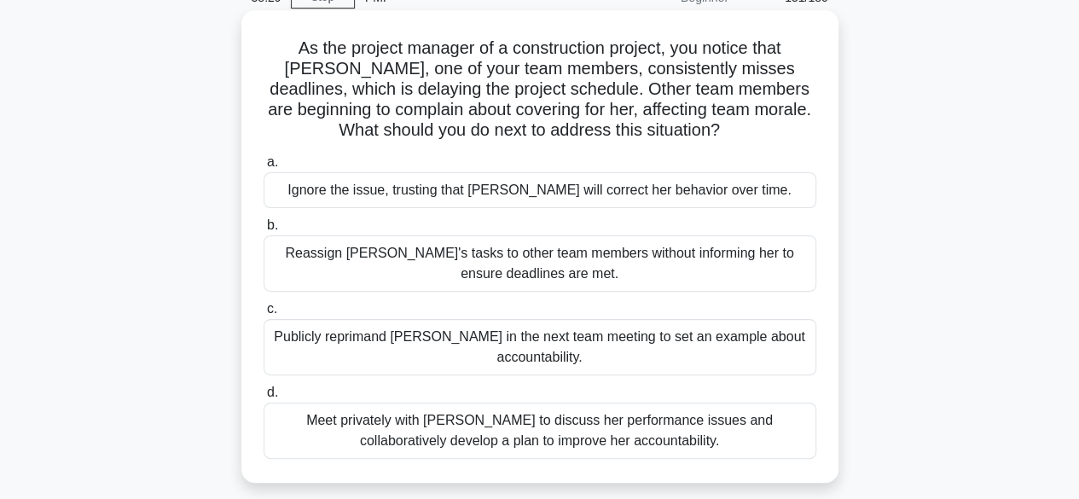
click at [634, 437] on div "Meet privately with Emily to discuss her performance issues and collaboratively…" at bounding box center [540, 431] width 553 height 56
click at [264, 398] on input "d. Meet privately with Emily to discuss her performance issues and collaborativ…" at bounding box center [264, 392] width 0 height 11
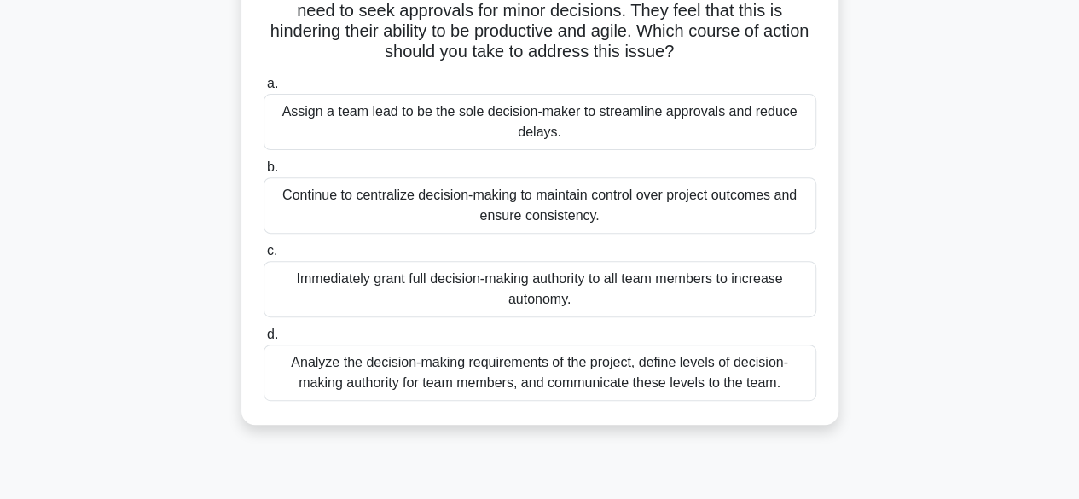
scroll to position [256, 0]
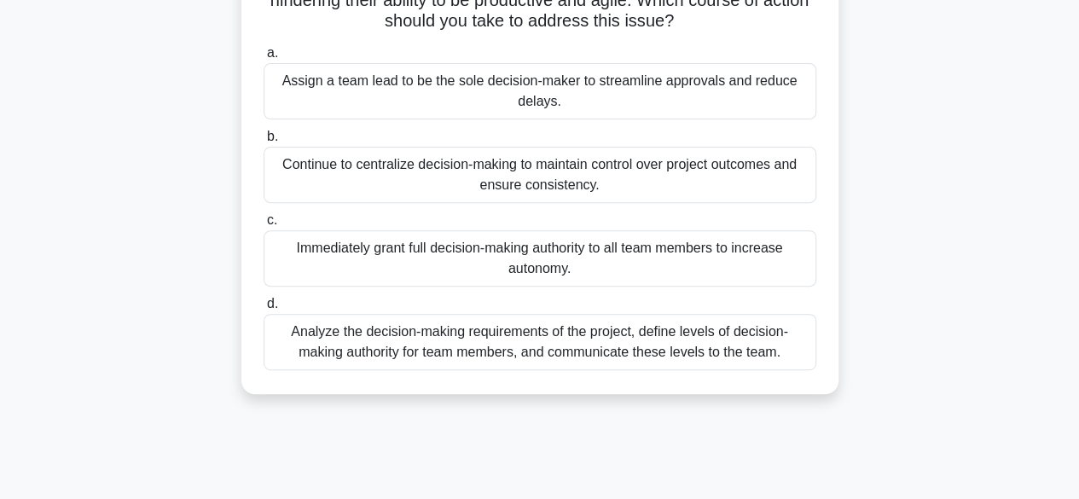
click at [747, 345] on div "Analyze the decision-making requirements of the project, define levels of decis…" at bounding box center [540, 342] width 553 height 56
click at [264, 310] on input "d. Analyze the decision-making requirements of the project, define levels of de…" at bounding box center [264, 303] width 0 height 11
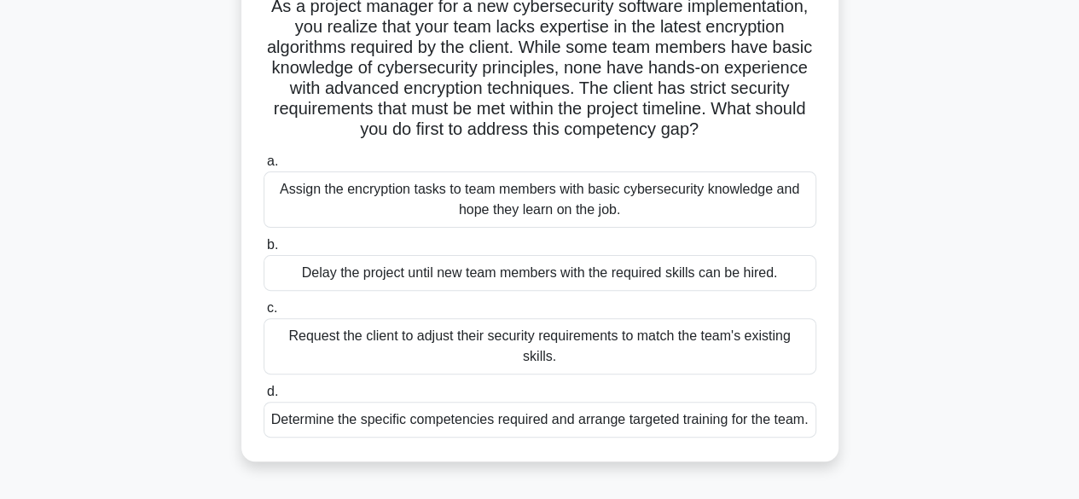
scroll to position [171, 0]
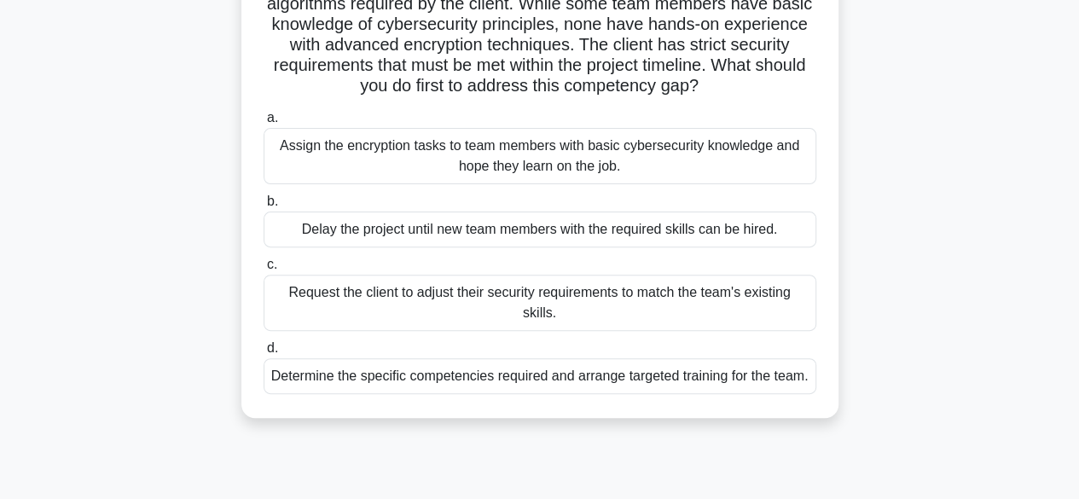
click at [775, 366] on div "Determine the specific competencies required and arrange targeted training for …" at bounding box center [540, 376] width 553 height 36
click at [264, 354] on input "d. Determine the specific competencies required and arrange targeted training f…" at bounding box center [264, 348] width 0 height 11
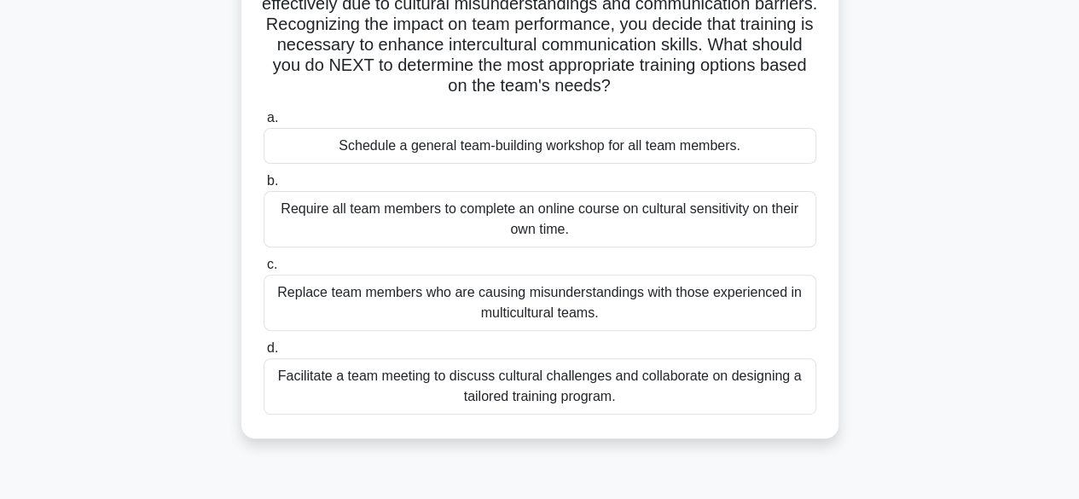
click at [736, 393] on div "Facilitate a team meeting to discuss cultural challenges and collaborate on des…" at bounding box center [540, 386] width 553 height 56
click at [264, 354] on input "d. Facilitate a team meeting to discuss cultural challenges and collaborate on …" at bounding box center [264, 348] width 0 height 11
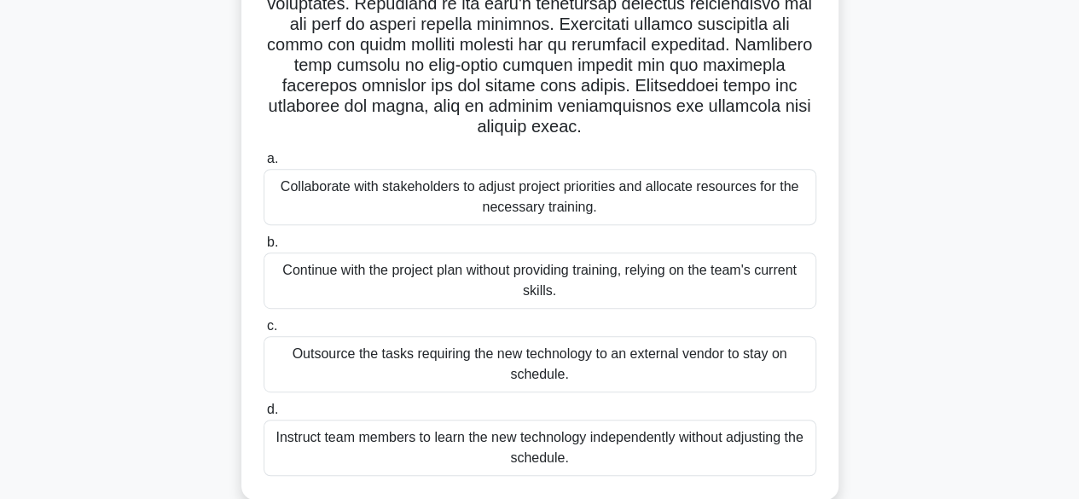
scroll to position [341, 0]
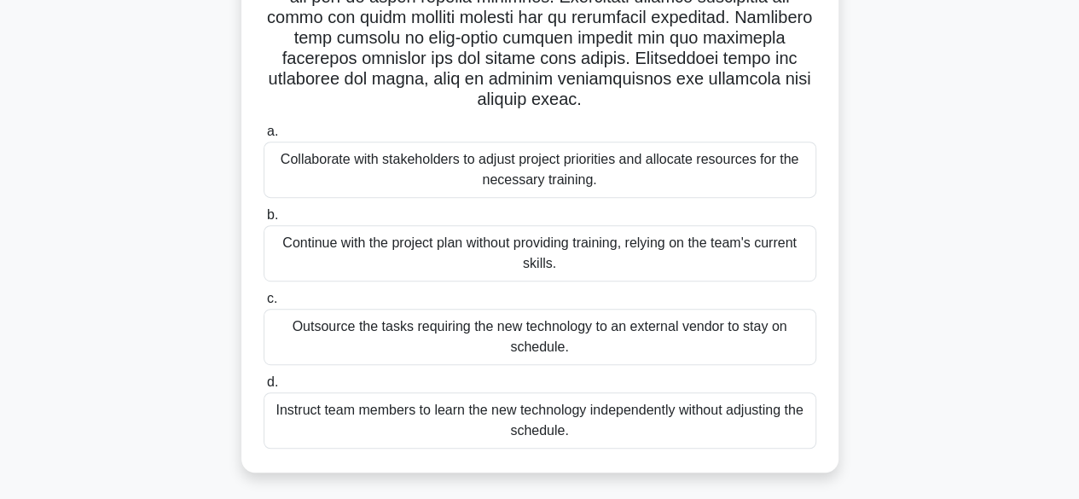
click at [572, 178] on div "Collaborate with stakeholders to adjust project priorities and allocate resourc…" at bounding box center [540, 170] width 553 height 56
click at [264, 137] on input "a. Collaborate with stakeholders to adjust project priorities and allocate reso…" at bounding box center [264, 131] width 0 height 11
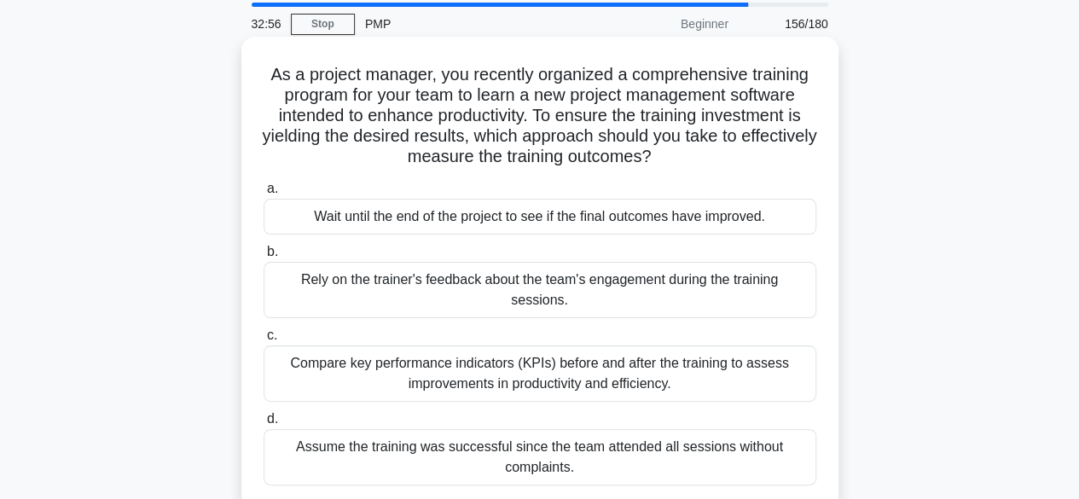
scroll to position [85, 0]
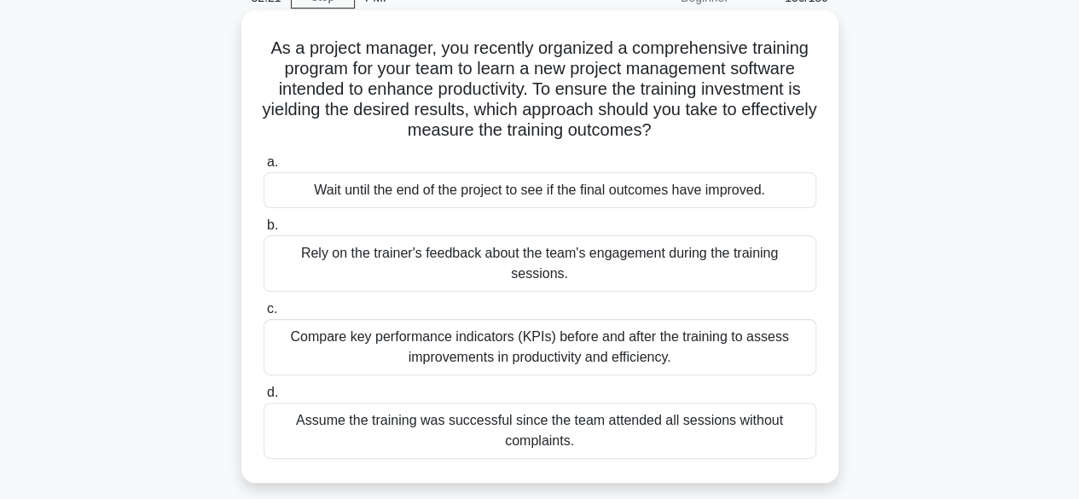
click at [699, 331] on div "Compare key performance indicators (KPIs) before and after the training to asse…" at bounding box center [540, 347] width 553 height 56
click at [264, 315] on input "c. Compare key performance indicators (KPIs) before and after the training to a…" at bounding box center [264, 309] width 0 height 11
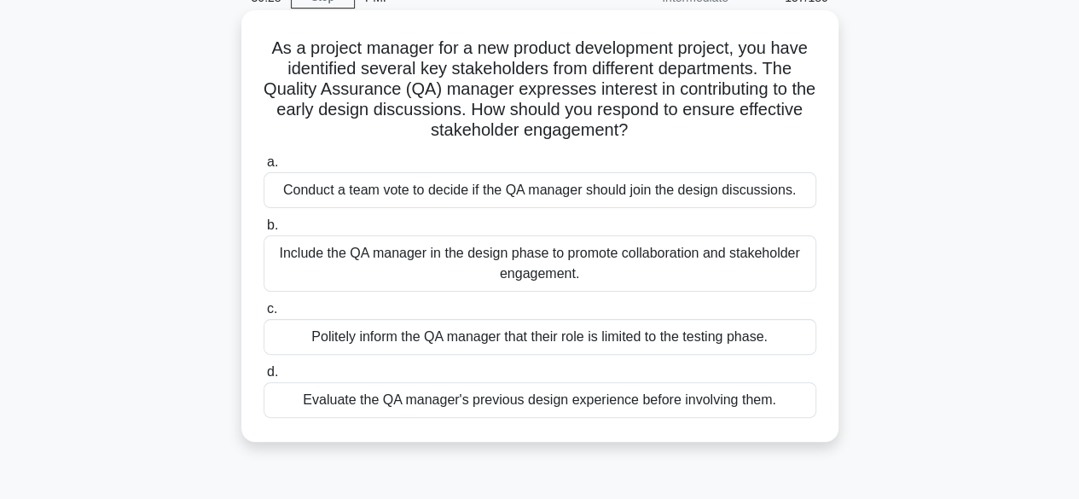
click at [699, 401] on div "Evaluate the QA manager's previous design experience before involving them." at bounding box center [540, 400] width 553 height 36
click at [264, 378] on input "d. Evaluate the QA manager's previous design experience before involving them." at bounding box center [264, 372] width 0 height 11
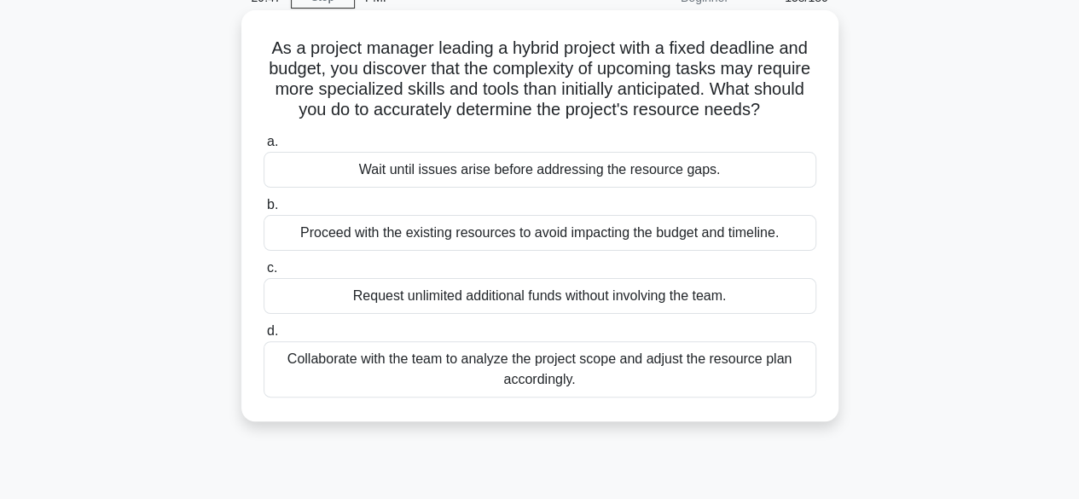
click at [631, 373] on div "Collaborate with the team to analyze the project scope and adjust the resource …" at bounding box center [540, 369] width 553 height 56
click at [264, 337] on input "d. Collaborate with the team to analyze the project scope and adjust the resour…" at bounding box center [264, 331] width 0 height 11
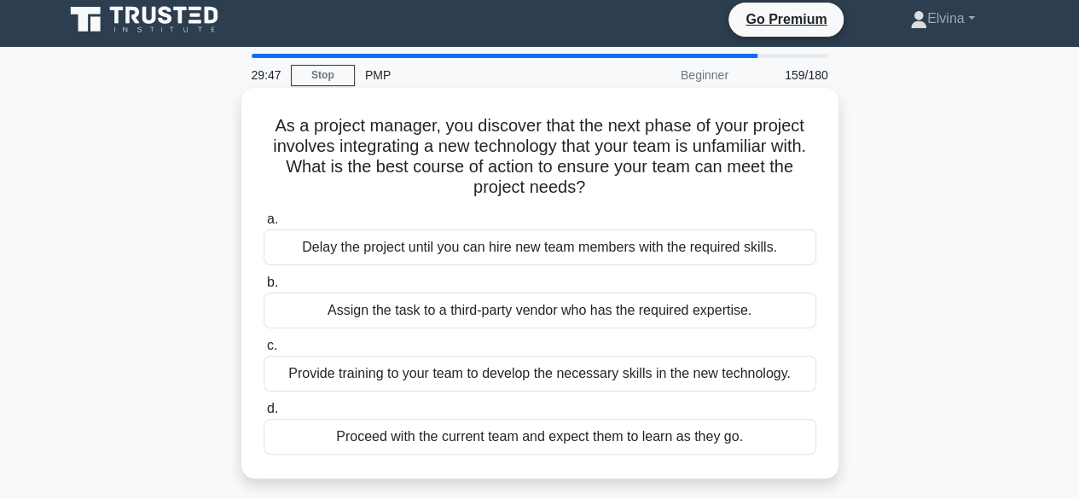
scroll to position [0, 0]
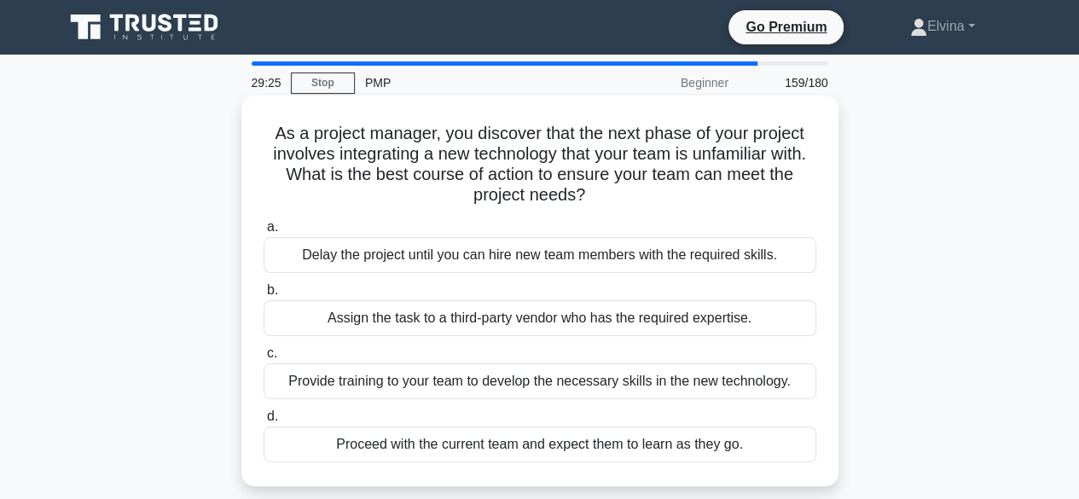
click at [548, 384] on div "Provide training to your team to develop the necessary skills in the new techno…" at bounding box center [540, 381] width 553 height 36
click at [264, 359] on input "c. Provide training to your team to develop the necessary skills in the new tec…" at bounding box center [264, 353] width 0 height 11
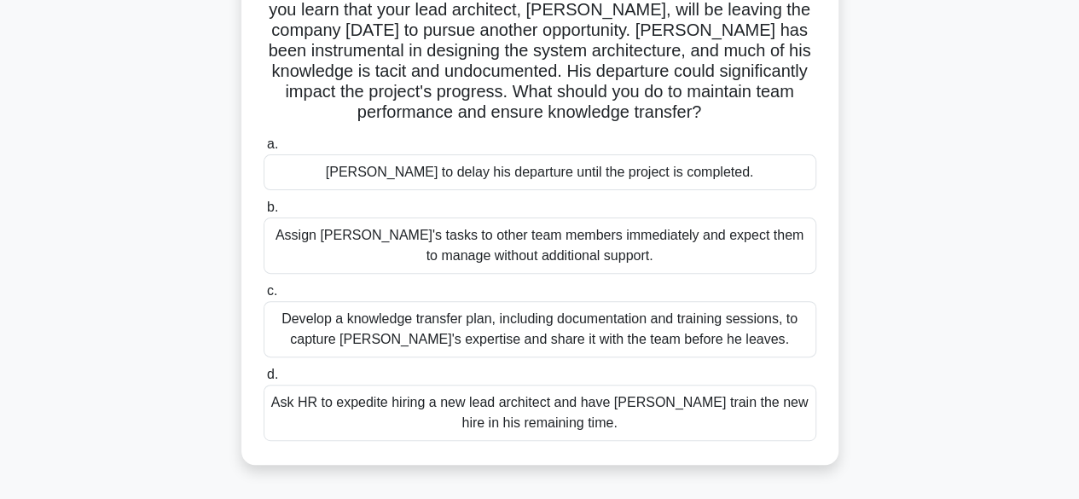
scroll to position [171, 0]
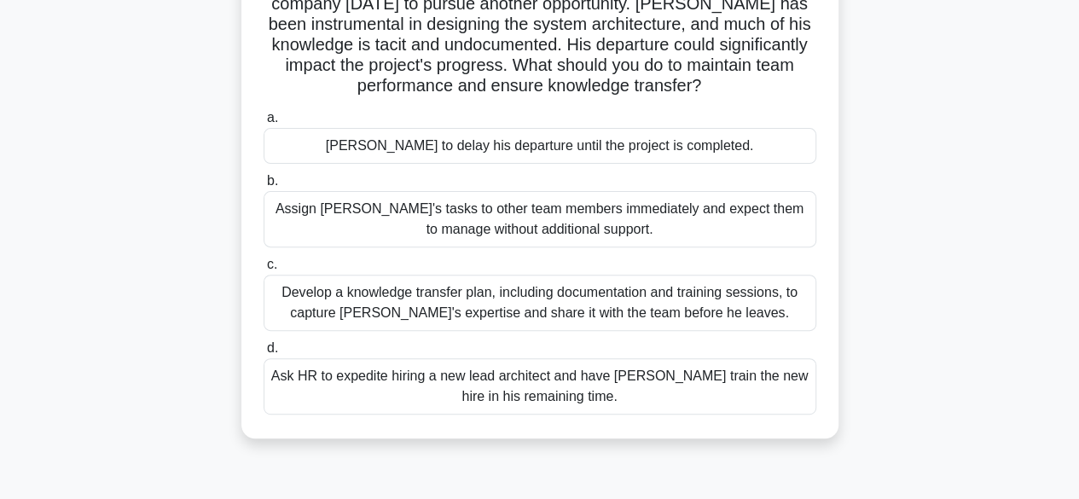
click at [756, 306] on div "Develop a knowledge transfer plan, including documentation and training session…" at bounding box center [540, 303] width 553 height 56
click at [264, 270] on input "c. Develop a knowledge transfer plan, including documentation and training sess…" at bounding box center [264, 264] width 0 height 11
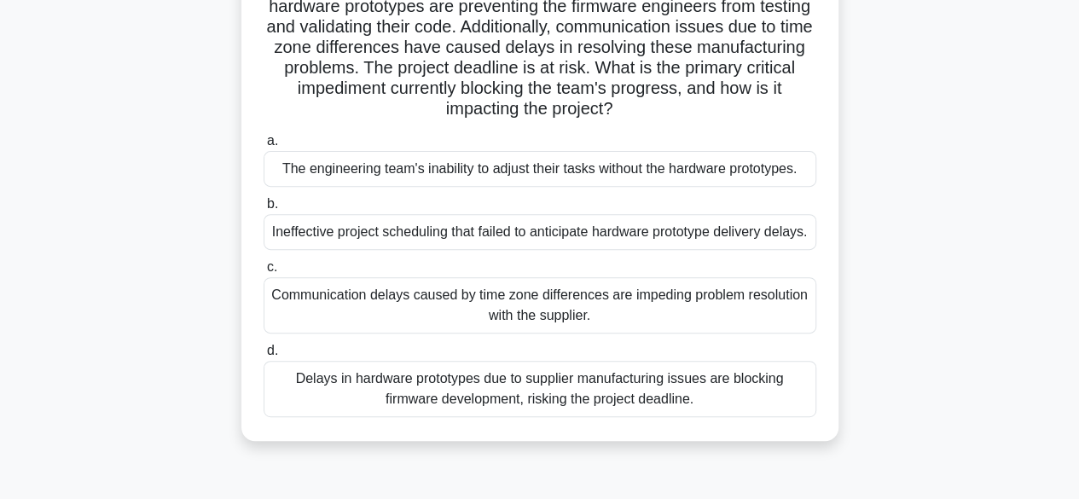
scroll to position [256, 0]
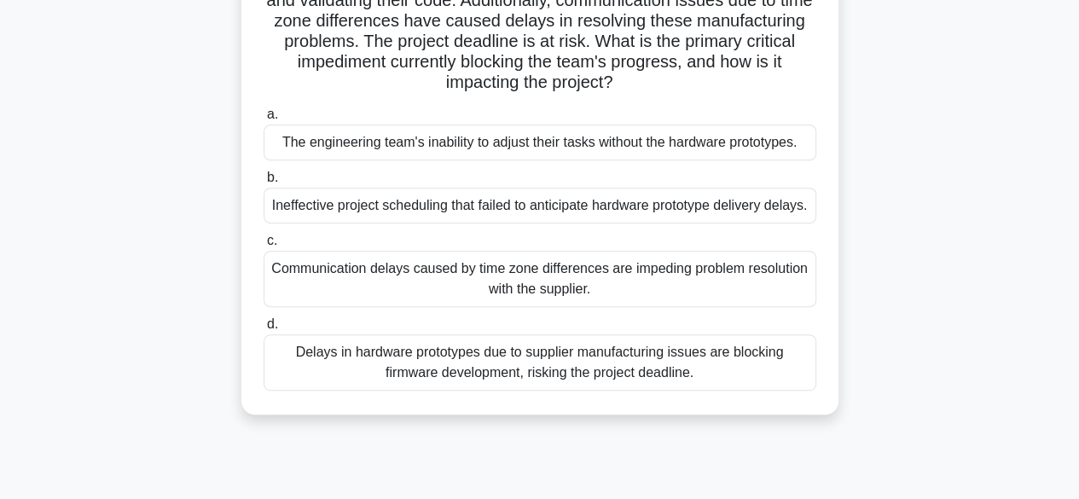
click at [755, 384] on div "Delays in hardware prototypes due to supplier manufacturing issues are blocking…" at bounding box center [540, 362] width 553 height 56
click at [264, 330] on input "d. Delays in hardware prototypes due to supplier manufacturing issues are block…" at bounding box center [264, 324] width 0 height 11
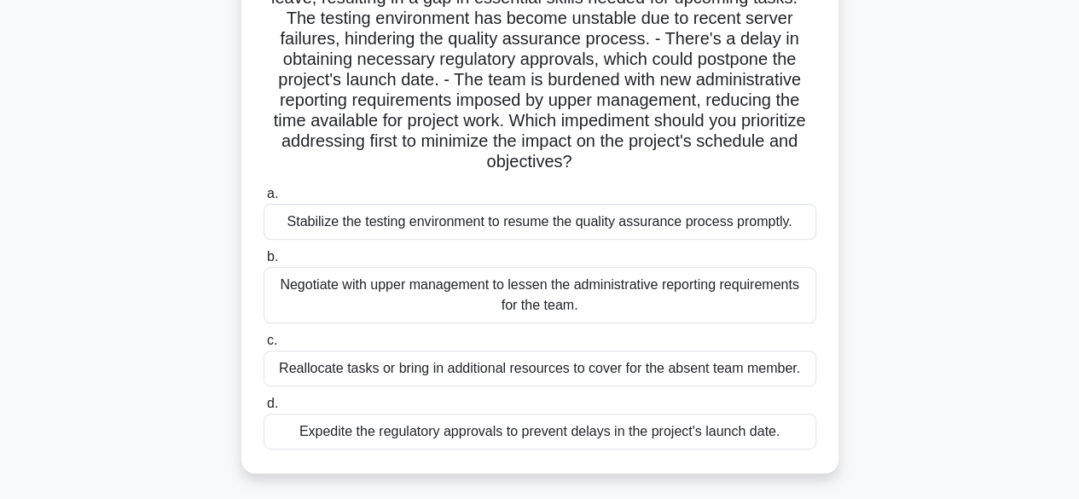
scroll to position [171, 0]
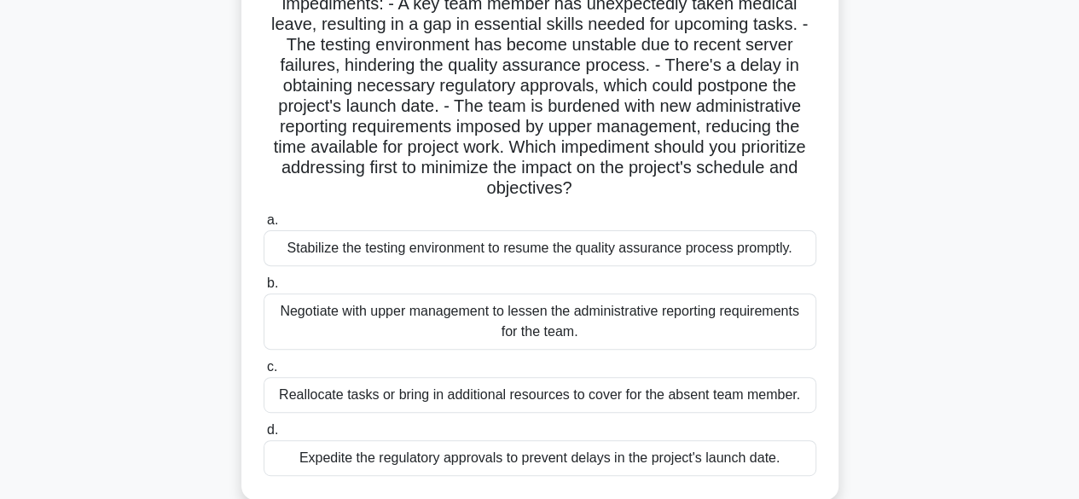
click at [574, 400] on div "Reallocate tasks or bring in additional resources to cover for the absent team …" at bounding box center [540, 395] width 553 height 36
click at [264, 373] on input "c. Reallocate tasks or bring in additional resources to cover for the absent te…" at bounding box center [264, 367] width 0 height 11
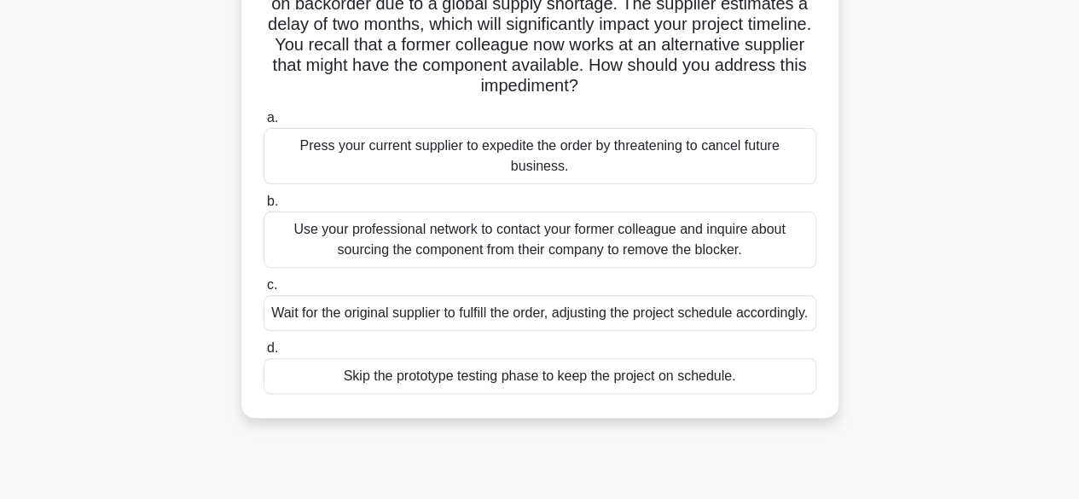
click at [646, 241] on div "Use your professional network to contact your former colleague and inquire abou…" at bounding box center [540, 239] width 553 height 56
click at [264, 207] on input "b. Use your professional network to contact your former colleague and inquire a…" at bounding box center [264, 201] width 0 height 11
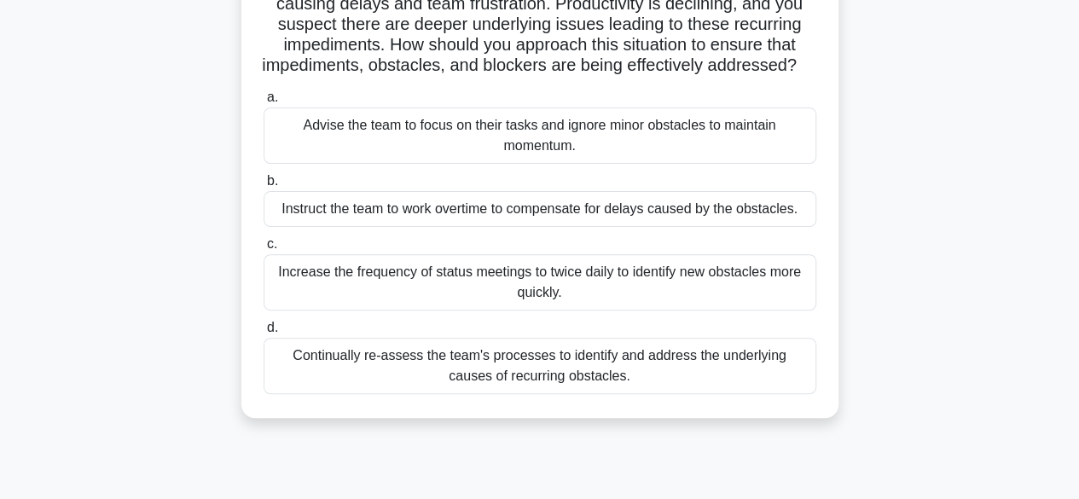
click at [679, 383] on div "Continually re-assess the team's processes to identify and address the underlyi…" at bounding box center [540, 366] width 553 height 56
click at [264, 333] on input "d. Continually re-assess the team's processes to identify and address the under…" at bounding box center [264, 327] width 0 height 11
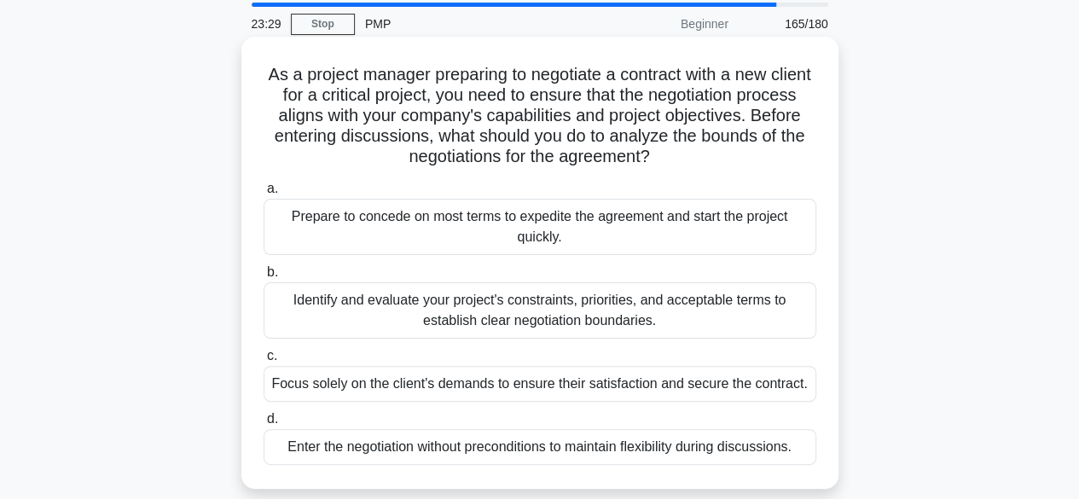
scroll to position [85, 0]
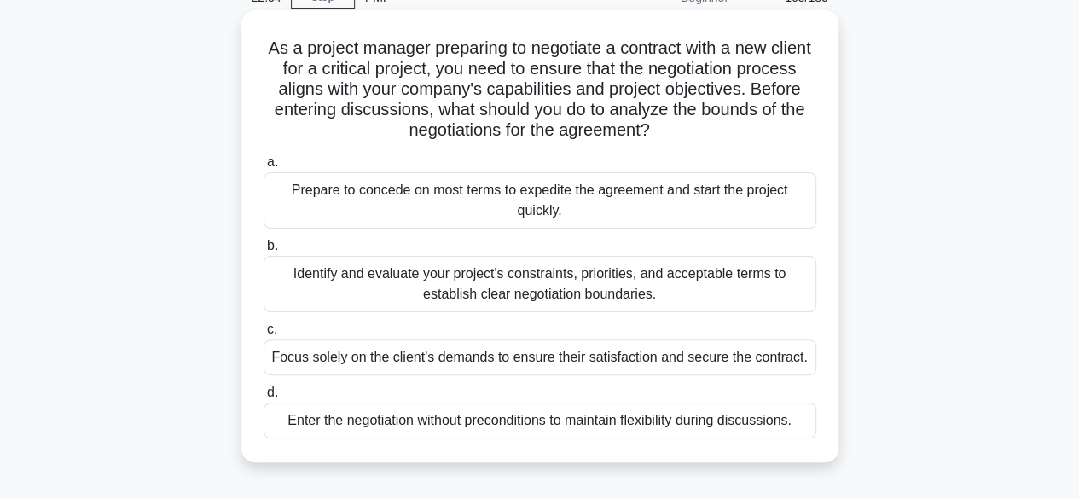
click at [628, 359] on div "Focus solely on the client's demands to ensure their satisfaction and secure th…" at bounding box center [540, 357] width 553 height 36
click at [264, 335] on input "c. Focus solely on the client's demands to ensure their satisfaction and secure…" at bounding box center [264, 329] width 0 height 11
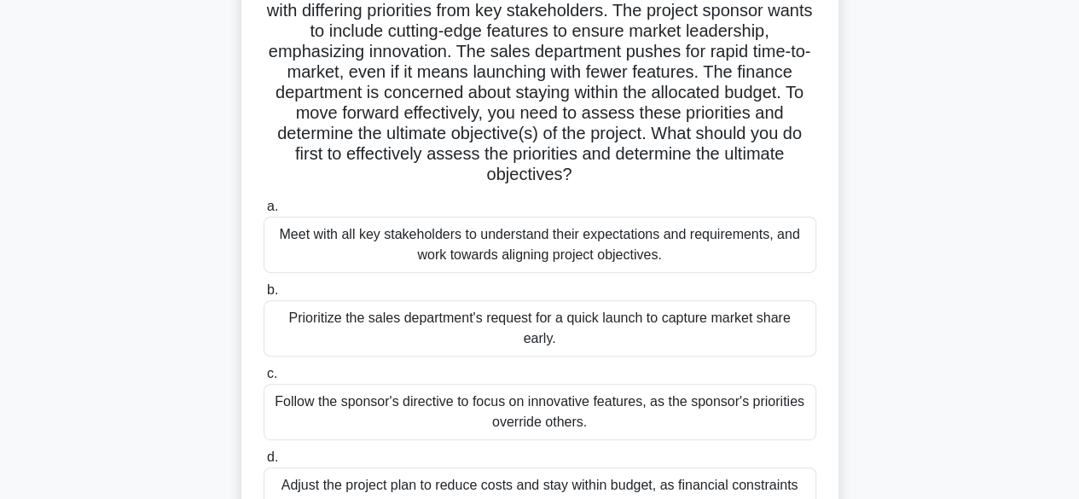
scroll to position [171, 0]
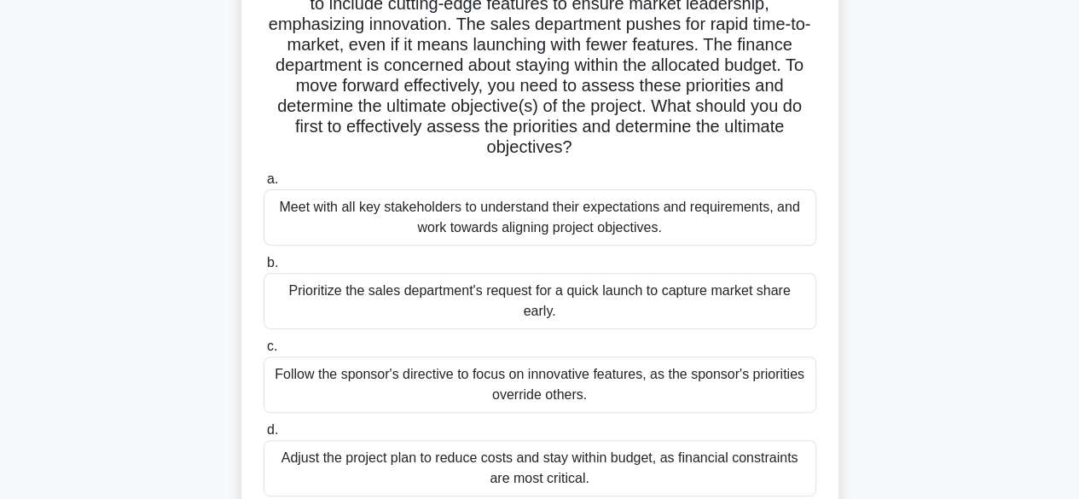
click at [619, 225] on div "Meet with all key stakeholders to understand their expectations and requirement…" at bounding box center [540, 217] width 553 height 56
click at [264, 185] on input "a. Meet with all key stakeholders to understand their expectations and requirem…" at bounding box center [264, 179] width 0 height 11
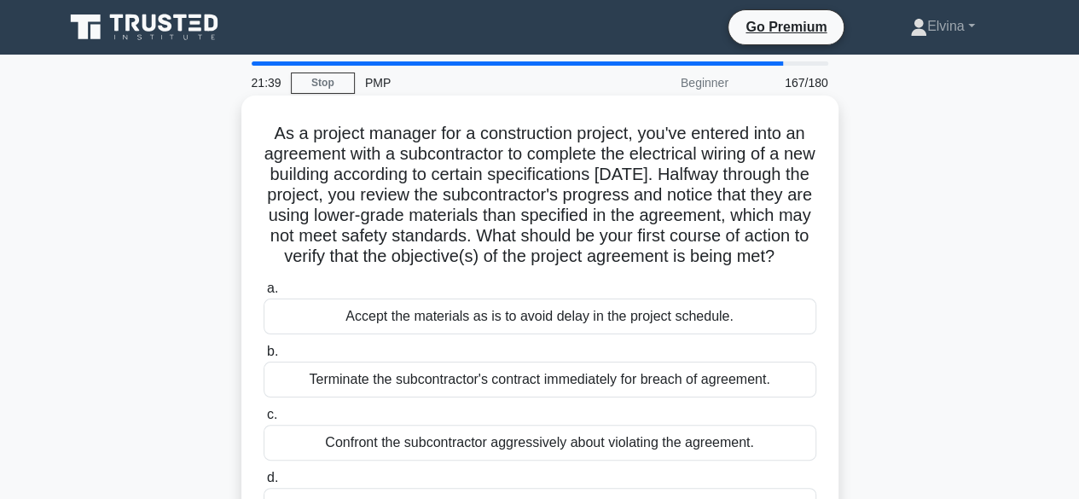
scroll to position [85, 0]
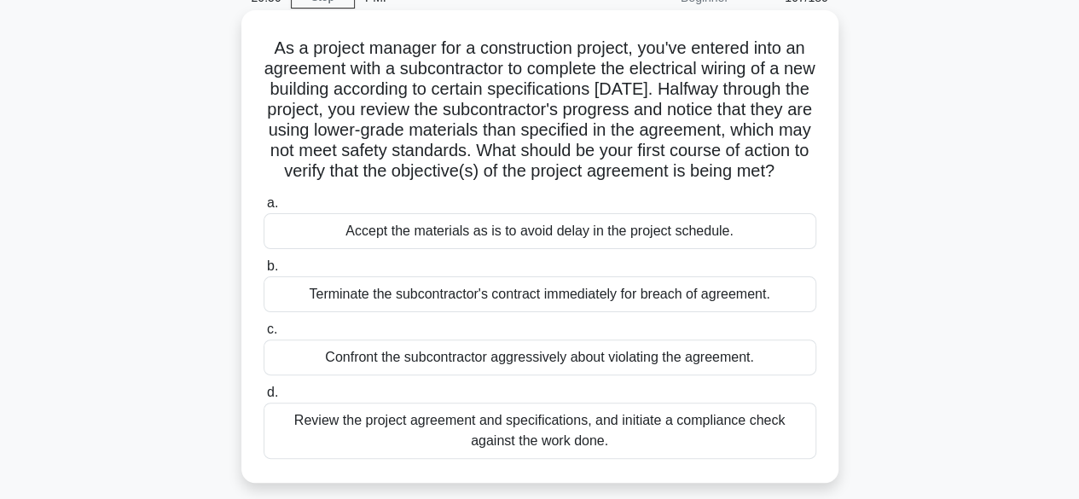
click at [617, 455] on div "Review the project agreement and specifications, and initiate a compliance chec…" at bounding box center [540, 431] width 553 height 56
click at [264, 398] on input "d. Review the project agreement and specifications, and initiate a compliance c…" at bounding box center [264, 392] width 0 height 11
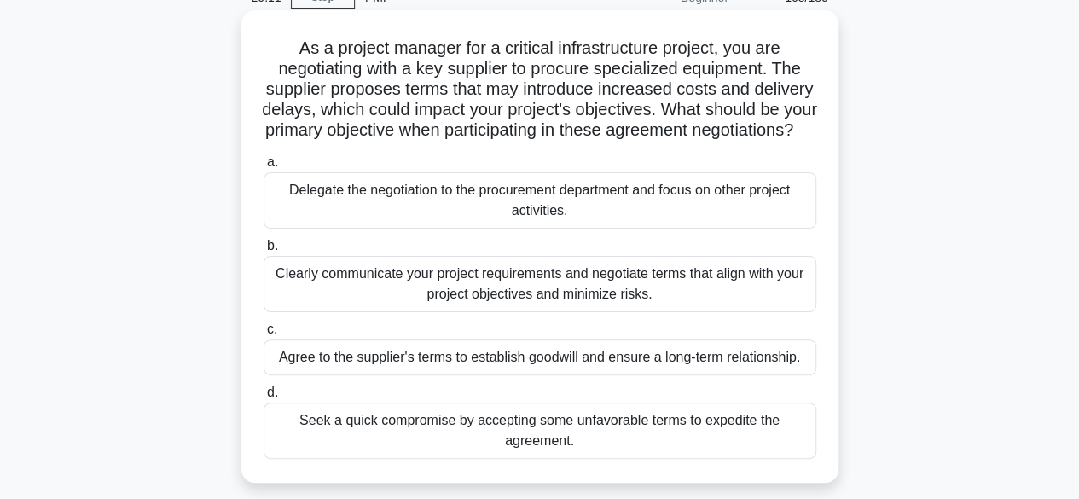
click at [726, 310] on div "Clearly communicate your project requirements and negotiate terms that align wi…" at bounding box center [540, 284] width 553 height 56
click at [264, 252] on input "b. Clearly communicate your project requirements and negotiate terms that align…" at bounding box center [264, 245] width 0 height 11
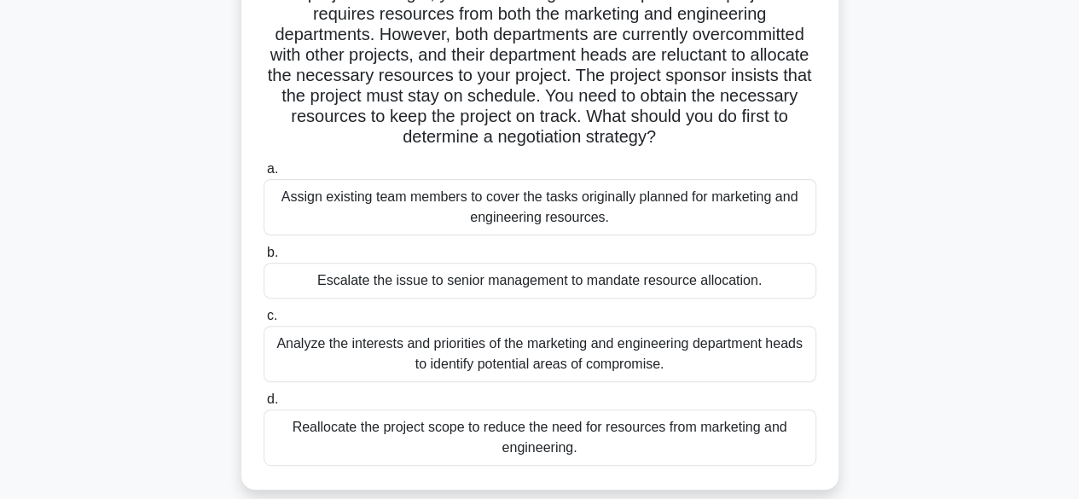
scroll to position [171, 0]
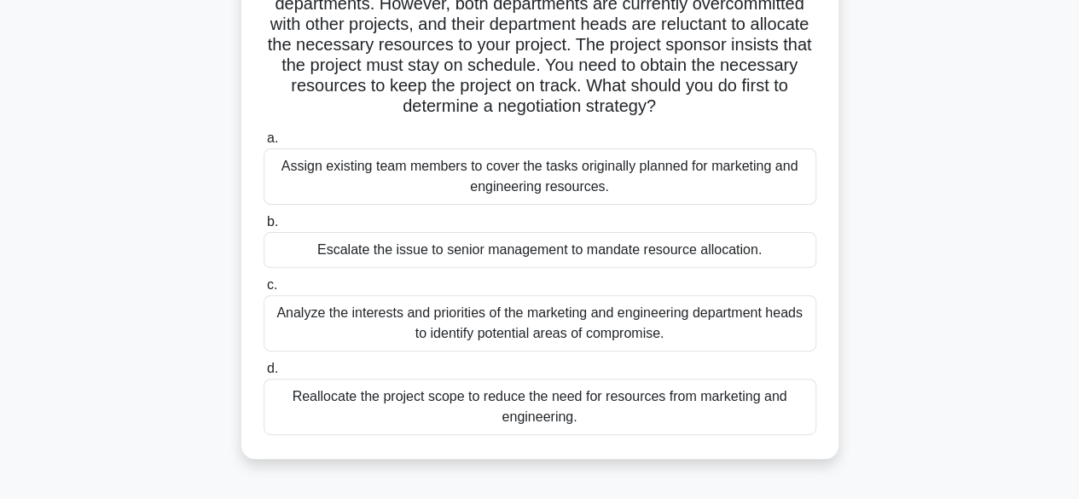
click at [727, 332] on div "Analyze the interests and priorities of the marketing and engineering departmen…" at bounding box center [540, 323] width 553 height 56
click at [264, 291] on input "c. Analyze the interests and priorities of the marketing and engineering depart…" at bounding box center [264, 285] width 0 height 11
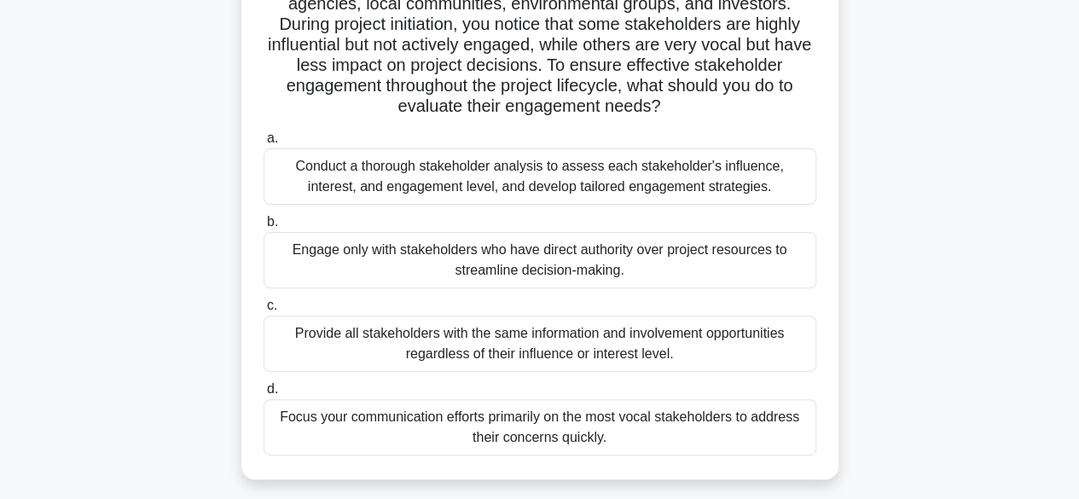
click at [605, 263] on div "Engage only with stakeholders who have direct authority over project resources …" at bounding box center [540, 260] width 553 height 56
click at [264, 228] on input "b. Engage only with stakeholders who have direct authority over project resourc…" at bounding box center [264, 222] width 0 height 11
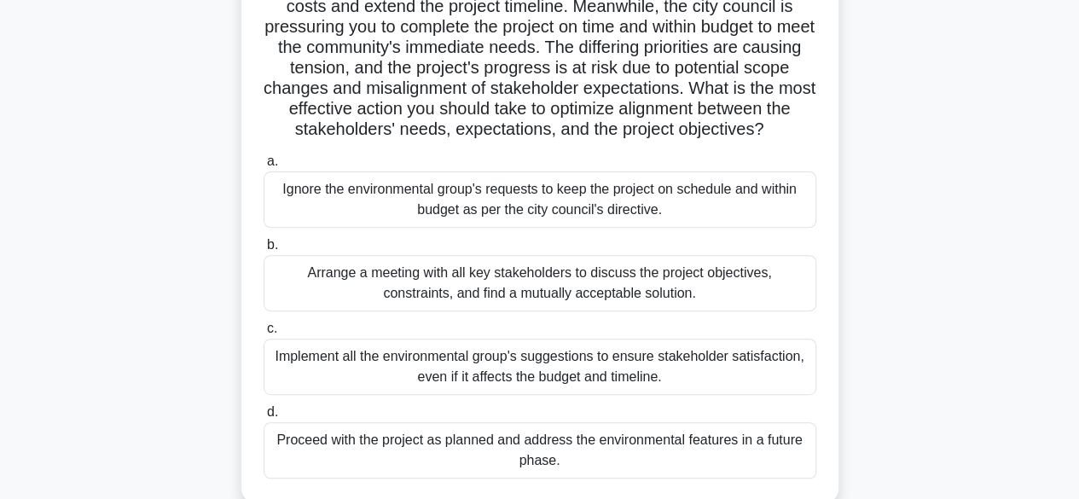
scroll to position [256, 0]
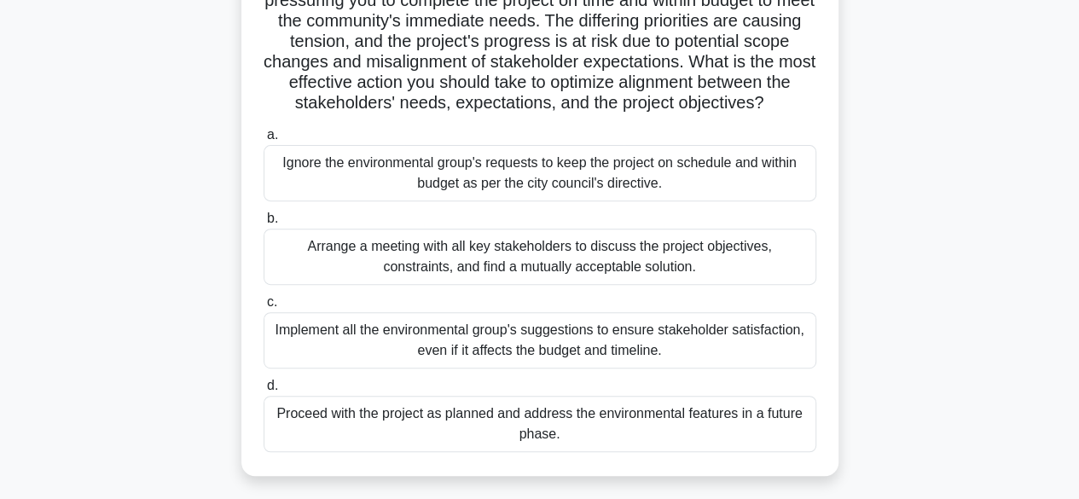
click at [652, 365] on div "Implement all the environmental group's suggestions to ensure stakeholder satis…" at bounding box center [540, 340] width 553 height 56
click at [264, 308] on input "c. Implement all the environmental group's suggestions to ensure stakeholder sa…" at bounding box center [264, 302] width 0 height 11
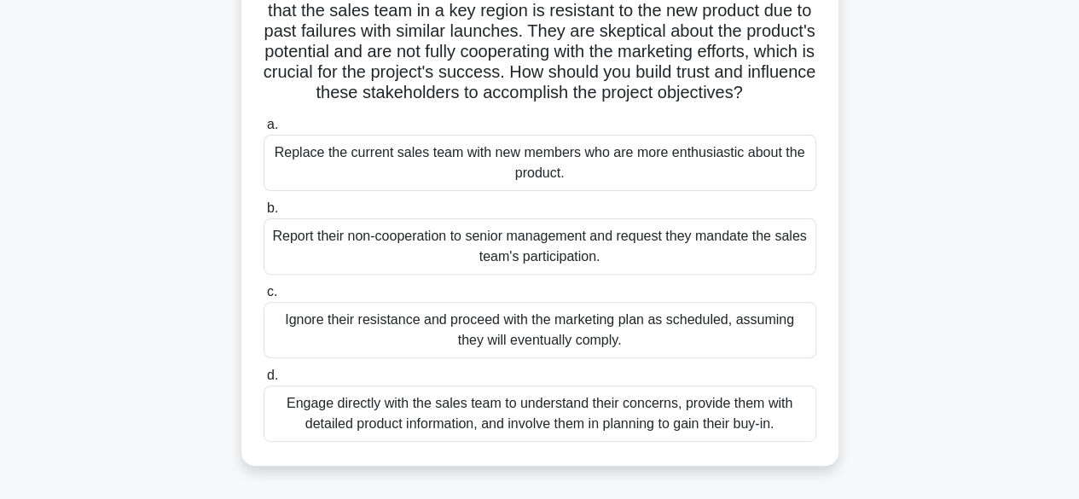
scroll to position [171, 0]
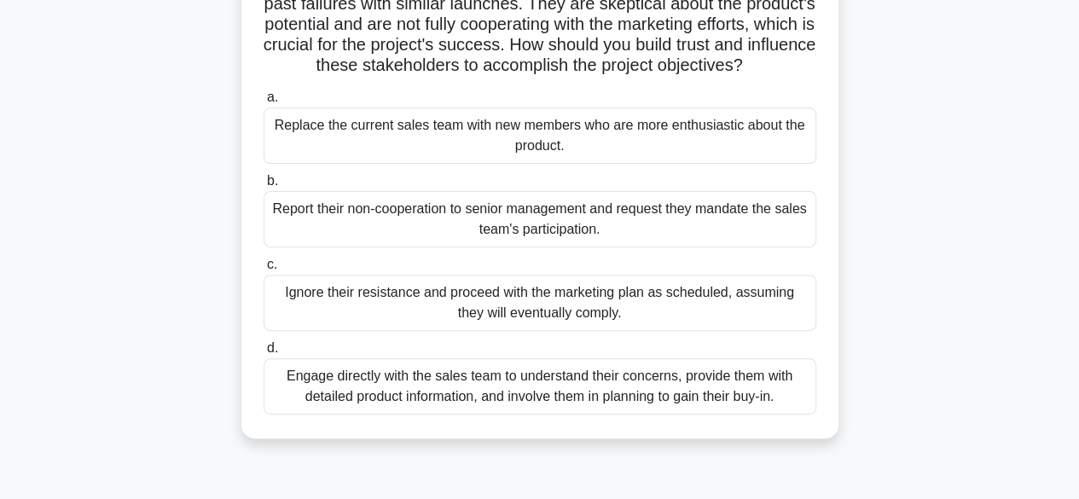
click at [646, 404] on div "Engage directly with the sales team to understand their concerns, provide them …" at bounding box center [540, 386] width 553 height 56
click at [264, 354] on input "d. Engage directly with the sales team to understand their concerns, provide th…" at bounding box center [264, 348] width 0 height 11
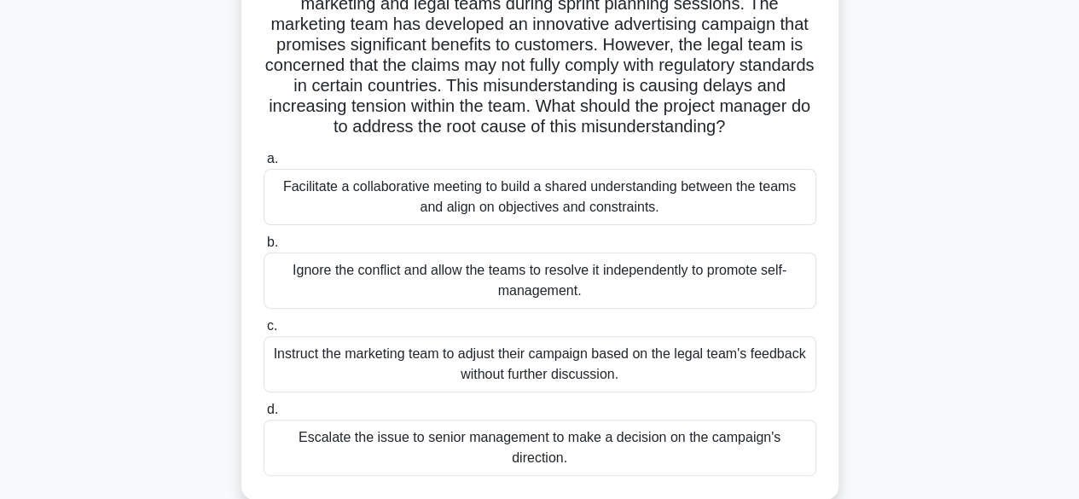
click at [669, 359] on div "Instruct the marketing team to adjust their campaign based on the legal team's …" at bounding box center [540, 364] width 553 height 56
click at [264, 332] on input "c. Instruct the marketing team to adjust their campaign based on the legal team…" at bounding box center [264, 326] width 0 height 11
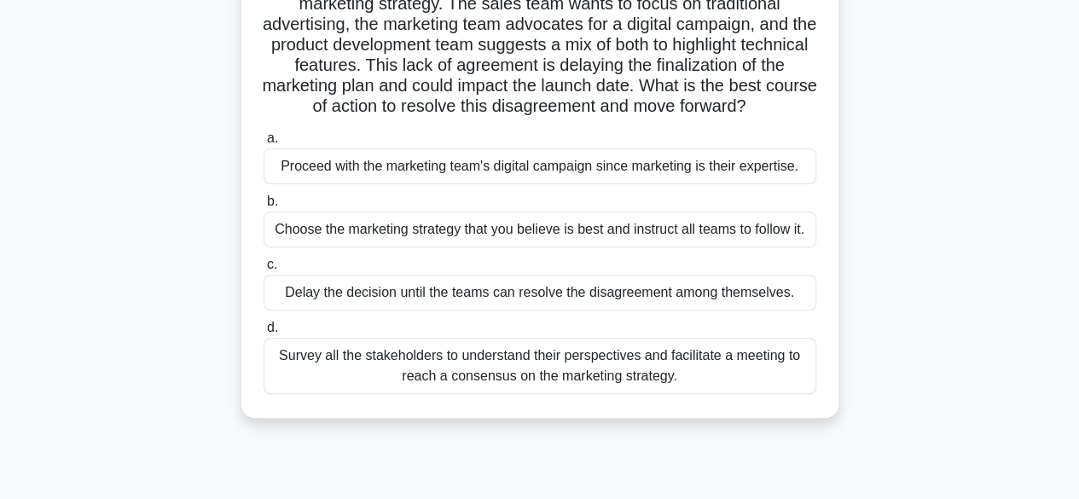
click at [646, 374] on div "Survey all the stakeholders to understand their perspectives and facilitate a m…" at bounding box center [540, 366] width 553 height 56
click at [264, 333] on input "d. Survey all the stakeholders to understand their perspectives and facilitate …" at bounding box center [264, 327] width 0 height 11
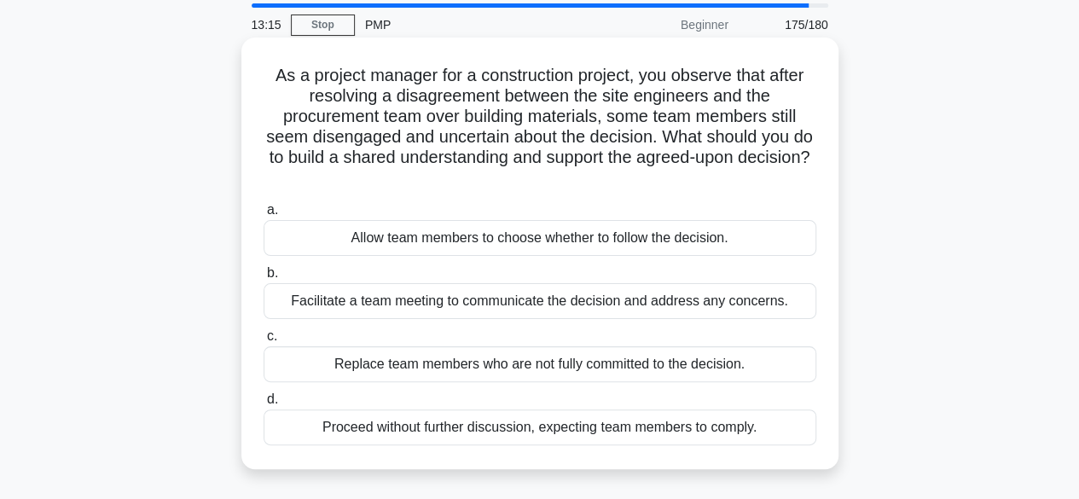
scroll to position [85, 0]
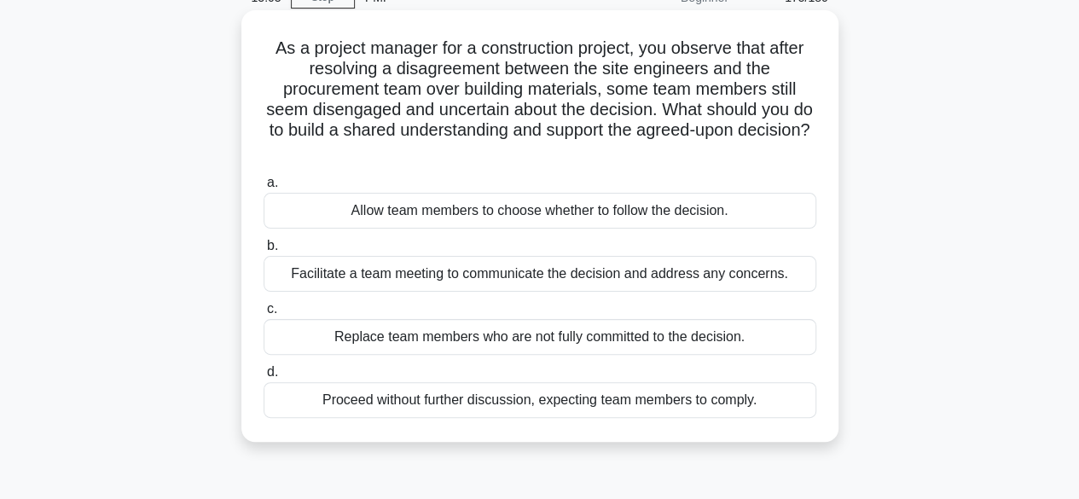
click at [762, 275] on div "Facilitate a team meeting to communicate the decision and address any concerns." at bounding box center [540, 274] width 553 height 36
click at [264, 252] on input "b. Facilitate a team meeting to communicate the decision and address any concer…" at bounding box center [264, 245] width 0 height 11
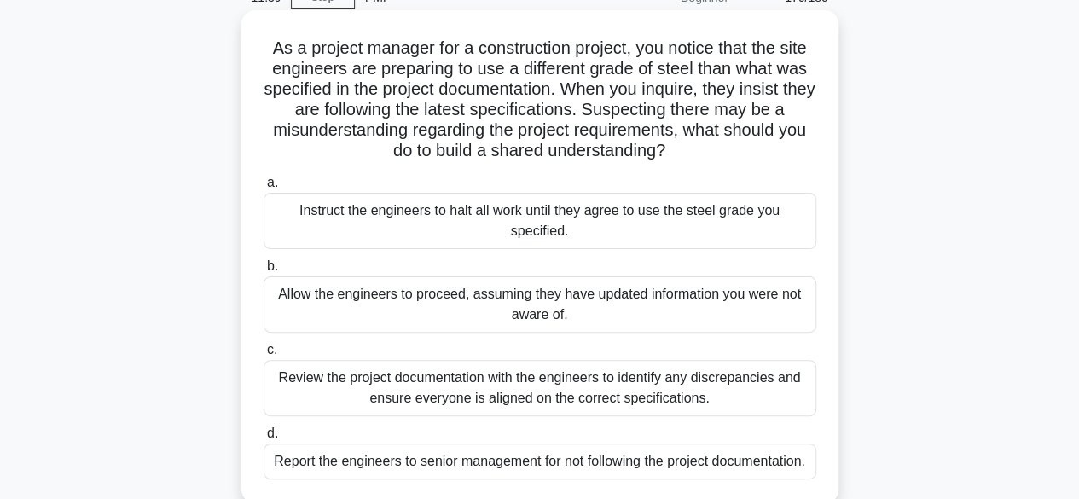
click at [665, 395] on div "Review the project documentation with the engineers to identify any discrepanci…" at bounding box center [540, 388] width 553 height 56
click at [264, 356] on input "c. Review the project documentation with the engineers to identify any discrepa…" at bounding box center [264, 350] width 0 height 11
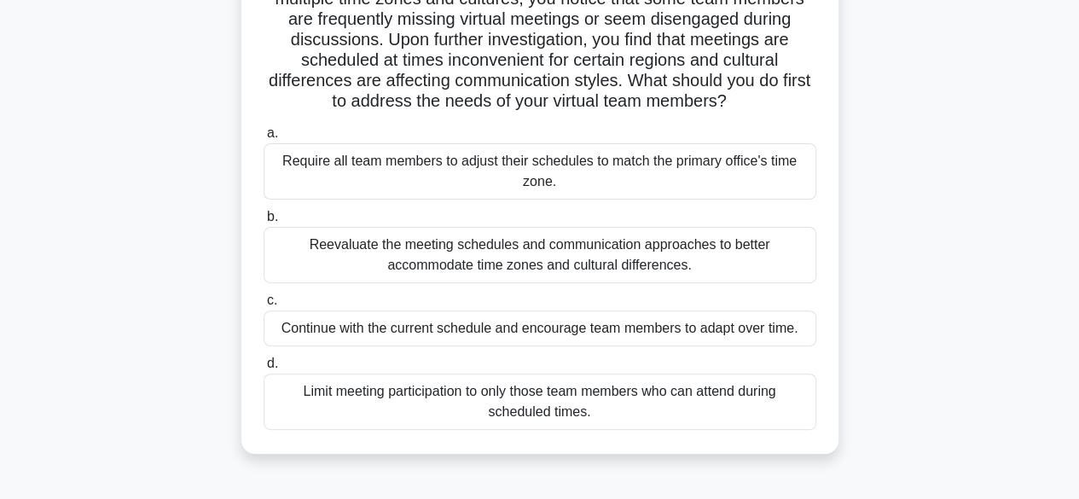
scroll to position [171, 0]
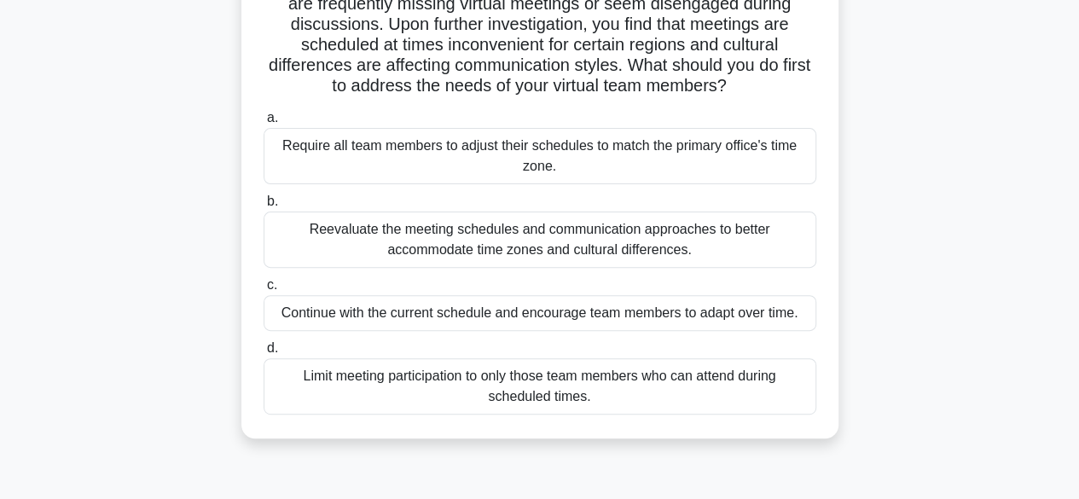
click at [688, 240] on div "Reevaluate the meeting schedules and communication approaches to better accommo…" at bounding box center [540, 239] width 553 height 56
click at [264, 207] on input "b. Reevaluate the meeting schedules and communication approaches to better acco…" at bounding box center [264, 201] width 0 height 11
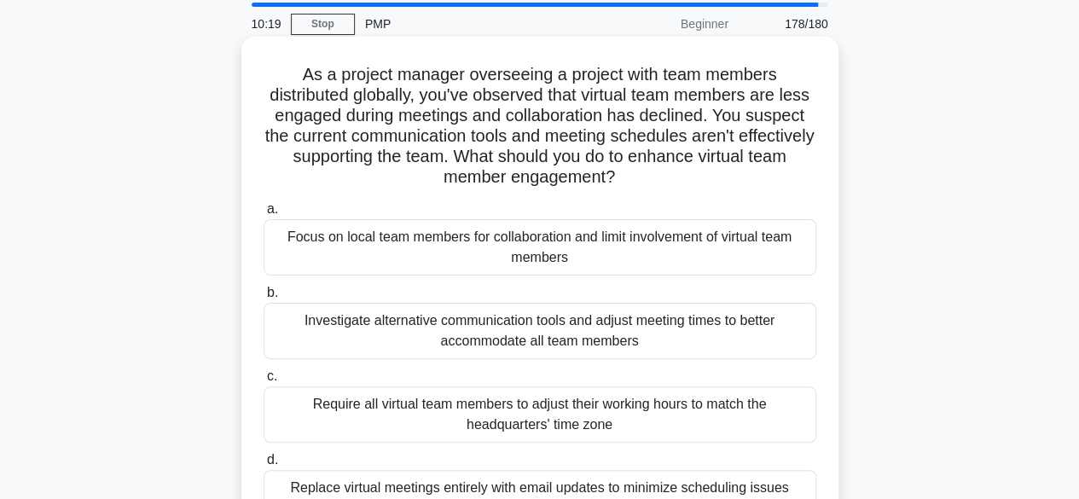
scroll to position [85, 0]
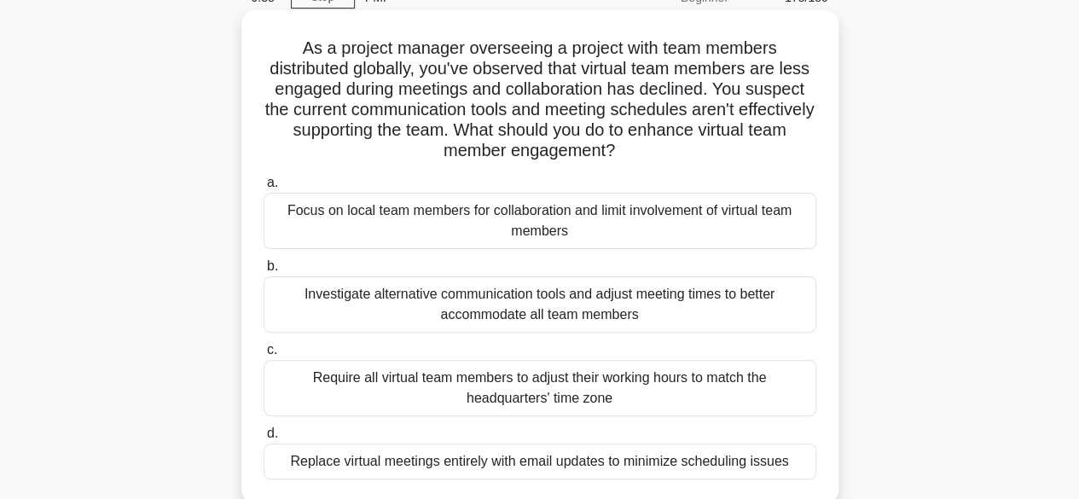
click at [691, 310] on div "Investigate alternative communication tools and adjust meeting times to better …" at bounding box center [540, 304] width 553 height 56
click at [264, 272] on input "b. Investigate alternative communication tools and adjust meeting times to bett…" at bounding box center [264, 266] width 0 height 11
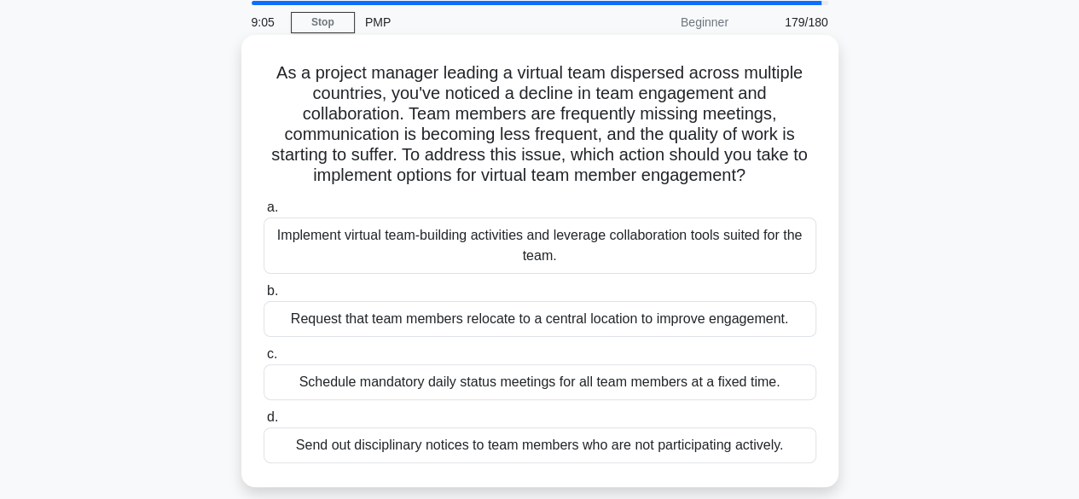
scroll to position [87, 0]
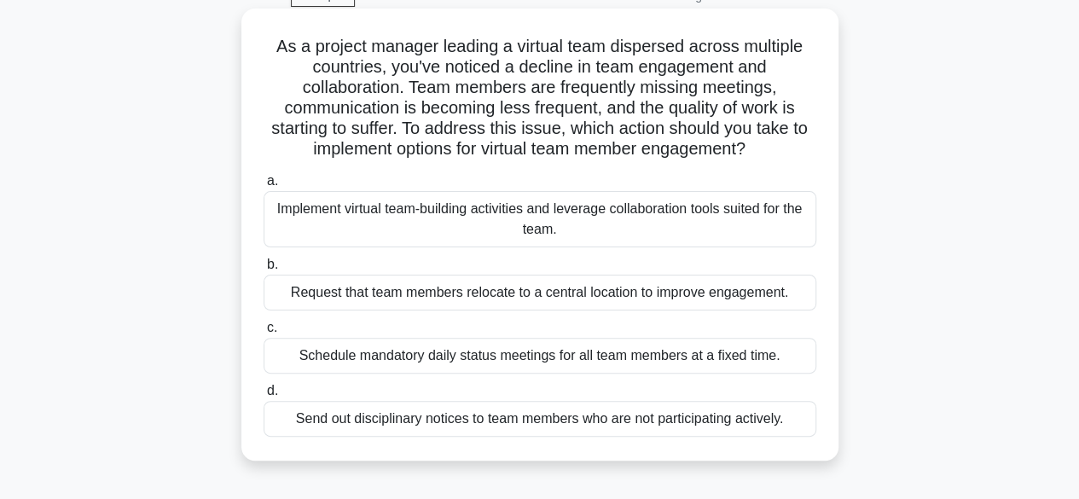
click at [657, 300] on div "Request that team members relocate to a central location to improve engagement." at bounding box center [540, 293] width 553 height 36
click at [264, 270] on input "b. Request that team members relocate to a central location to improve engageme…" at bounding box center [264, 264] width 0 height 11
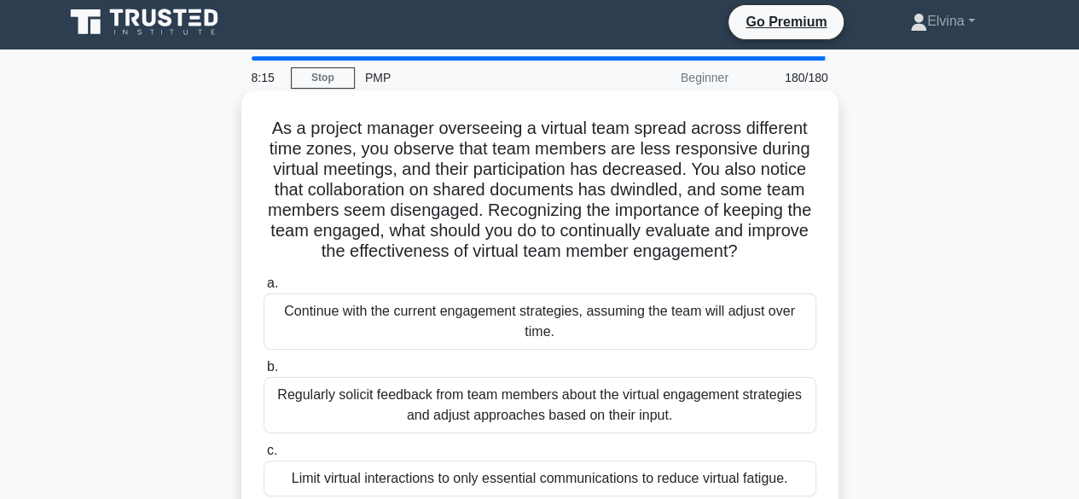
scroll to position [85, 0]
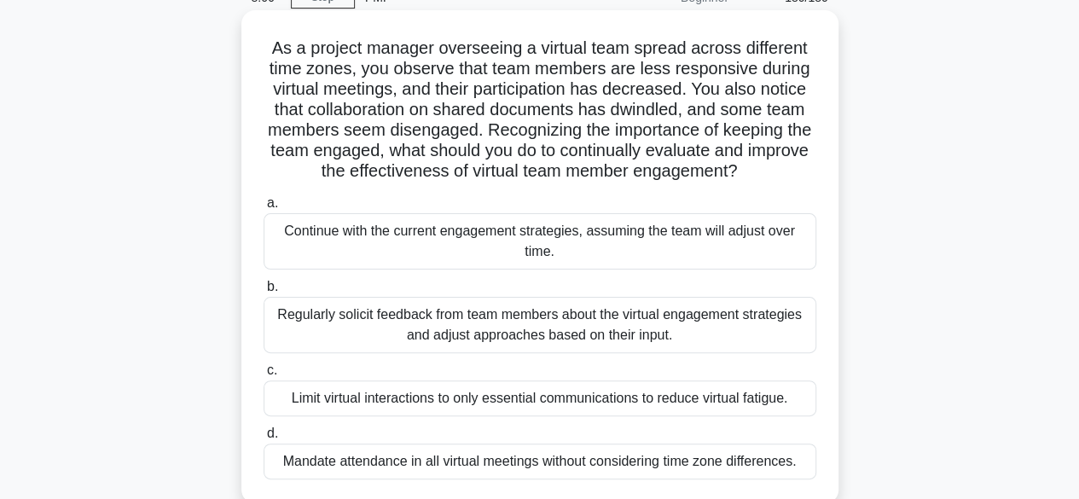
click at [725, 329] on div "Regularly solicit feedback from team members about the virtual engagement strat…" at bounding box center [540, 325] width 553 height 56
click at [264, 293] on input "b. Regularly solicit feedback from team members about the virtual engagement st…" at bounding box center [264, 286] width 0 height 11
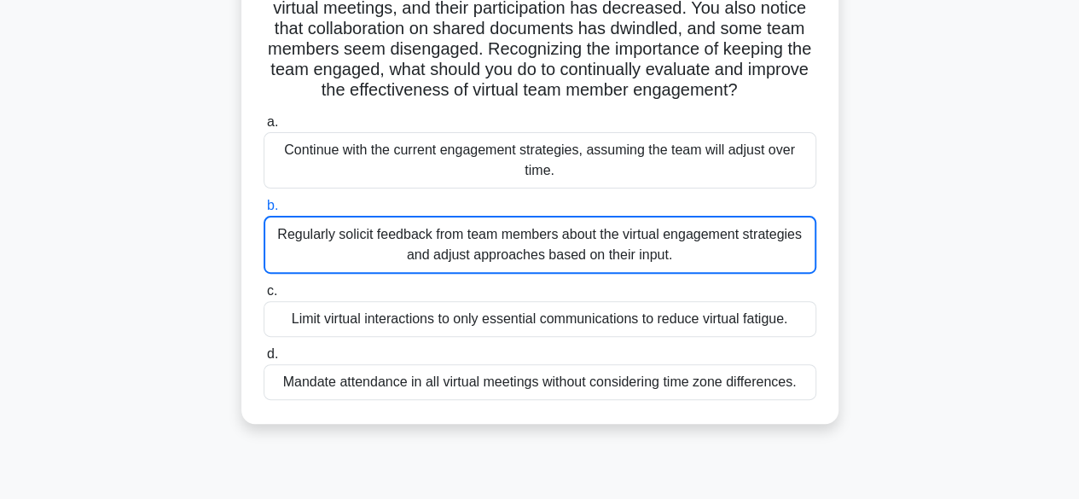
scroll to position [106, 0]
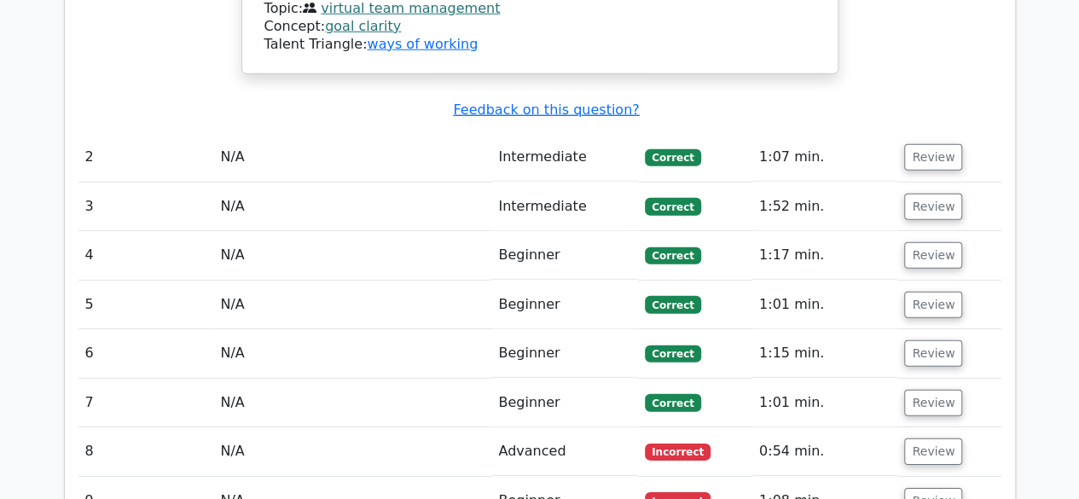
scroll to position [2473, 0]
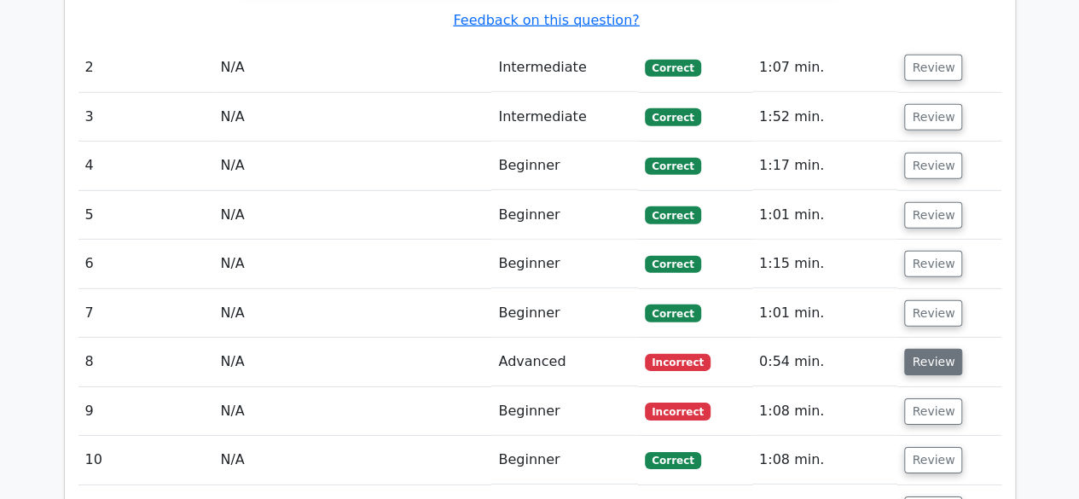
click at [938, 349] on button "Review" at bounding box center [933, 362] width 58 height 26
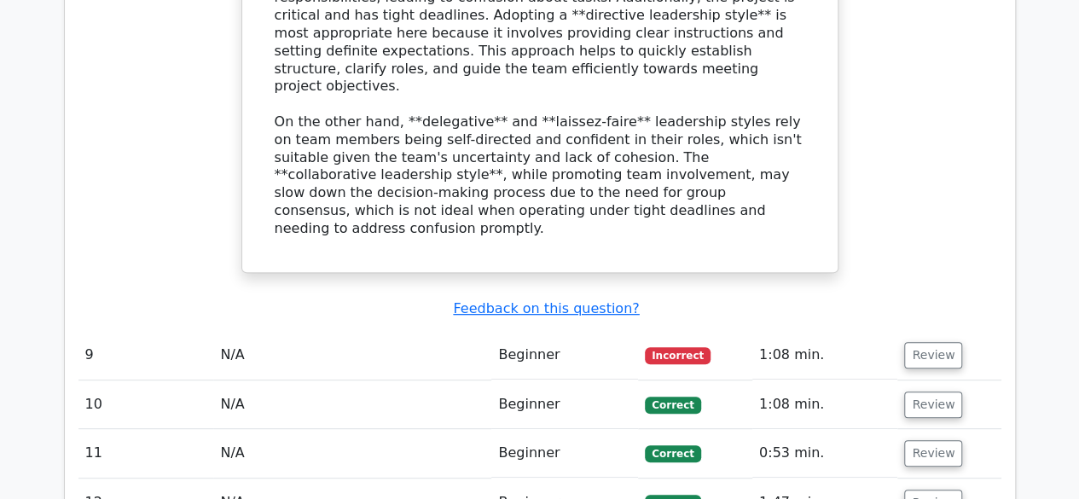
scroll to position [3496, 0]
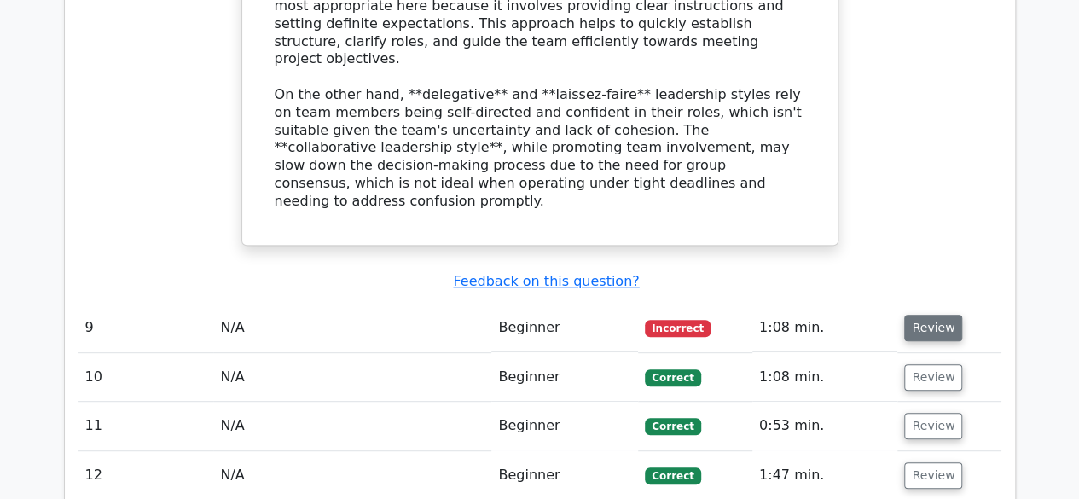
click at [906, 315] on button "Review" at bounding box center [933, 328] width 58 height 26
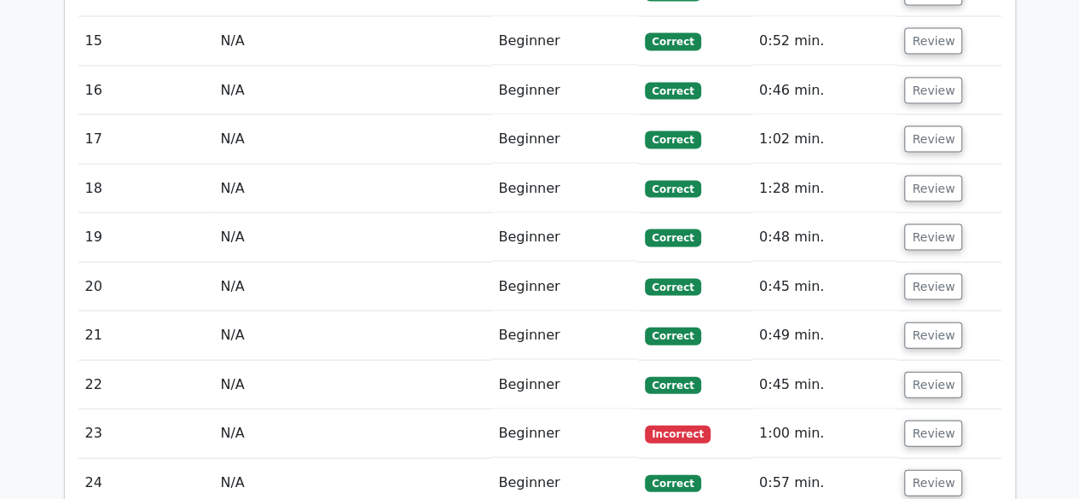
scroll to position [4946, 0]
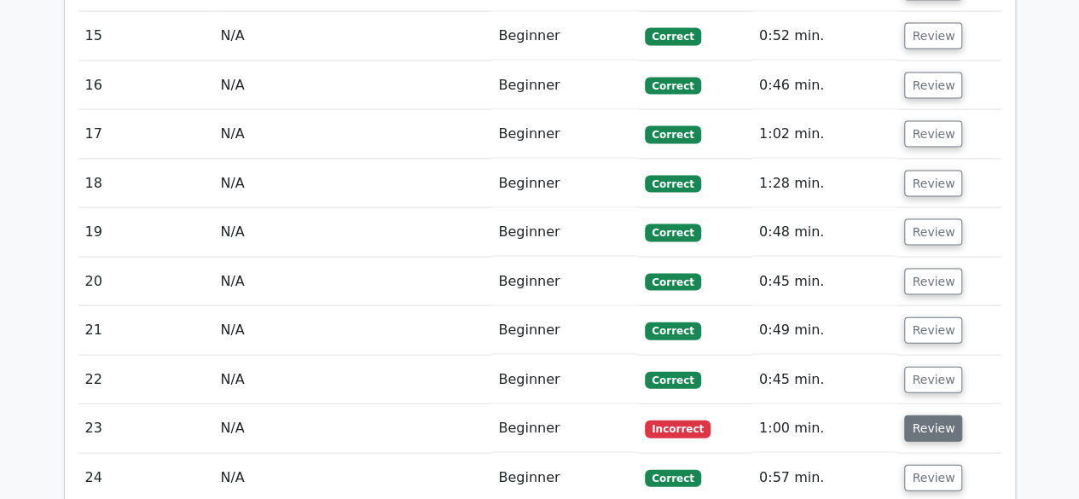
click at [938, 415] on button "Review" at bounding box center [933, 428] width 58 height 26
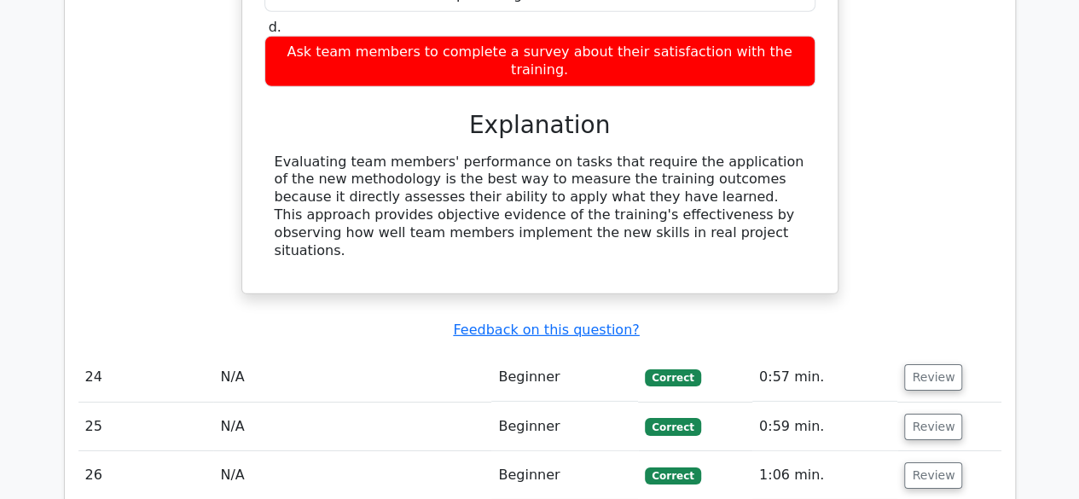
scroll to position [5714, 0]
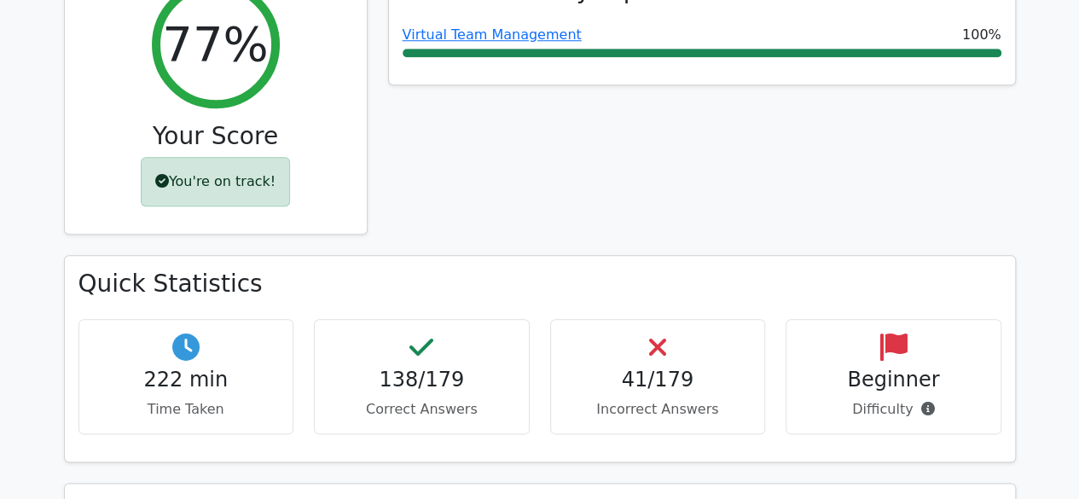
scroll to position [767, 0]
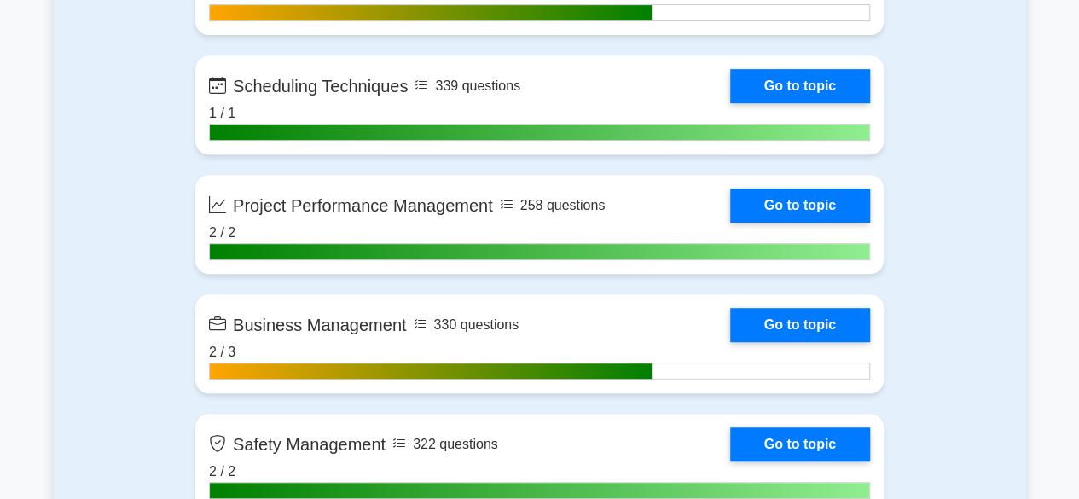
scroll to position [3675, 0]
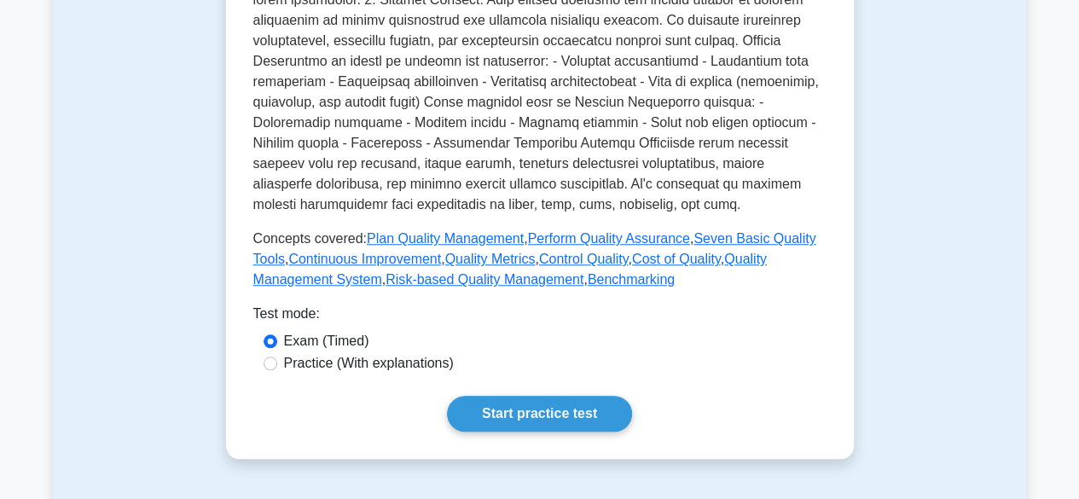
scroll to position [682, 0]
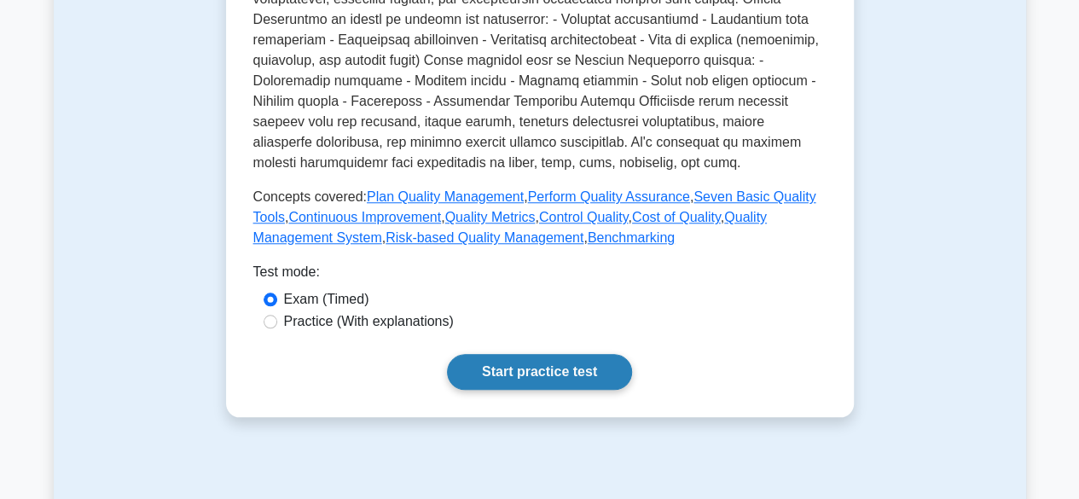
click at [571, 373] on link "Start practice test" at bounding box center [539, 372] width 185 height 36
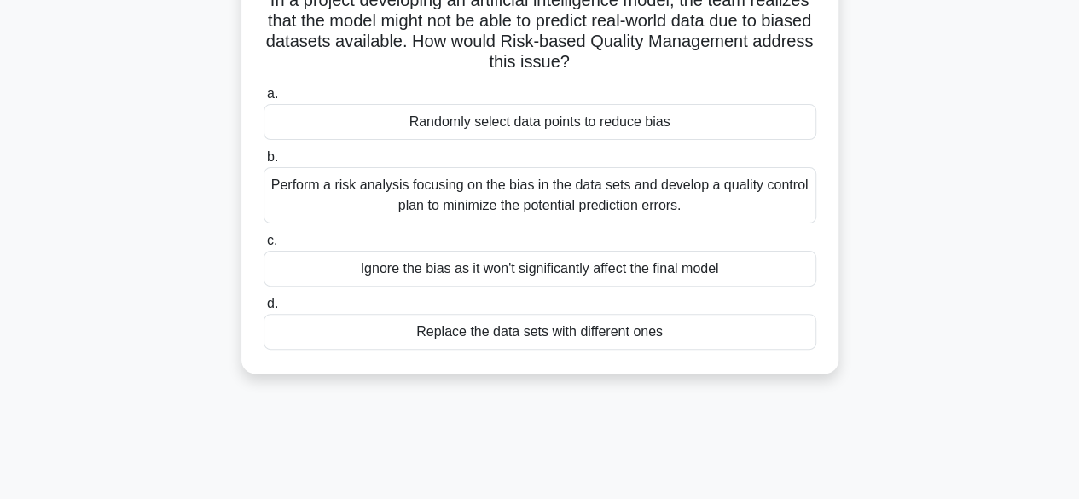
scroll to position [171, 0]
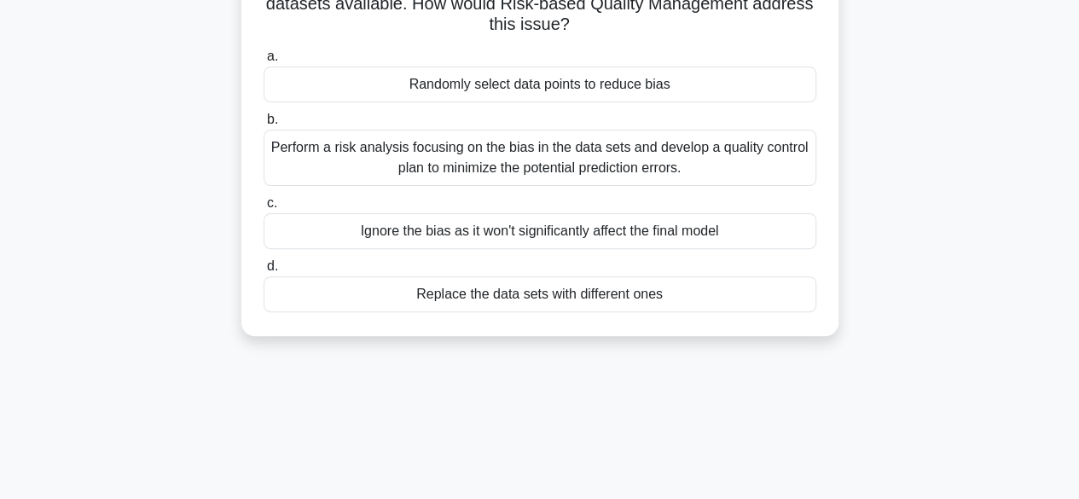
click at [581, 158] on div "Perform a risk analysis focusing on the bias in the data sets and develop a qua…" at bounding box center [540, 158] width 553 height 56
click at [264, 125] on input "b. Perform a risk analysis focusing on the bias in the data sets and develop a …" at bounding box center [264, 119] width 0 height 11
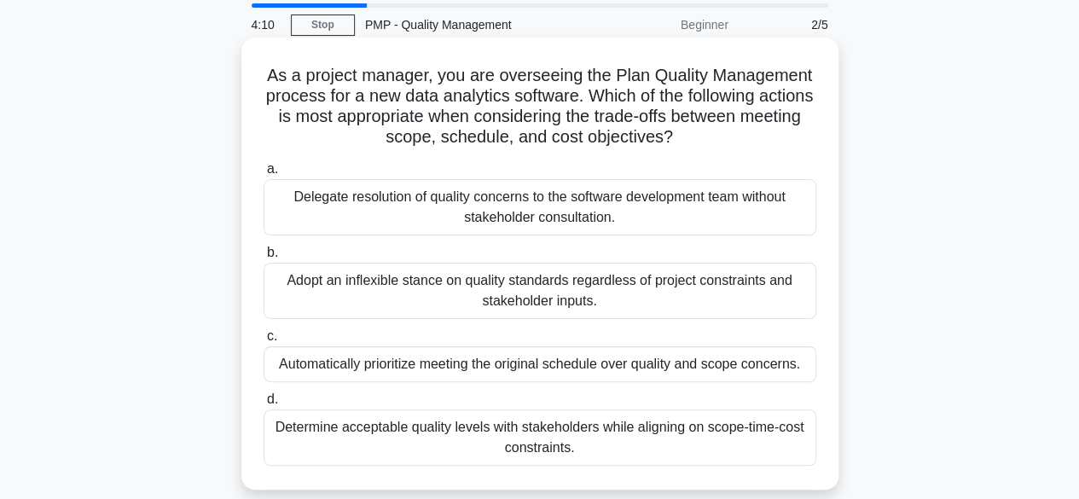
scroll to position [85, 0]
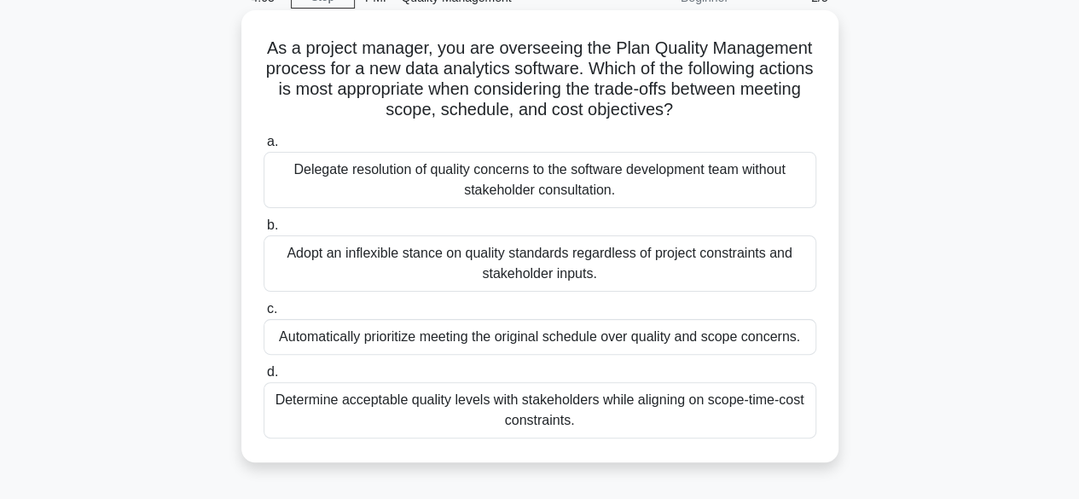
click at [640, 408] on div "Determine acceptable quality levels with stakeholders while aligning on scope-t…" at bounding box center [540, 410] width 553 height 56
click at [264, 378] on input "d. Determine acceptable quality levels with stakeholders while aligning on scop…" at bounding box center [264, 372] width 0 height 11
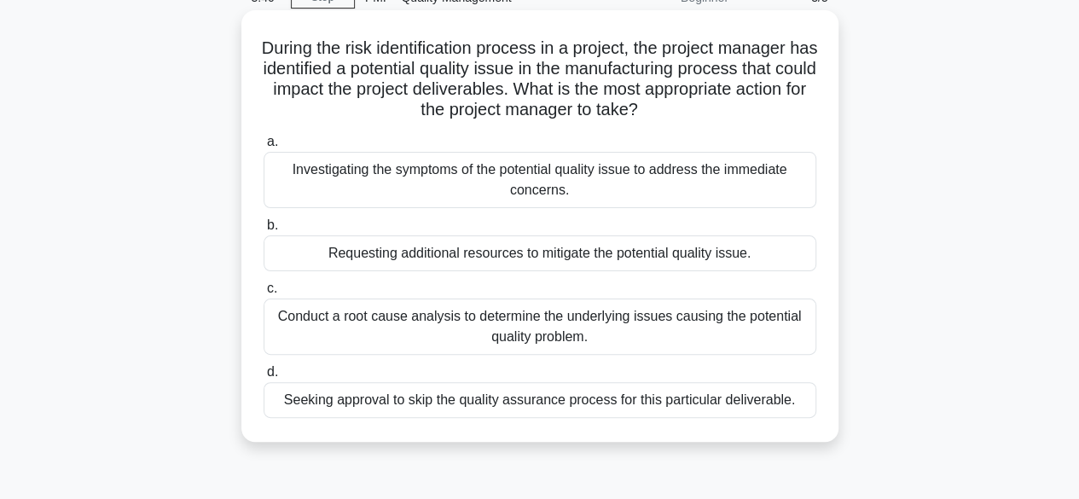
click at [623, 325] on div "Conduct a root cause analysis to determine the underlying issues causing the po…" at bounding box center [540, 326] width 553 height 56
click at [264, 294] on input "c. Conduct a root cause analysis to determine the underlying issues causing the…" at bounding box center [264, 288] width 0 height 11
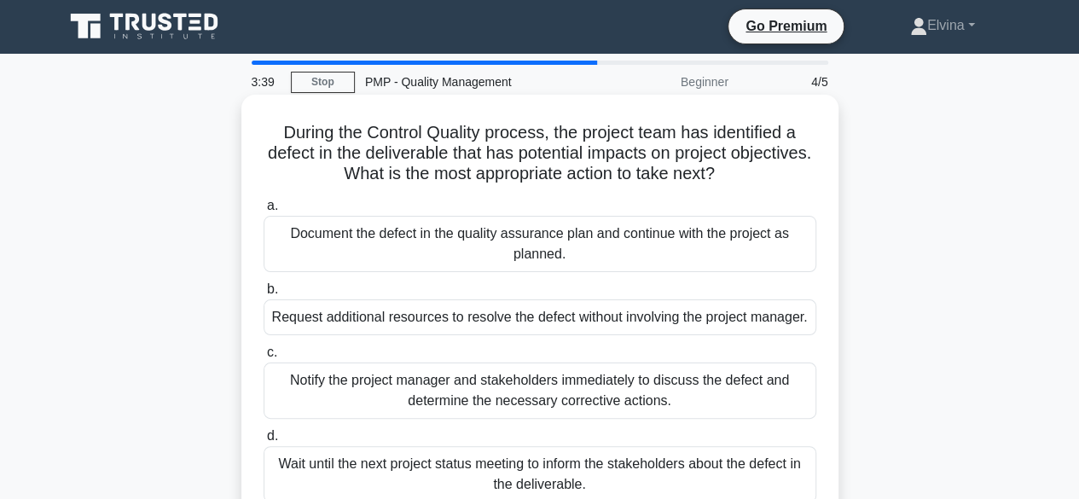
scroll to position [0, 0]
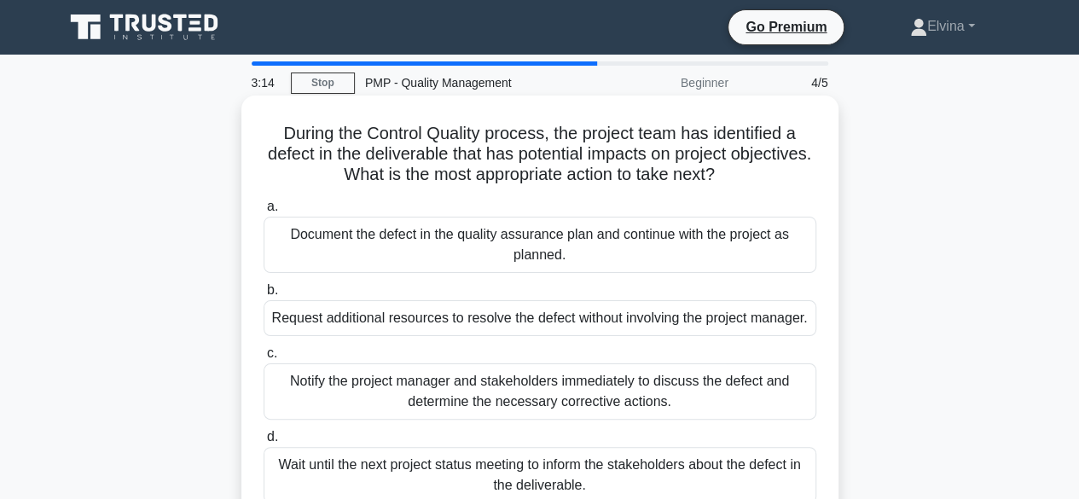
click at [630, 253] on div "Document the defect in the quality assurance plan and continue with the project…" at bounding box center [540, 245] width 553 height 56
click at [264, 212] on input "a. Document the defect in the quality assurance plan and continue with the proj…" at bounding box center [264, 206] width 0 height 11
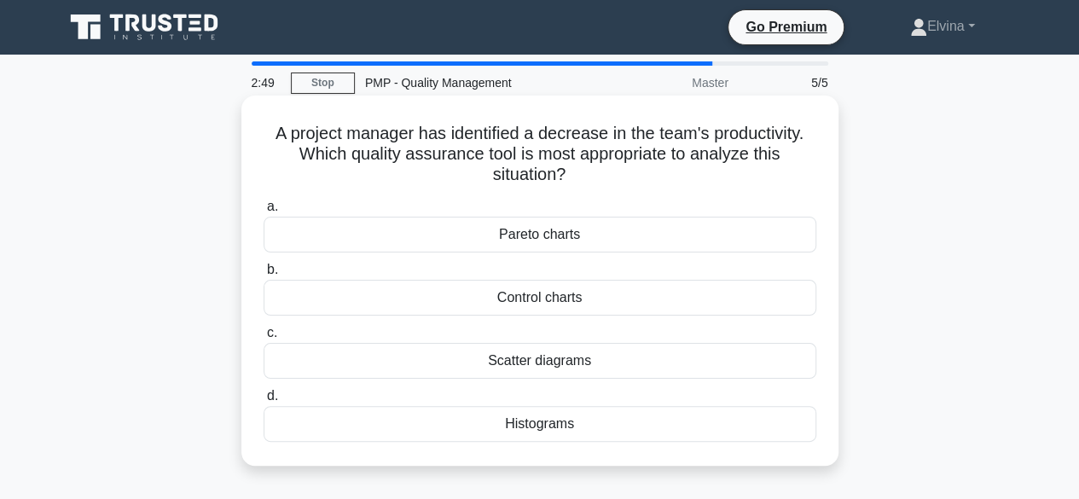
click at [599, 239] on div "Pareto charts" at bounding box center [540, 235] width 553 height 36
click at [264, 212] on input "a. Pareto charts" at bounding box center [264, 206] width 0 height 11
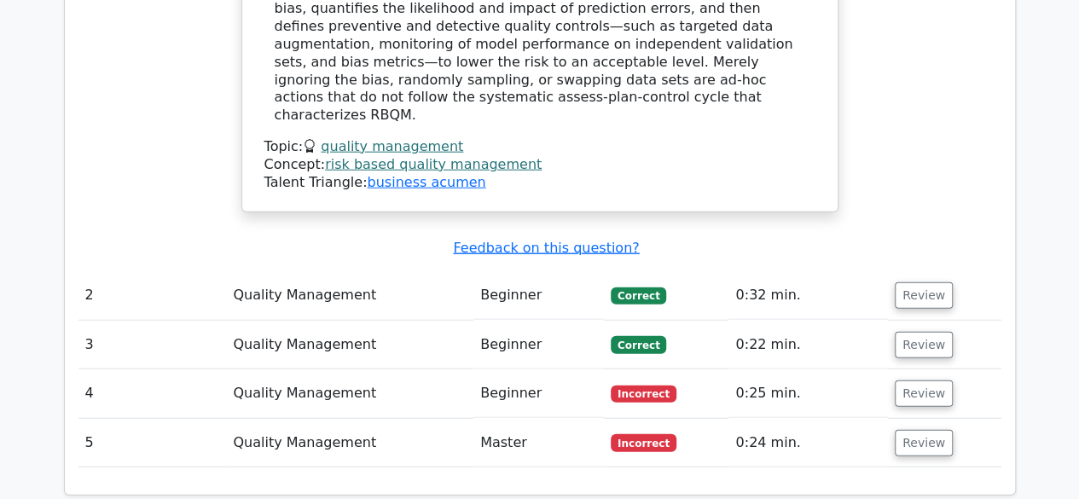
scroll to position [2047, 0]
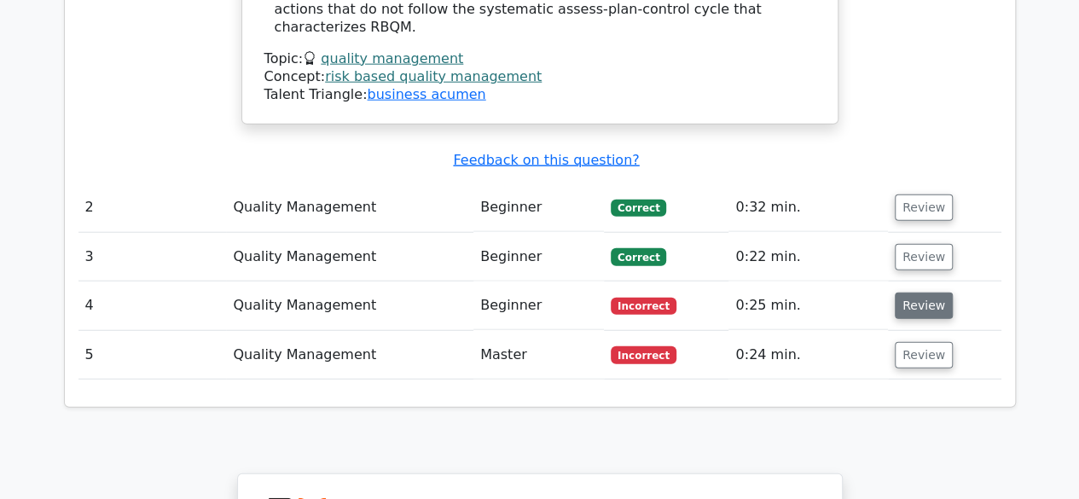
click at [909, 293] on button "Review" at bounding box center [924, 306] width 58 height 26
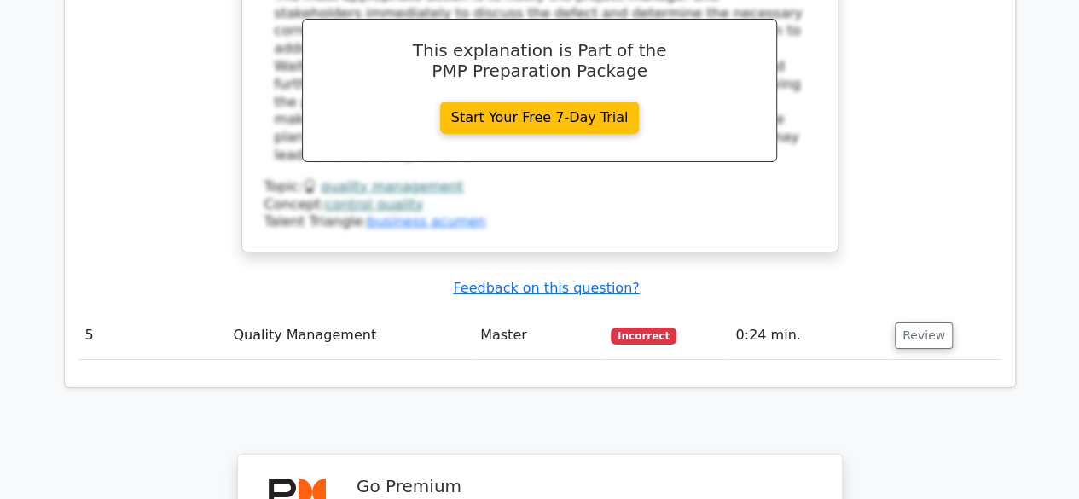
scroll to position [2899, 0]
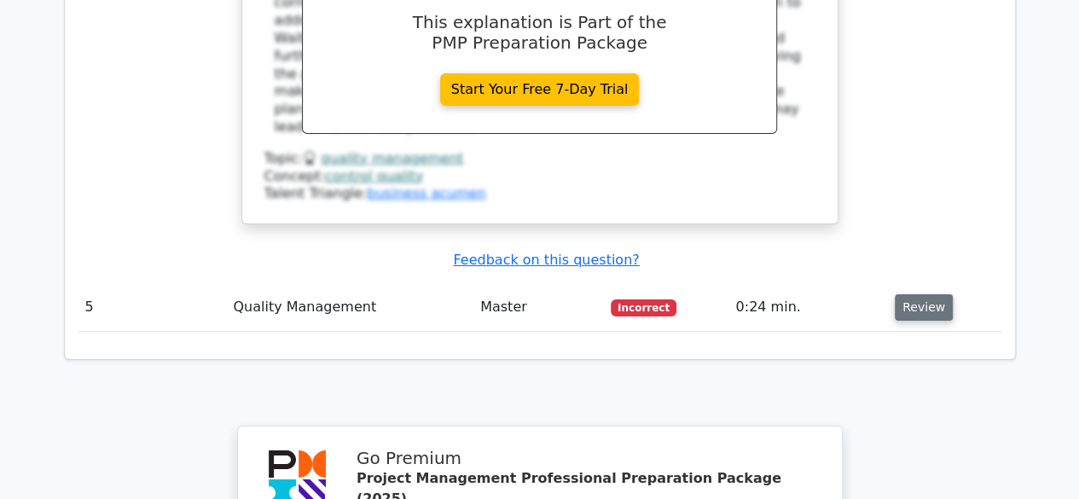
click at [923, 294] on button "Review" at bounding box center [924, 307] width 58 height 26
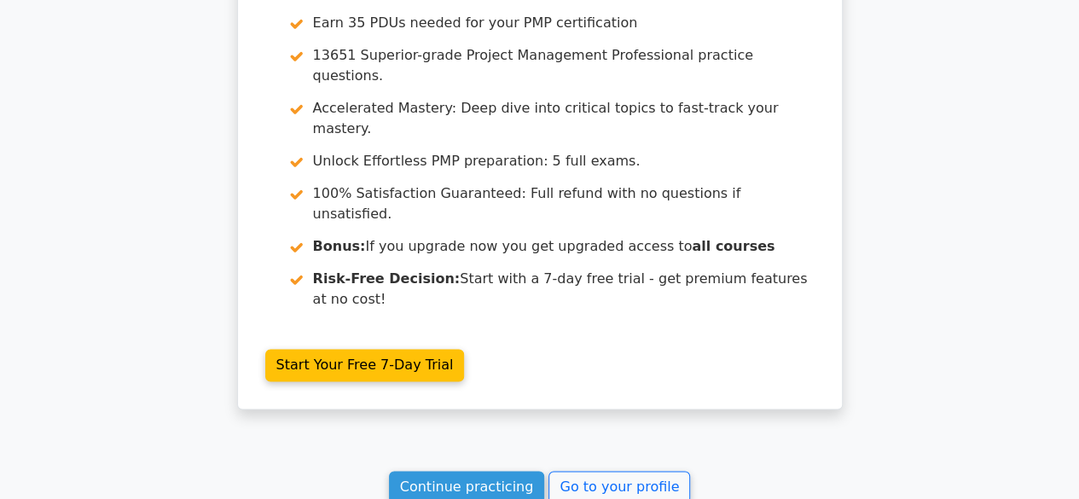
scroll to position [4114, 0]
